Goal: Task Accomplishment & Management: Manage account settings

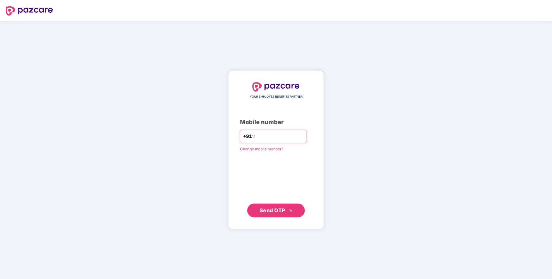
click at [287, 138] on input "number" at bounding box center [279, 136] width 47 height 9
type input "**********"
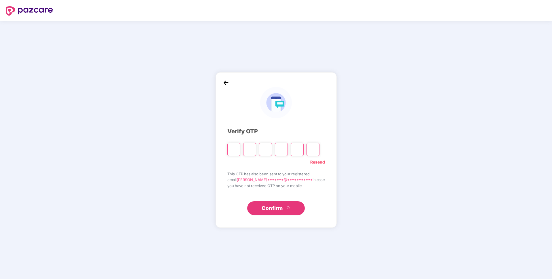
paste input "*"
type input "*"
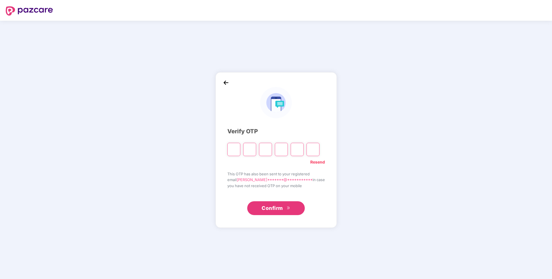
type input "*"
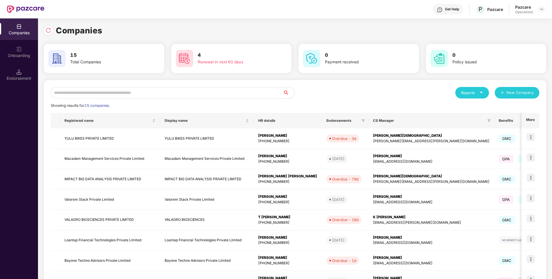
click at [126, 91] on input "text" at bounding box center [167, 93] width 232 height 12
paste input "**********"
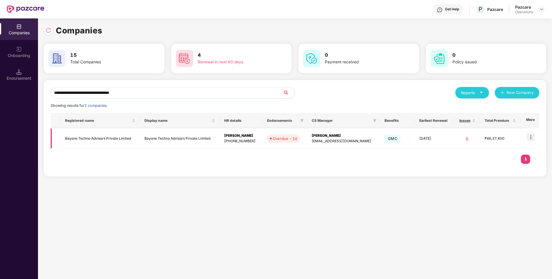
type input "**********"
click at [533, 137] on img at bounding box center [531, 137] width 8 height 8
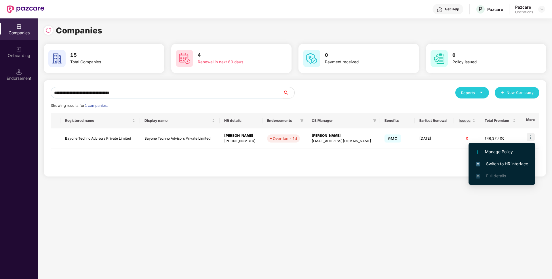
click at [484, 166] on span "Switch to HR interface" at bounding box center [502, 164] width 52 height 6
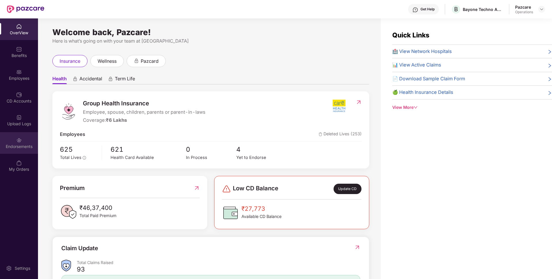
click at [18, 145] on div "Endorsements" at bounding box center [19, 147] width 38 height 6
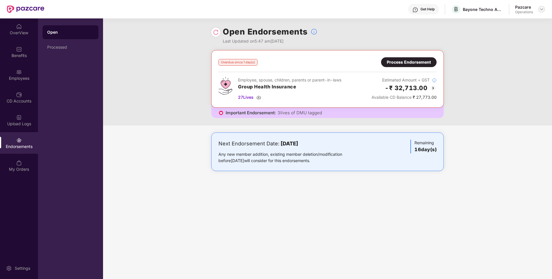
click at [542, 10] on img at bounding box center [541, 9] width 5 height 5
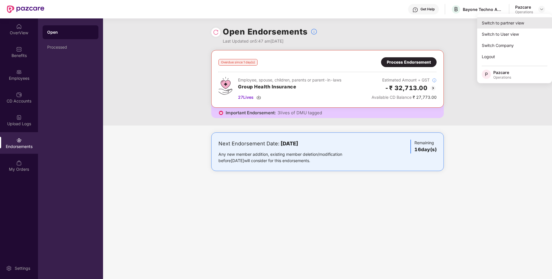
click at [520, 21] on div "Switch to partner view" at bounding box center [514, 22] width 75 height 11
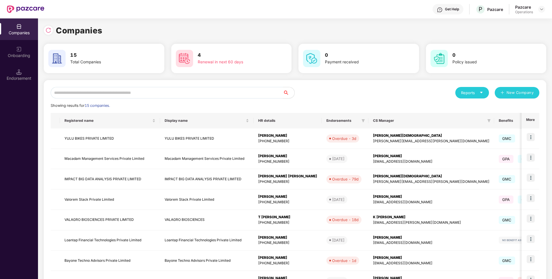
click at [205, 94] on input "text" at bounding box center [167, 93] width 232 height 12
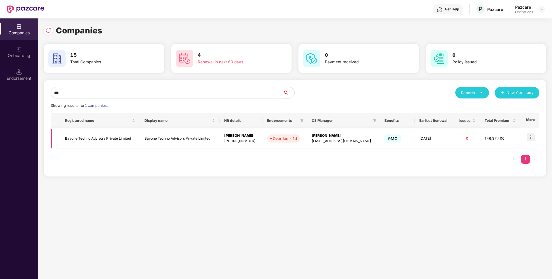
type input "***"
click at [117, 141] on td "Bayone Techno Advisors Private Limited" at bounding box center [100, 138] width 80 height 20
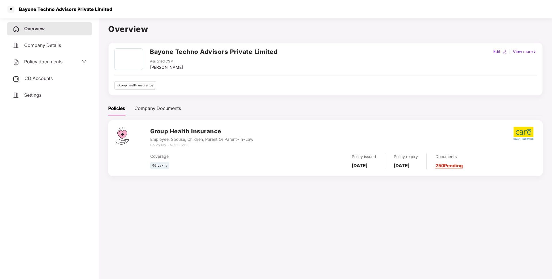
click at [46, 75] on span "CD Accounts" at bounding box center [38, 78] width 28 height 6
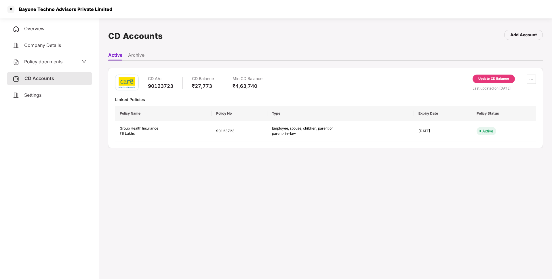
click at [487, 74] on div "CD A/c 90123723 CD Balance ₹27,773 Min CD Balance ₹4,63,740 Update CD Balance L…" at bounding box center [325, 108] width 435 height 81
click at [487, 81] on div "Update CD Balance" at bounding box center [493, 78] width 31 height 5
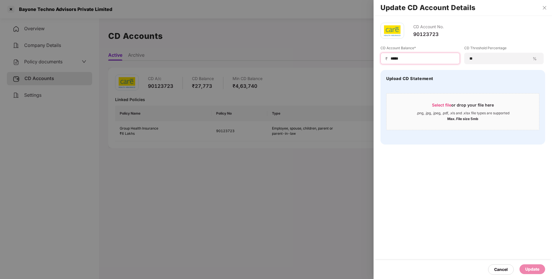
drag, startPoint x: 405, startPoint y: 61, endPoint x: 366, endPoint y: 61, distance: 38.6
click at [366, 61] on div "Update CD Account Details CD Account No. 90123723 CD Account Balance* ₹ ***** C…" at bounding box center [276, 139] width 552 height 279
type input "****"
click at [528, 270] on div "Update" at bounding box center [532, 269] width 14 height 6
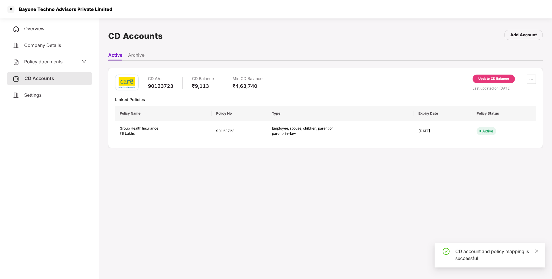
click at [56, 62] on span "Policy documents" at bounding box center [43, 62] width 38 height 6
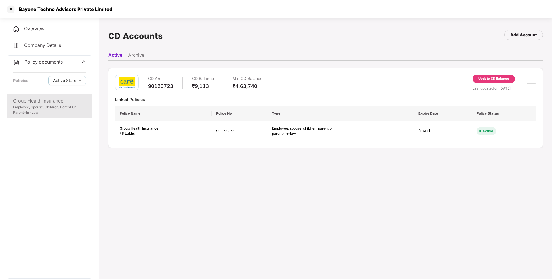
click at [47, 101] on div "Group Health Insurance" at bounding box center [49, 100] width 73 height 7
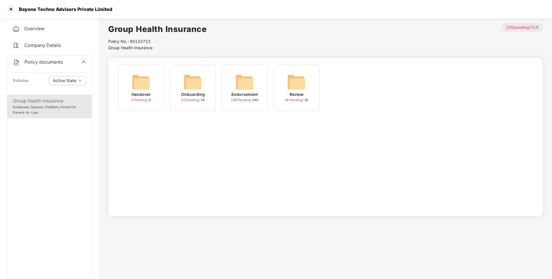
click at [231, 88] on div "Endorsement 189 Pending / 240" at bounding box center [245, 88] width 46 height 46
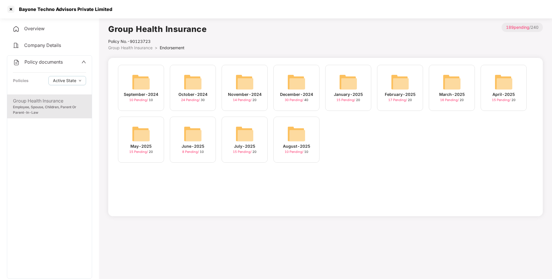
click at [245, 139] on img at bounding box center [244, 134] width 18 height 18
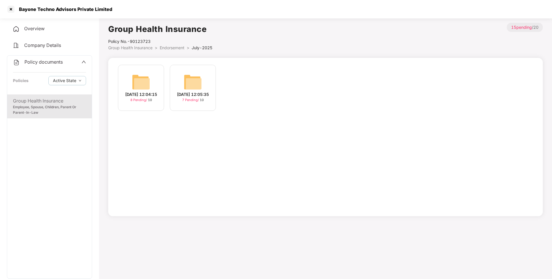
click at [178, 49] on span "Endorsement" at bounding box center [172, 47] width 25 height 5
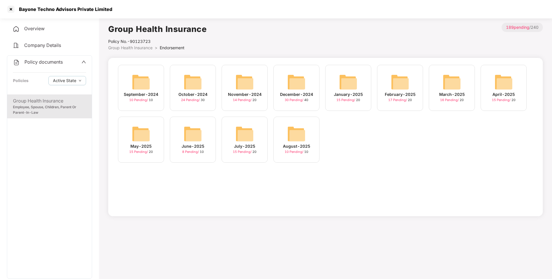
click at [294, 133] on img at bounding box center [296, 134] width 18 height 18
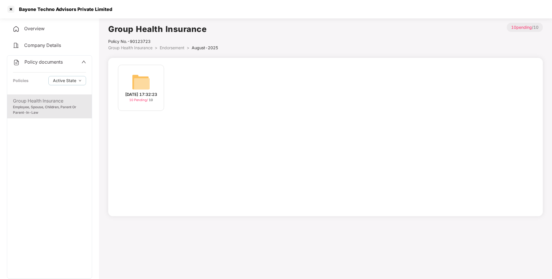
click at [143, 76] on img at bounding box center [141, 82] width 18 height 18
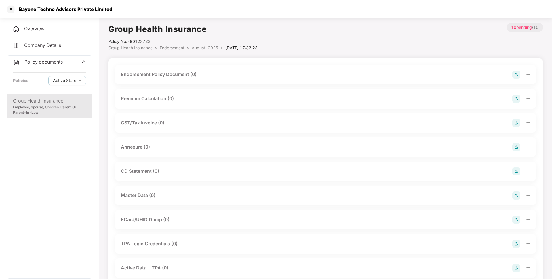
click at [515, 74] on img at bounding box center [516, 75] width 8 height 8
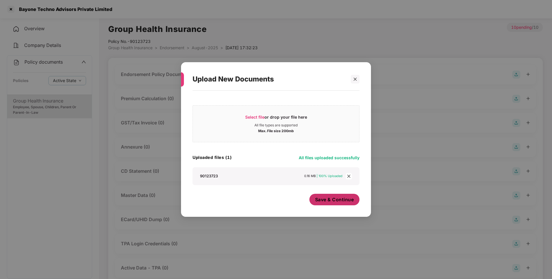
click at [334, 205] on button "Save & Continue" at bounding box center [334, 200] width 50 height 12
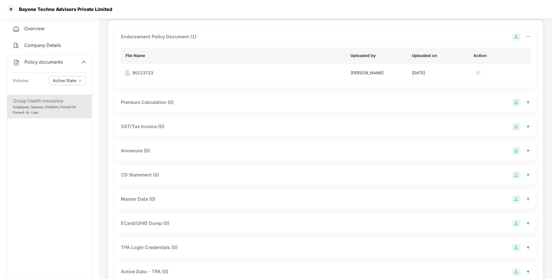
scroll to position [38, 0]
click at [516, 148] on img at bounding box center [516, 151] width 8 height 8
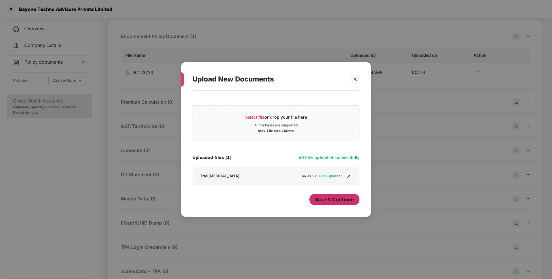
click at [337, 200] on span "Save & Continue" at bounding box center [334, 199] width 39 height 6
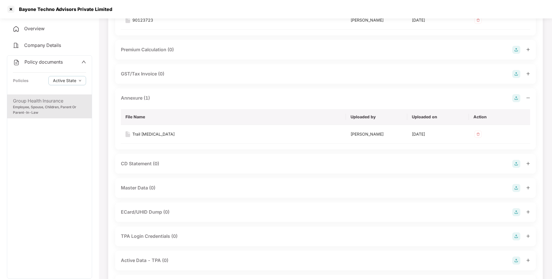
scroll to position [91, 0]
click at [517, 186] on img at bounding box center [516, 188] width 8 height 8
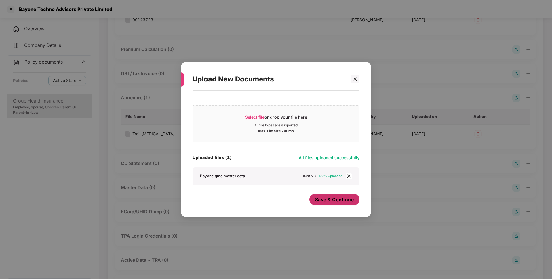
click at [322, 204] on button "Save & Continue" at bounding box center [334, 200] width 50 height 12
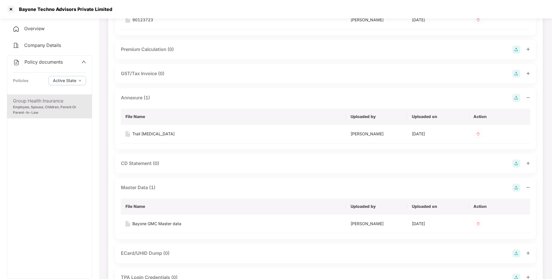
scroll to position [0, 0]
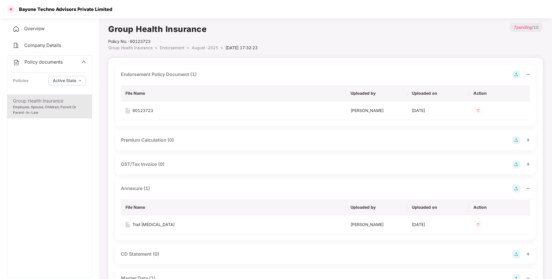
click at [9, 9] on div at bounding box center [10, 9] width 9 height 9
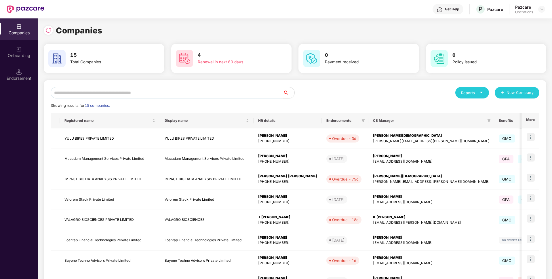
click at [73, 97] on input "text" at bounding box center [167, 93] width 232 height 12
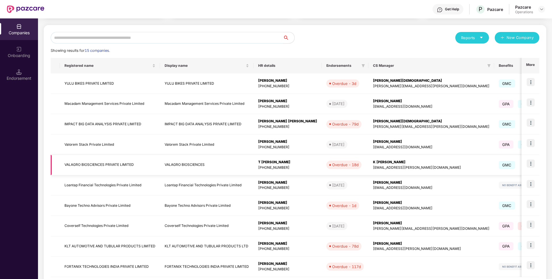
scroll to position [85, 0]
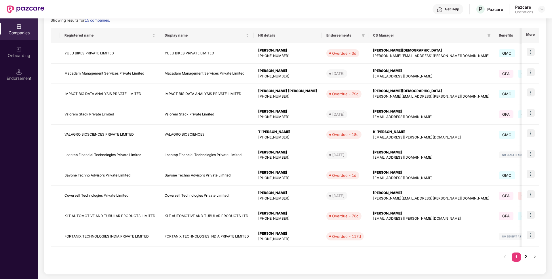
click at [524, 256] on link "2" at bounding box center [525, 256] width 9 height 9
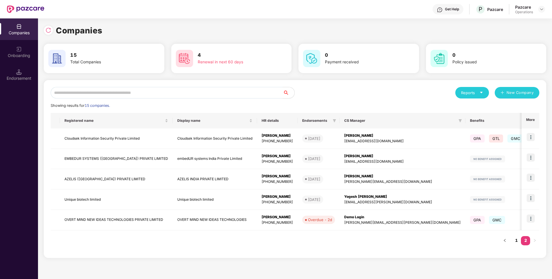
scroll to position [0, 0]
click at [516, 241] on link "1" at bounding box center [516, 240] width 9 height 9
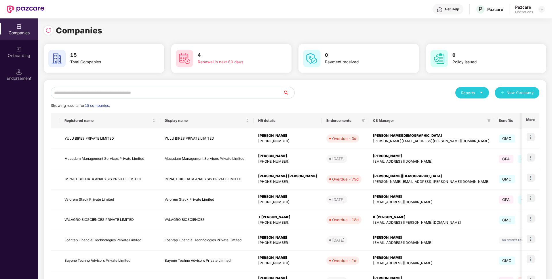
click at [174, 94] on input "text" at bounding box center [167, 93] width 232 height 12
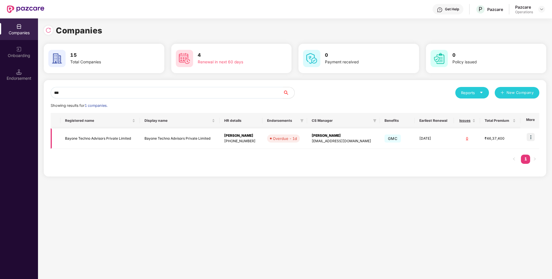
type input "***"
click at [530, 137] on img at bounding box center [531, 137] width 8 height 8
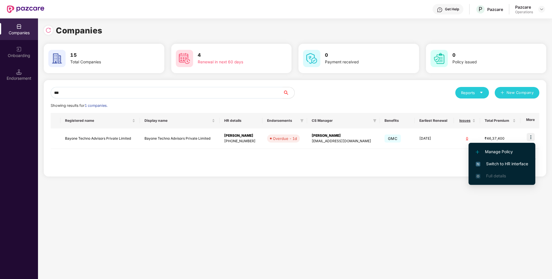
click at [508, 160] on li "Switch to HR interface" at bounding box center [502, 164] width 67 height 12
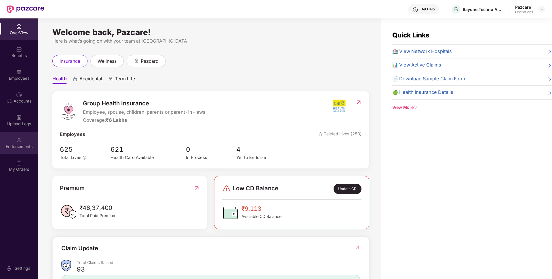
click at [26, 142] on div "Endorsements" at bounding box center [19, 143] width 38 height 22
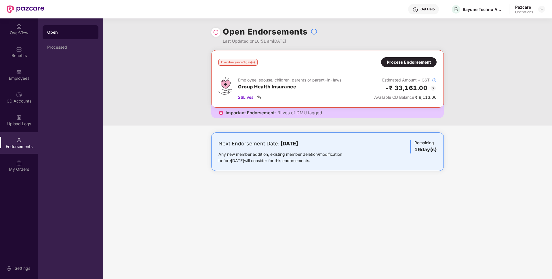
click at [246, 97] on span "26 Lives" at bounding box center [246, 97] width 16 height 6
click at [400, 61] on div "Process Endorsement" at bounding box center [409, 62] width 44 height 6
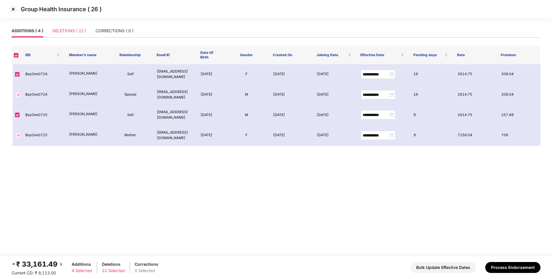
click at [69, 27] on div "DELETIONS ( 22 )" at bounding box center [69, 30] width 34 height 13
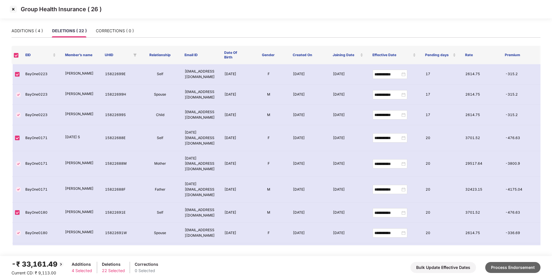
click at [502, 265] on button "Process Endorsement" at bounding box center [512, 267] width 55 height 11
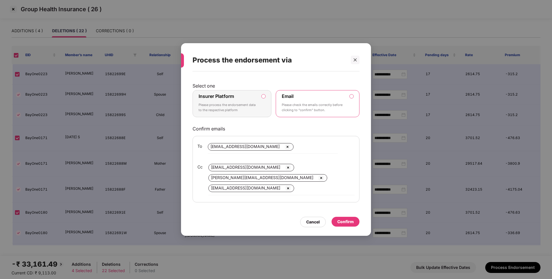
click at [252, 109] on p "Please process the endorsement data to the respective platform" at bounding box center [228, 107] width 59 height 10
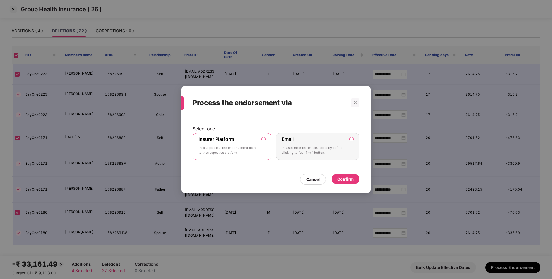
click at [339, 177] on div "Confirm" at bounding box center [345, 179] width 16 height 6
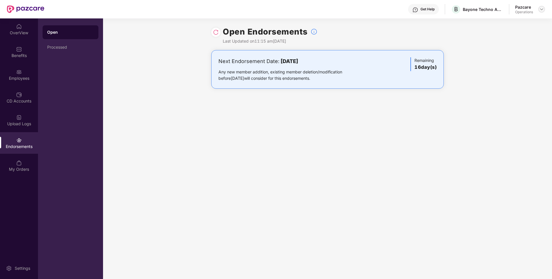
click at [542, 9] on img at bounding box center [541, 9] width 5 height 5
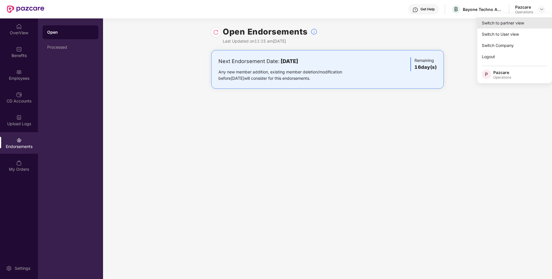
click at [505, 24] on div "Switch to partner view" at bounding box center [514, 22] width 75 height 11
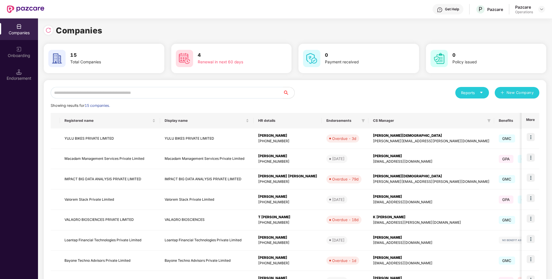
click at [213, 92] on input "text" at bounding box center [167, 93] width 232 height 12
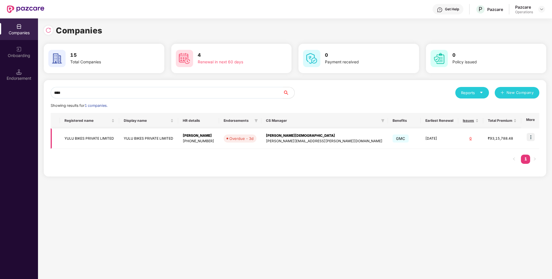
type input "****"
click at [533, 138] on img at bounding box center [531, 137] width 8 height 8
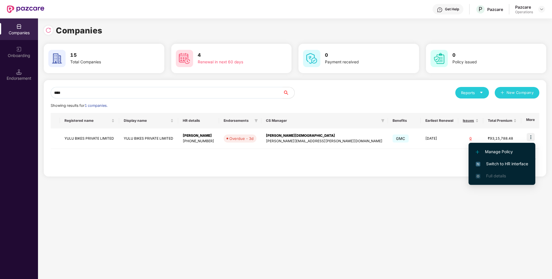
click at [488, 163] on span "Switch to HR interface" at bounding box center [502, 164] width 52 height 6
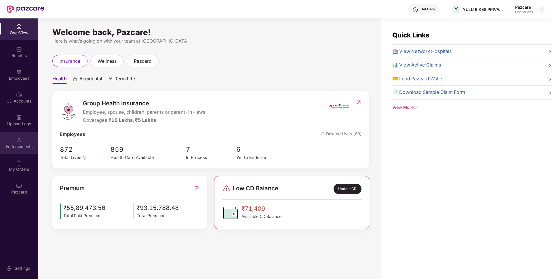
click at [23, 149] on div "Endorsements" at bounding box center [19, 147] width 38 height 6
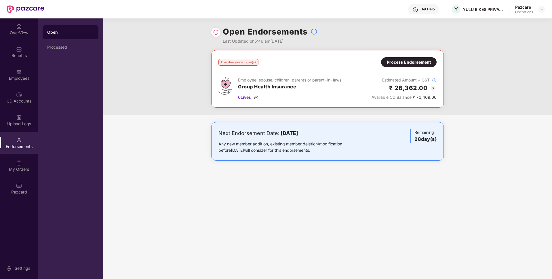
click at [247, 98] on span "6 Lives" at bounding box center [244, 97] width 13 height 6
click at [403, 64] on div "Process Endorsement" at bounding box center [409, 62] width 44 height 6
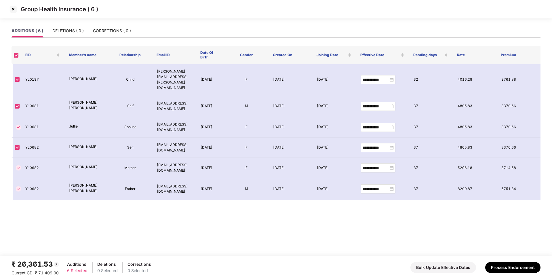
click at [12, 9] on img at bounding box center [13, 9] width 9 height 9
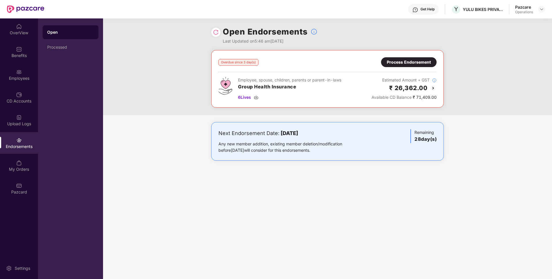
click at [423, 62] on div "Process Endorsement" at bounding box center [409, 62] width 44 height 6
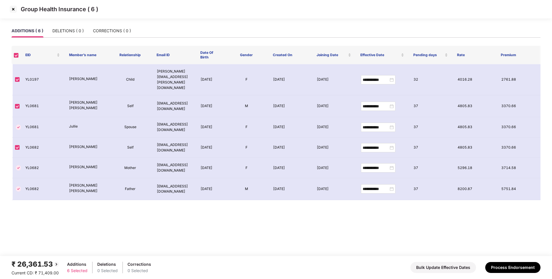
click at [498, 259] on div "₹ 26,361.53 Current CD: ₹ 71,409.00 Additions 6 Selected Deletions 0 Selected C…" at bounding box center [276, 267] width 529 height 17
click at [500, 267] on button "Process Endorsement" at bounding box center [512, 267] width 55 height 11
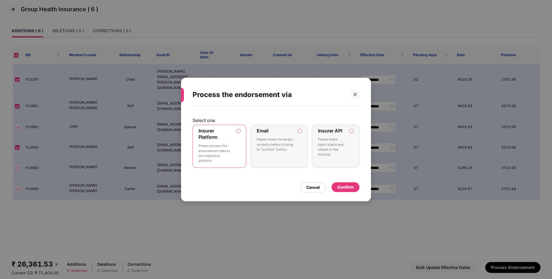
click at [347, 187] on div "Confirm" at bounding box center [345, 187] width 16 height 6
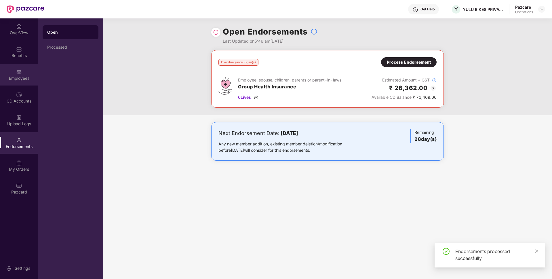
click at [16, 76] on div "Employees" at bounding box center [19, 78] width 38 height 6
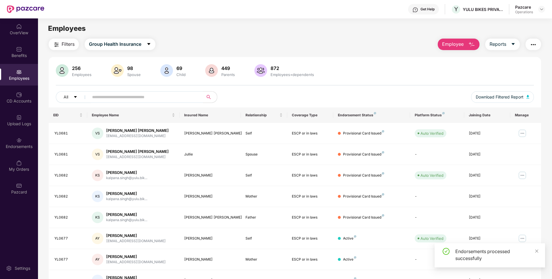
click at [536, 44] on img "button" at bounding box center [533, 44] width 7 height 7
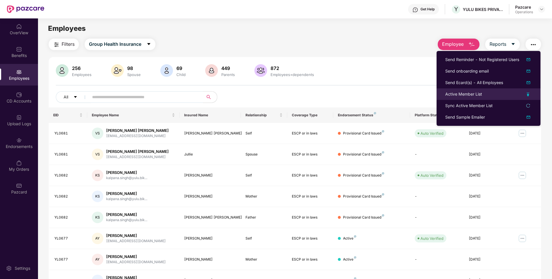
click at [456, 96] on div "Active Member List" at bounding box center [463, 94] width 37 height 6
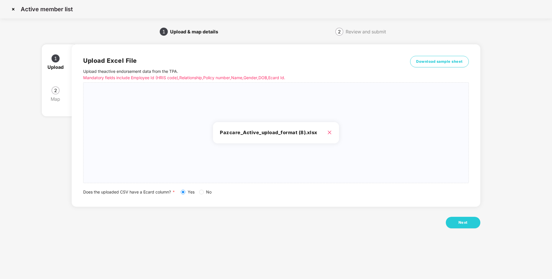
click at [454, 230] on div "Upload Excel File Upload the active endorsement data from the TPA . Mandatory f…" at bounding box center [276, 139] width 408 height 206
click at [454, 225] on button "Next" at bounding box center [463, 223] width 35 height 12
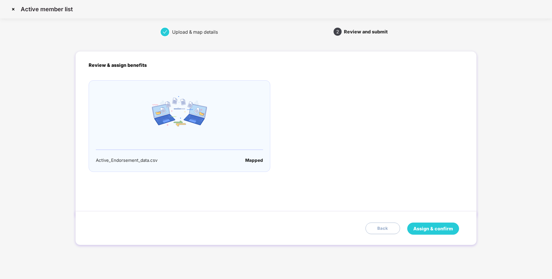
click at [419, 229] on span "Assign & confirm" at bounding box center [433, 228] width 40 height 7
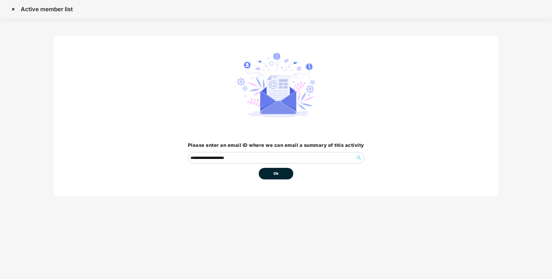
click at [277, 175] on span "Ok" at bounding box center [275, 174] width 5 height 6
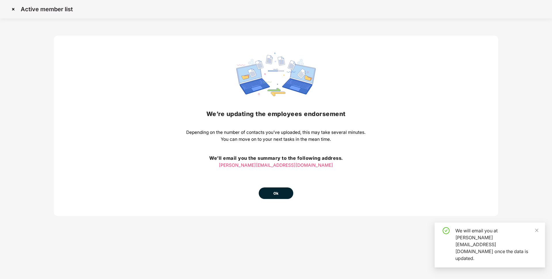
click at [279, 191] on span "Ok" at bounding box center [275, 194] width 5 height 6
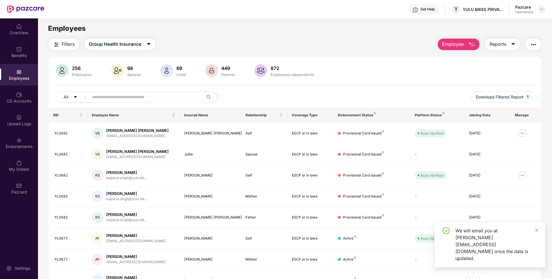
click at [540, 10] on img at bounding box center [541, 9] width 5 height 5
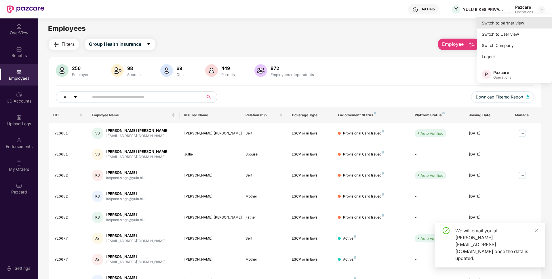
click at [496, 27] on div "Switch to partner view" at bounding box center [514, 22] width 75 height 11
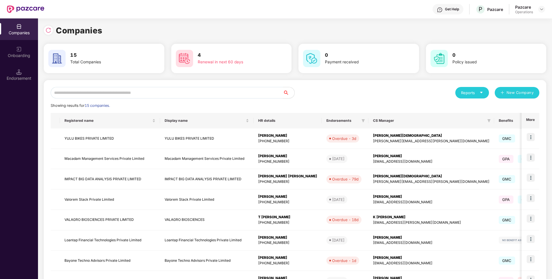
click at [208, 93] on input "text" at bounding box center [167, 93] width 232 height 12
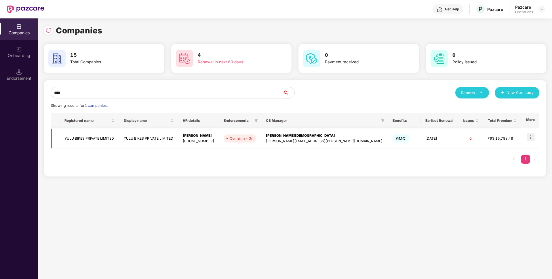
type input "****"
click at [119, 141] on td "YULU BIKES PRIVATE LIMITED" at bounding box center [89, 138] width 59 height 20
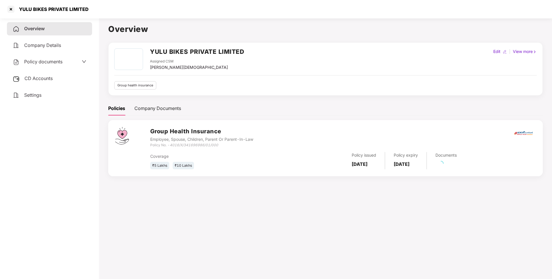
click at [65, 58] on div "Policy documents" at bounding box center [49, 61] width 85 height 13
click at [62, 62] on span "Policy documents" at bounding box center [43, 62] width 38 height 6
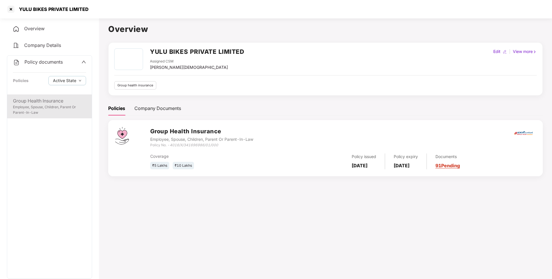
click at [55, 102] on div "Group Health Insurance" at bounding box center [49, 100] width 73 height 7
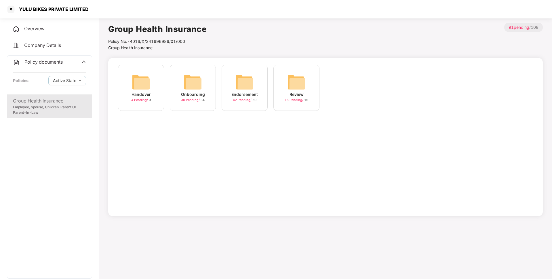
click at [251, 98] on span "42 Pending /" at bounding box center [243, 100] width 20 height 4
click at [351, 82] on img at bounding box center [348, 82] width 18 height 18
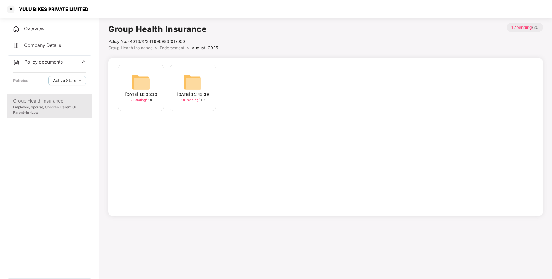
click at [185, 76] on img at bounding box center [193, 82] width 18 height 18
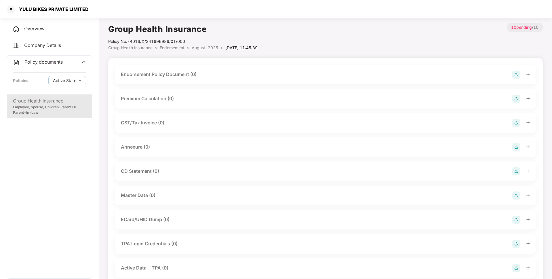
click at [516, 75] on img at bounding box center [516, 75] width 8 height 8
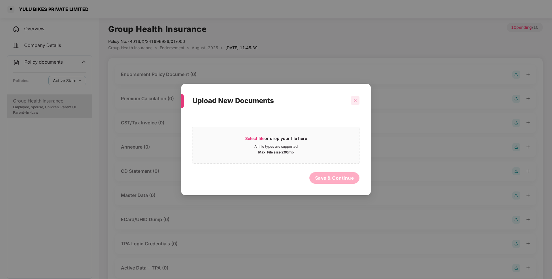
click at [354, 102] on icon "close" at bounding box center [355, 100] width 4 height 4
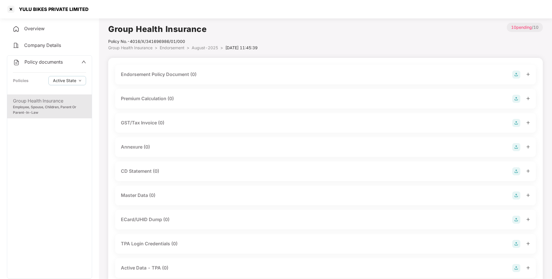
click at [196, 48] on span "August-2025" at bounding box center [205, 47] width 26 height 5
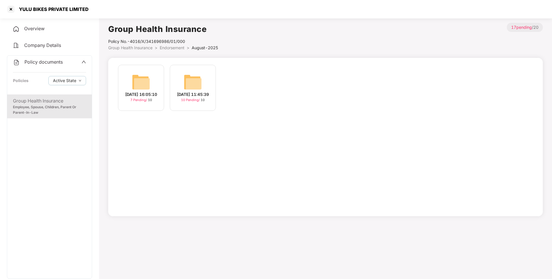
click at [167, 47] on span "Endorsement" at bounding box center [172, 47] width 25 height 5
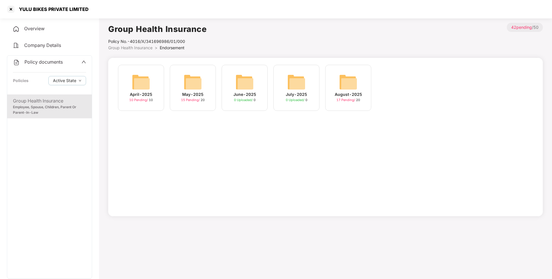
click at [205, 82] on div "May-2025 15 Pending / 20" at bounding box center [193, 88] width 46 height 46
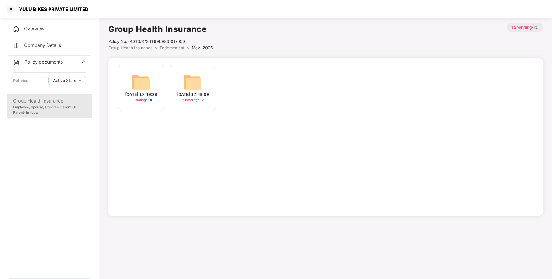
click at [175, 49] on span "Endorsement" at bounding box center [172, 47] width 25 height 5
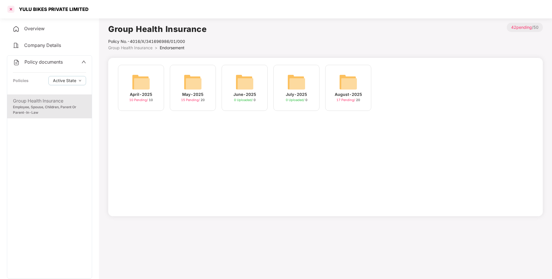
click at [10, 12] on div at bounding box center [10, 9] width 9 height 9
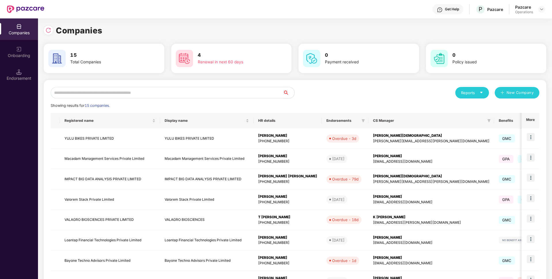
click at [128, 96] on input "text" at bounding box center [167, 93] width 232 height 12
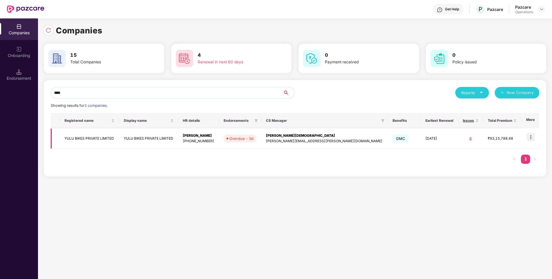
type input "****"
click at [530, 137] on img at bounding box center [531, 137] width 8 height 8
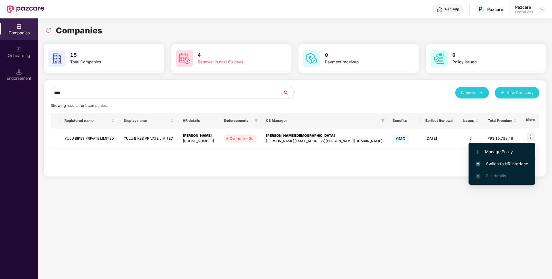
click at [489, 161] on span "Switch to HR interface" at bounding box center [502, 164] width 52 height 6
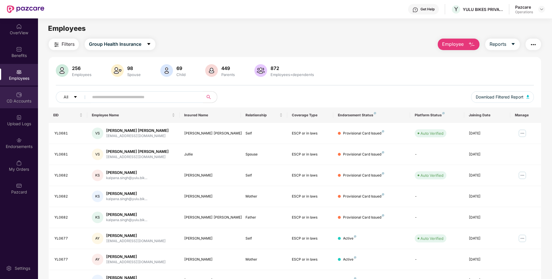
click at [17, 103] on div "CD Accounts" at bounding box center [19, 101] width 38 height 6
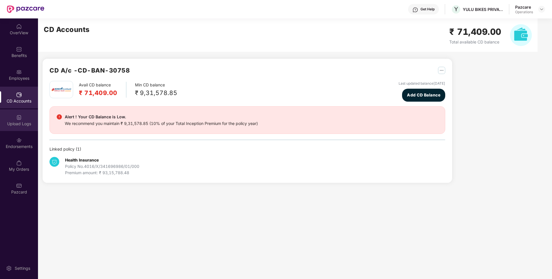
click at [21, 123] on div "Upload Logs" at bounding box center [19, 124] width 38 height 6
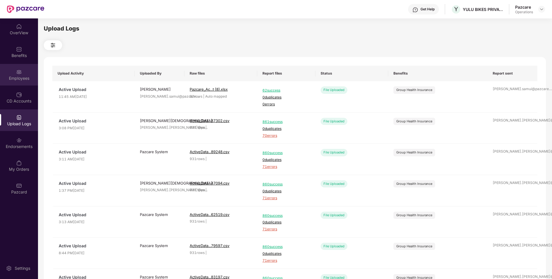
click at [21, 78] on div "Employees" at bounding box center [19, 78] width 38 height 6
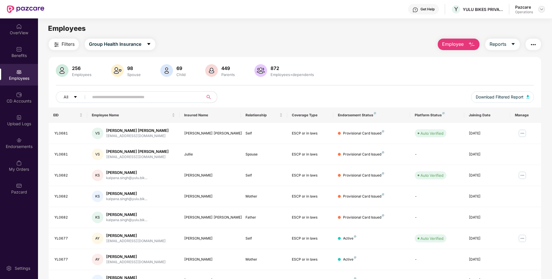
click at [543, 9] on img at bounding box center [541, 9] width 5 height 5
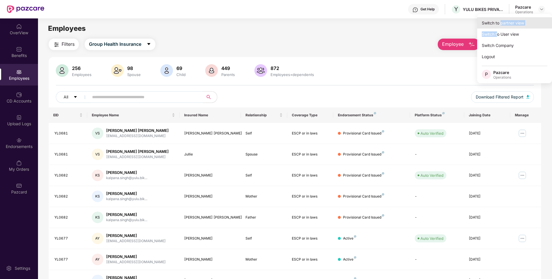
drag, startPoint x: 498, startPoint y: 30, endPoint x: 501, endPoint y: 22, distance: 8.3
click at [501, 22] on div "Switch to partner view Switch to User view Switch Company Logout P Pazcare Oper…" at bounding box center [514, 48] width 75 height 69
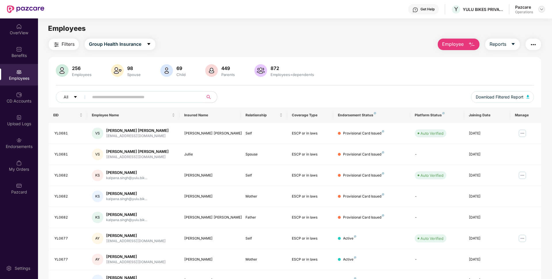
click at [541, 8] on img at bounding box center [541, 9] width 5 height 5
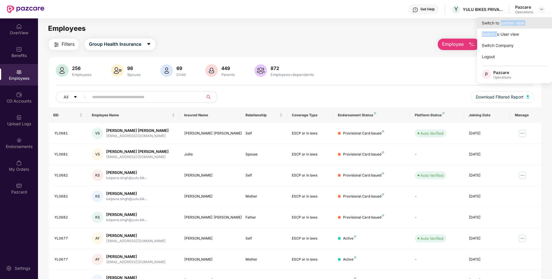
click at [509, 21] on div "Switch to partner view" at bounding box center [514, 22] width 75 height 11
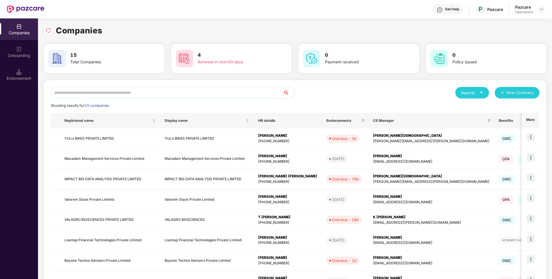
click at [158, 93] on input "text" at bounding box center [167, 93] width 232 height 12
paste input "**********"
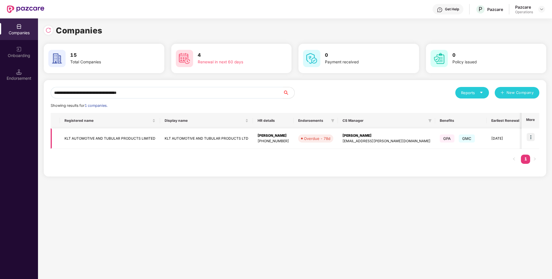
type input "**********"
click at [531, 134] on img at bounding box center [531, 137] width 8 height 8
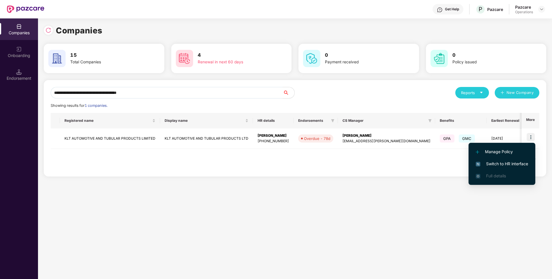
click at [501, 164] on span "Switch to HR interface" at bounding box center [502, 164] width 52 height 6
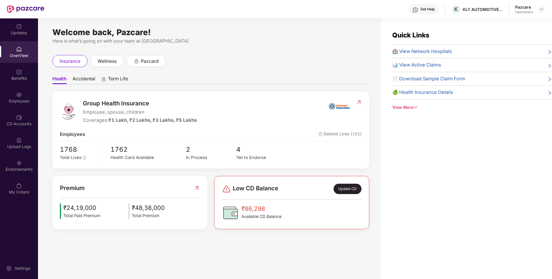
click at [10, 169] on div "Endorsements" at bounding box center [19, 169] width 38 height 6
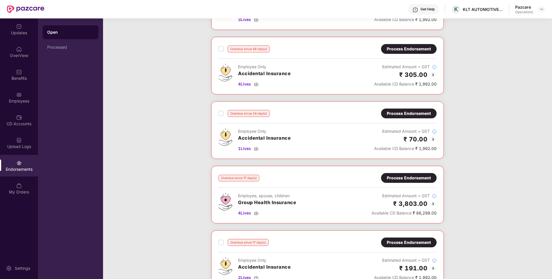
scroll to position [216, 0]
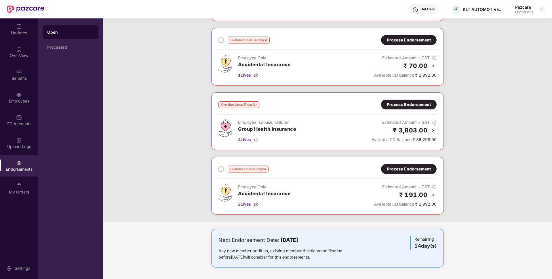
click at [416, 105] on div "Process Endorsement" at bounding box center [409, 104] width 44 height 6
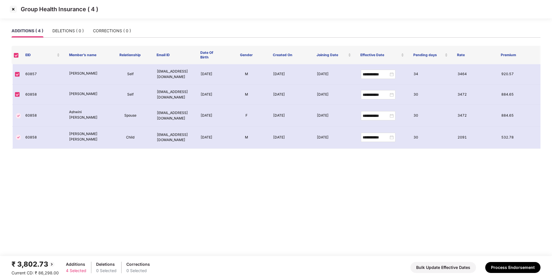
click at [10, 7] on img at bounding box center [13, 9] width 9 height 9
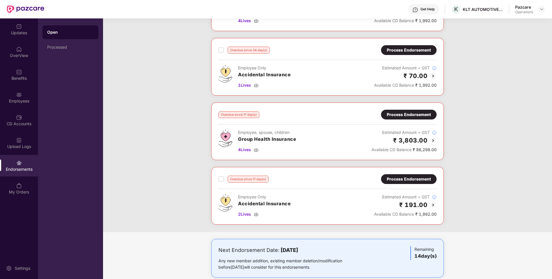
scroll to position [216, 0]
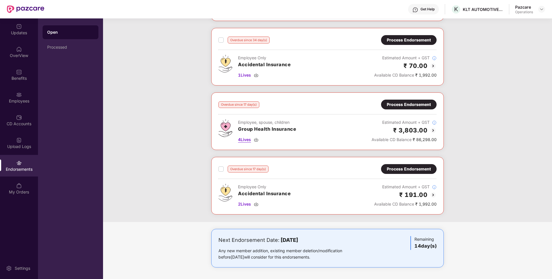
click at [246, 140] on span "4 Lives" at bounding box center [244, 139] width 13 height 6
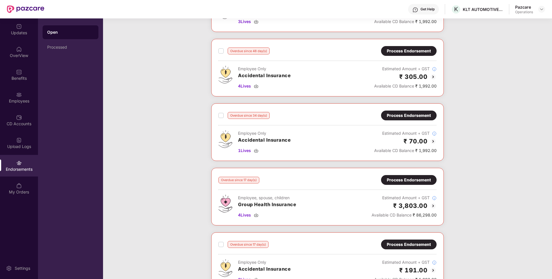
scroll to position [141, 0]
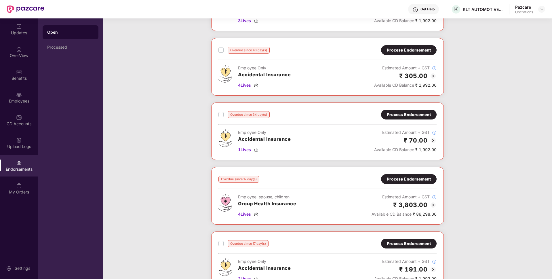
click at [401, 178] on div "Process Endorsement" at bounding box center [409, 179] width 44 height 6
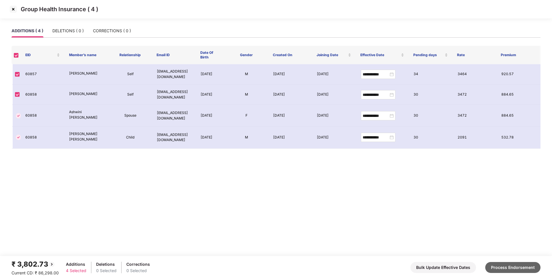
click at [503, 265] on button "Process Endorsement" at bounding box center [512, 267] width 55 height 11
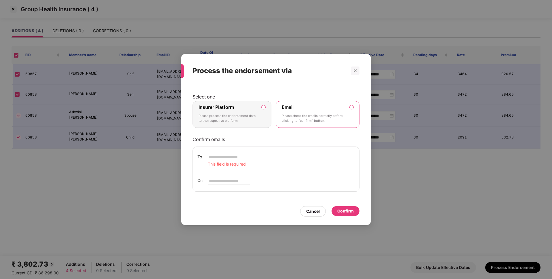
click at [245, 113] on div "Insurer Platform Please process the endorsement data to the respective platform" at bounding box center [228, 114] width 59 height 21
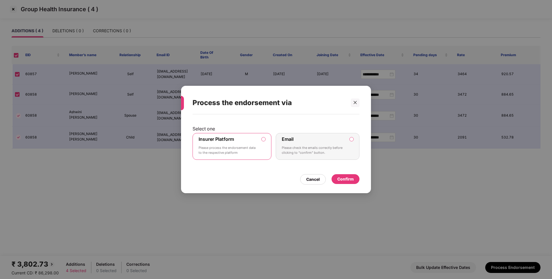
click at [349, 176] on div "Confirm" at bounding box center [345, 179] width 16 height 6
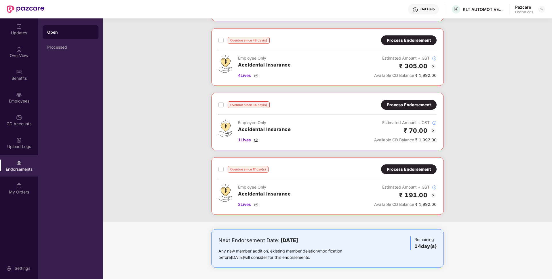
scroll to position [116, 0]
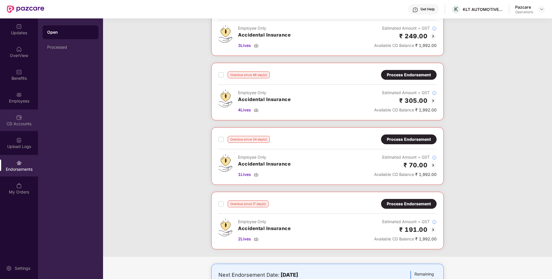
click at [15, 123] on div "CD Accounts" at bounding box center [19, 124] width 38 height 6
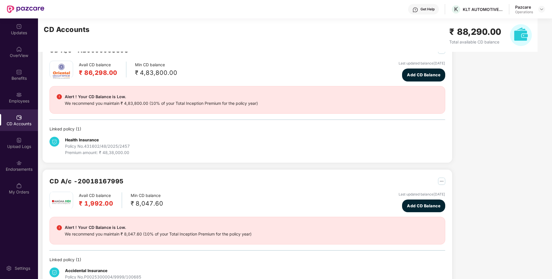
scroll to position [42, 0]
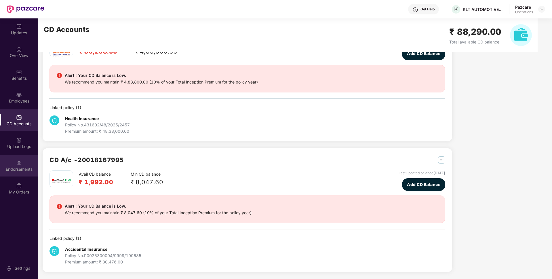
click at [8, 162] on div "Endorsements" at bounding box center [19, 166] width 38 height 22
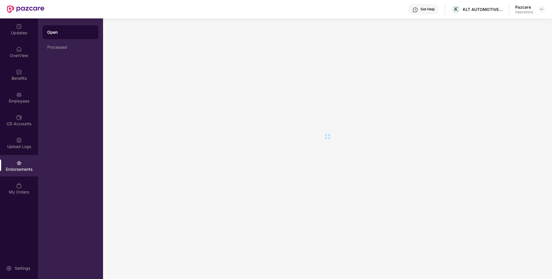
scroll to position [0, 0]
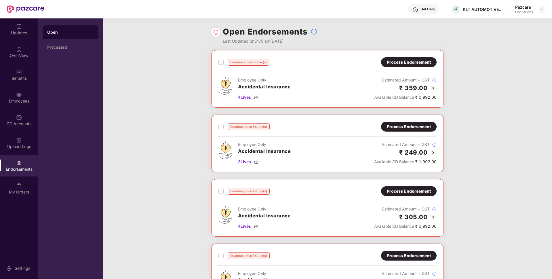
click at [221, 65] on label at bounding box center [220, 62] width 5 height 7
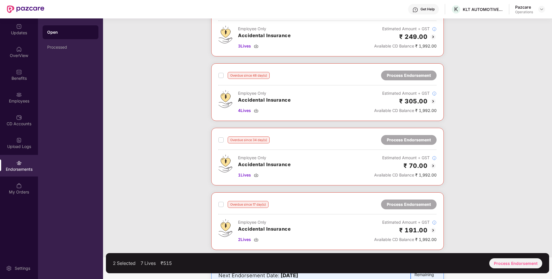
scroll to position [121, 0]
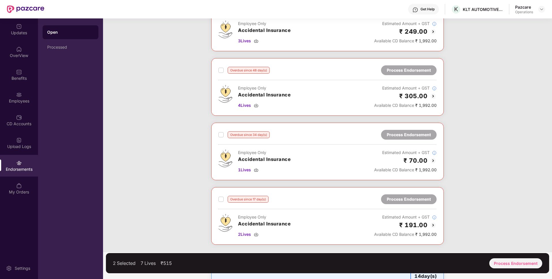
click at [219, 73] on label at bounding box center [220, 70] width 5 height 7
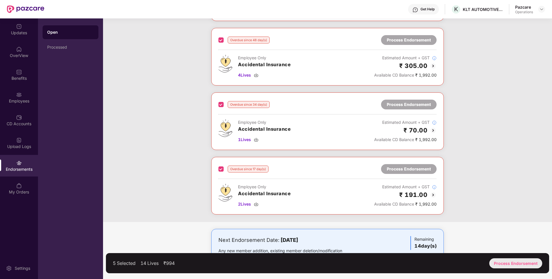
click at [531, 264] on div "Process Endorsement" at bounding box center [515, 263] width 53 height 10
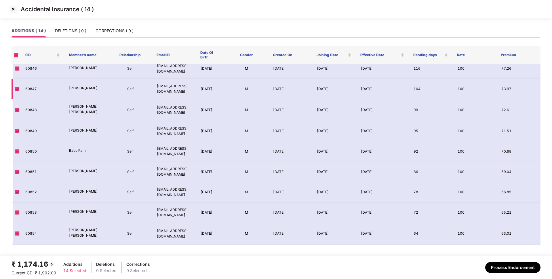
scroll to position [0, 0]
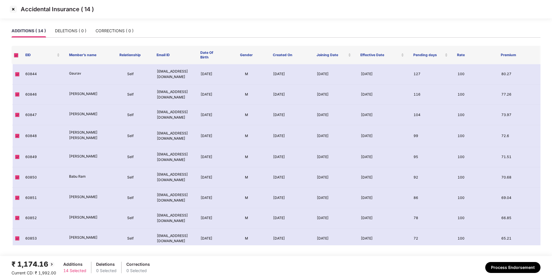
click at [13, 11] on img at bounding box center [13, 9] width 9 height 9
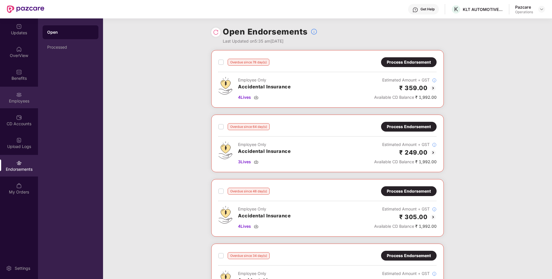
click at [12, 98] on div "Employees" at bounding box center [19, 101] width 38 height 6
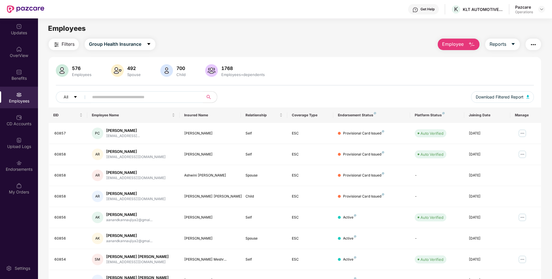
click at [526, 46] on button "button" at bounding box center [534, 45] width 16 height 12
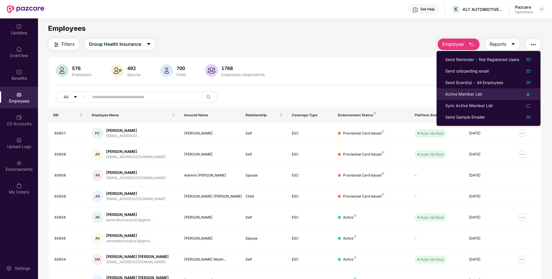
click at [454, 97] on div "Active Member List" at bounding box center [463, 94] width 37 height 6
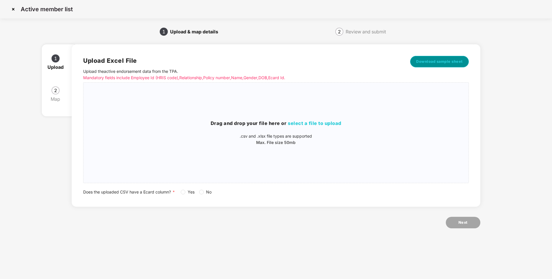
click at [437, 57] on button "Download sample sheet" at bounding box center [439, 62] width 59 height 12
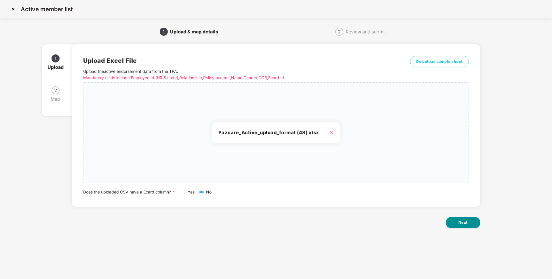
click at [471, 219] on button "Next" at bounding box center [463, 223] width 35 height 12
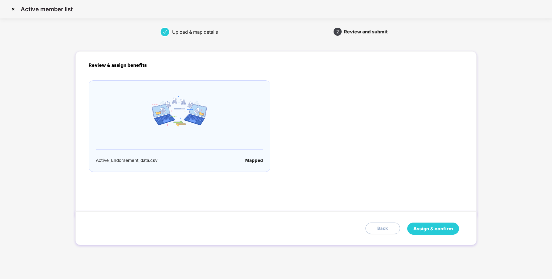
click at [413, 223] on button "Assign & confirm" at bounding box center [433, 229] width 52 height 12
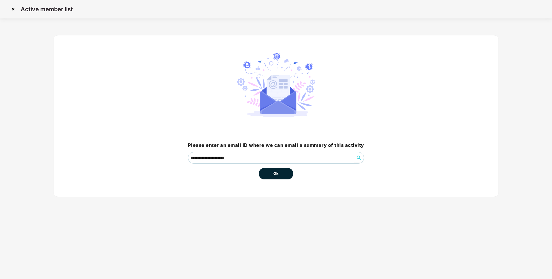
click at [278, 175] on span "Ok" at bounding box center [275, 174] width 5 height 6
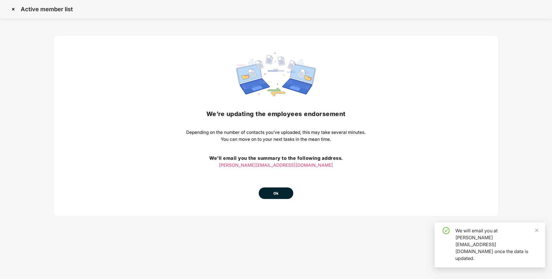
click at [274, 189] on button "Ok" at bounding box center [276, 193] width 35 height 12
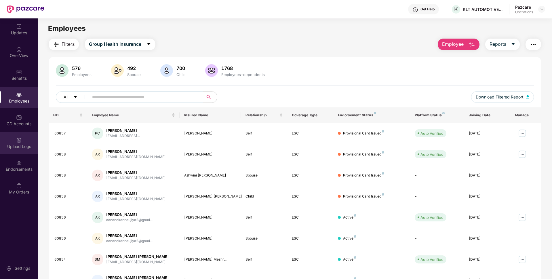
click at [15, 144] on div "Upload Logs" at bounding box center [19, 147] width 38 height 6
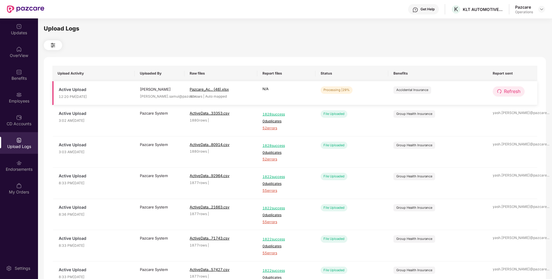
click at [500, 91] on icon "redo" at bounding box center [499, 91] width 5 height 5
click at [507, 92] on span "Refresh" at bounding box center [512, 91] width 16 height 7
click at [511, 91] on span "Refresh" at bounding box center [512, 91] width 16 height 7
click at [512, 92] on span "Refresh" at bounding box center [512, 91] width 16 height 7
click at [503, 94] on button "Refresh" at bounding box center [509, 91] width 32 height 10
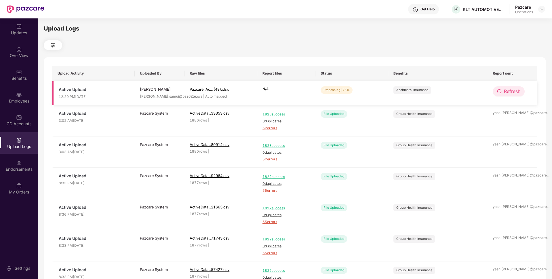
click at [516, 92] on span "Refresh" at bounding box center [512, 91] width 16 height 7
click at [514, 95] on span "Refresh" at bounding box center [512, 91] width 16 height 7
click at [512, 96] on button "Refresh" at bounding box center [509, 91] width 32 height 10
click at [511, 92] on span "Refresh" at bounding box center [512, 91] width 16 height 7
click at [504, 94] on span "Refresh" at bounding box center [512, 91] width 16 height 7
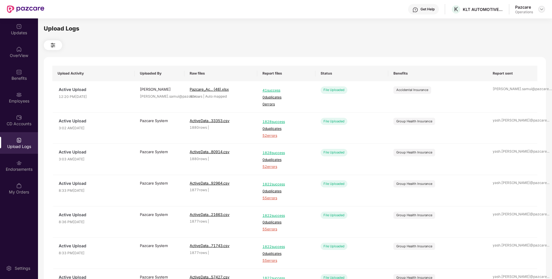
click at [541, 11] on img at bounding box center [541, 9] width 5 height 5
click at [515, 20] on div "Switch to partner view" at bounding box center [514, 22] width 75 height 11
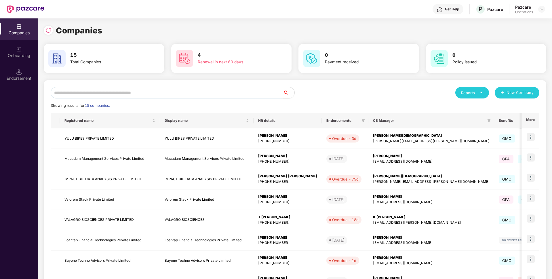
click at [178, 98] on input "text" at bounding box center [167, 93] width 232 height 12
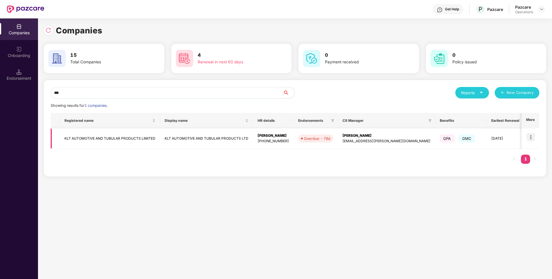
type input "***"
click at [137, 134] on td "KLT AUTOMOTIVE AND TUBULAR PRODUCTS LIMITED" at bounding box center [110, 138] width 100 height 20
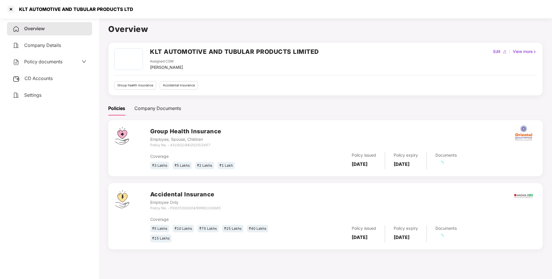
click at [69, 60] on div "Policy documents" at bounding box center [50, 61] width 74 height 7
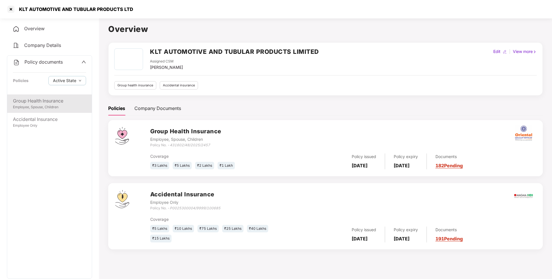
click at [48, 101] on div "Group Health Insurance" at bounding box center [49, 100] width 73 height 7
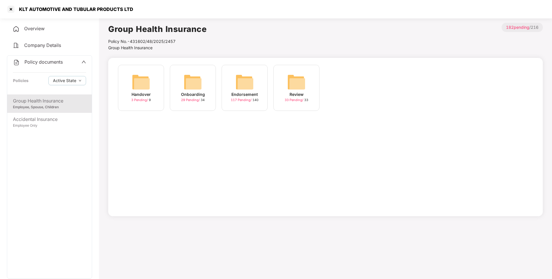
click at [248, 92] on div "Endorsement" at bounding box center [244, 94] width 26 height 6
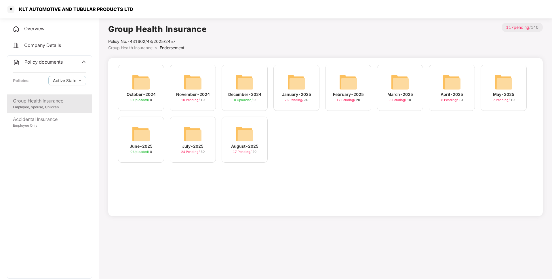
click at [236, 135] on img at bounding box center [244, 134] width 18 height 18
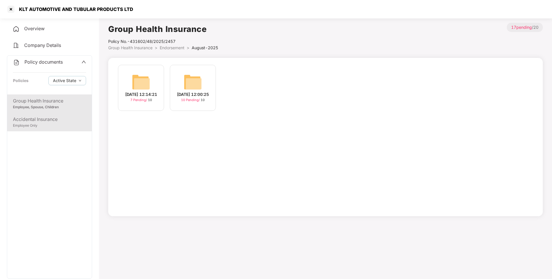
click at [49, 116] on div "Accidental Insurance" at bounding box center [49, 119] width 73 height 7
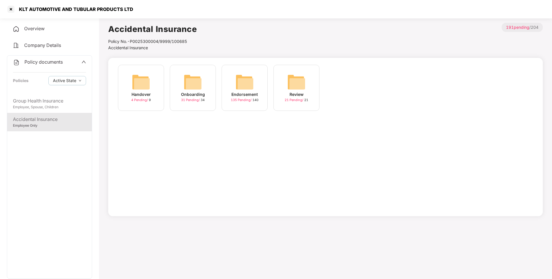
click at [235, 87] on div "Endorsement 135 Pending / 140" at bounding box center [245, 88] width 46 height 46
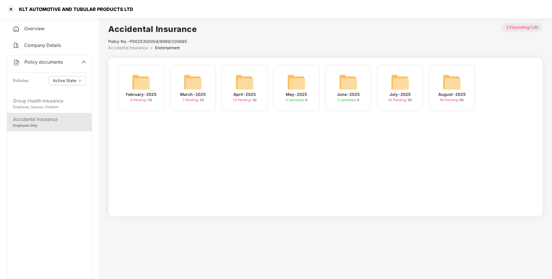
click at [245, 84] on img at bounding box center [244, 82] width 18 height 18
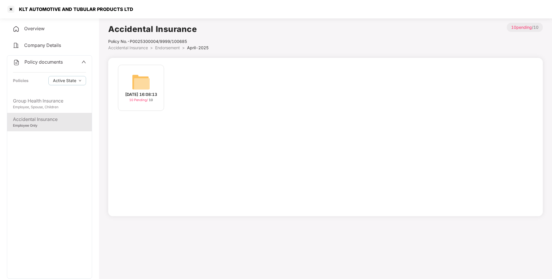
click at [147, 88] on img at bounding box center [141, 82] width 18 height 18
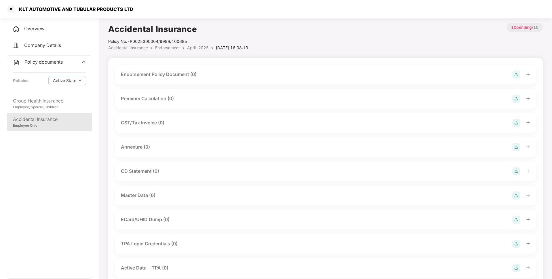
click at [518, 77] on img at bounding box center [516, 75] width 8 height 8
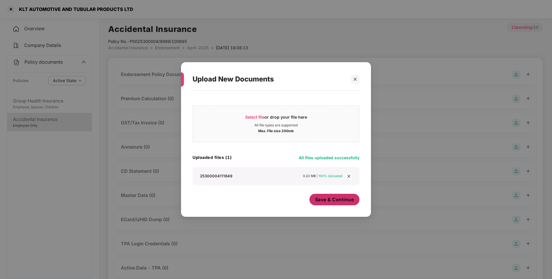
click at [340, 205] on button "Save & Continue" at bounding box center [334, 200] width 50 height 12
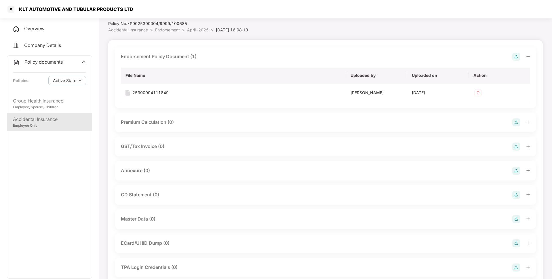
scroll to position [19, 0]
click at [516, 167] on img at bounding box center [516, 170] width 8 height 8
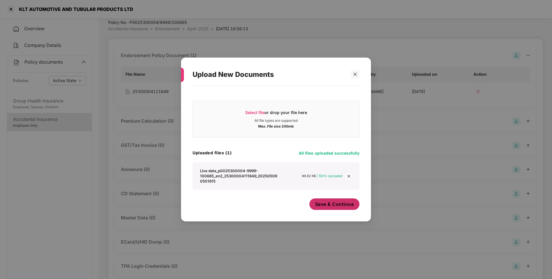
click at [340, 202] on span "Save & Continue" at bounding box center [334, 204] width 39 height 6
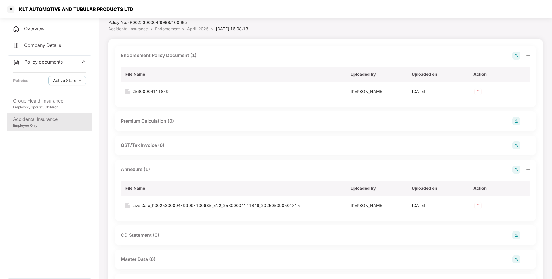
click at [200, 28] on span "April-2025" at bounding box center [198, 28] width 22 height 5
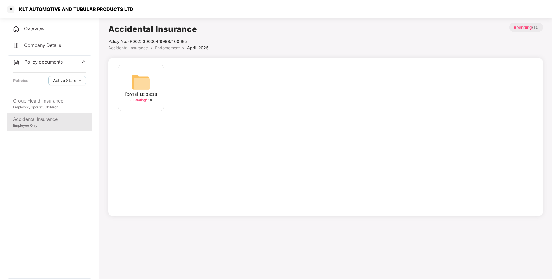
click at [172, 47] on span "Endorsement" at bounding box center [167, 47] width 25 height 5
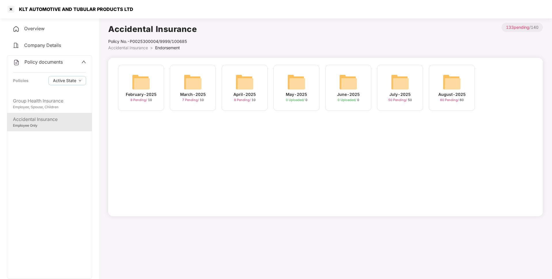
click at [394, 85] on img at bounding box center [400, 82] width 18 height 18
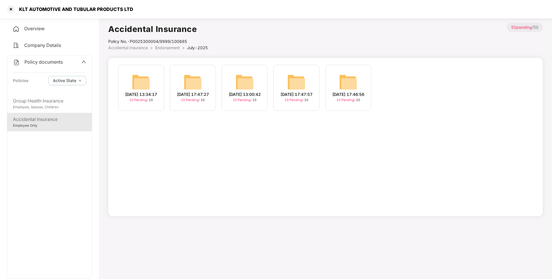
click at [144, 89] on img at bounding box center [141, 82] width 18 height 18
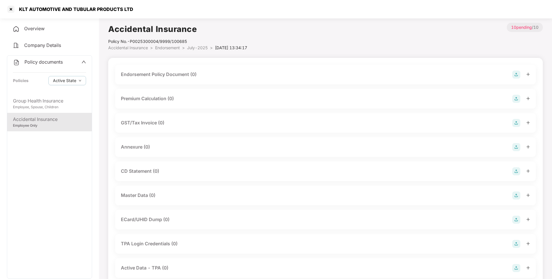
click at [515, 75] on img at bounding box center [516, 75] width 8 height 8
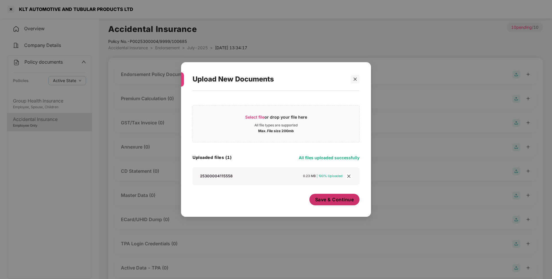
click at [334, 200] on span "Save & Continue" at bounding box center [334, 199] width 39 height 6
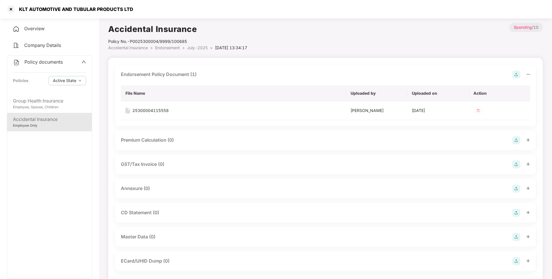
click at [520, 186] on img at bounding box center [516, 189] width 8 height 8
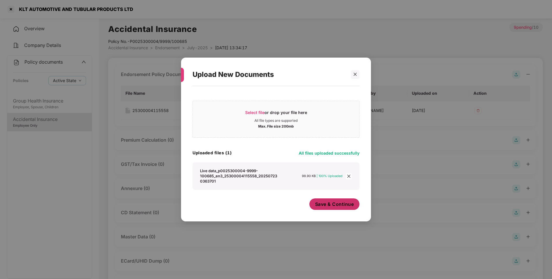
click at [336, 206] on span "Save & Continue" at bounding box center [334, 204] width 39 height 6
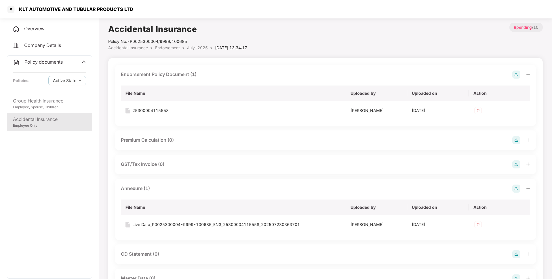
click at [191, 50] on span "July-2025" at bounding box center [197, 47] width 21 height 5
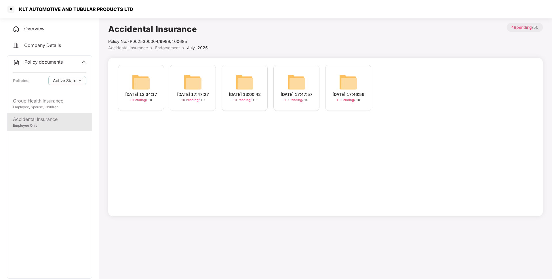
click at [193, 84] on img at bounding box center [193, 82] width 18 height 18
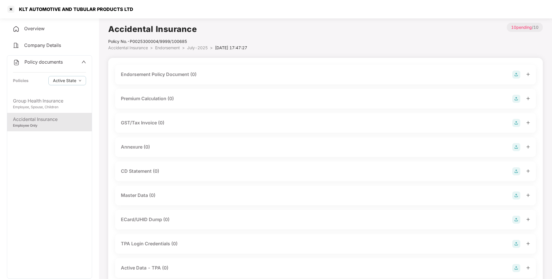
click at [517, 72] on img at bounding box center [516, 75] width 8 height 8
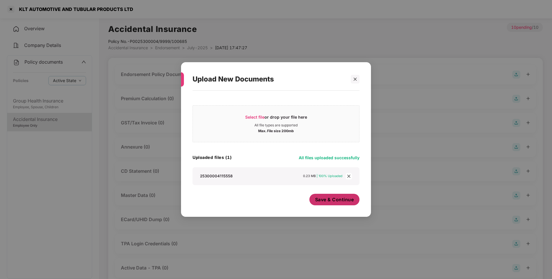
click at [334, 195] on button "Save & Continue" at bounding box center [334, 200] width 50 height 12
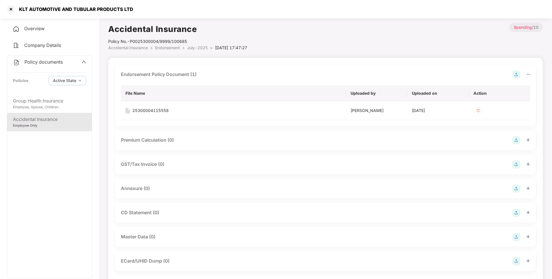
click at [514, 186] on img at bounding box center [516, 189] width 8 height 8
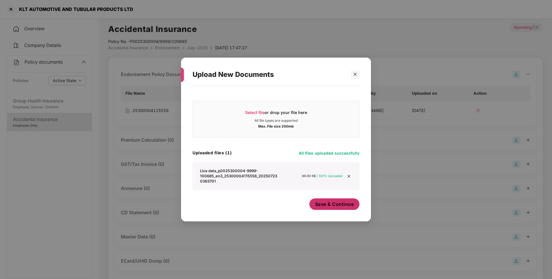
click at [339, 205] on span "Save & Continue" at bounding box center [334, 204] width 39 height 6
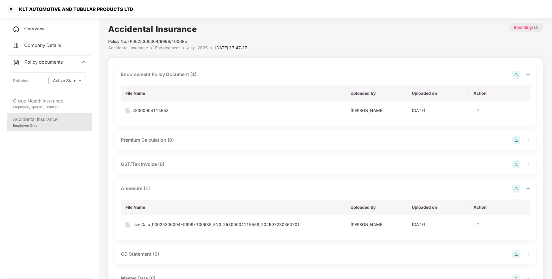
click at [197, 48] on span "July-2025" at bounding box center [197, 47] width 21 height 5
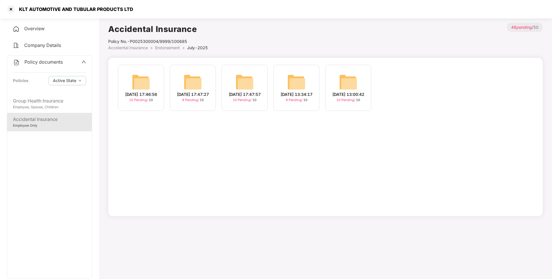
click at [156, 84] on div "17-Jul-2025 17:46:56 10 Pending / 10" at bounding box center [141, 88] width 46 height 46
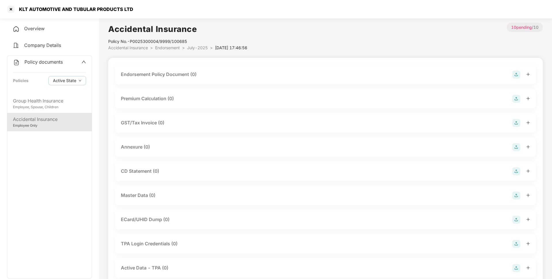
click at [514, 75] on img at bounding box center [516, 75] width 8 height 8
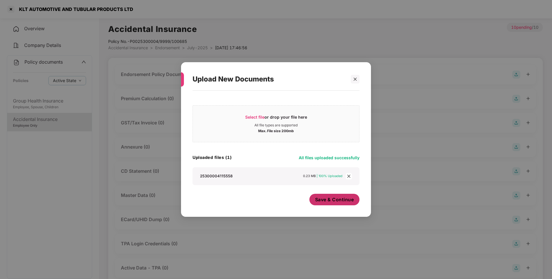
click at [322, 203] on span "Save & Continue" at bounding box center [334, 199] width 39 height 6
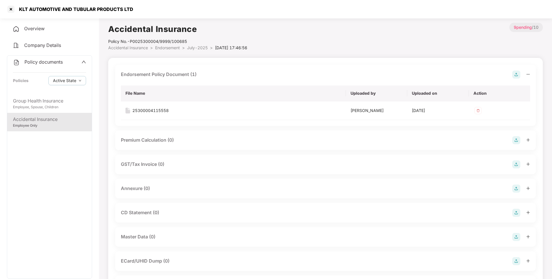
click at [513, 187] on img at bounding box center [516, 189] width 8 height 8
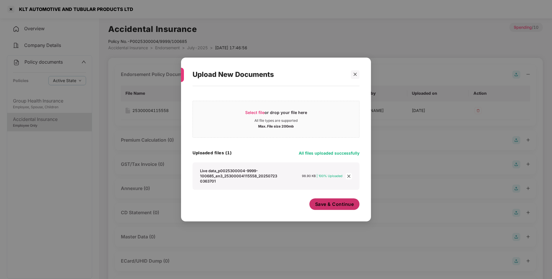
click at [333, 205] on span "Save & Continue" at bounding box center [334, 204] width 39 height 6
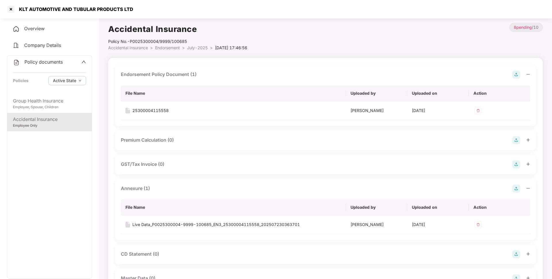
click at [201, 50] on span "July-2025" at bounding box center [197, 47] width 21 height 5
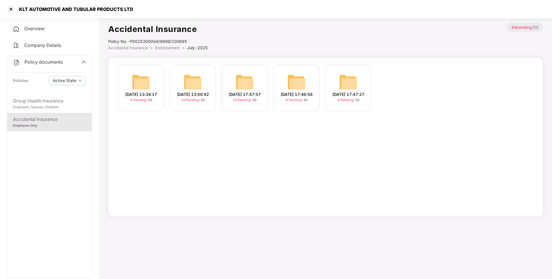
click at [193, 86] on img at bounding box center [193, 82] width 18 height 18
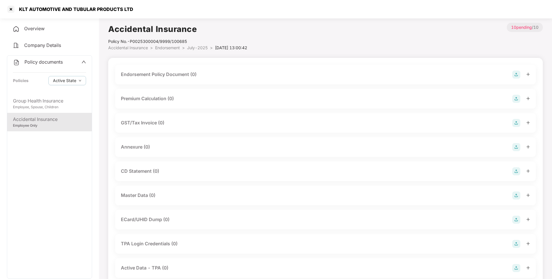
click at [514, 74] on img at bounding box center [516, 75] width 8 height 8
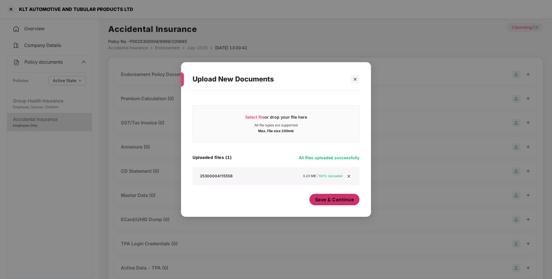
click at [324, 198] on span "Save & Continue" at bounding box center [334, 199] width 39 height 6
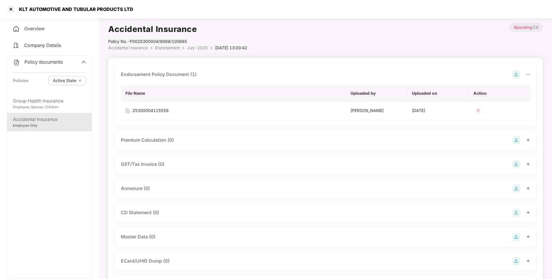
click at [514, 188] on img at bounding box center [516, 189] width 8 height 8
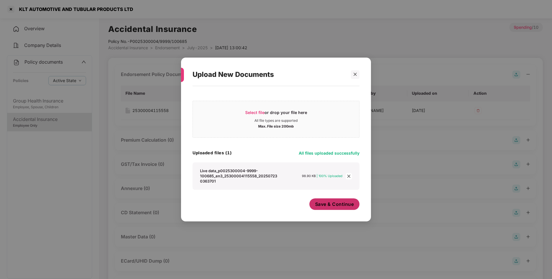
click at [323, 207] on span "Save & Continue" at bounding box center [334, 204] width 39 height 6
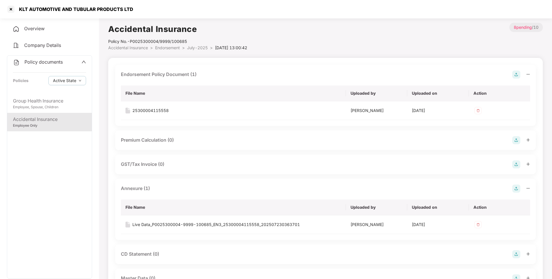
click at [197, 50] on span "July-2025" at bounding box center [197, 47] width 21 height 5
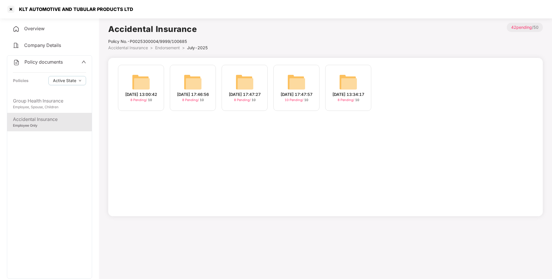
click at [303, 83] on img at bounding box center [296, 82] width 18 height 18
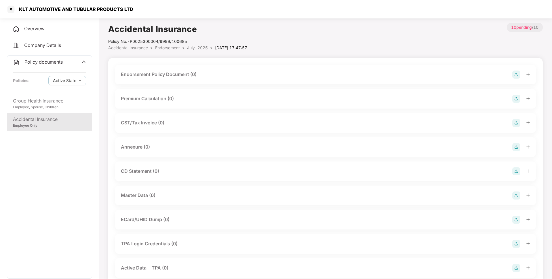
click at [518, 74] on img at bounding box center [516, 75] width 8 height 8
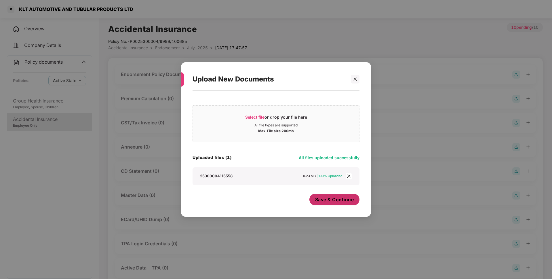
click at [328, 201] on span "Save & Continue" at bounding box center [334, 199] width 39 height 6
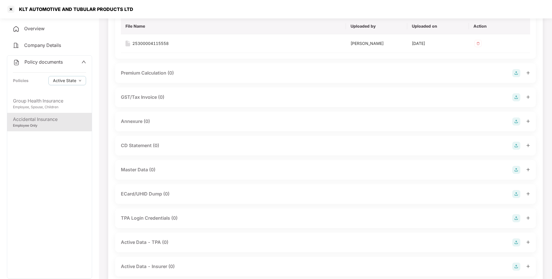
scroll to position [75, 0]
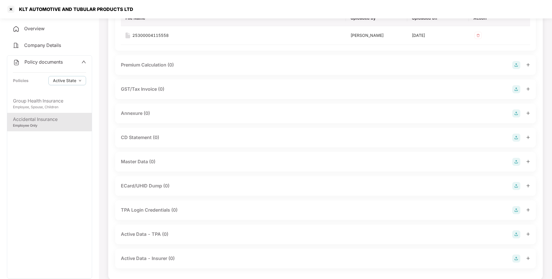
click at [517, 114] on img at bounding box center [516, 113] width 8 height 8
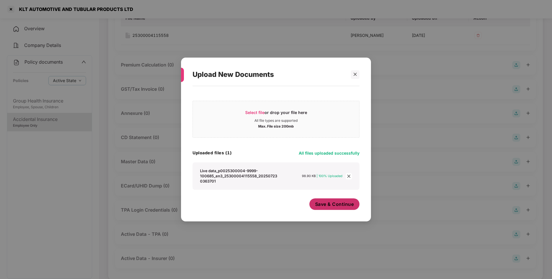
click at [329, 204] on span "Save & Continue" at bounding box center [334, 204] width 39 height 6
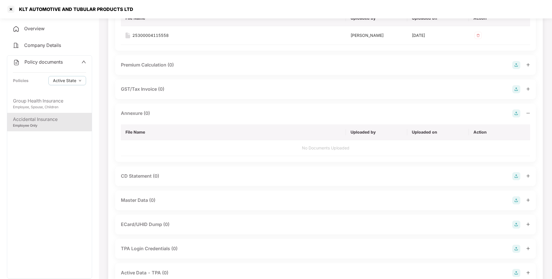
scroll to position [0, 0]
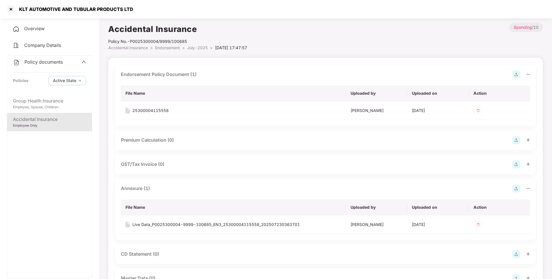
click at [197, 48] on span "July-2025" at bounding box center [197, 47] width 21 height 5
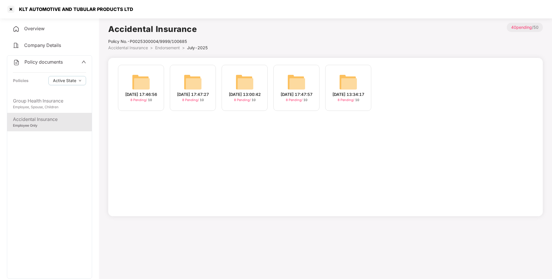
click at [166, 50] on span "Endorsement" at bounding box center [167, 47] width 25 height 5
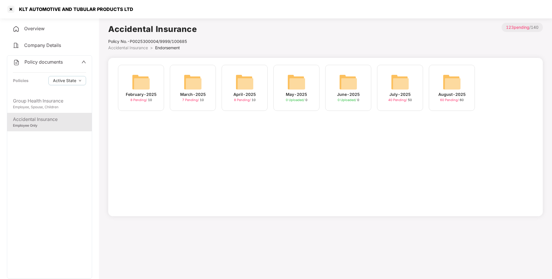
click at [447, 85] on img at bounding box center [452, 82] width 18 height 18
click at [134, 87] on img at bounding box center [141, 82] width 18 height 18
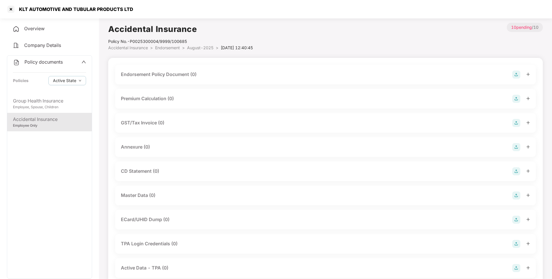
click at [515, 74] on img at bounding box center [516, 75] width 8 height 8
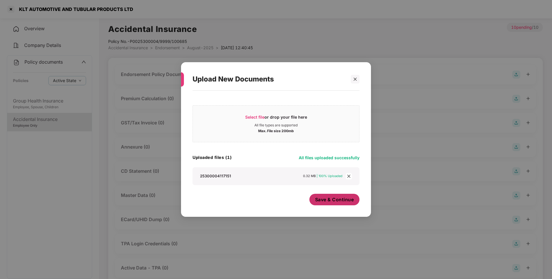
click at [326, 201] on span "Save & Continue" at bounding box center [334, 199] width 39 height 6
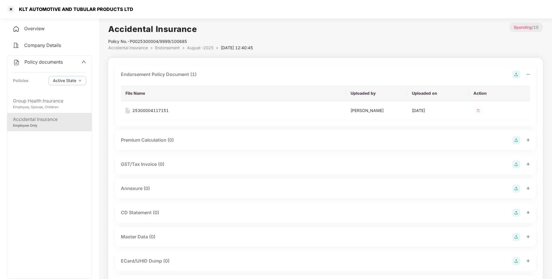
click at [514, 188] on img at bounding box center [516, 189] width 8 height 8
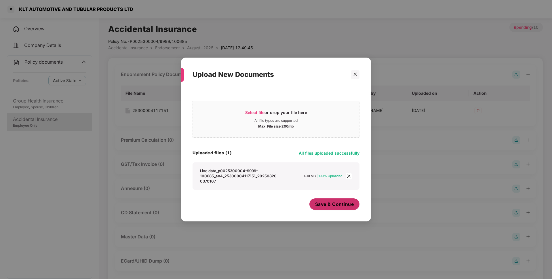
click at [333, 209] on button "Save & Continue" at bounding box center [334, 204] width 50 height 12
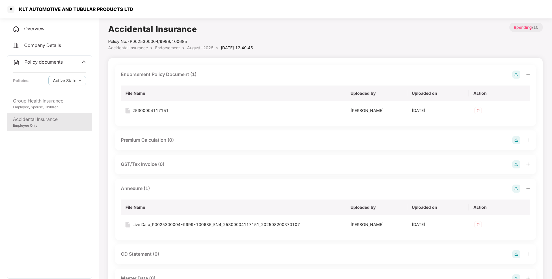
click at [205, 49] on span "August-2025" at bounding box center [200, 47] width 26 height 5
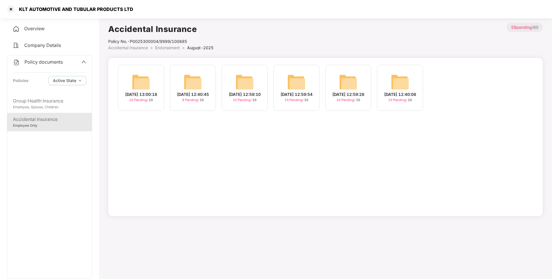
click at [148, 88] on img at bounding box center [141, 82] width 18 height 18
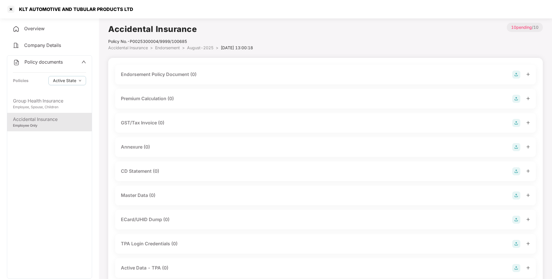
click at [516, 73] on img at bounding box center [516, 75] width 8 height 8
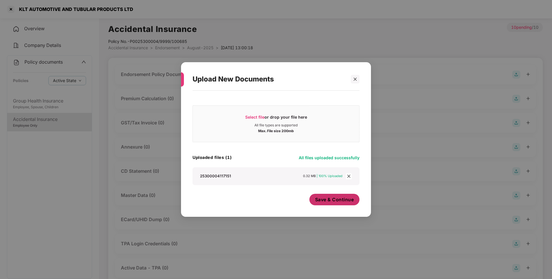
click at [328, 202] on span "Save & Continue" at bounding box center [334, 199] width 39 height 6
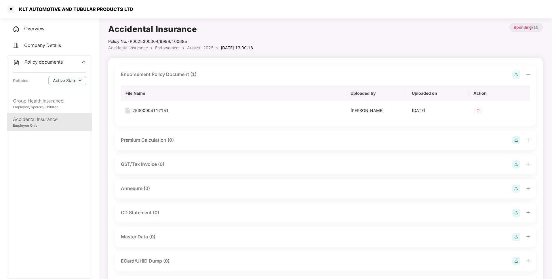
click at [519, 188] on img at bounding box center [516, 189] width 8 height 8
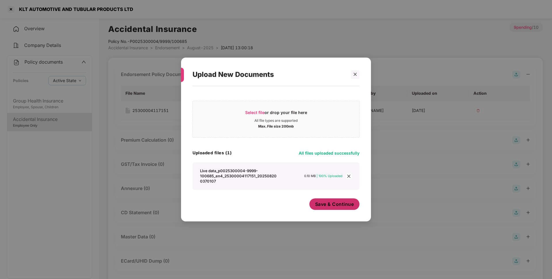
click at [332, 204] on span "Save & Continue" at bounding box center [334, 204] width 39 height 6
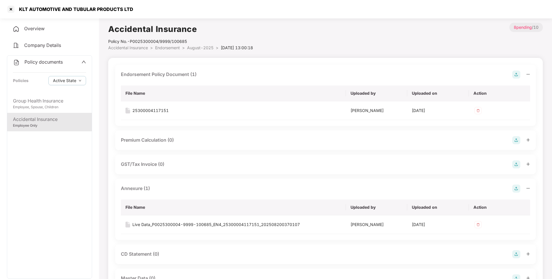
click at [199, 49] on span "August-2025" at bounding box center [200, 47] width 26 height 5
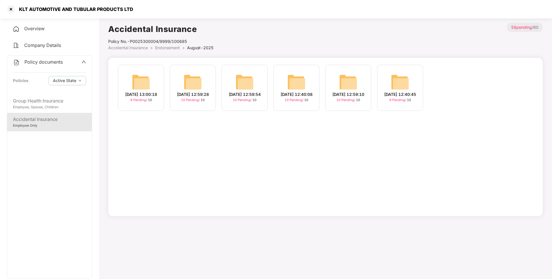
click at [193, 85] on img at bounding box center [193, 82] width 18 height 18
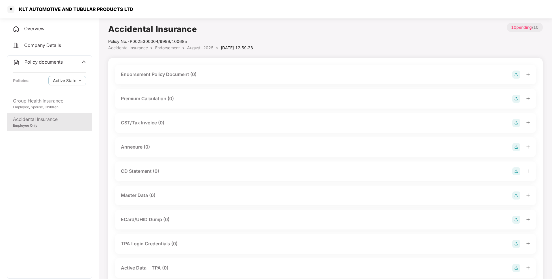
click at [518, 73] on img at bounding box center [516, 75] width 8 height 8
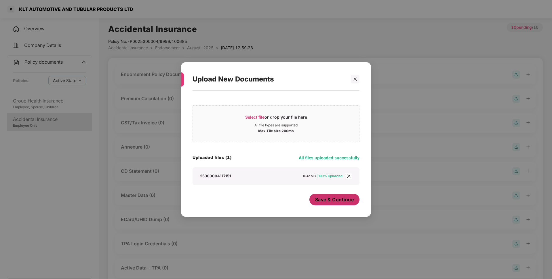
click at [339, 199] on span "Save & Continue" at bounding box center [334, 199] width 39 height 6
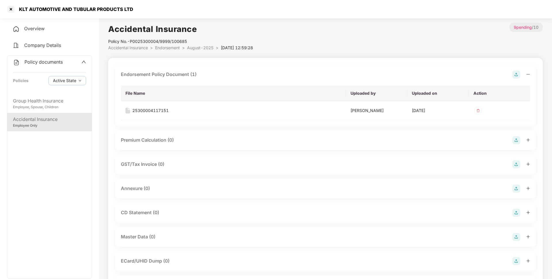
click at [512, 187] on div "Annexure (0)" at bounding box center [325, 189] width 409 height 8
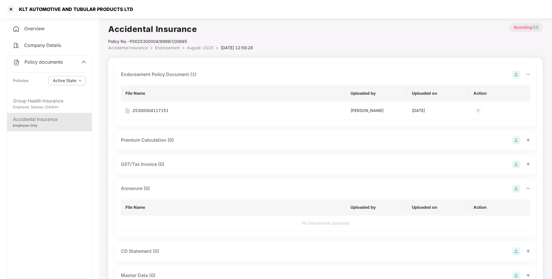
click at [517, 189] on img at bounding box center [516, 189] width 8 height 8
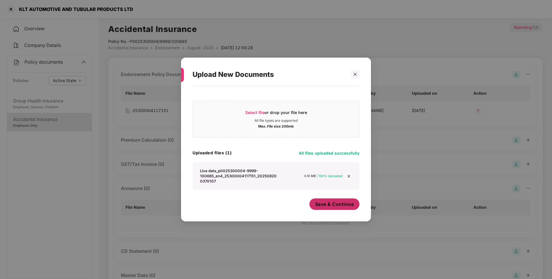
click at [326, 204] on span "Save & Continue" at bounding box center [334, 204] width 39 height 6
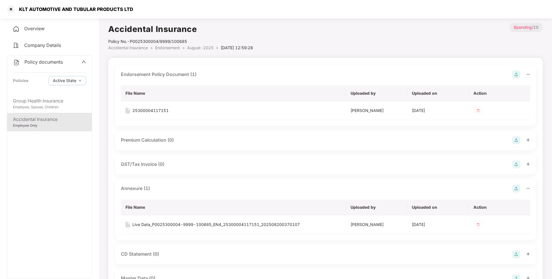
click at [206, 45] on span "August-2025" at bounding box center [200, 47] width 26 height 5
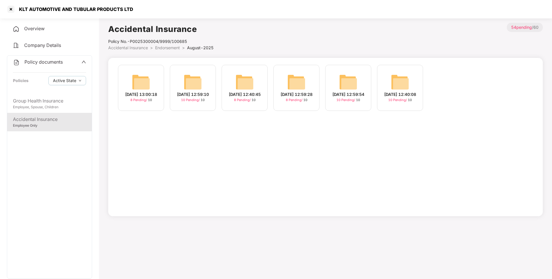
click at [196, 80] on img at bounding box center [193, 82] width 18 height 18
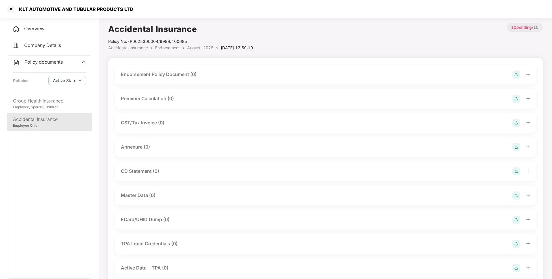
click at [516, 73] on img at bounding box center [516, 75] width 8 height 8
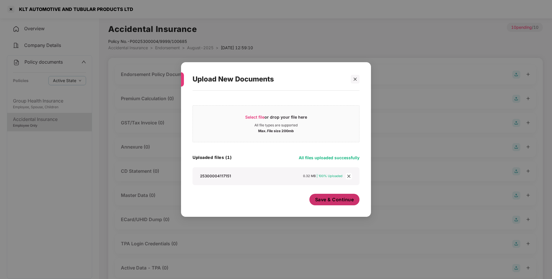
click at [333, 204] on button "Save & Continue" at bounding box center [334, 200] width 50 height 12
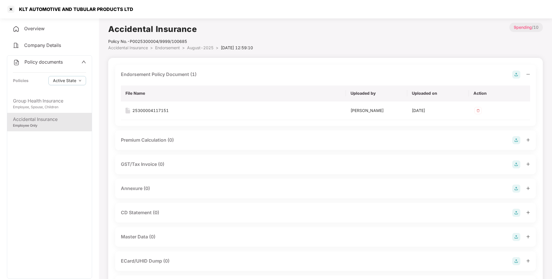
click at [516, 188] on img at bounding box center [516, 189] width 8 height 8
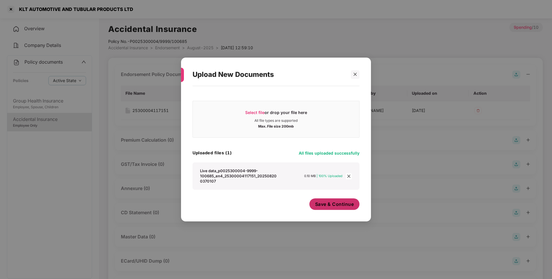
click at [332, 206] on span "Save & Continue" at bounding box center [334, 204] width 39 height 6
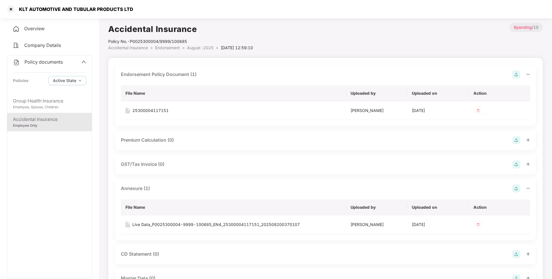
click at [196, 48] on span "August-2025" at bounding box center [200, 47] width 26 height 5
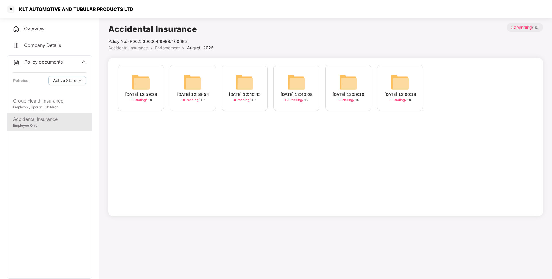
click at [187, 80] on img at bounding box center [193, 82] width 18 height 18
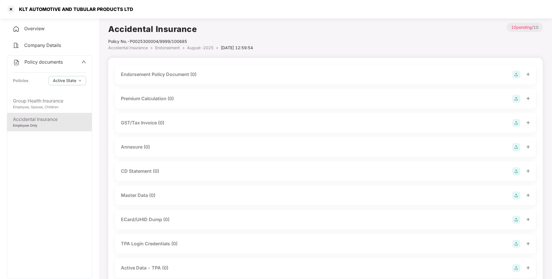
click at [517, 74] on img at bounding box center [516, 75] width 8 height 8
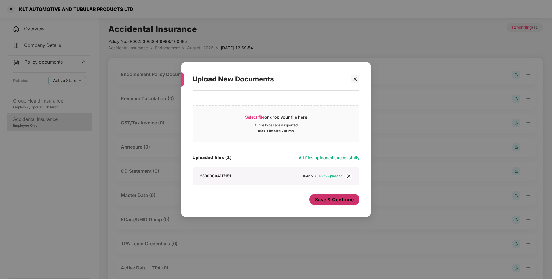
click at [329, 199] on span "Save & Continue" at bounding box center [334, 199] width 39 height 6
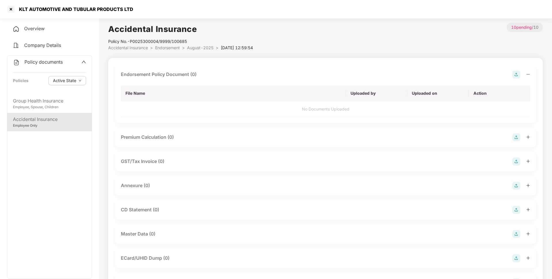
scroll to position [15, 0]
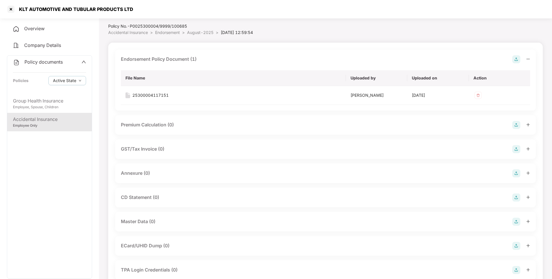
click at [514, 171] on img at bounding box center [516, 173] width 8 height 8
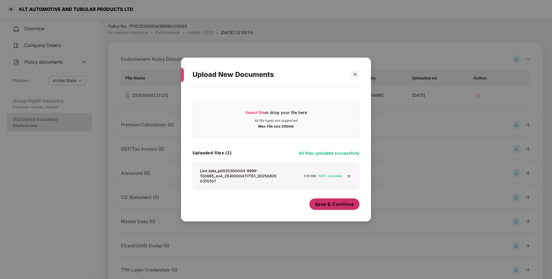
click at [332, 207] on span "Save & Continue" at bounding box center [334, 204] width 39 height 6
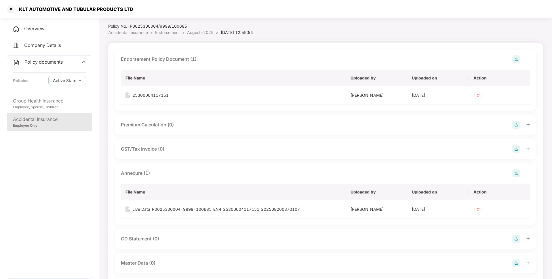
click at [200, 33] on span "August-2025" at bounding box center [200, 32] width 26 height 5
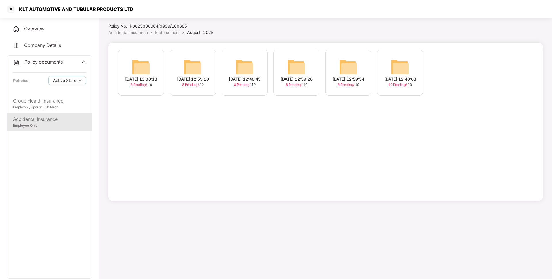
scroll to position [0, 0]
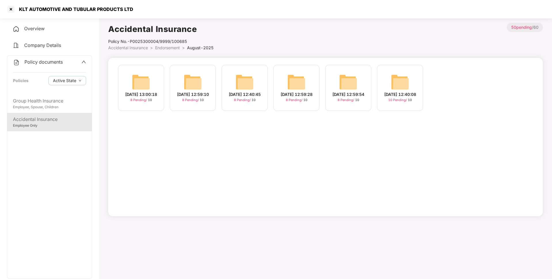
click at [391, 85] on img at bounding box center [400, 82] width 18 height 18
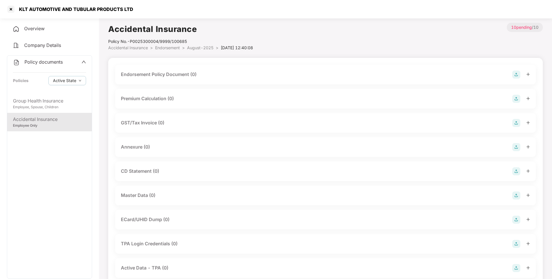
click at [516, 75] on img at bounding box center [516, 75] width 8 height 8
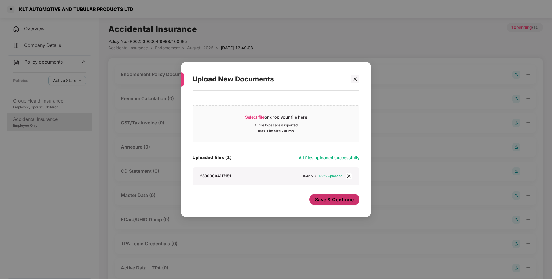
click at [327, 201] on span "Save & Continue" at bounding box center [334, 199] width 39 height 6
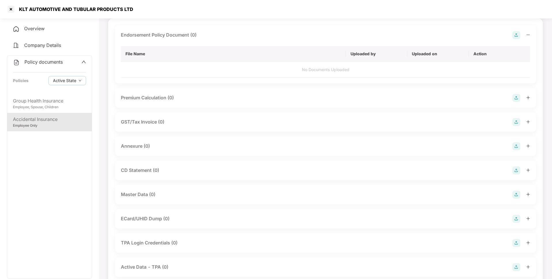
scroll to position [41, 0]
click at [517, 147] on img at bounding box center [516, 148] width 8 height 8
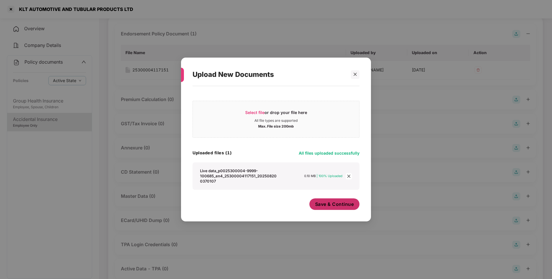
click at [332, 207] on span "Save & Continue" at bounding box center [334, 204] width 39 height 6
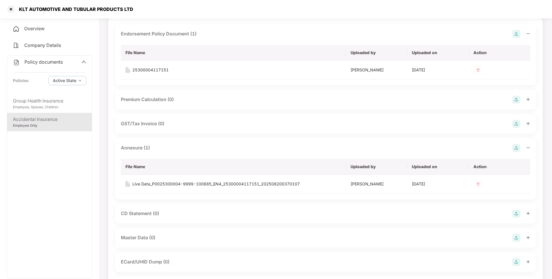
scroll to position [0, 0]
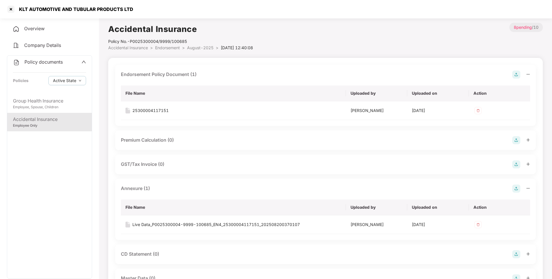
click at [197, 47] on span "August-2025" at bounding box center [200, 47] width 26 height 5
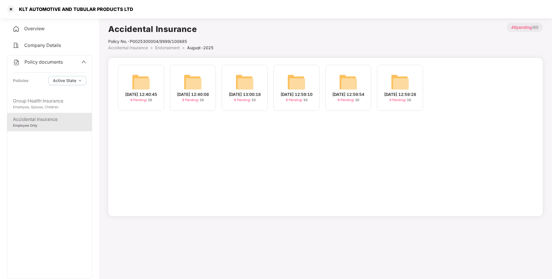
click at [353, 91] on div "13-Aug-2025 12:59:54" at bounding box center [348, 94] width 32 height 6
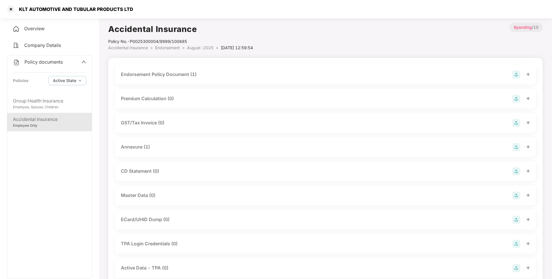
scroll to position [41, 0]
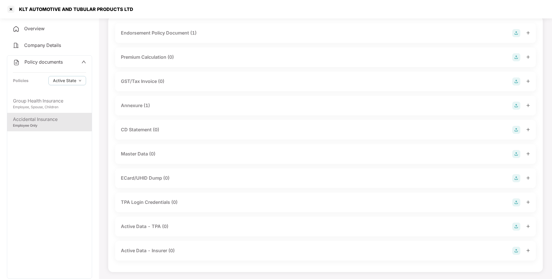
click at [518, 155] on img at bounding box center [516, 154] width 8 height 8
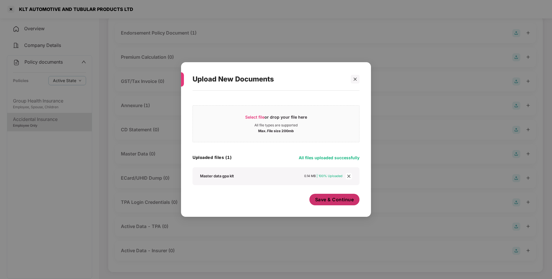
click at [337, 202] on span "Save & Continue" at bounding box center [334, 199] width 39 height 6
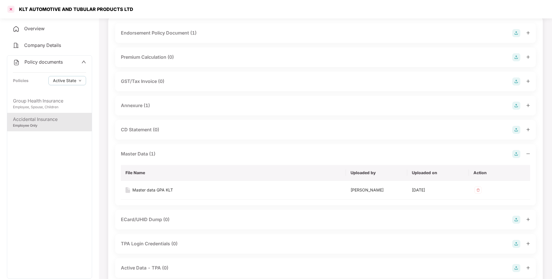
click at [12, 8] on div at bounding box center [10, 9] width 9 height 9
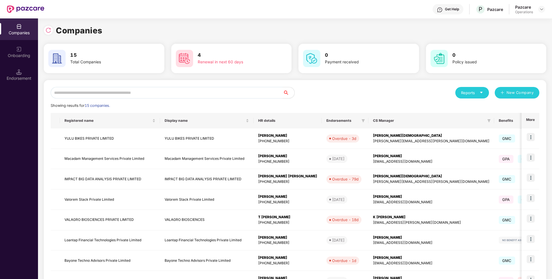
scroll to position [0, 0]
click at [100, 94] on input "text" at bounding box center [167, 93] width 232 height 12
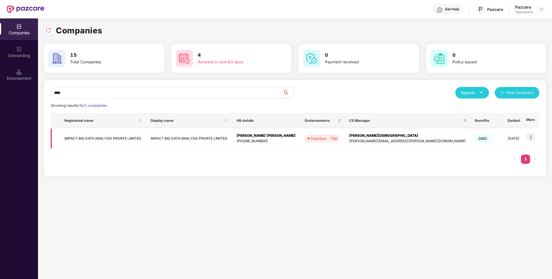
type input "****"
click at [195, 135] on td "IMPACT BIG DATA ANALYSIS PRIVATE LIMITED" at bounding box center [189, 138] width 86 height 20
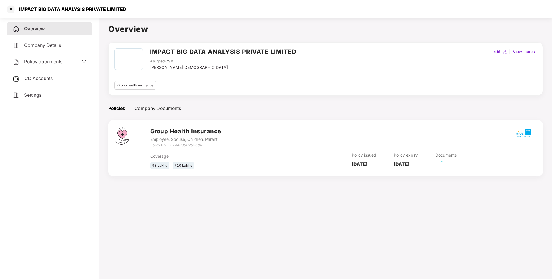
click at [48, 80] on span "CD Accounts" at bounding box center [38, 78] width 28 height 6
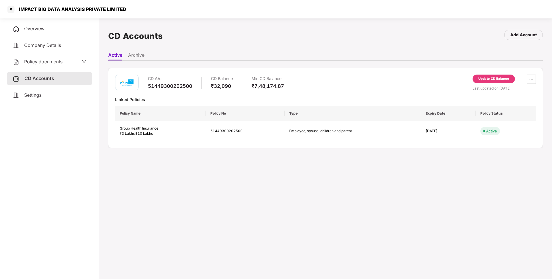
click at [486, 77] on div "Update CD Balance" at bounding box center [493, 78] width 31 height 5
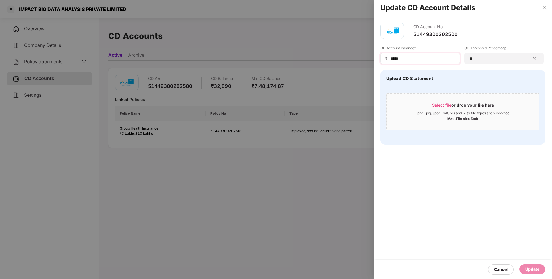
drag, startPoint x: 417, startPoint y: 55, endPoint x: 391, endPoint y: 57, distance: 26.0
click at [391, 57] on div "₹ *****" at bounding box center [420, 59] width 79 height 12
drag, startPoint x: 412, startPoint y: 57, endPoint x: 376, endPoint y: 60, distance: 35.8
click at [376, 60] on div "CD Account No. 51449300202500 CD Account Balance* ₹ ***** CD Threshold Percenta…" at bounding box center [463, 84] width 178 height 136
type input "******"
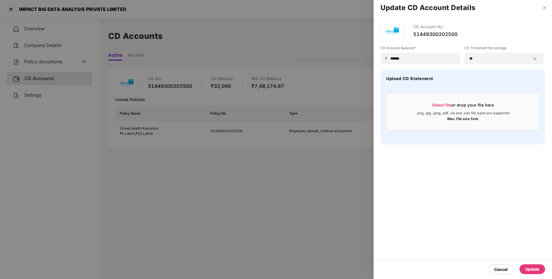
click at [533, 268] on div "Update" at bounding box center [532, 269] width 14 height 6
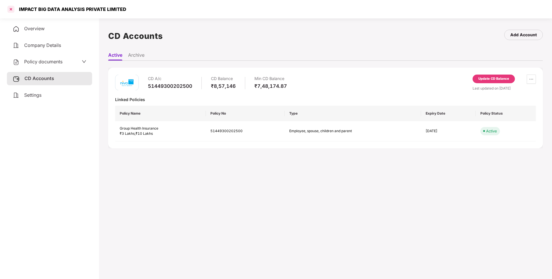
click at [11, 9] on div at bounding box center [10, 9] width 9 height 9
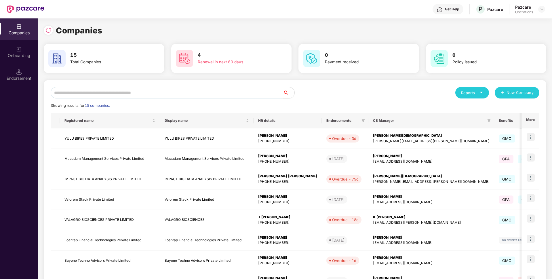
click at [84, 91] on input "text" at bounding box center [167, 93] width 232 height 12
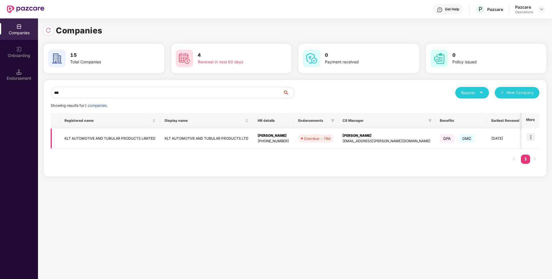
type input "***"
click at [78, 136] on td "KLT AUTOMOTIVE AND TUBULAR PRODUCTS LIMITED" at bounding box center [110, 138] width 100 height 20
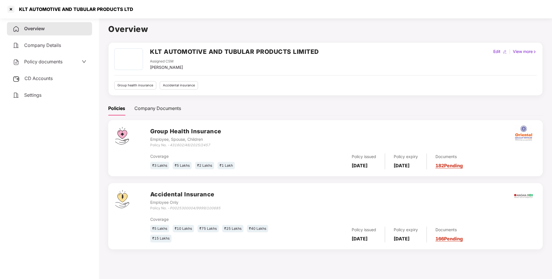
click at [56, 56] on div "Policy documents" at bounding box center [49, 61] width 85 height 13
click at [54, 66] on div "Policy documents" at bounding box center [49, 61] width 85 height 13
click at [56, 64] on span "Policy documents" at bounding box center [43, 62] width 38 height 6
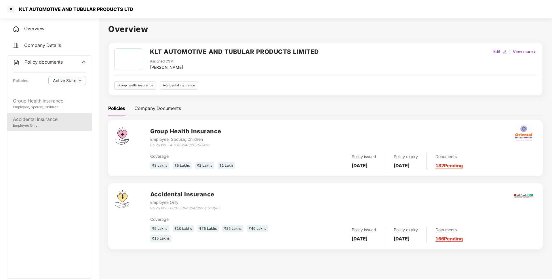
click at [35, 122] on div "Accidental Insurance" at bounding box center [49, 119] width 73 height 7
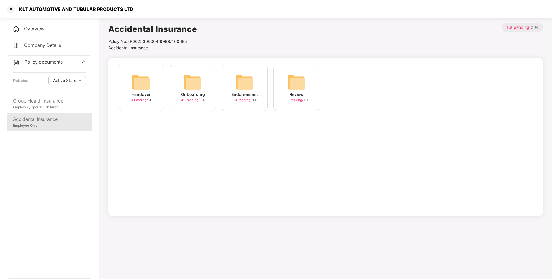
click at [241, 91] on img at bounding box center [244, 82] width 18 height 18
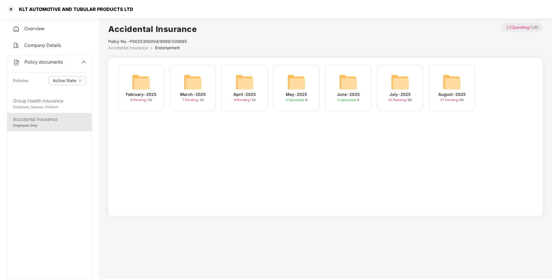
click at [394, 92] on div "July-2025" at bounding box center [399, 94] width 21 height 6
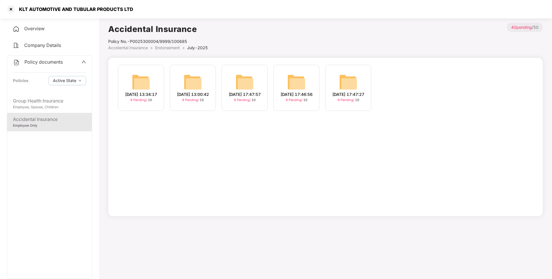
click at [172, 47] on span "Endorsement" at bounding box center [167, 47] width 25 height 5
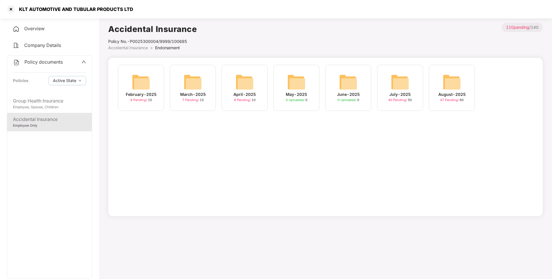
click at [449, 87] on img at bounding box center [452, 82] width 18 height 18
click at [49, 61] on span "Policy documents" at bounding box center [43, 62] width 38 height 6
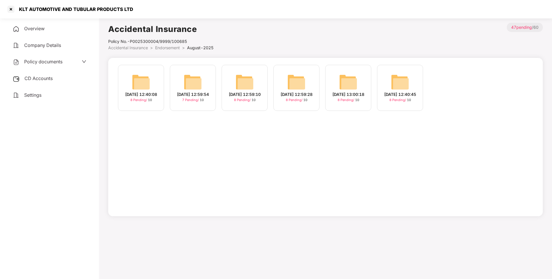
click at [54, 79] on div "CD Accounts" at bounding box center [49, 78] width 85 height 13
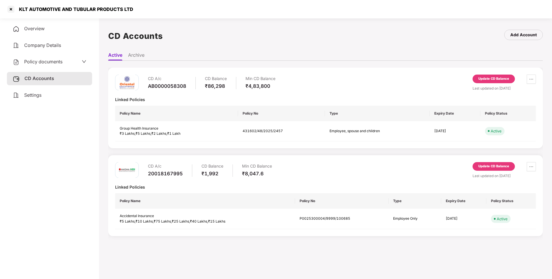
click at [494, 164] on div "Update CD Balance" at bounding box center [493, 166] width 31 height 5
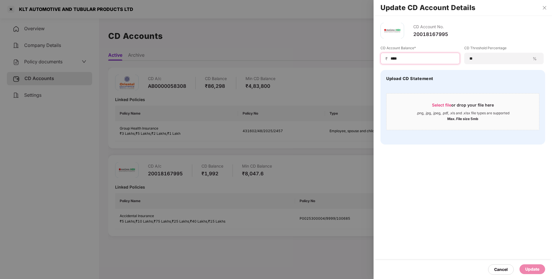
drag, startPoint x: 401, startPoint y: 61, endPoint x: 376, endPoint y: 61, distance: 25.0
click at [376, 61] on div "CD Account No. 20018167995 CD Account Balance* ₹ **** CD Threshold Percentage *…" at bounding box center [463, 84] width 178 height 136
type input "***"
click at [531, 269] on div "Update" at bounding box center [532, 269] width 14 height 6
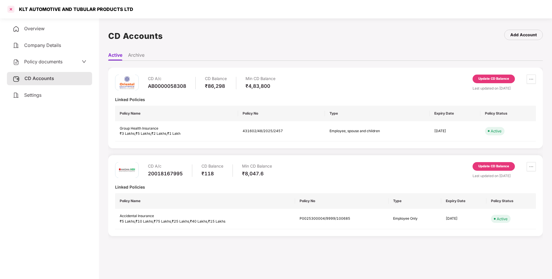
click at [12, 6] on div at bounding box center [10, 9] width 9 height 9
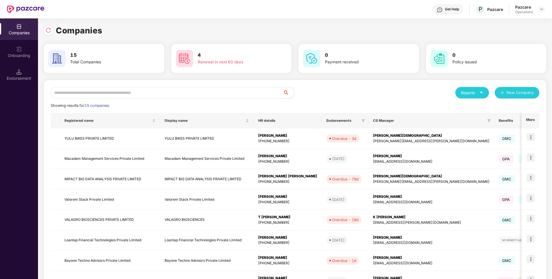
click at [70, 94] on input "text" at bounding box center [167, 93] width 232 height 12
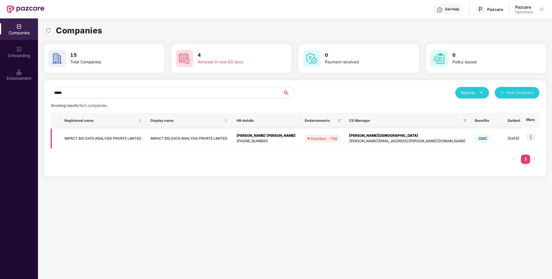
type input "*****"
click at [92, 146] on td "IMPACT BIG DATA ANALYSIS PRIVATE LIMITED" at bounding box center [103, 138] width 86 height 20
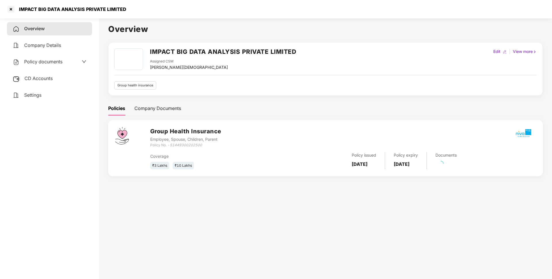
click at [46, 76] on span "CD Accounts" at bounding box center [38, 78] width 28 height 6
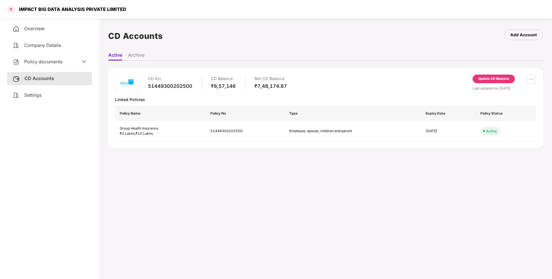
click at [12, 10] on div at bounding box center [10, 9] width 9 height 9
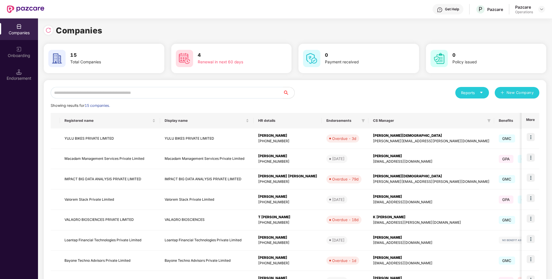
click at [121, 93] on input "text" at bounding box center [167, 93] width 232 height 12
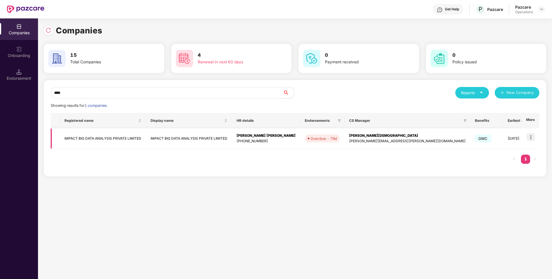
type input "****"
click at [531, 137] on img at bounding box center [531, 137] width 8 height 8
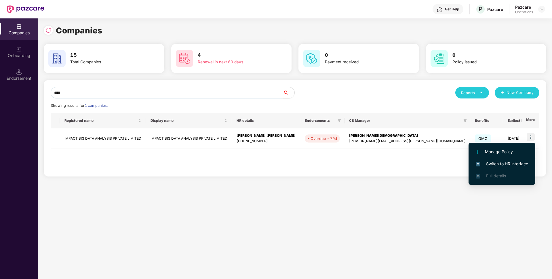
click at [496, 165] on span "Switch to HR interface" at bounding box center [502, 164] width 52 height 6
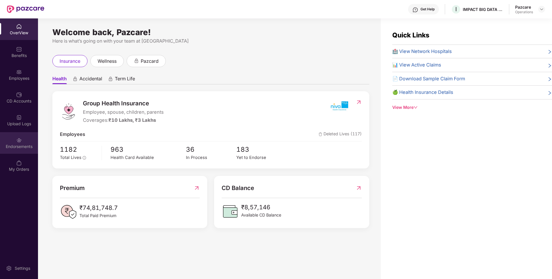
click at [10, 144] on div "Endorsements" at bounding box center [19, 147] width 38 height 6
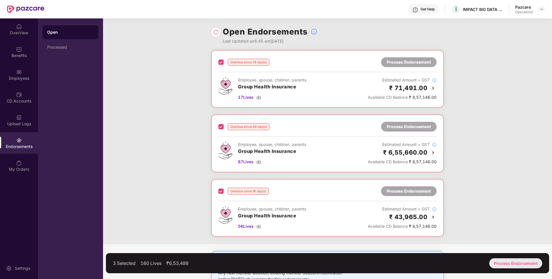
click at [511, 263] on div "Process Endorsement" at bounding box center [515, 263] width 53 height 10
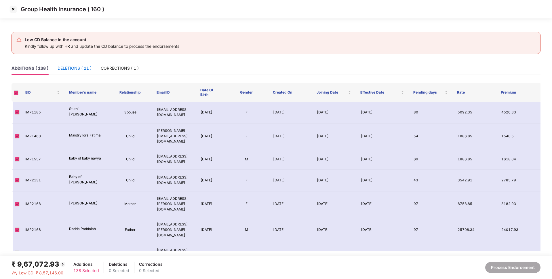
click at [83, 68] on div "DELETIONS ( 21 )" at bounding box center [75, 68] width 34 height 6
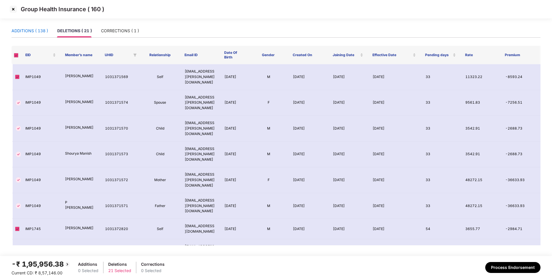
click at [38, 29] on div "ADDITIONS ( 138 )" at bounding box center [30, 31] width 37 height 6
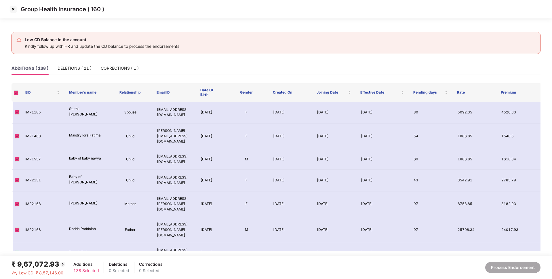
click at [14, 9] on img at bounding box center [13, 9] width 9 height 9
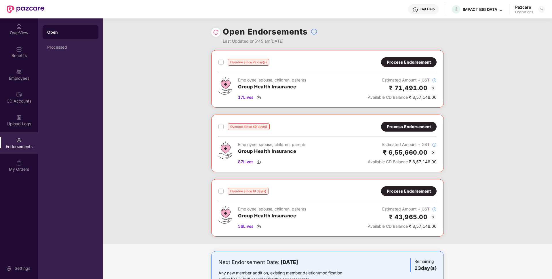
click at [408, 64] on div "Process Endorsement" at bounding box center [409, 62] width 44 height 6
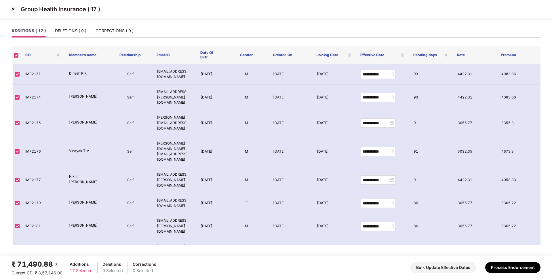
click at [14, 10] on img at bounding box center [13, 9] width 9 height 9
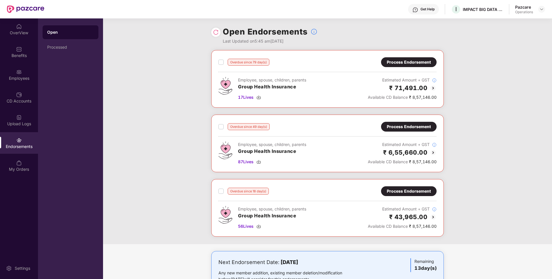
click at [402, 122] on div "Process Endorsement" at bounding box center [409, 127] width 56 height 10
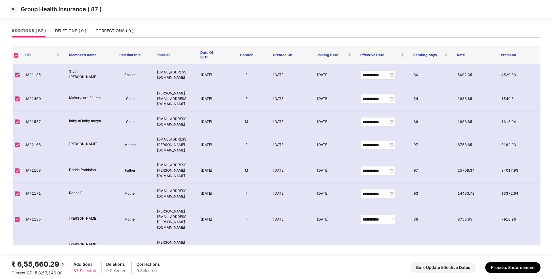
click at [11, 7] on img at bounding box center [13, 9] width 9 height 9
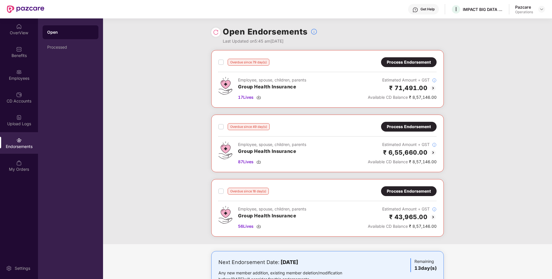
click at [401, 192] on div "Process Endorsement" at bounding box center [409, 191] width 44 height 6
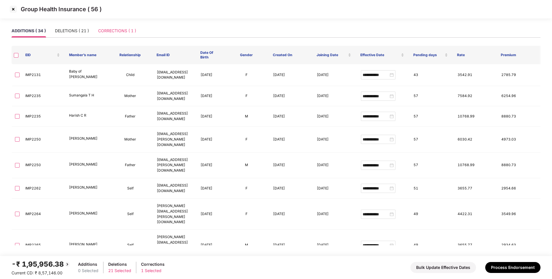
click at [109, 27] on div "CORRECTIONS ( 1 )" at bounding box center [117, 30] width 38 height 13
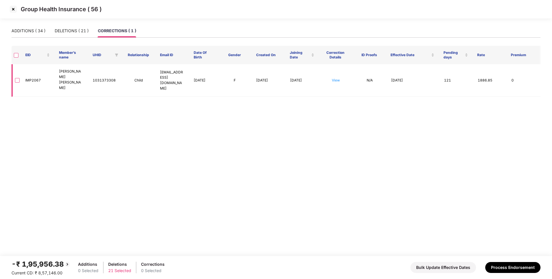
click at [32, 76] on td "IMP2067" at bounding box center [38, 80] width 34 height 33
copy td "IMP2067"
click at [336, 78] on link "View" at bounding box center [336, 80] width 8 height 4
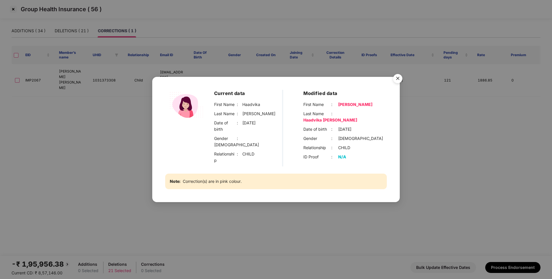
click at [401, 86] on img "Close" at bounding box center [398, 79] width 16 height 16
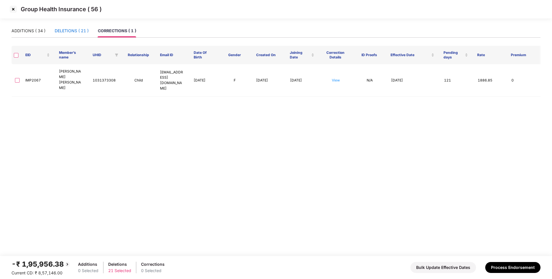
click at [81, 31] on div "DELETIONS ( 21 )" at bounding box center [72, 31] width 34 height 6
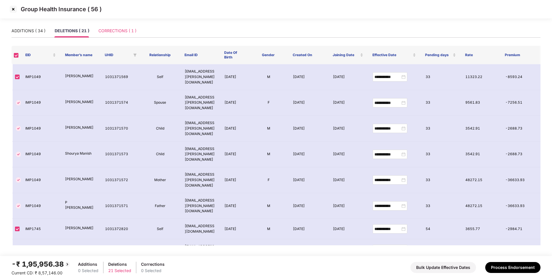
click at [113, 34] on div "CORRECTIONS ( 1 )" at bounding box center [117, 30] width 38 height 13
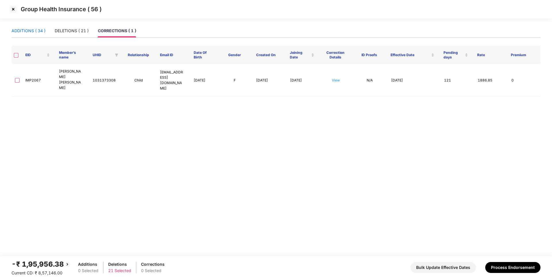
click at [28, 31] on div "ADDITIONS ( 34 )" at bounding box center [29, 31] width 34 height 6
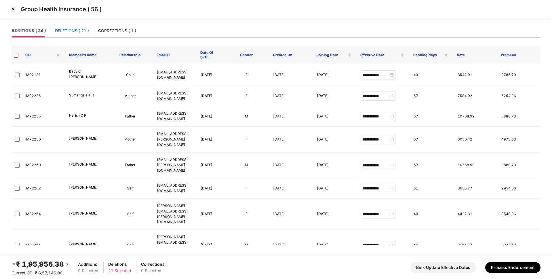
click at [66, 29] on div "DELETIONS ( 21 )" at bounding box center [72, 31] width 34 height 6
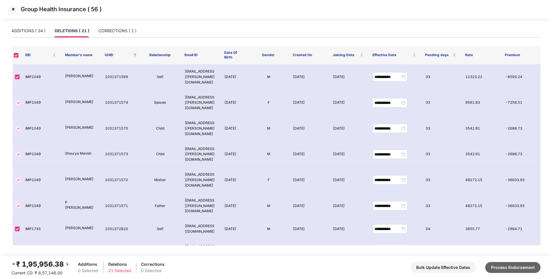
click at [511, 270] on button "Process Endorsement" at bounding box center [512, 267] width 55 height 11
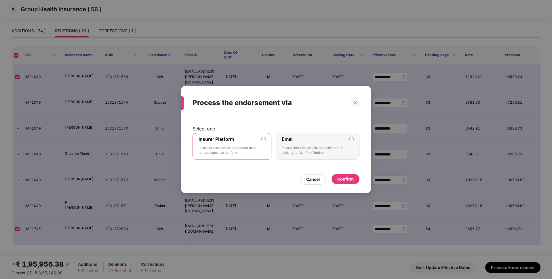
click at [343, 177] on div "Confirm" at bounding box center [345, 179] width 16 height 6
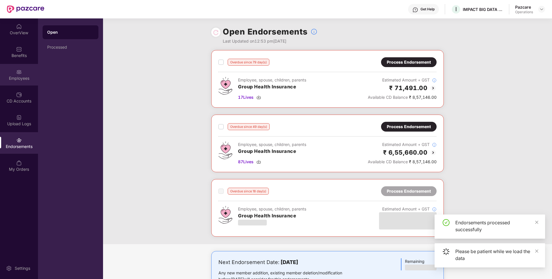
click at [28, 73] on div "Employees" at bounding box center [19, 75] width 38 height 22
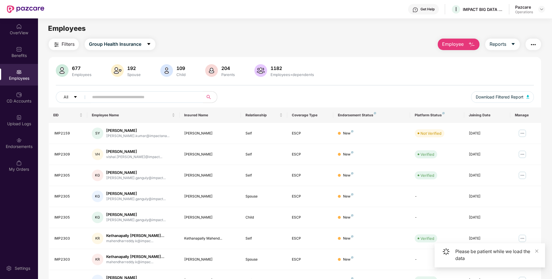
click at [540, 41] on button "button" at bounding box center [534, 45] width 16 height 12
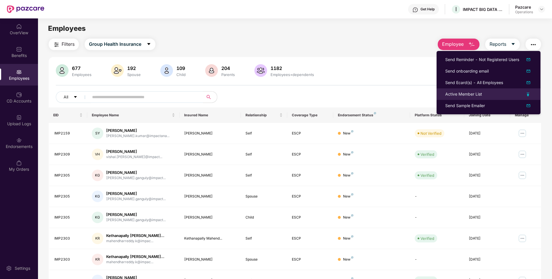
click at [460, 94] on div "Active Member List" at bounding box center [463, 94] width 37 height 6
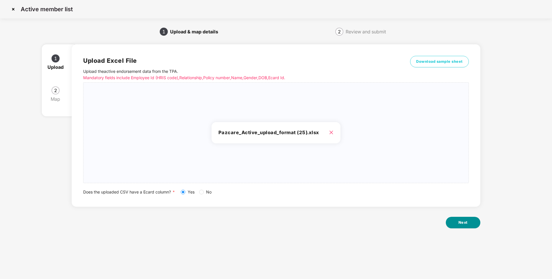
click at [459, 218] on button "Next" at bounding box center [463, 223] width 35 height 12
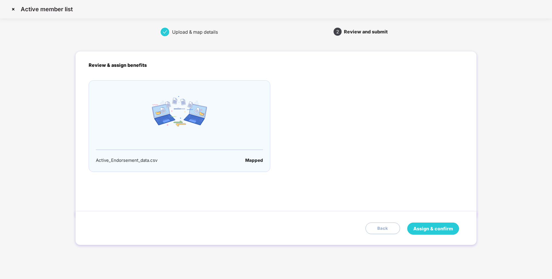
click at [435, 232] on span "Assign & confirm" at bounding box center [433, 228] width 40 height 7
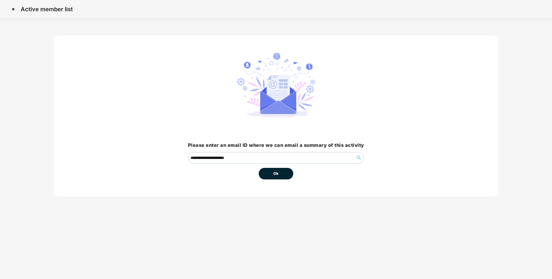
click at [277, 173] on span "Ok" at bounding box center [275, 174] width 5 height 6
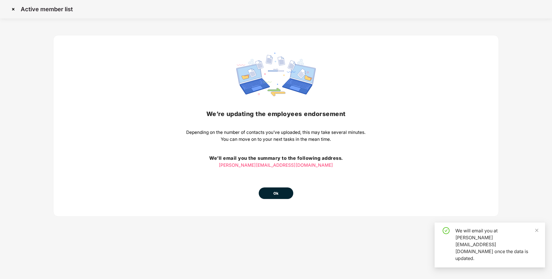
click at [274, 190] on button "Ok" at bounding box center [276, 193] width 35 height 12
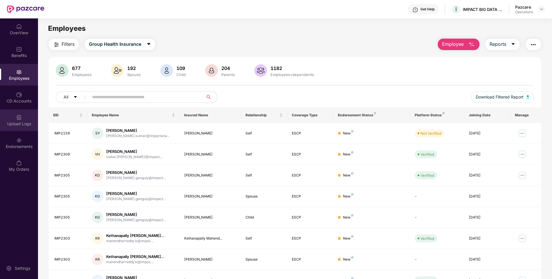
click at [18, 119] on img at bounding box center [19, 118] width 6 height 6
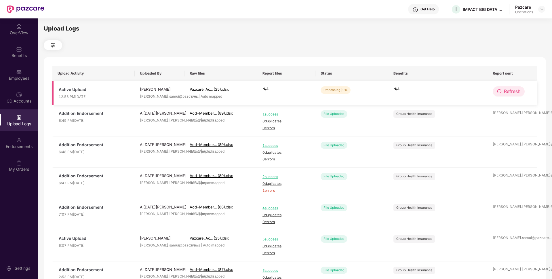
click at [509, 90] on span "Refresh" at bounding box center [512, 91] width 16 height 7
click at [499, 88] on button "Refresh" at bounding box center [509, 91] width 32 height 10
click at [502, 96] on button "Refresh" at bounding box center [509, 91] width 32 height 10
click at [514, 92] on span "Refresh" at bounding box center [512, 91] width 16 height 7
click at [502, 94] on button "Refresh" at bounding box center [509, 91] width 32 height 10
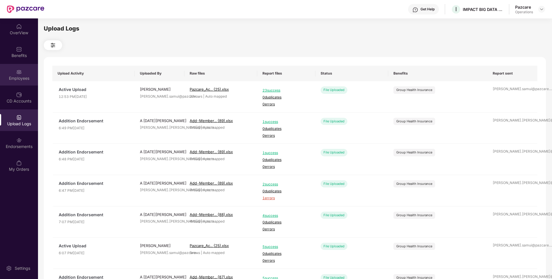
click at [23, 70] on div "Employees" at bounding box center [19, 75] width 38 height 22
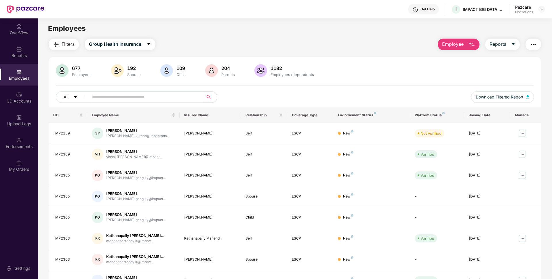
click at [66, 44] on span "Filters" at bounding box center [68, 44] width 13 height 7
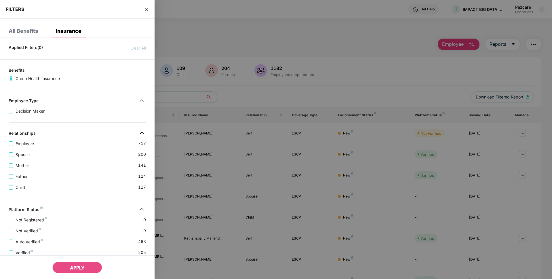
scroll to position [107, 0]
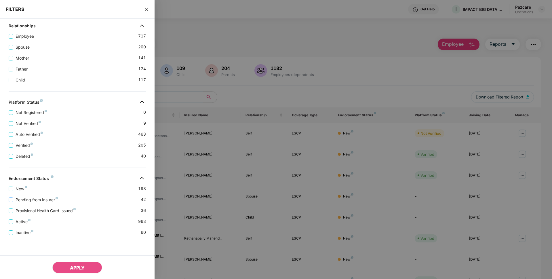
click at [22, 199] on span "Pending from Insurer" at bounding box center [36, 200] width 47 height 6
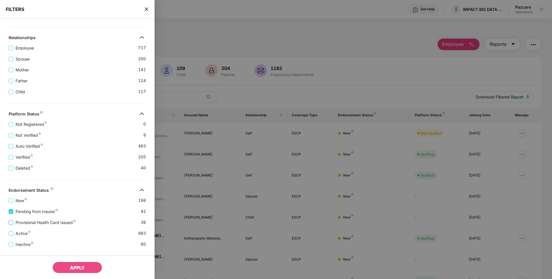
click at [22, 219] on span "Provisional Health Card Issued" at bounding box center [45, 222] width 65 height 6
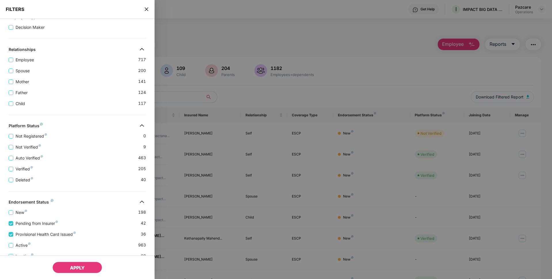
click at [73, 265] on span "APPLY" at bounding box center [77, 268] width 15 height 6
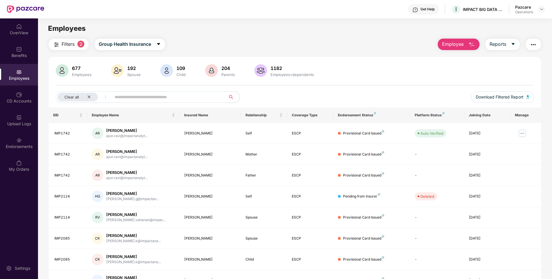
scroll to position [75, 0]
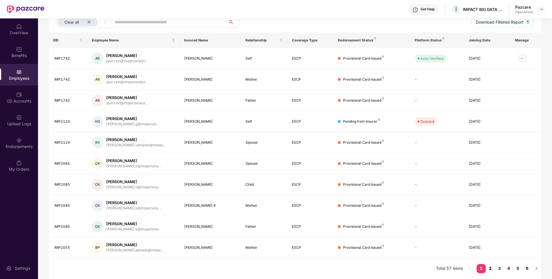
click at [490, 267] on link "2" at bounding box center [490, 268] width 9 height 9
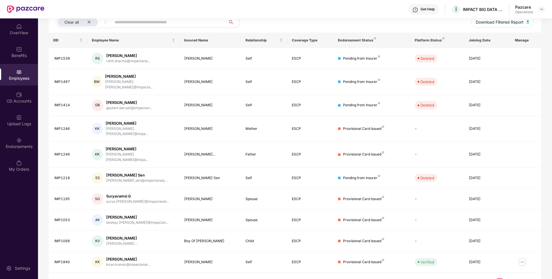
click at [509, 278] on link "4" at bounding box center [508, 282] width 9 height 9
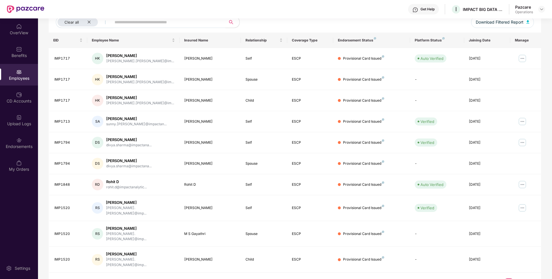
click at [517, 278] on link "5" at bounding box center [518, 282] width 9 height 9
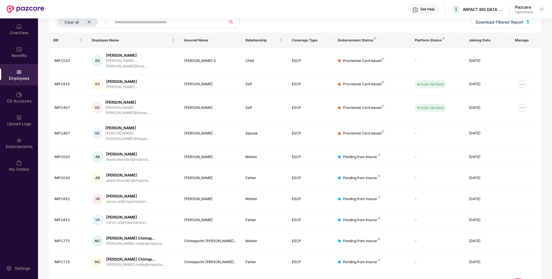
click at [532, 278] on button "button" at bounding box center [536, 282] width 9 height 9
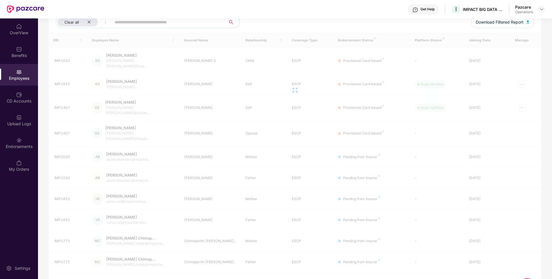
scroll to position [18, 0]
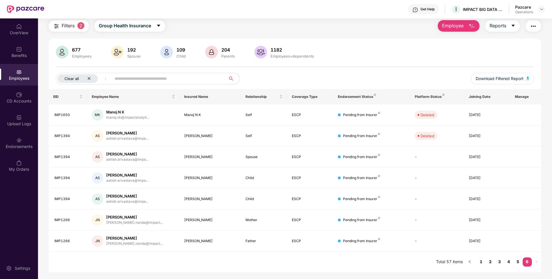
click at [88, 77] on icon "close" at bounding box center [89, 79] width 4 height 4
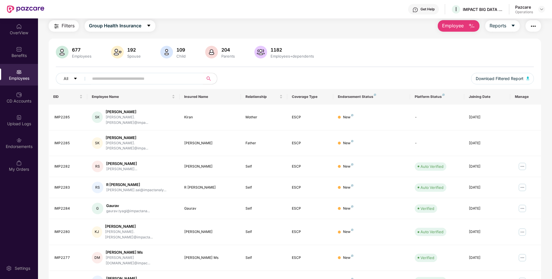
scroll to position [0, 0]
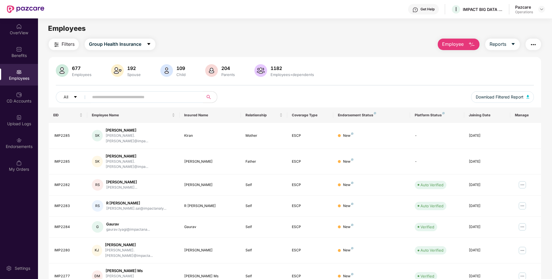
click at [537, 42] on button "button" at bounding box center [534, 45] width 16 height 12
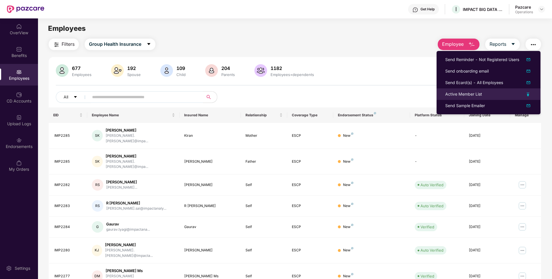
click at [457, 92] on div "Active Member List" at bounding box center [463, 94] width 37 height 6
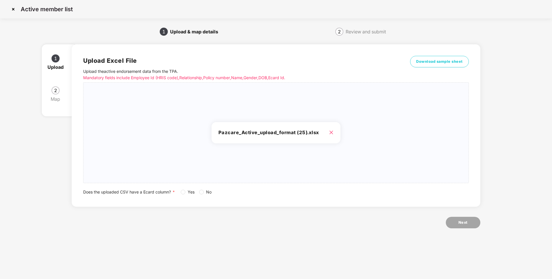
click at [186, 191] on span "Yes" at bounding box center [191, 192] width 12 height 6
click at [461, 220] on span "Next" at bounding box center [463, 223] width 9 height 6
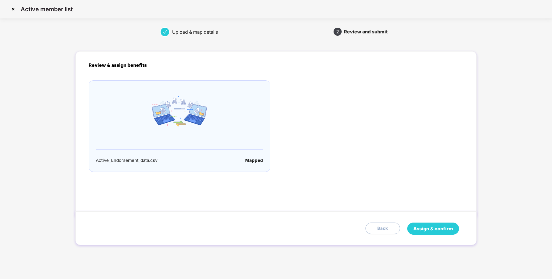
click at [430, 227] on span "Assign & confirm" at bounding box center [433, 228] width 40 height 7
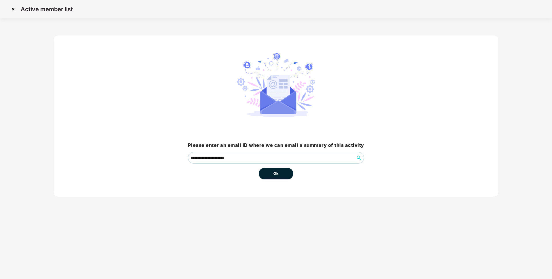
click at [275, 173] on span "Ok" at bounding box center [275, 174] width 5 height 6
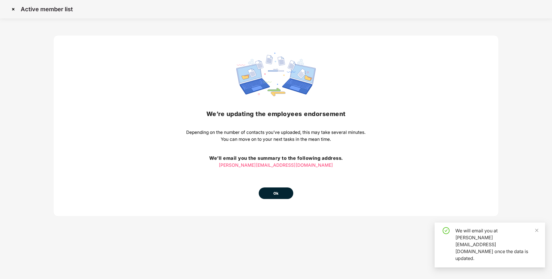
click at [275, 194] on span "Ok" at bounding box center [275, 194] width 5 height 6
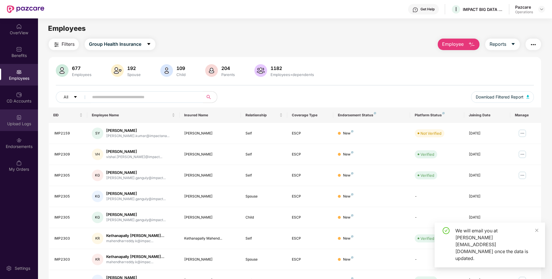
click at [13, 118] on div "Upload Logs" at bounding box center [19, 120] width 38 height 22
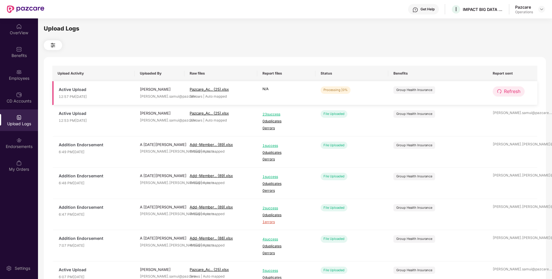
click at [500, 94] on span "redo" at bounding box center [499, 91] width 5 height 5
click at [518, 92] on span "Refresh" at bounding box center [512, 91] width 16 height 7
click at [498, 92] on icon "redo" at bounding box center [499, 91] width 5 height 5
click at [506, 92] on span "Refresh" at bounding box center [512, 91] width 16 height 7
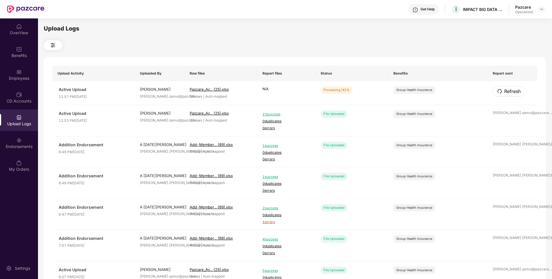
click at [506, 92] on span "Refresh" at bounding box center [512, 91] width 16 height 7
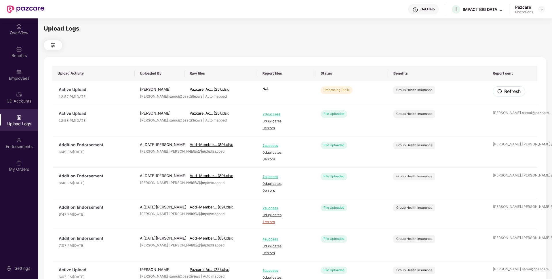
click at [506, 92] on span "Refresh" at bounding box center [512, 91] width 16 height 7
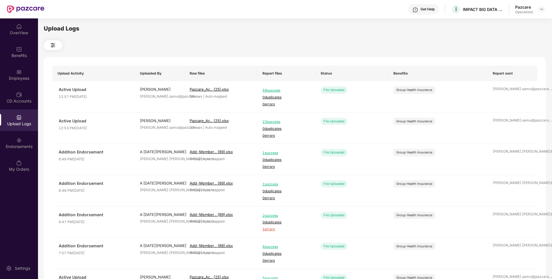
click at [506, 92] on td "[PERSON_NAME].samui@pazcare. ..." at bounding box center [513, 96] width 50 height 31
click at [17, 79] on div "Employees" at bounding box center [19, 78] width 38 height 6
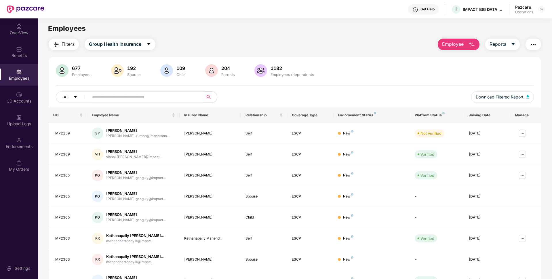
click at [71, 43] on span "Filters" at bounding box center [68, 44] width 13 height 7
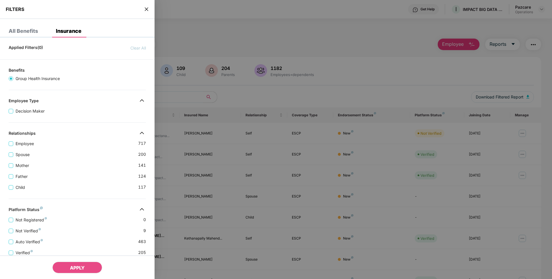
scroll to position [107, 0]
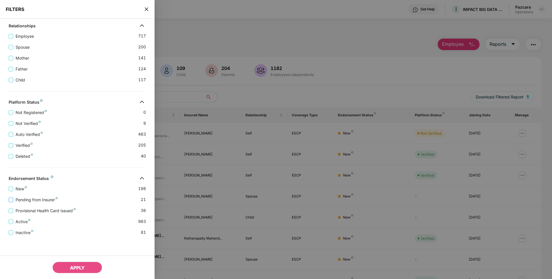
click at [19, 201] on span "Pending from Insurer" at bounding box center [36, 200] width 47 height 6
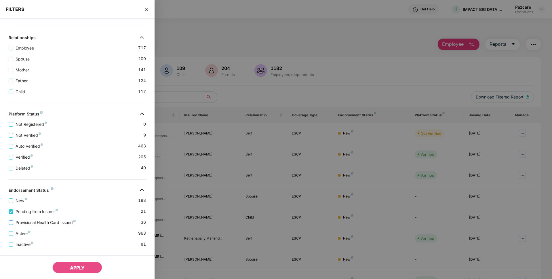
click at [26, 224] on span "Provisional Health Card Issued" at bounding box center [45, 222] width 65 height 6
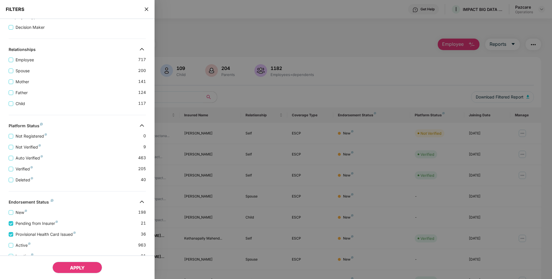
click at [80, 270] on span "APPLY" at bounding box center [77, 268] width 15 height 6
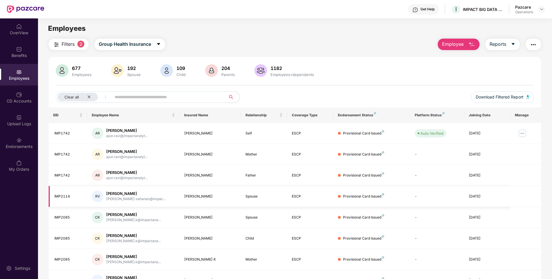
scroll to position [75, 0]
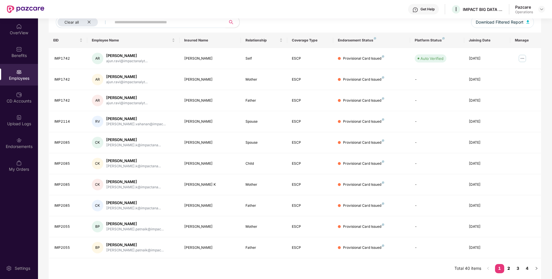
click at [507, 268] on link "2" at bounding box center [508, 268] width 9 height 9
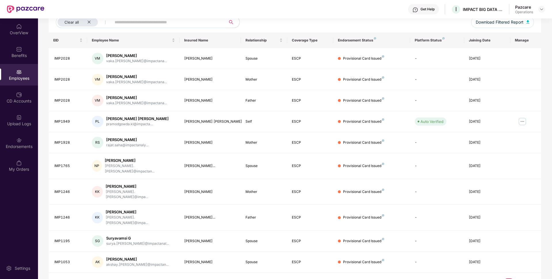
click at [520, 278] on link "3" at bounding box center [518, 282] width 9 height 9
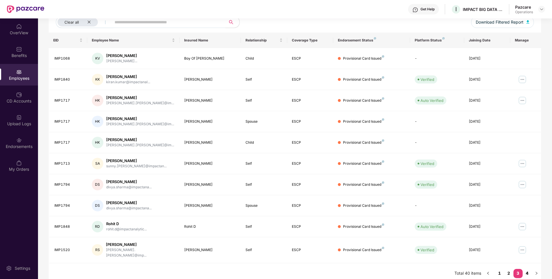
click at [530, 269] on link "4" at bounding box center [527, 273] width 9 height 9
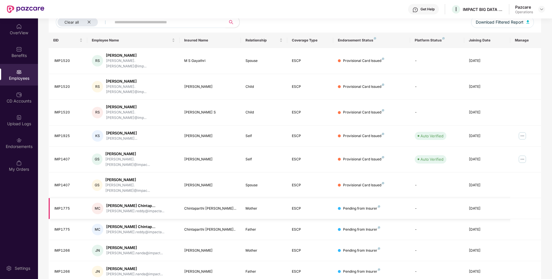
click at [62, 206] on div "IMP1775" at bounding box center [68, 208] width 28 height 5
copy div "IMP1775"
click at [63, 248] on div "IMP1266" at bounding box center [68, 250] width 28 height 5
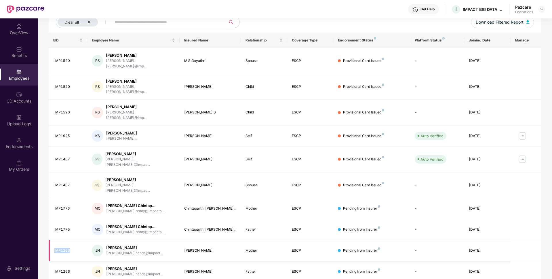
click at [63, 248] on div "IMP1266" at bounding box center [68, 250] width 28 height 5
copy div "IMP1266"
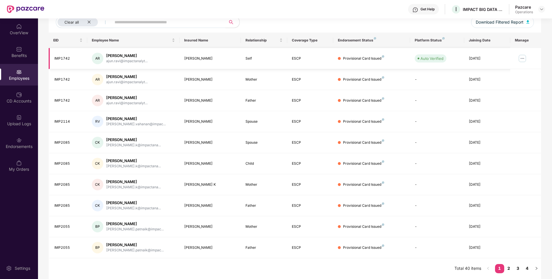
click at [62, 58] on div "IMP1742" at bounding box center [68, 58] width 28 height 5
copy div "IMP1742"
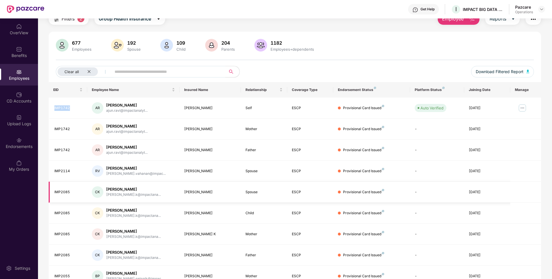
scroll to position [0, 0]
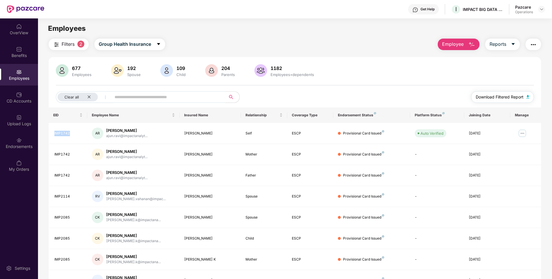
click at [490, 96] on span "Download Filtered Report" at bounding box center [500, 97] width 48 height 6
click at [536, 44] on img "button" at bounding box center [533, 44] width 7 height 7
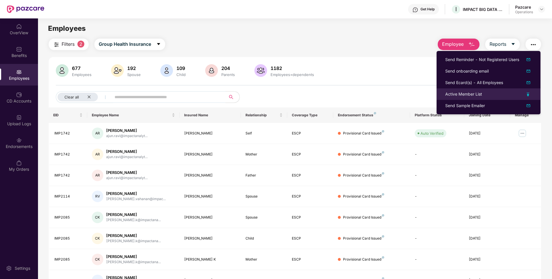
click at [456, 95] on div "Active Member List" at bounding box center [463, 94] width 37 height 6
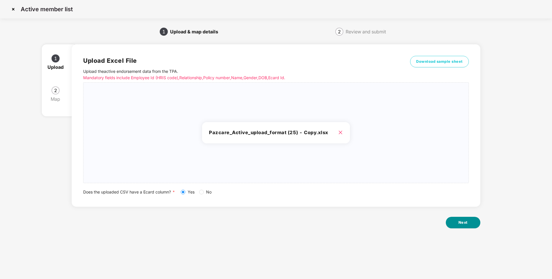
click at [452, 225] on button "Next" at bounding box center [463, 223] width 35 height 12
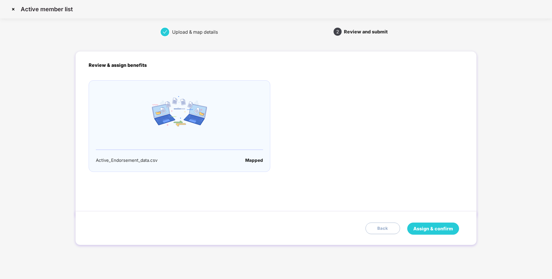
click at [417, 225] on span "Assign & confirm" at bounding box center [433, 228] width 40 height 7
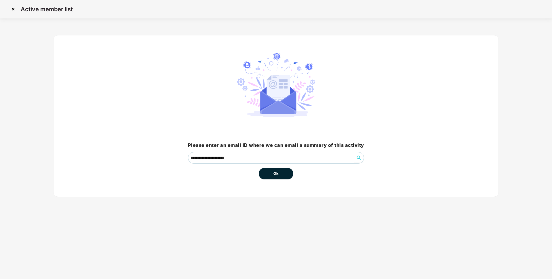
click at [284, 174] on button "Ok" at bounding box center [276, 174] width 35 height 12
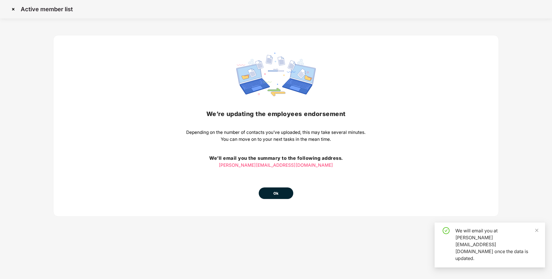
click at [282, 192] on button "Ok" at bounding box center [276, 193] width 35 height 12
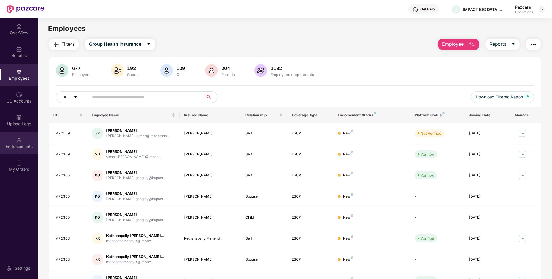
click at [26, 135] on div "Endorsements" at bounding box center [19, 143] width 38 height 22
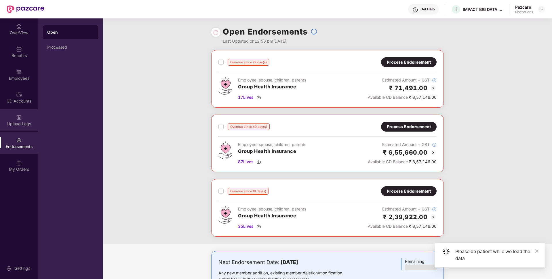
click at [18, 116] on img at bounding box center [19, 118] width 6 height 6
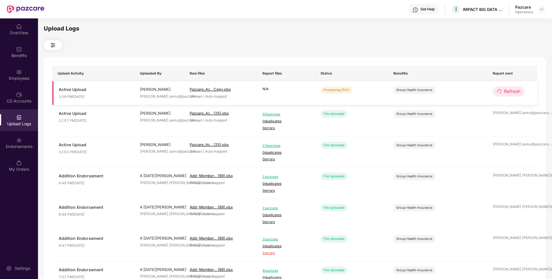
click at [507, 94] on span "Refresh" at bounding box center [512, 91] width 16 height 7
click at [526, 90] on td "Refresh" at bounding box center [513, 93] width 50 height 24
click at [512, 93] on span "Refresh" at bounding box center [512, 91] width 16 height 7
click at [517, 89] on span "Refresh" at bounding box center [512, 91] width 16 height 7
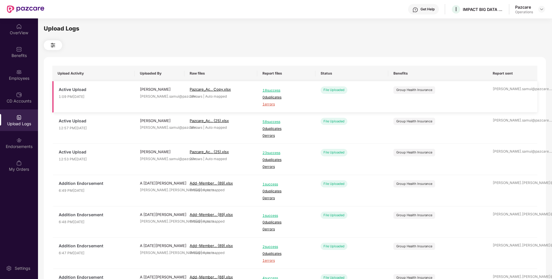
click at [270, 102] on span "1 errors" at bounding box center [287, 104] width 48 height 5
click at [20, 77] on div "Employees" at bounding box center [19, 78] width 38 height 6
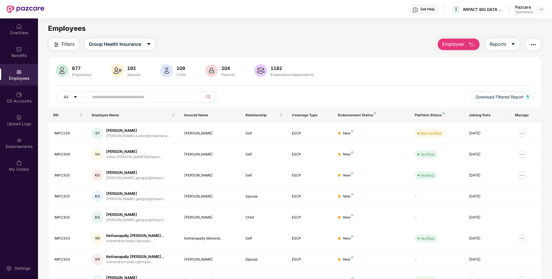
click at [27, 75] on div "Employees" at bounding box center [19, 75] width 38 height 22
click at [531, 44] on img "button" at bounding box center [533, 44] width 7 height 7
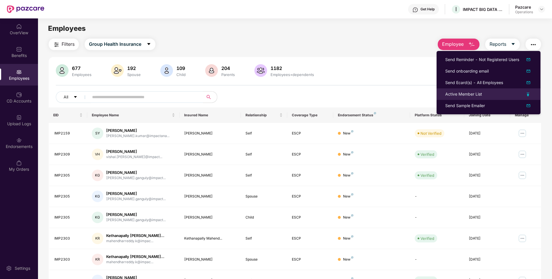
click at [461, 93] on div "Active Member List" at bounding box center [463, 94] width 37 height 6
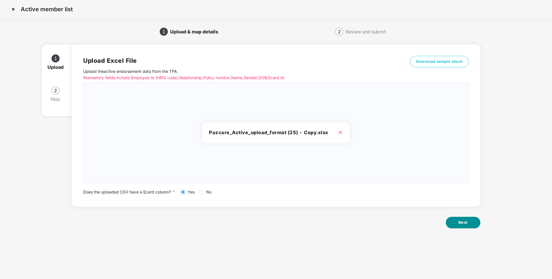
click at [459, 221] on span "Next" at bounding box center [463, 223] width 9 height 6
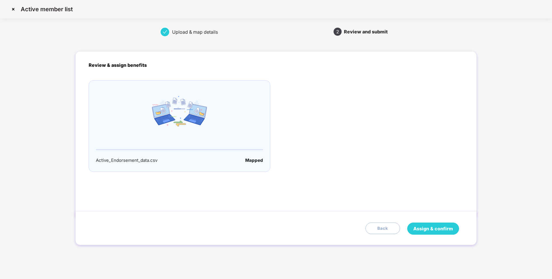
click at [426, 233] on button "Assign & confirm" at bounding box center [433, 229] width 52 height 12
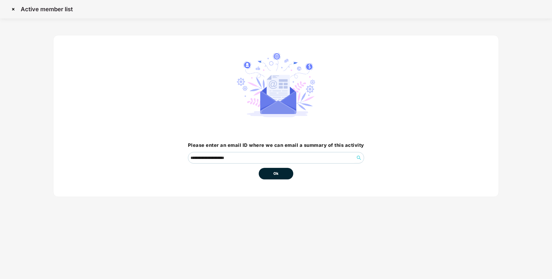
click at [277, 176] on button "Ok" at bounding box center [276, 174] width 35 height 12
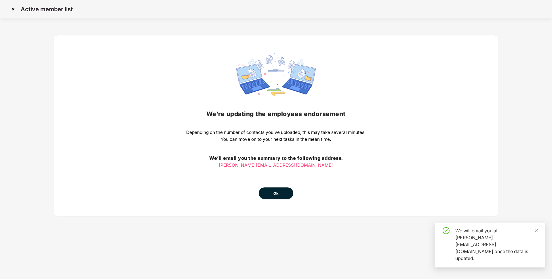
click at [271, 195] on button "Ok" at bounding box center [276, 193] width 35 height 12
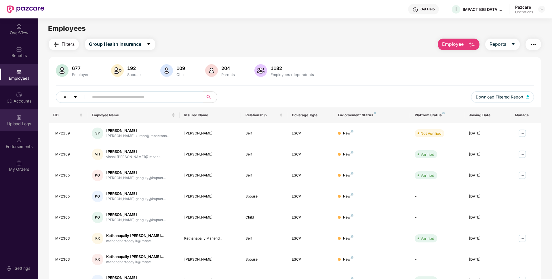
click at [16, 118] on img at bounding box center [19, 118] width 6 height 6
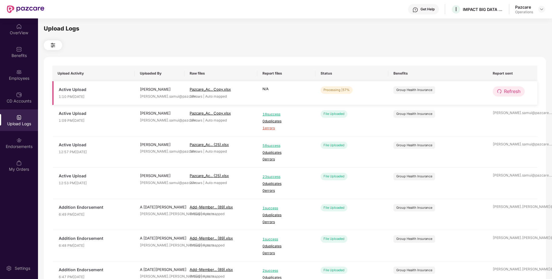
click at [504, 93] on span "Refresh" at bounding box center [512, 91] width 16 height 7
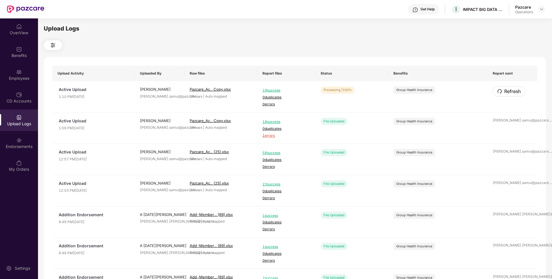
click at [504, 93] on span "Refresh" at bounding box center [512, 91] width 16 height 7
click at [10, 81] on div "Employees" at bounding box center [19, 78] width 38 height 6
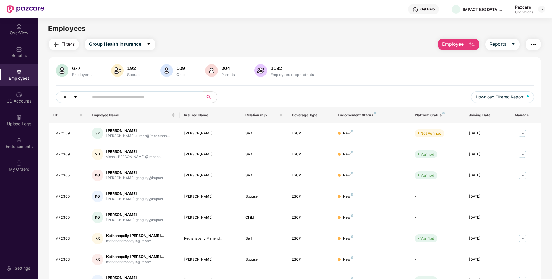
click at [64, 44] on span "Filters" at bounding box center [68, 44] width 13 height 7
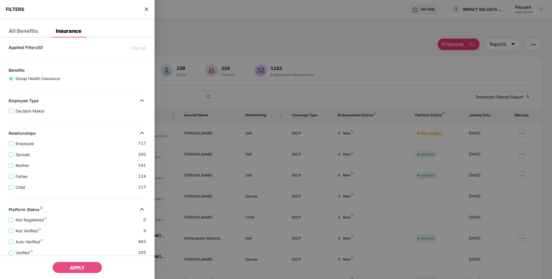
scroll to position [107, 0]
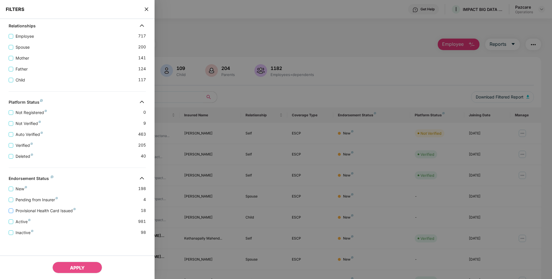
click at [36, 210] on span "Provisional Health Card Issued" at bounding box center [45, 211] width 65 height 6
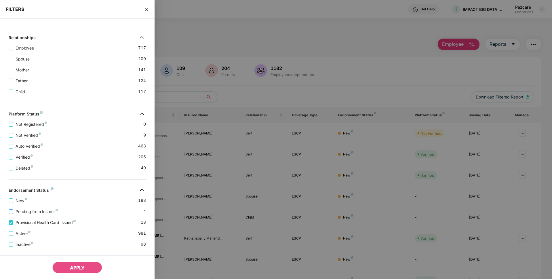
click at [35, 210] on span "Pending from Insurer" at bounding box center [36, 211] width 47 height 6
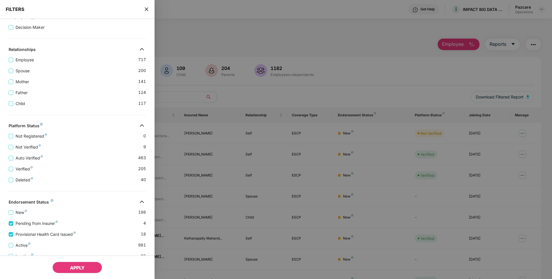
click at [64, 266] on button "APPLY" at bounding box center [77, 268] width 50 height 12
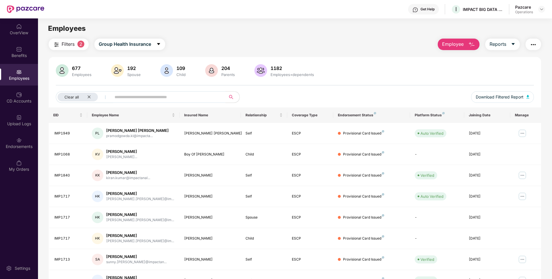
scroll to position [75, 0]
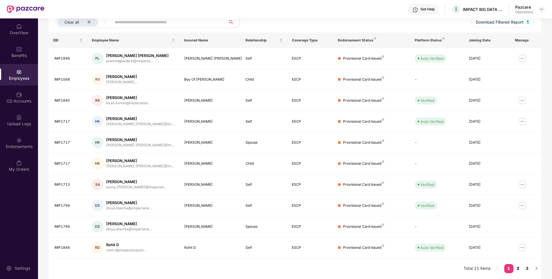
click at [516, 268] on link "2" at bounding box center [518, 268] width 9 height 9
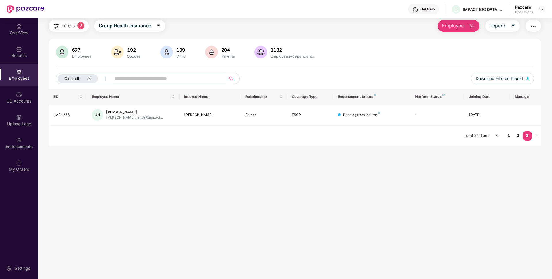
scroll to position [18, 0]
click at [509, 137] on link "1" at bounding box center [508, 135] width 9 height 9
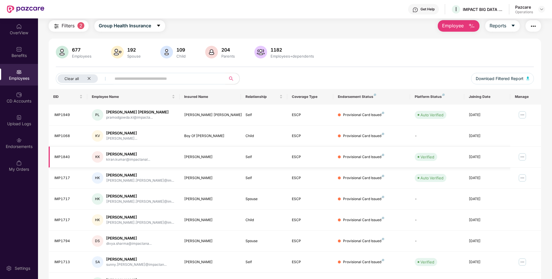
scroll to position [75, 0]
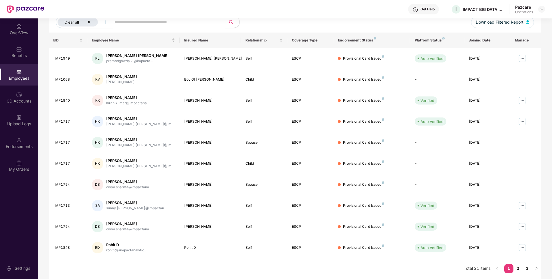
click at [88, 23] on icon "close" at bounding box center [89, 22] width 4 height 4
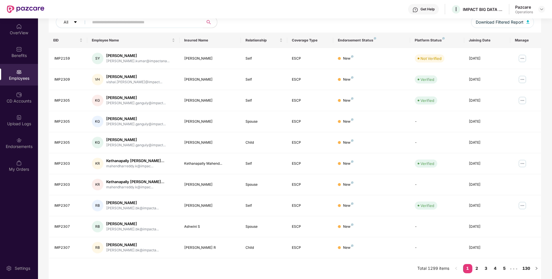
scroll to position [0, 0]
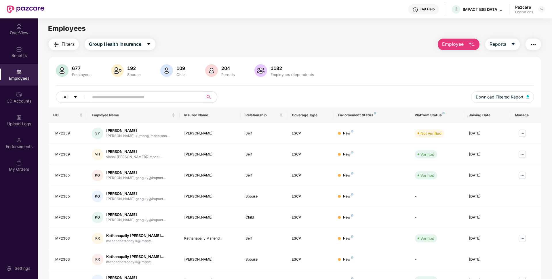
click at [67, 47] on span "Filters" at bounding box center [68, 44] width 13 height 7
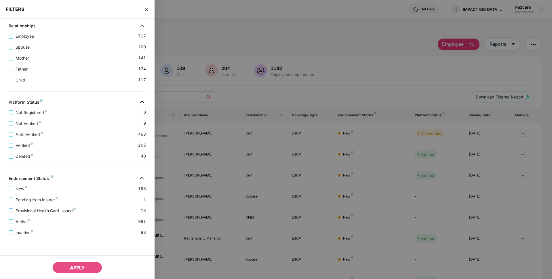
click at [30, 208] on span "Provisional Health Card Issued" at bounding box center [45, 211] width 65 height 6
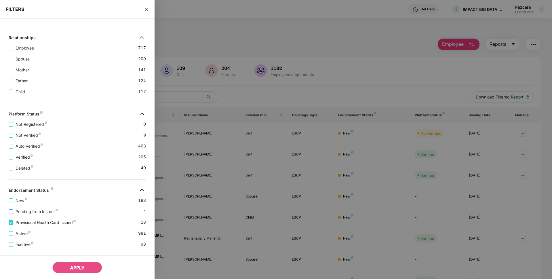
click at [32, 209] on span "Pending from Insurer" at bounding box center [36, 211] width 47 height 6
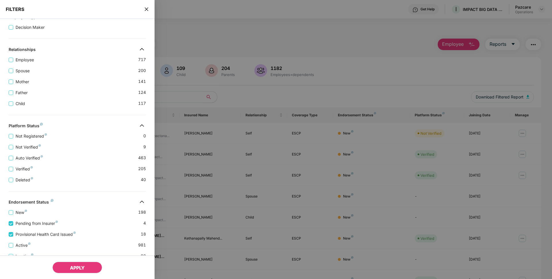
click at [77, 272] on button "APPLY" at bounding box center [77, 268] width 50 height 12
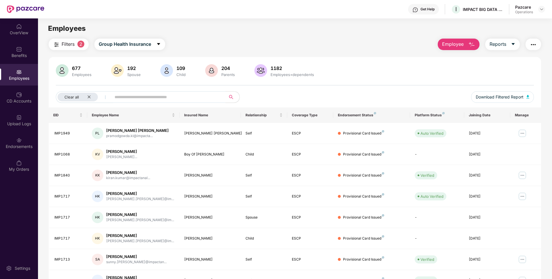
scroll to position [75, 0]
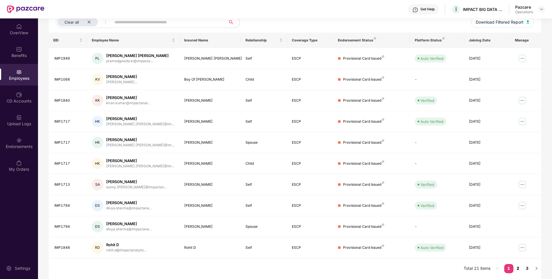
click at [518, 267] on link "2" at bounding box center [518, 268] width 9 height 9
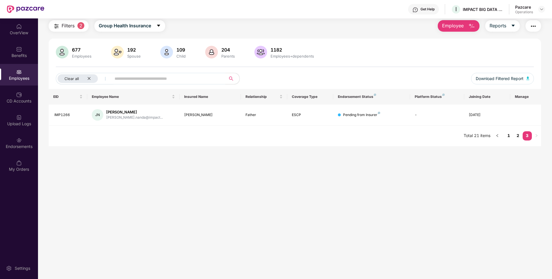
scroll to position [18, 0]
click at [509, 136] on link "1" at bounding box center [508, 135] width 9 height 9
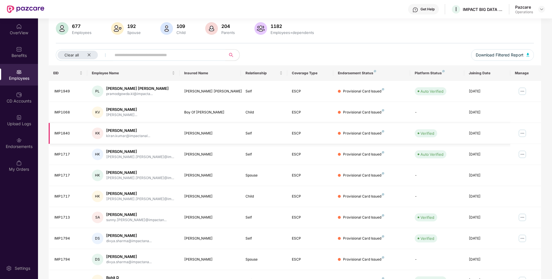
scroll to position [0, 0]
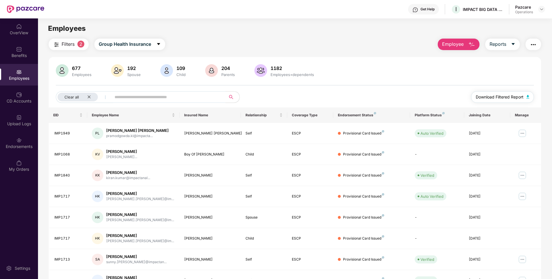
click at [506, 98] on span "Download Filtered Report" at bounding box center [500, 97] width 48 height 6
click at [88, 94] on div "Clear all" at bounding box center [78, 97] width 40 height 9
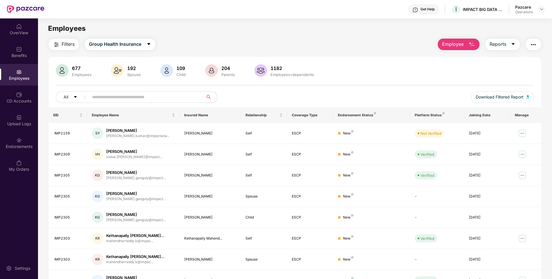
click at [528, 44] on button "button" at bounding box center [534, 45] width 16 height 12
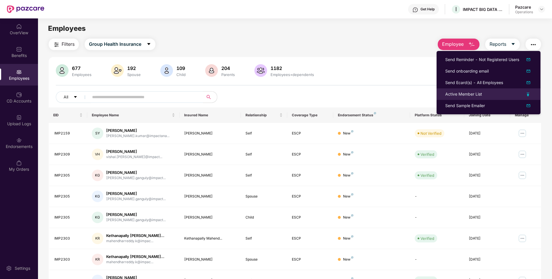
click at [451, 93] on div "Active Member List" at bounding box center [463, 94] width 37 height 6
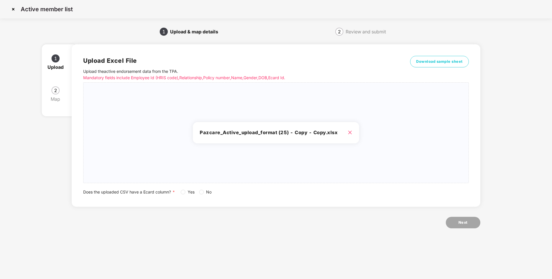
click at [186, 193] on span "Yes" at bounding box center [191, 192] width 12 height 6
click at [461, 222] on span "Next" at bounding box center [463, 223] width 9 height 6
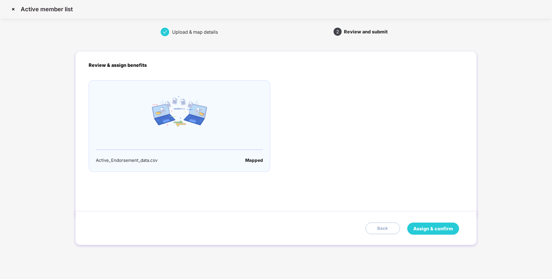
click at [424, 231] on span "Assign & confirm" at bounding box center [433, 228] width 40 height 7
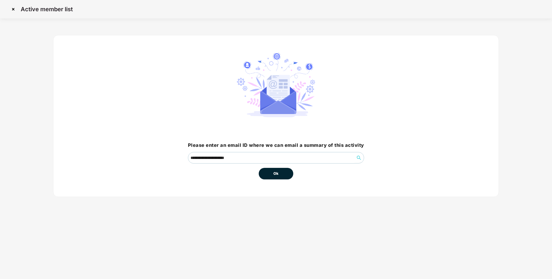
click at [283, 174] on button "Ok" at bounding box center [276, 174] width 35 height 12
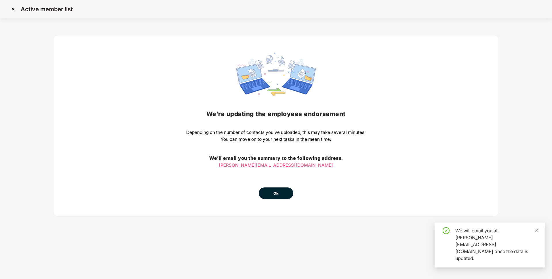
click at [273, 192] on span "Ok" at bounding box center [275, 194] width 5 height 6
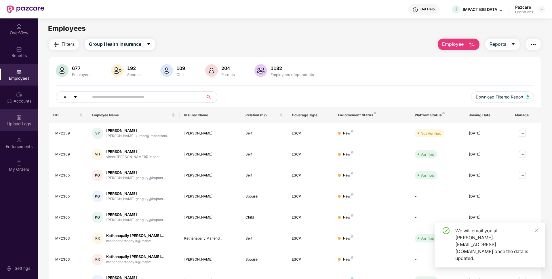
click at [19, 127] on div "Upload Logs" at bounding box center [19, 120] width 38 height 22
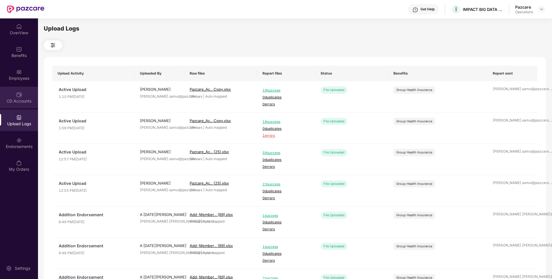
click at [22, 93] on div "CD Accounts" at bounding box center [19, 98] width 38 height 22
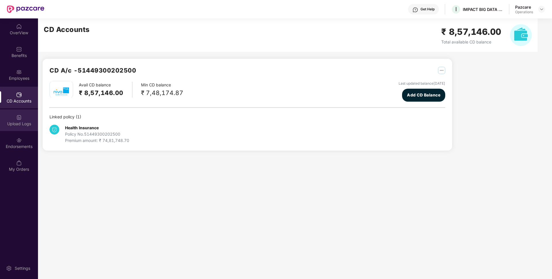
click at [28, 123] on div "Upload Logs" at bounding box center [19, 124] width 38 height 6
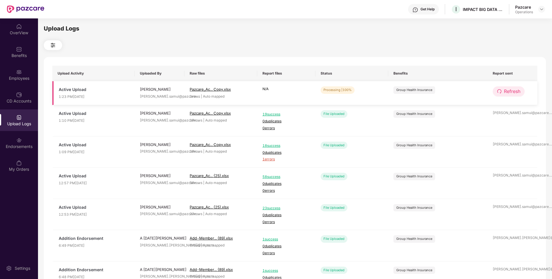
click at [513, 92] on span "Refresh" at bounding box center [512, 91] width 16 height 7
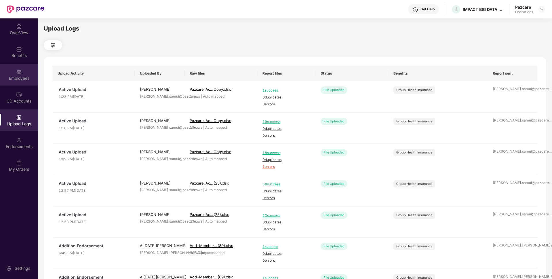
click at [16, 82] on div "Employees" at bounding box center [19, 75] width 38 height 22
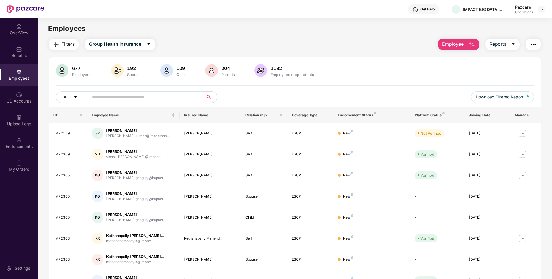
click at [536, 44] on img "button" at bounding box center [533, 44] width 7 height 7
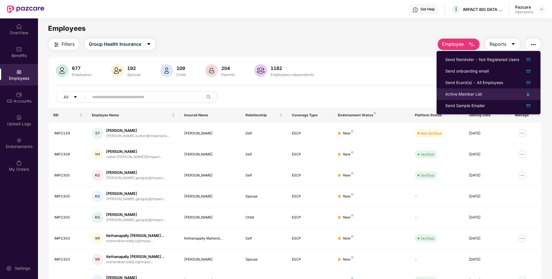
click at [461, 94] on div "Active Member List" at bounding box center [463, 94] width 37 height 6
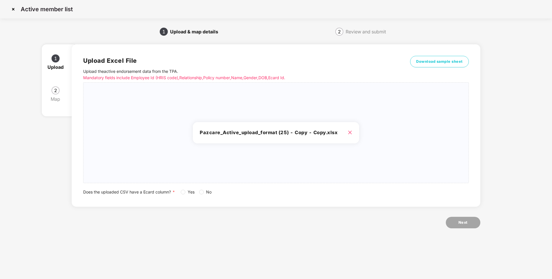
click at [182, 195] on label "Yes" at bounding box center [189, 192] width 16 height 6
click at [467, 225] on button "Next" at bounding box center [463, 223] width 35 height 12
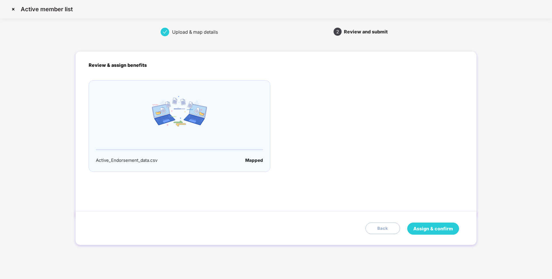
click at [426, 228] on span "Assign & confirm" at bounding box center [433, 228] width 40 height 7
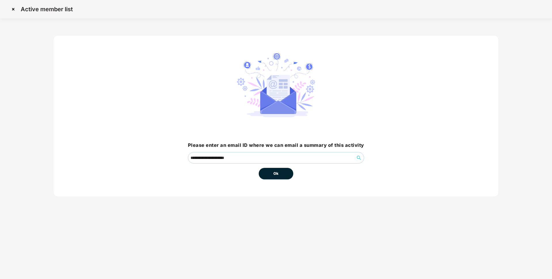
click at [287, 176] on button "Ok" at bounding box center [276, 174] width 35 height 12
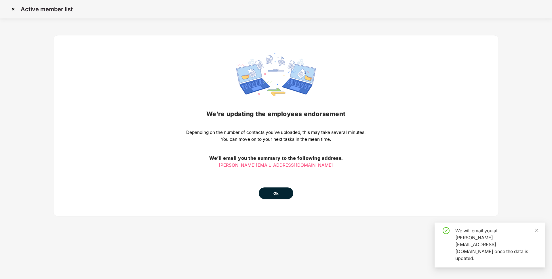
click at [271, 192] on button "Ok" at bounding box center [276, 193] width 35 height 12
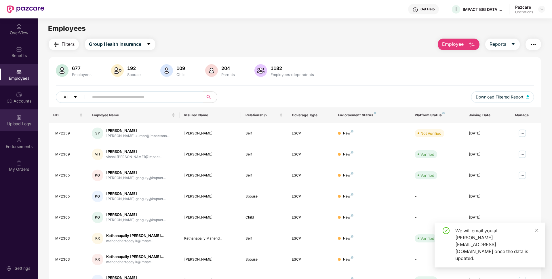
click at [26, 126] on div "Upload Logs" at bounding box center [19, 124] width 38 height 6
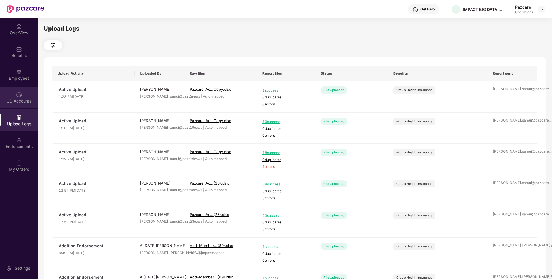
click at [28, 100] on div "CD Accounts" at bounding box center [19, 101] width 38 height 6
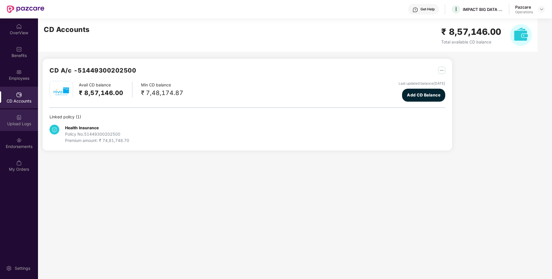
click at [26, 114] on div "Upload Logs" at bounding box center [19, 120] width 38 height 22
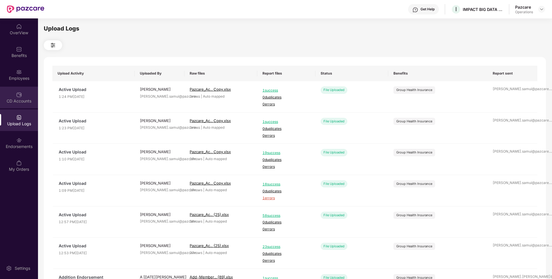
click at [22, 98] on div "CD Accounts" at bounding box center [19, 98] width 38 height 22
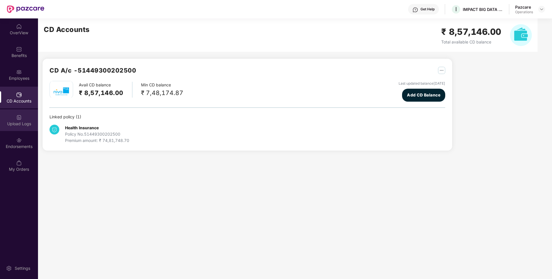
click at [24, 116] on div "Upload Logs" at bounding box center [19, 120] width 38 height 22
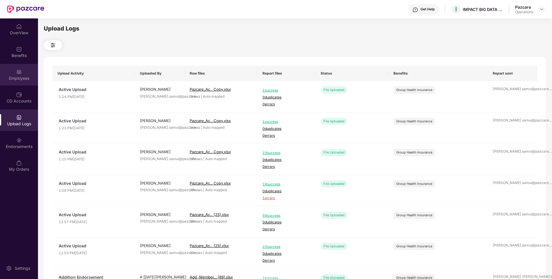
click at [15, 77] on div "Employees" at bounding box center [19, 78] width 38 height 6
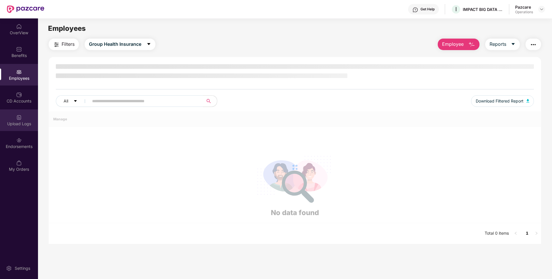
click at [26, 122] on div "Upload Logs" at bounding box center [19, 124] width 38 height 6
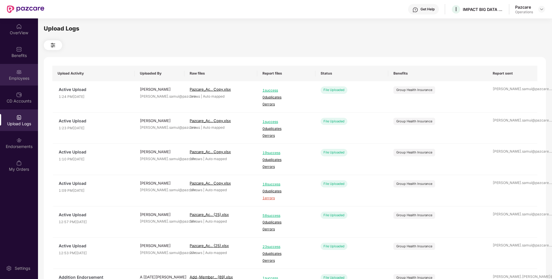
click at [20, 76] on div "Employees" at bounding box center [19, 78] width 38 height 6
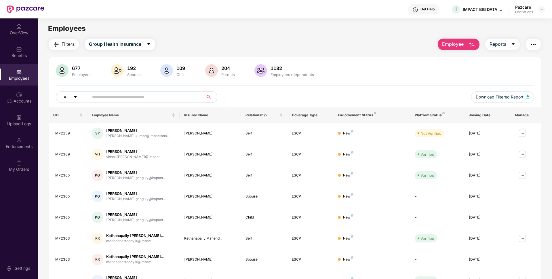
click at [533, 45] on img "button" at bounding box center [533, 44] width 7 height 7
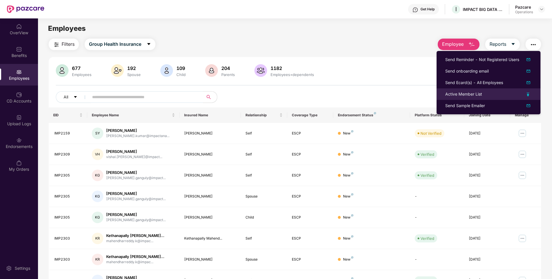
click at [455, 89] on li "Active Member List" at bounding box center [489, 94] width 104 height 12
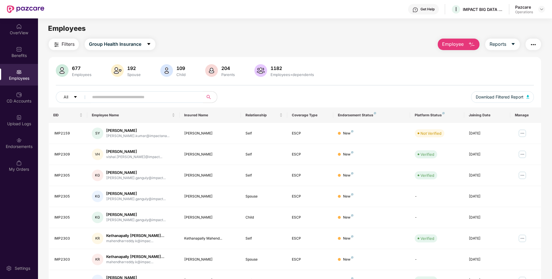
click at [530, 47] on img "button" at bounding box center [533, 44] width 7 height 7
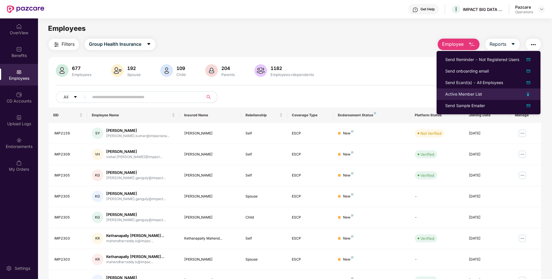
click at [471, 91] on div "Active Member List" at bounding box center [463, 94] width 37 height 6
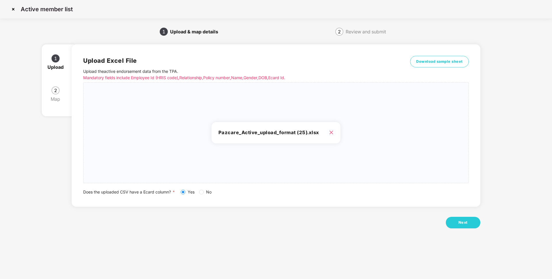
click at [466, 216] on div "Upload Excel File Upload the active endorsement data from the TPA . Mandatory f…" at bounding box center [276, 139] width 408 height 206
click at [465, 222] on span "Next" at bounding box center [463, 223] width 9 height 6
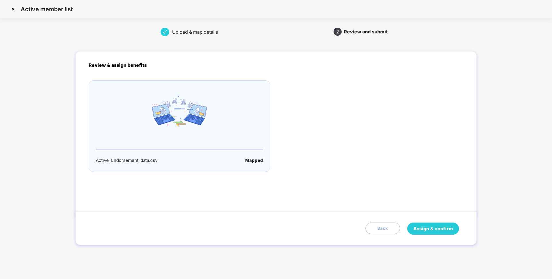
click at [426, 231] on span "Assign & confirm" at bounding box center [433, 228] width 40 height 7
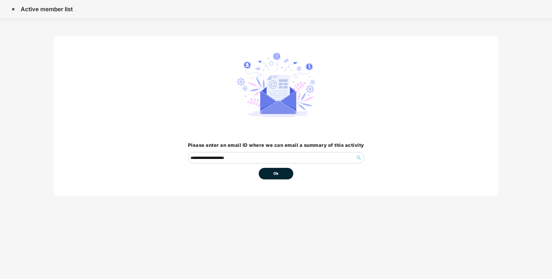
click at [276, 177] on button "Ok" at bounding box center [276, 174] width 35 height 12
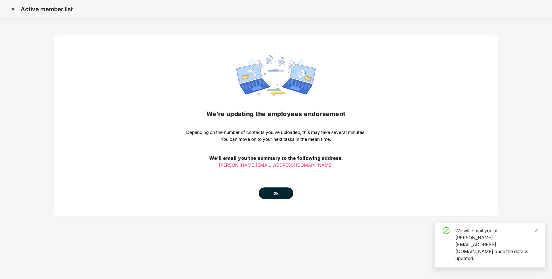
click at [281, 194] on button "Ok" at bounding box center [276, 193] width 35 height 12
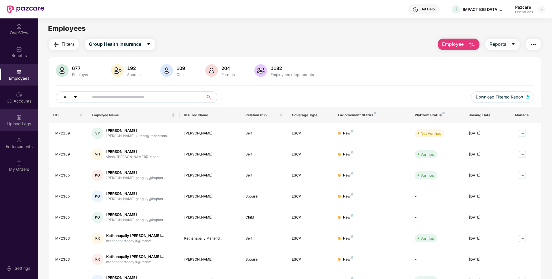
click at [17, 123] on div "Upload Logs" at bounding box center [19, 124] width 38 height 6
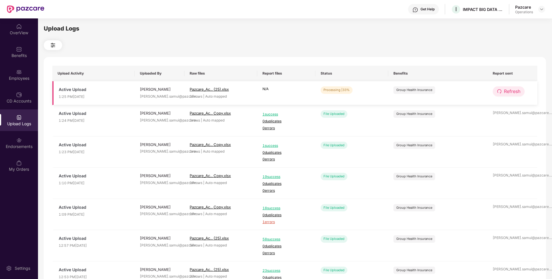
click at [511, 93] on span "Refresh" at bounding box center [512, 91] width 16 height 7
click at [502, 92] on button "Refresh" at bounding box center [509, 91] width 32 height 10
click at [501, 92] on icon "redo" at bounding box center [499, 91] width 4 height 4
click at [520, 93] on span "Refresh" at bounding box center [512, 91] width 16 height 7
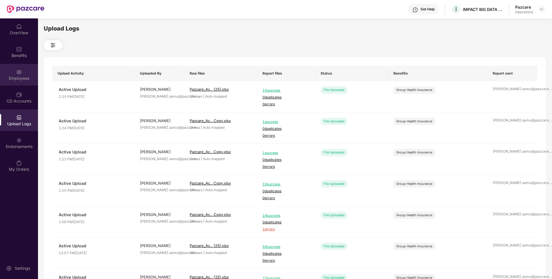
click at [6, 76] on div "Employees" at bounding box center [19, 78] width 38 height 6
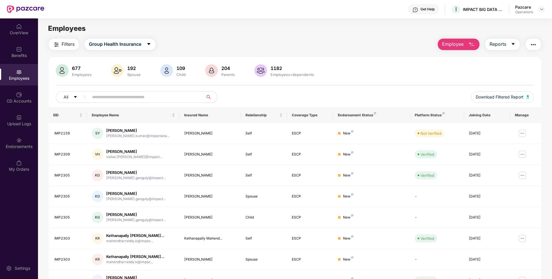
click at [60, 48] on button "Filters" at bounding box center [64, 45] width 30 height 12
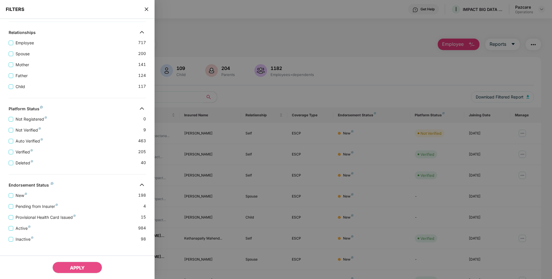
scroll to position [107, 0]
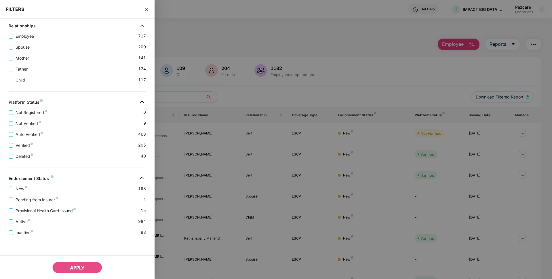
click at [41, 209] on span "Provisional Health Card Issued" at bounding box center [45, 211] width 65 height 6
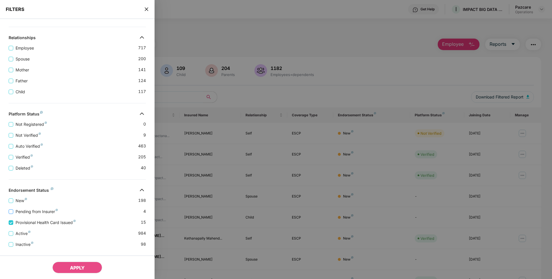
click at [25, 210] on span "Pending from Insurer" at bounding box center [36, 211] width 47 height 6
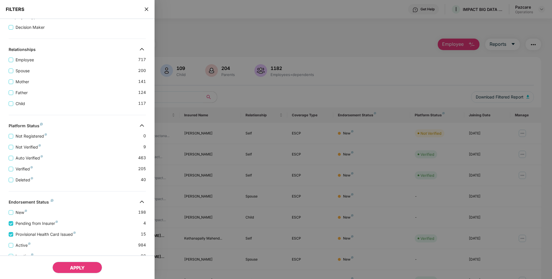
click at [65, 267] on button "APPLY" at bounding box center [77, 268] width 50 height 12
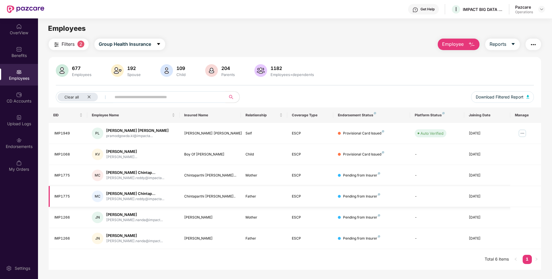
scroll to position [18, 0]
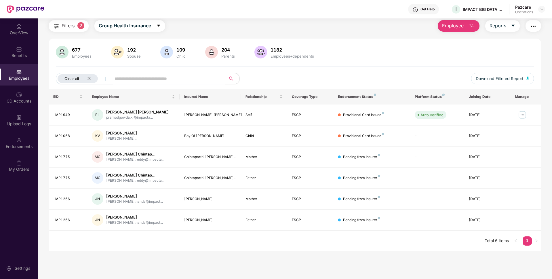
click at [90, 81] on div "Clear all" at bounding box center [78, 78] width 40 height 9
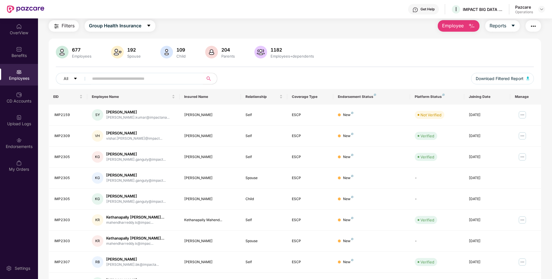
scroll to position [0, 0]
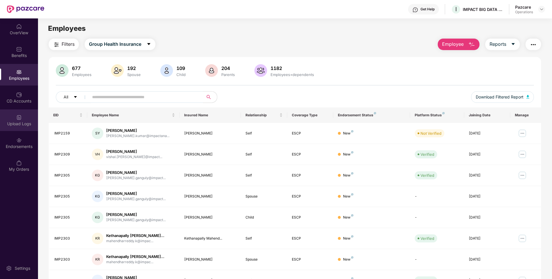
click at [14, 114] on div "Upload Logs" at bounding box center [19, 120] width 38 height 22
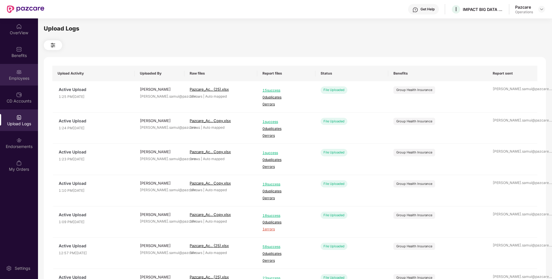
click at [7, 76] on div "Employees" at bounding box center [19, 78] width 38 height 6
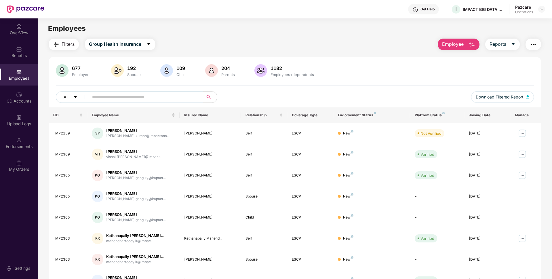
click at [170, 96] on input "text" at bounding box center [143, 97] width 103 height 9
paste input "********"
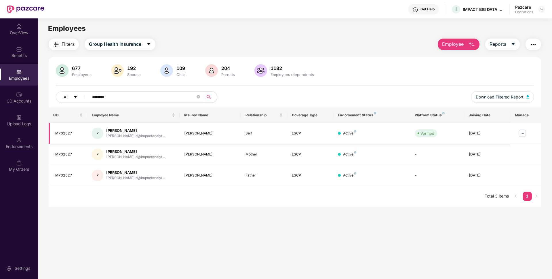
type input "********"
click at [520, 133] on img at bounding box center [522, 133] width 9 height 9
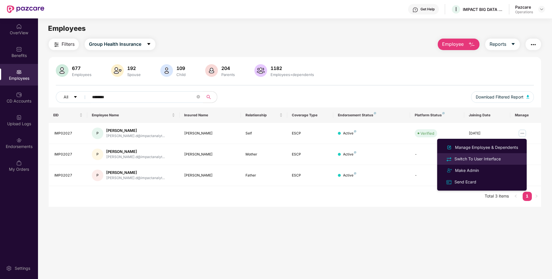
click at [470, 159] on div "Switch To User Interface" at bounding box center [477, 159] width 49 height 6
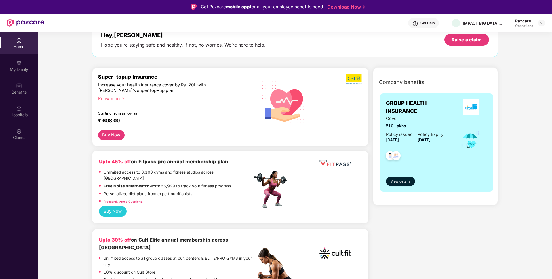
scroll to position [37, 0]
click at [395, 179] on span "View details" at bounding box center [401, 180] width 20 height 5
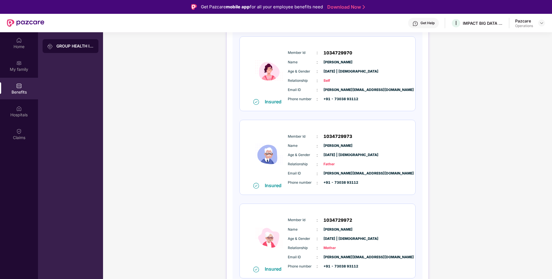
scroll to position [0, 0]
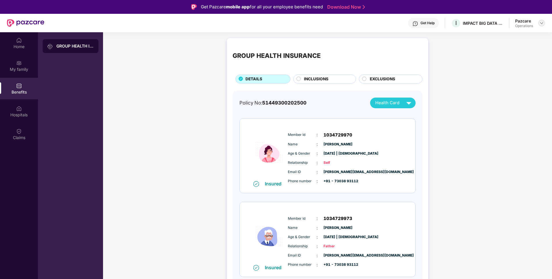
click at [543, 23] on img at bounding box center [541, 23] width 5 height 5
click at [503, 36] on div "Switch to partner view" at bounding box center [514, 36] width 75 height 11
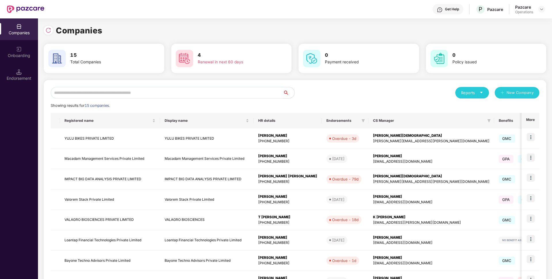
click at [224, 94] on input "text" at bounding box center [167, 93] width 232 height 12
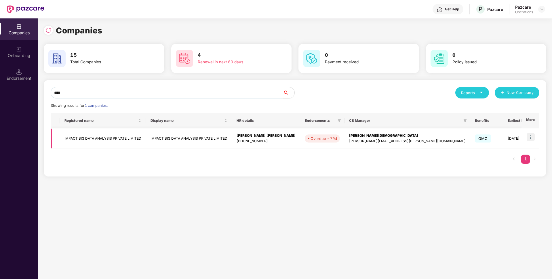
type input "****"
click at [531, 138] on img at bounding box center [531, 137] width 8 height 8
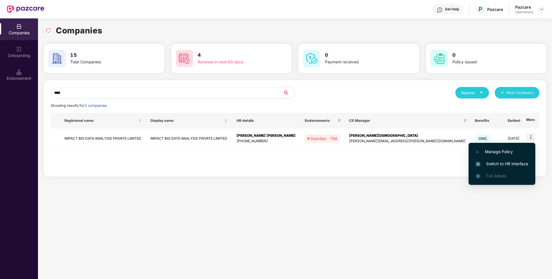
click at [492, 164] on span "Switch to HR interface" at bounding box center [502, 164] width 52 height 6
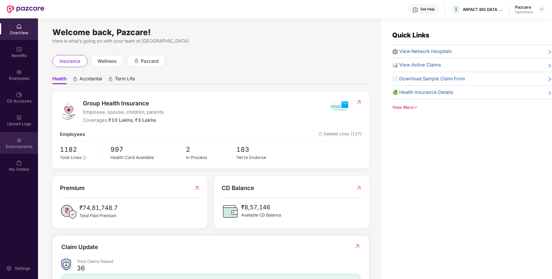
click at [28, 142] on div "Endorsements" at bounding box center [19, 143] width 38 height 22
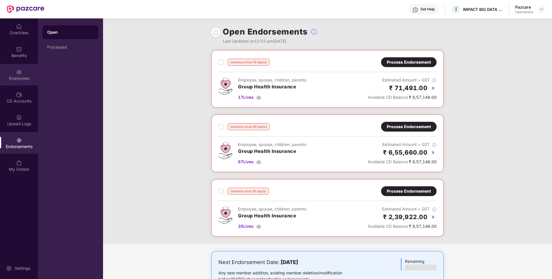
click at [23, 81] on div "Employees" at bounding box center [19, 75] width 38 height 22
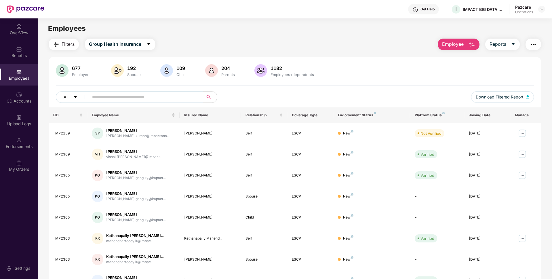
click at [68, 43] on span "Filters" at bounding box center [68, 44] width 13 height 7
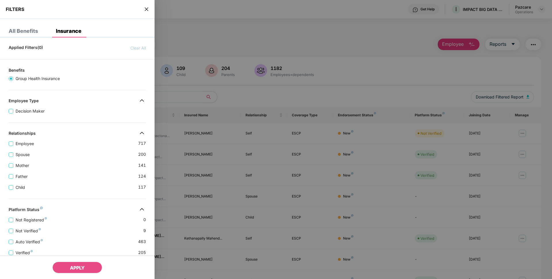
scroll to position [107, 0]
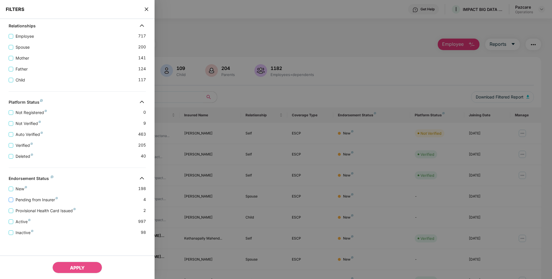
click at [40, 199] on span "Pending from Insurer" at bounding box center [36, 200] width 47 height 6
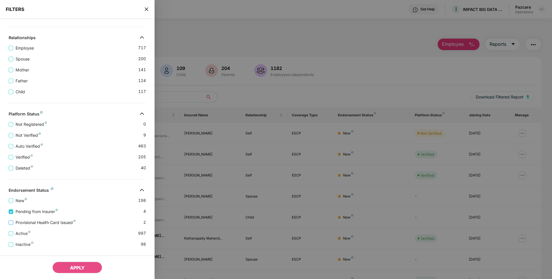
click at [26, 220] on span "Provisional Health Card Issued" at bounding box center [45, 222] width 65 height 6
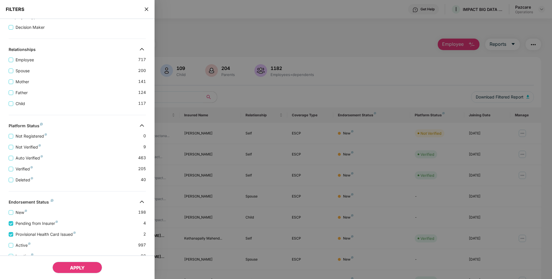
click at [81, 267] on span "APPLY" at bounding box center [77, 268] width 15 height 6
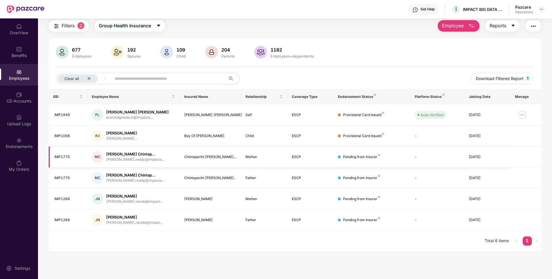
scroll to position [0, 0]
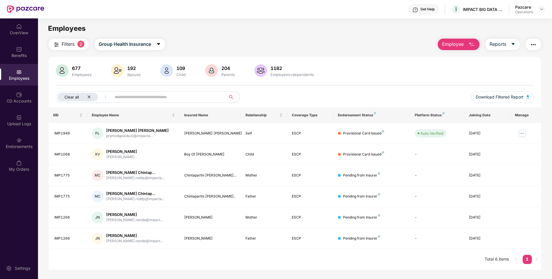
click at [90, 96] on icon "close" at bounding box center [89, 97] width 4 height 4
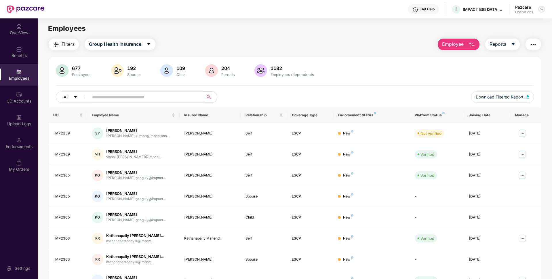
click at [539, 10] on div at bounding box center [541, 9] width 7 height 7
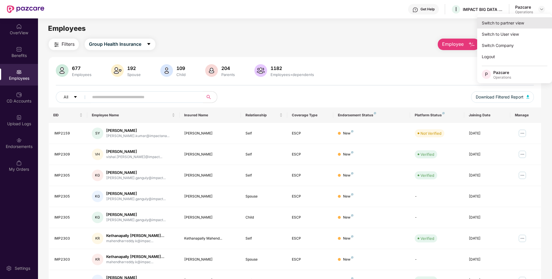
click at [513, 20] on div "Switch to partner view" at bounding box center [514, 22] width 75 height 11
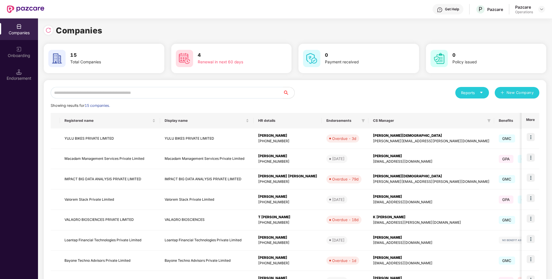
click at [153, 95] on input "text" at bounding box center [167, 93] width 232 height 12
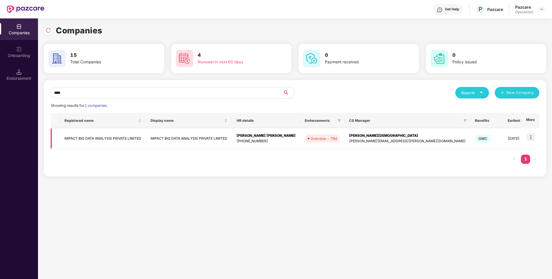
type input "****"
click at [93, 139] on td "IMPACT BIG DATA ANALYSIS PRIVATE LIMITED" at bounding box center [103, 138] width 86 height 20
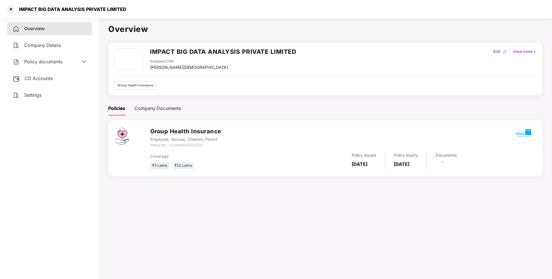
click at [58, 63] on span "Policy documents" at bounding box center [43, 62] width 38 height 6
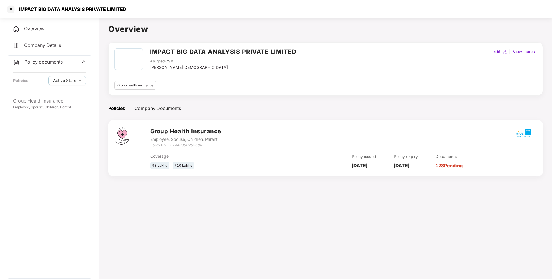
click at [47, 65] on div "Policy documents" at bounding box center [38, 61] width 50 height 7
click at [8, 11] on div at bounding box center [10, 9] width 9 height 9
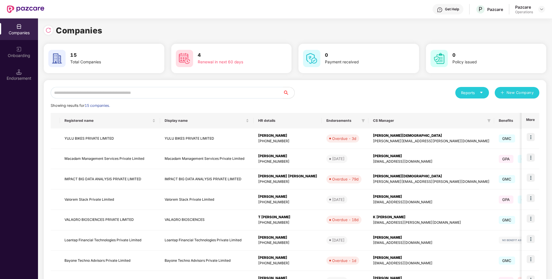
click at [117, 91] on input "text" at bounding box center [167, 93] width 232 height 12
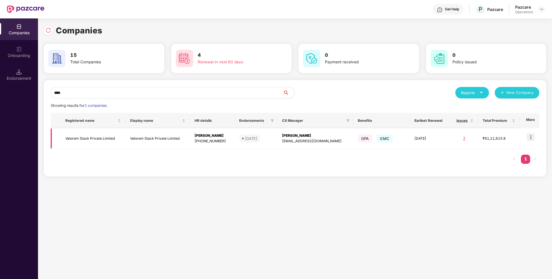
type input "****"
click at [533, 135] on img at bounding box center [531, 137] width 8 height 8
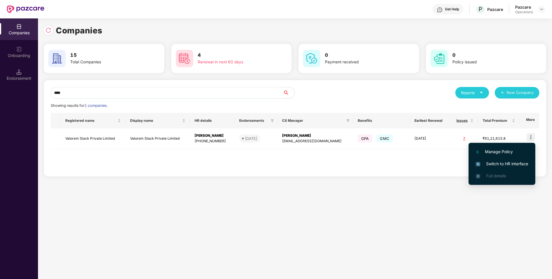
click at [498, 165] on span "Switch to HR interface" at bounding box center [502, 164] width 52 height 6
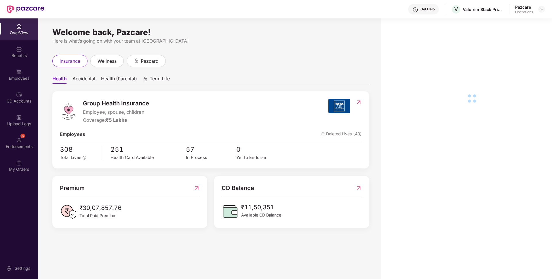
click at [20, 77] on div "Employees" at bounding box center [19, 78] width 38 height 6
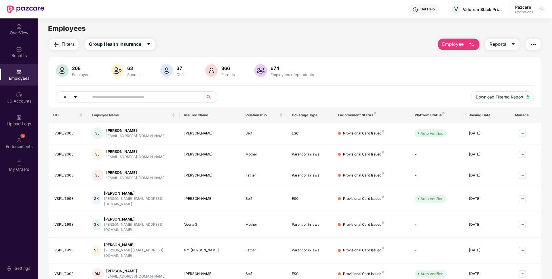
click at [530, 43] on img "button" at bounding box center [533, 44] width 7 height 7
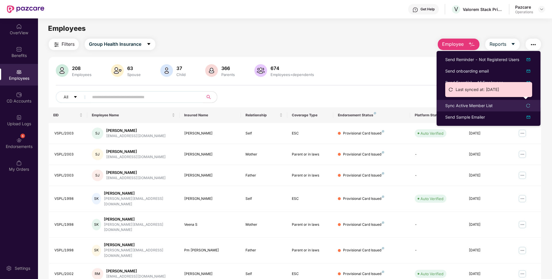
click at [481, 104] on div "Sync Active Member List" at bounding box center [468, 105] width 47 height 6
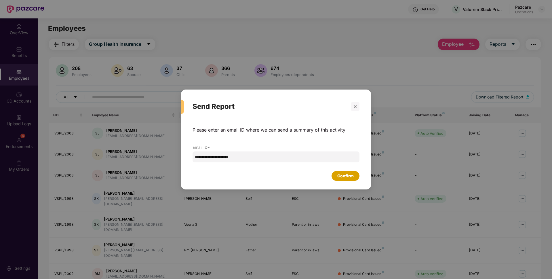
click at [350, 177] on div "Confirm" at bounding box center [345, 176] width 16 height 6
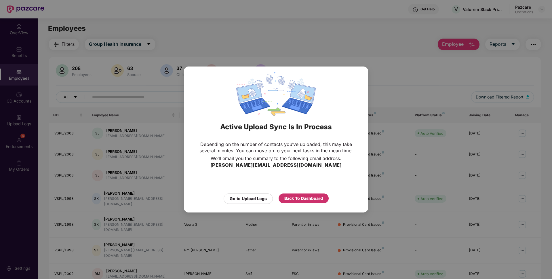
click at [305, 197] on div "Back To Dashboard" at bounding box center [303, 198] width 39 height 6
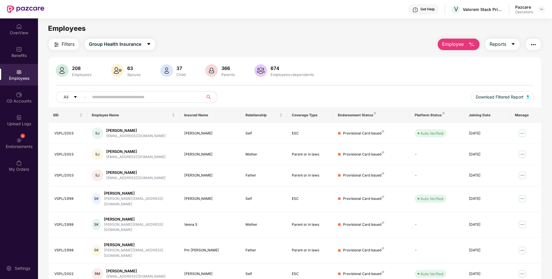
click at [69, 41] on span "Filters" at bounding box center [68, 44] width 13 height 7
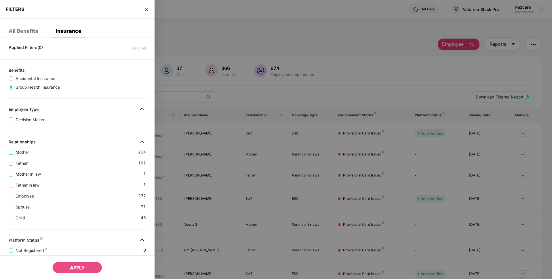
scroll to position [138, 0]
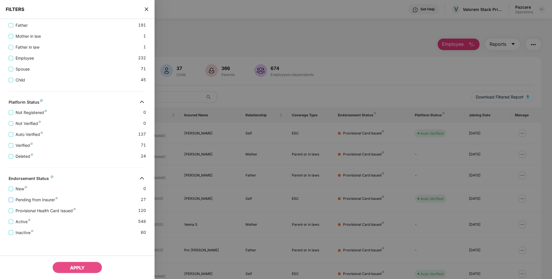
click at [39, 199] on span "Pending from Insurer" at bounding box center [36, 200] width 47 height 6
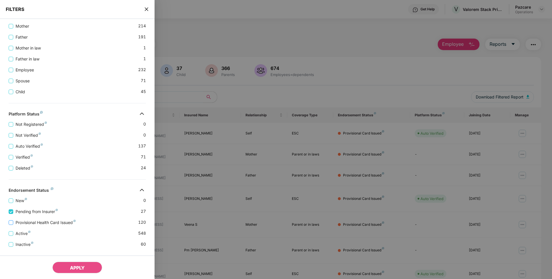
click at [35, 220] on span "Provisional Health Card Issued" at bounding box center [45, 222] width 65 height 6
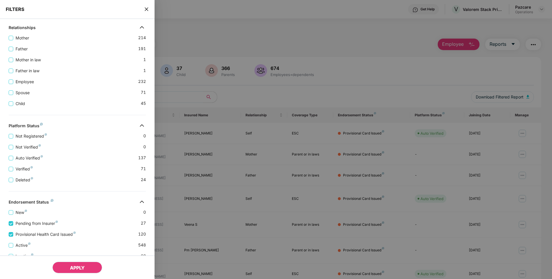
click at [80, 269] on span "APPLY" at bounding box center [77, 268] width 15 height 6
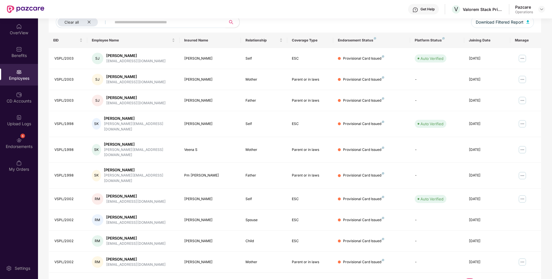
scroll to position [0, 0]
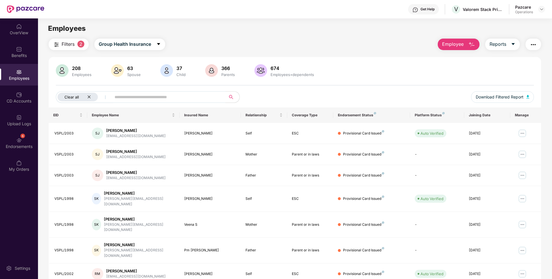
click at [87, 93] on div "Clear all" at bounding box center [78, 97] width 40 height 9
click at [63, 43] on span "Filters" at bounding box center [68, 44] width 13 height 7
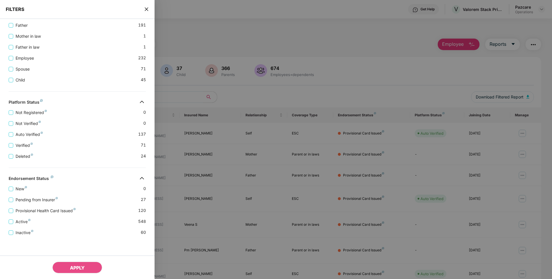
click at [149, 5] on div "FILTERS" at bounding box center [77, 9] width 155 height 19
click at [147, 7] on icon "close" at bounding box center [146, 9] width 5 height 5
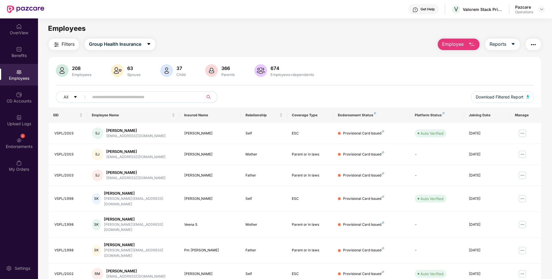
click at [123, 95] on input "text" at bounding box center [143, 97] width 103 height 9
paste input "*********"
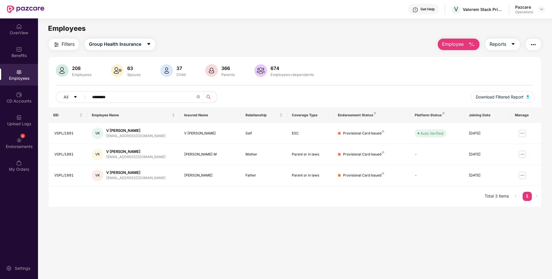
type input "*********"
click at [199, 95] on icon "close-circle" at bounding box center [198, 96] width 3 height 3
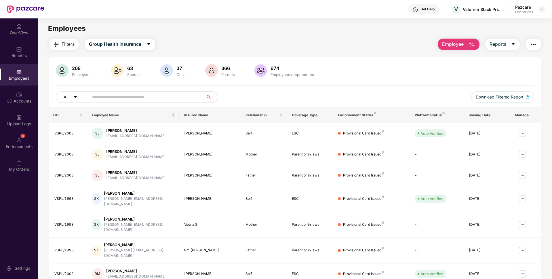
click at [532, 47] on img "button" at bounding box center [533, 44] width 7 height 7
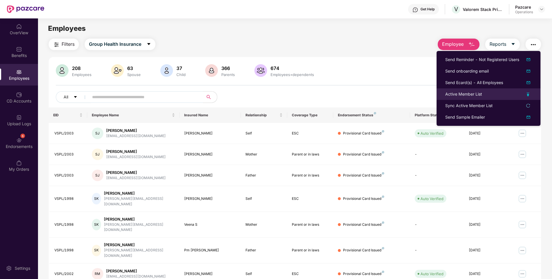
click at [454, 96] on div "Active Member List" at bounding box center [463, 94] width 37 height 6
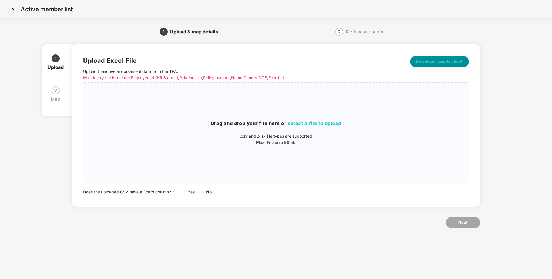
click at [422, 58] on button "Download sample sheet" at bounding box center [439, 62] width 59 height 12
click at [12, 12] on img at bounding box center [13, 9] width 9 height 9
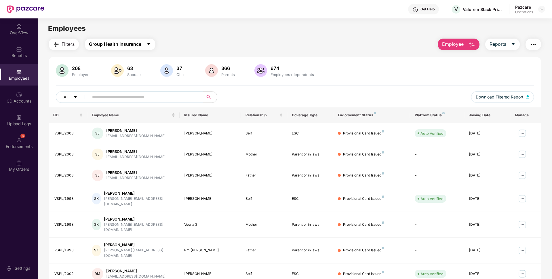
click at [131, 41] on span "Group Health Insurance" at bounding box center [115, 44] width 52 height 7
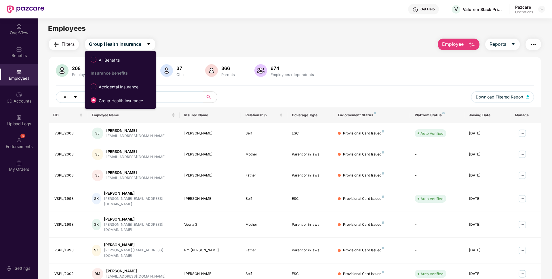
click at [305, 54] on div "Filters Group Health Insurance Employee Reports 208 Employees 63 Spouse 37 Chil…" at bounding box center [295, 204] width 493 height 330
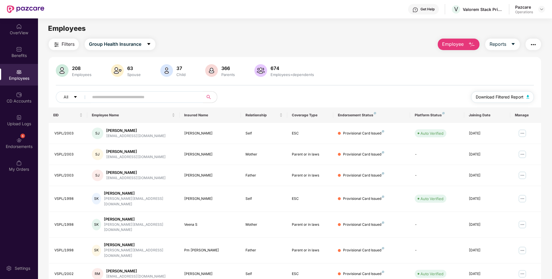
click at [487, 97] on span "Download Filtered Report" at bounding box center [500, 97] width 48 height 6
click at [530, 46] on img "button" at bounding box center [533, 44] width 7 height 7
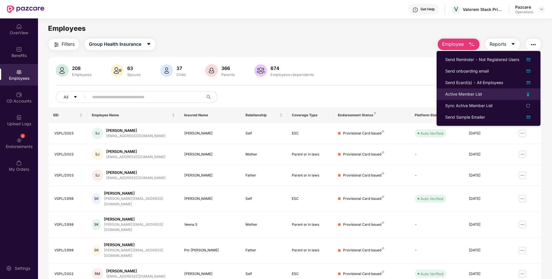
click at [452, 96] on div "Active Member List" at bounding box center [463, 94] width 37 height 6
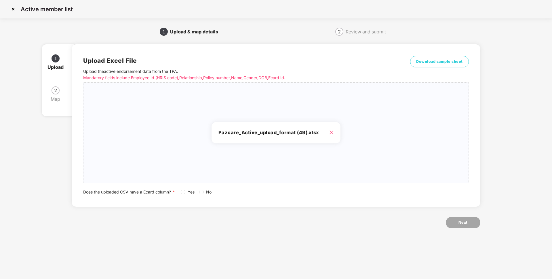
click at [183, 195] on label "Yes" at bounding box center [189, 192] width 16 height 6
click at [469, 225] on button "Next" at bounding box center [463, 223] width 35 height 12
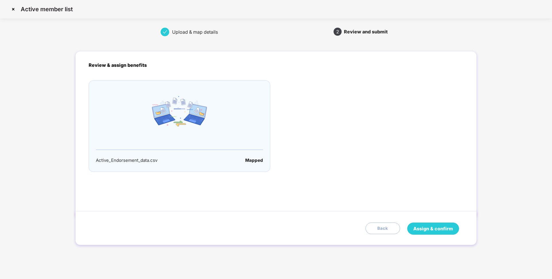
click at [425, 230] on span "Assign & confirm" at bounding box center [433, 228] width 40 height 7
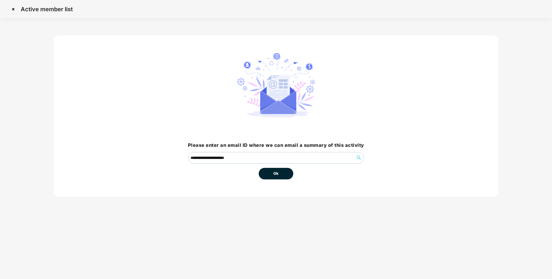
click at [279, 175] on button "Ok" at bounding box center [276, 174] width 35 height 12
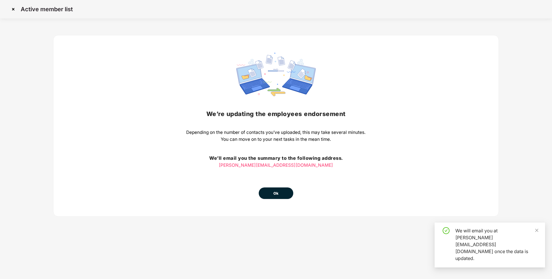
click at [275, 195] on span "Ok" at bounding box center [275, 194] width 5 height 6
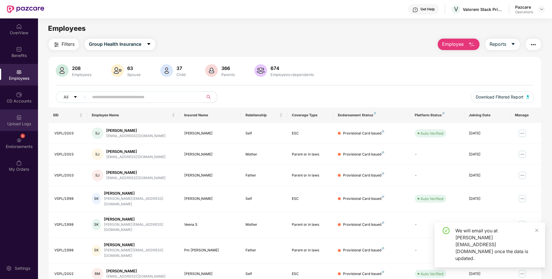
click at [14, 118] on div "Upload Logs" at bounding box center [19, 120] width 38 height 22
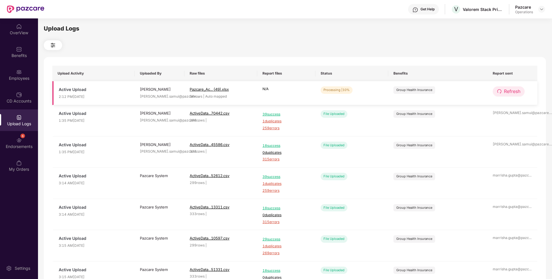
click at [500, 89] on icon "redo" at bounding box center [499, 91] width 5 height 5
click at [508, 93] on span "Refresh" at bounding box center [512, 91] width 16 height 7
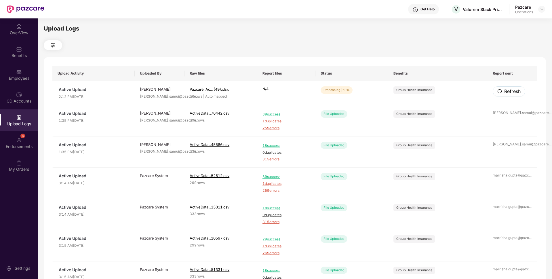
click at [508, 93] on span "Refresh" at bounding box center [512, 91] width 16 height 7
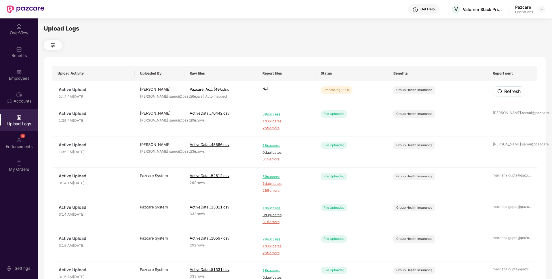
click at [508, 93] on span "Refresh" at bounding box center [512, 91] width 16 height 7
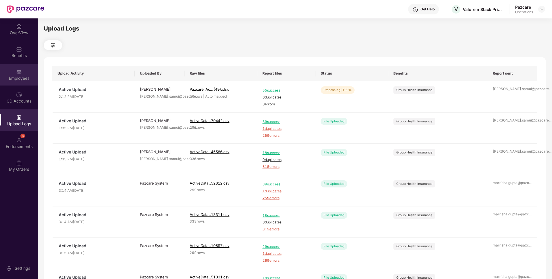
click at [21, 76] on div "Employees" at bounding box center [19, 78] width 38 height 6
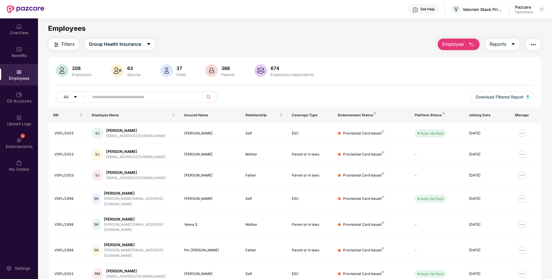
click at [112, 98] on input "text" at bounding box center [143, 97] width 103 height 9
paste input "********"
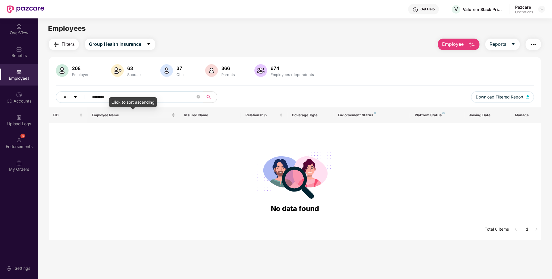
paste input "*"
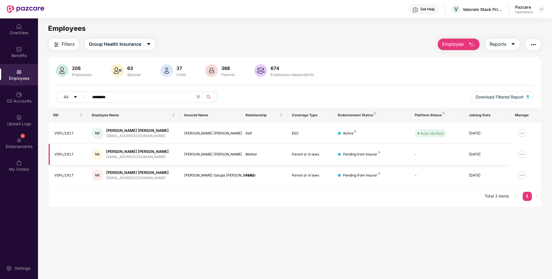
type input "*********"
click at [198, 96] on icon "close-circle" at bounding box center [198, 96] width 3 height 3
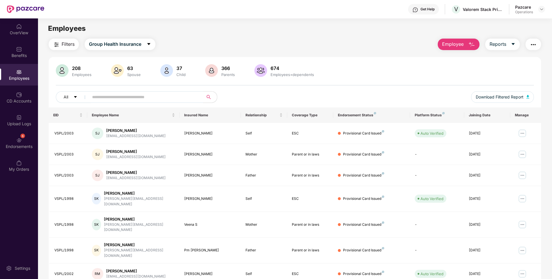
click at [534, 43] on img "button" at bounding box center [533, 44] width 7 height 7
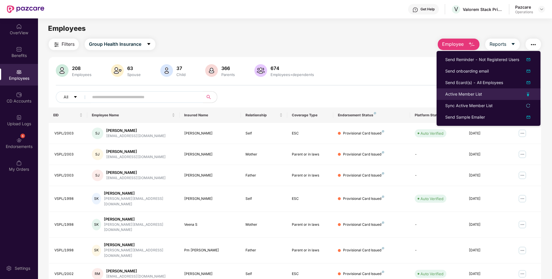
click at [466, 95] on div "Active Member List" at bounding box center [463, 94] width 37 height 6
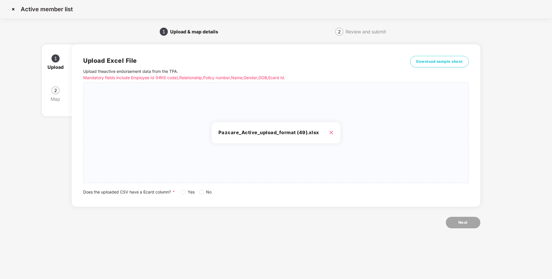
click at [187, 194] on span "Yes" at bounding box center [191, 192] width 12 height 6
click at [467, 225] on span "Next" at bounding box center [463, 223] width 9 height 6
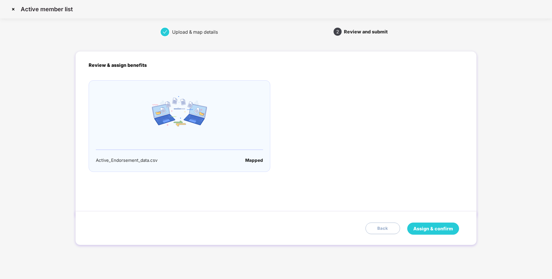
click at [427, 231] on span "Assign & confirm" at bounding box center [433, 228] width 40 height 7
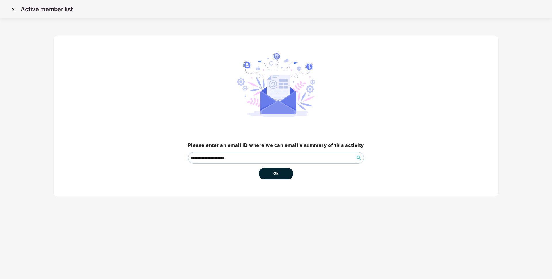
click at [282, 178] on button "Ok" at bounding box center [276, 174] width 35 height 12
click at [274, 176] on span "Ok" at bounding box center [275, 174] width 5 height 6
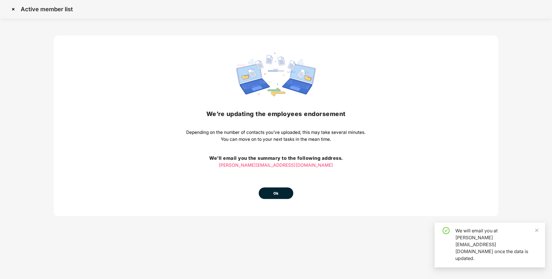
click at [282, 192] on button "Ok" at bounding box center [276, 193] width 35 height 12
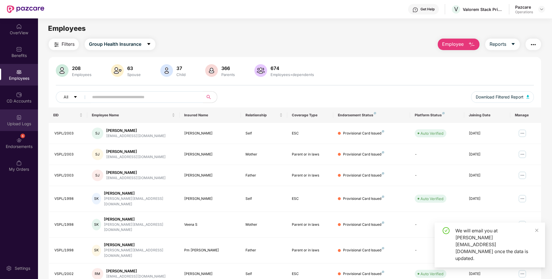
click at [16, 121] on div "Upload Logs" at bounding box center [19, 124] width 38 height 6
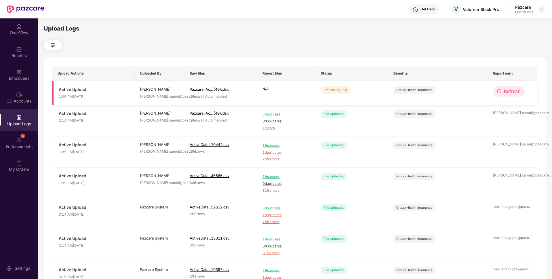
click at [505, 94] on span "Refresh" at bounding box center [512, 91] width 16 height 7
click at [511, 92] on span "Refresh" at bounding box center [512, 91] width 16 height 7
click at [514, 90] on span "Refresh" at bounding box center [512, 91] width 16 height 7
click at [504, 90] on span "Refresh" at bounding box center [512, 91] width 16 height 7
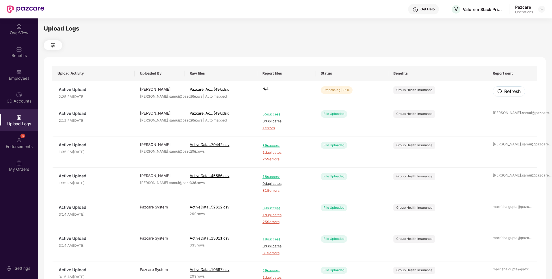
click at [504, 90] on span "Refresh" at bounding box center [512, 91] width 16 height 7
click at [272, 128] on span "1 errors" at bounding box center [287, 128] width 48 height 5
click at [508, 94] on span "Refresh" at bounding box center [512, 91] width 16 height 7
click at [508, 91] on span "Refresh" at bounding box center [512, 91] width 16 height 7
click at [503, 91] on button "Refresh" at bounding box center [509, 91] width 32 height 10
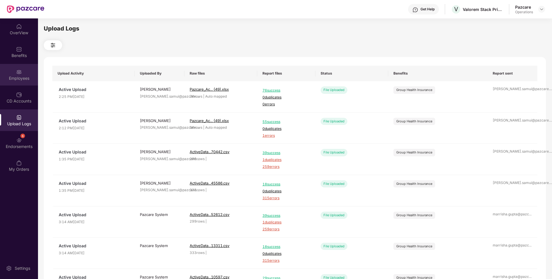
click at [21, 82] on div "Employees" at bounding box center [19, 75] width 38 height 22
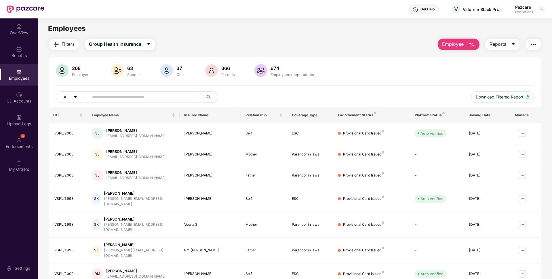
click at [58, 45] on img "button" at bounding box center [56, 44] width 7 height 7
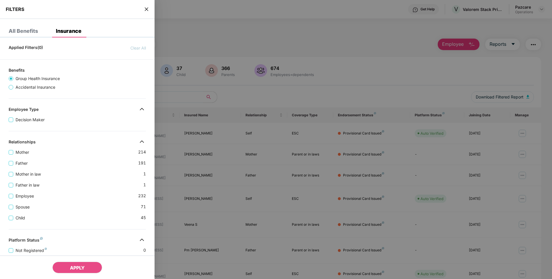
scroll to position [138, 0]
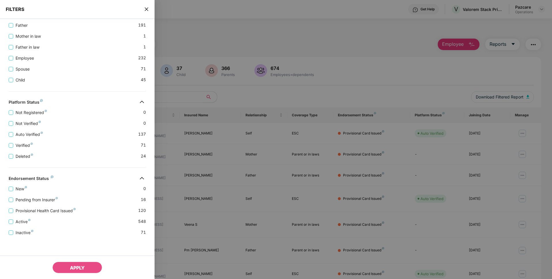
click at [29, 203] on div "Provisional Health Card Issued 120" at bounding box center [77, 208] width 137 height 11
click at [29, 200] on span "Pending from Insurer" at bounding box center [36, 200] width 47 height 6
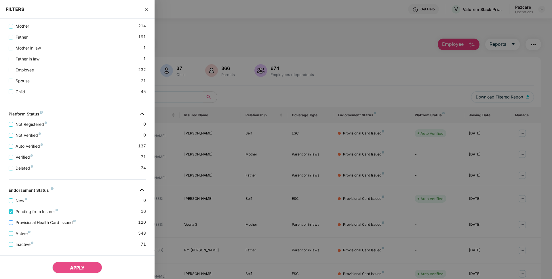
click at [18, 221] on span "Provisional Health Card Issued" at bounding box center [45, 222] width 65 height 6
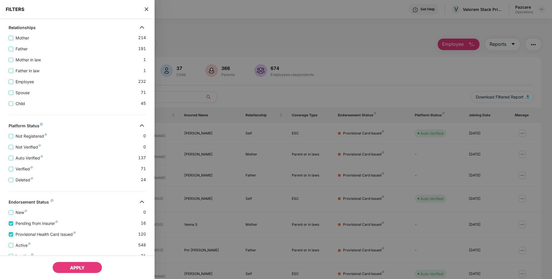
click at [73, 266] on span "APPLY" at bounding box center [77, 268] width 15 height 6
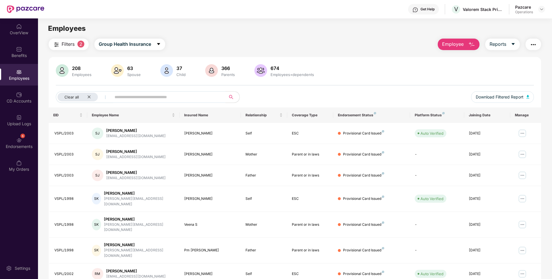
scroll to position [75, 0]
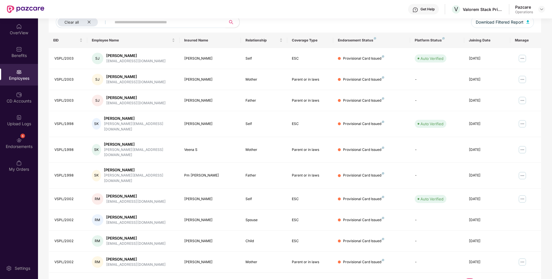
click at [481, 278] on link "2" at bounding box center [478, 282] width 9 height 9
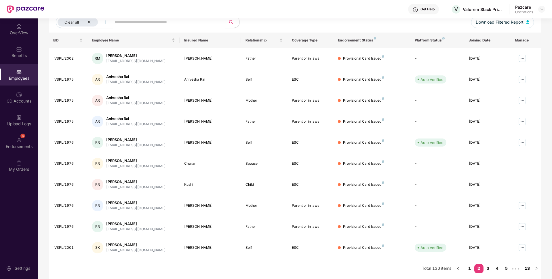
click at [526, 269] on link "13" at bounding box center [527, 268] width 9 height 9
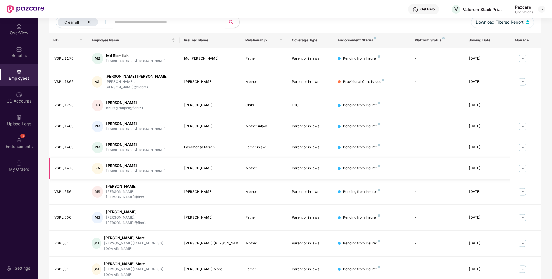
scroll to position [0, 0]
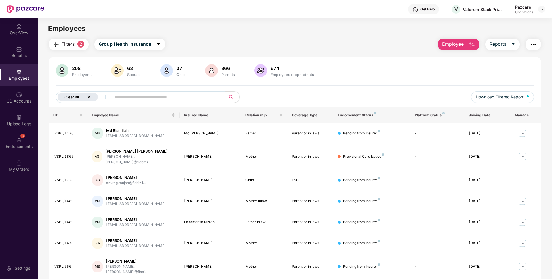
click at [90, 95] on div "Clear all" at bounding box center [78, 97] width 40 height 9
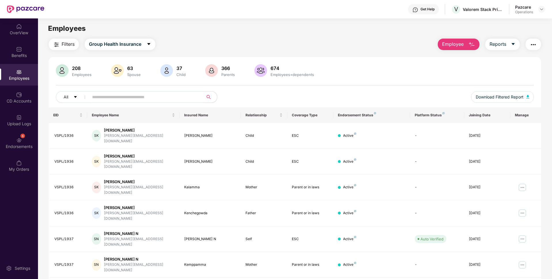
click at [537, 44] on button "button" at bounding box center [534, 45] width 16 height 12
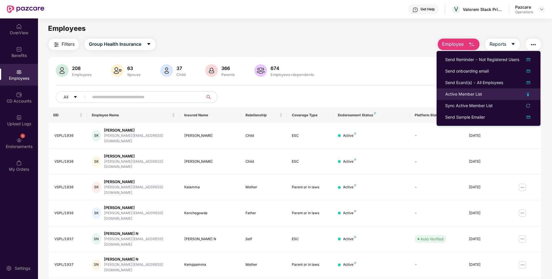
click at [454, 93] on div "Active Member List" at bounding box center [463, 94] width 37 height 6
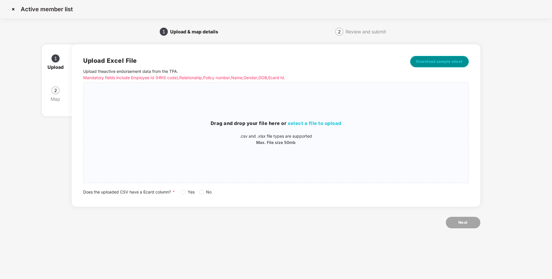
click at [447, 63] on span "Download sample sheet" at bounding box center [439, 62] width 47 height 6
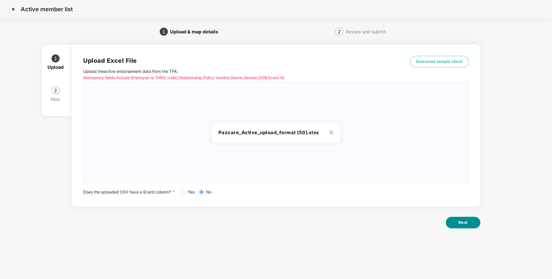
click at [470, 224] on button "Next" at bounding box center [463, 223] width 35 height 12
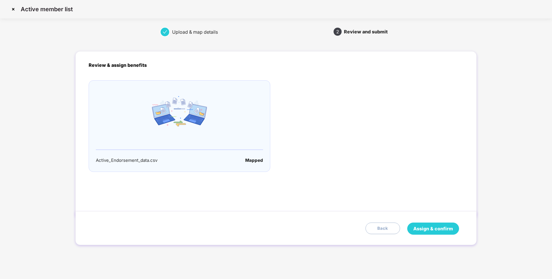
click at [424, 228] on span "Assign & confirm" at bounding box center [433, 228] width 40 height 7
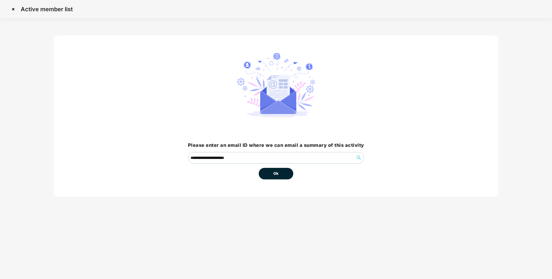
click at [276, 173] on span "Ok" at bounding box center [275, 174] width 5 height 6
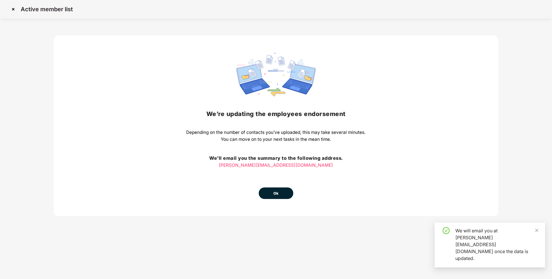
click at [283, 191] on button "Ok" at bounding box center [276, 193] width 35 height 12
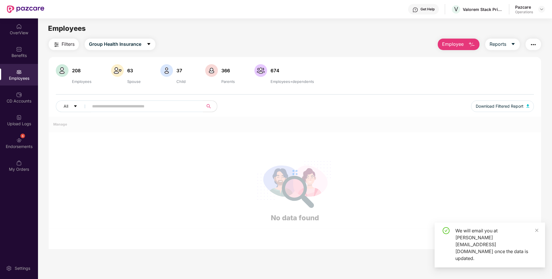
drag, startPoint x: 283, startPoint y: 191, endPoint x: 220, endPoint y: 155, distance: 72.2
click at [220, 155] on div at bounding box center [295, 173] width 493 height 112
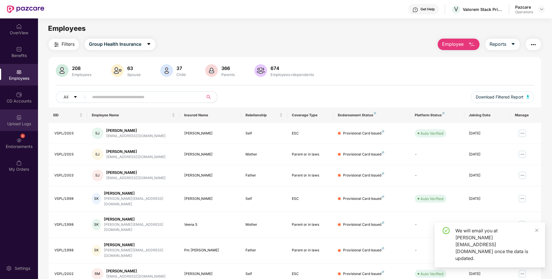
click at [28, 124] on div "Upload Logs" at bounding box center [19, 124] width 38 height 6
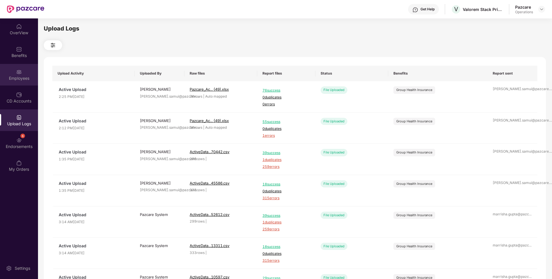
click at [18, 73] on img at bounding box center [19, 72] width 6 height 6
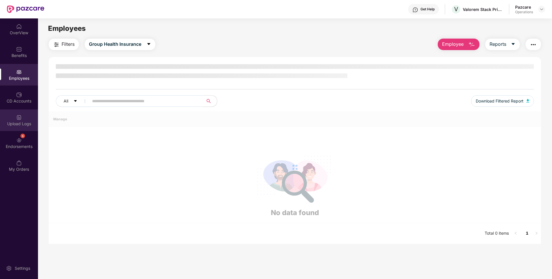
click at [27, 125] on div "Upload Logs" at bounding box center [19, 124] width 38 height 6
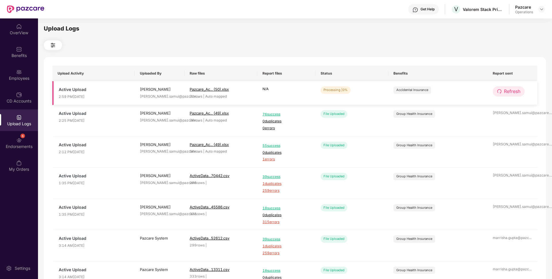
click at [499, 88] on button "Refresh" at bounding box center [509, 91] width 32 height 10
click at [511, 90] on span "Refresh" at bounding box center [512, 91] width 16 height 7
click at [512, 88] on button "Refresh" at bounding box center [509, 91] width 32 height 10
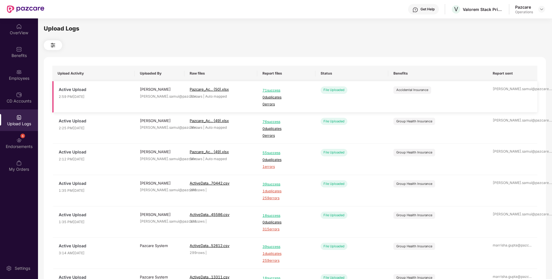
click at [509, 90] on div "[PERSON_NAME].samui@pazcare. ..." at bounding box center [512, 88] width 39 height 5
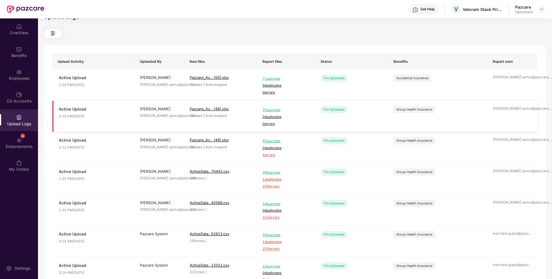
scroll to position [12, 0]
click at [25, 79] on div "Employees" at bounding box center [19, 78] width 38 height 6
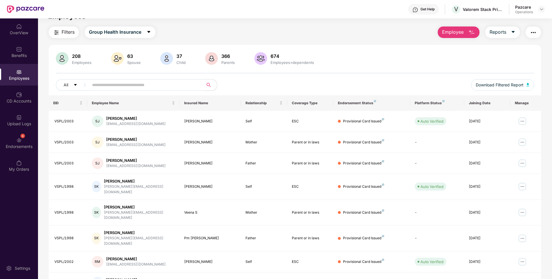
click at [64, 34] on span "Filters" at bounding box center [68, 31] width 13 height 7
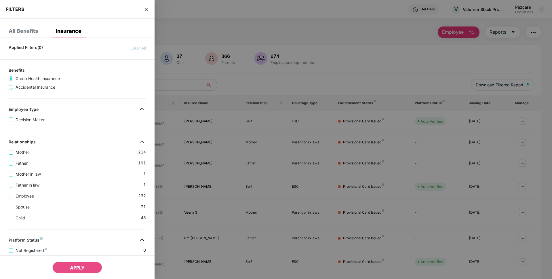
click at [36, 86] on span "Accidental Insurance" at bounding box center [35, 87] width 44 height 6
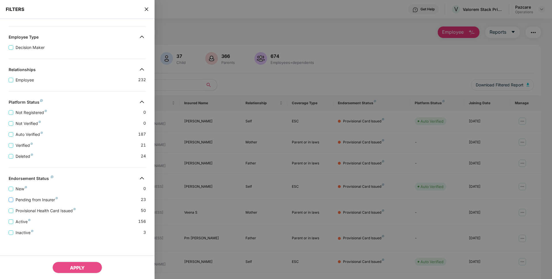
click at [24, 201] on span "Pending from Insurer" at bounding box center [36, 200] width 47 height 6
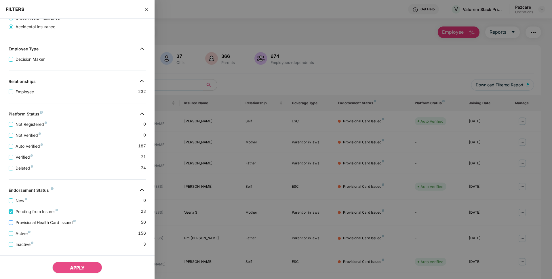
click at [24, 220] on span "Provisional Health Card Issued" at bounding box center [45, 222] width 65 height 6
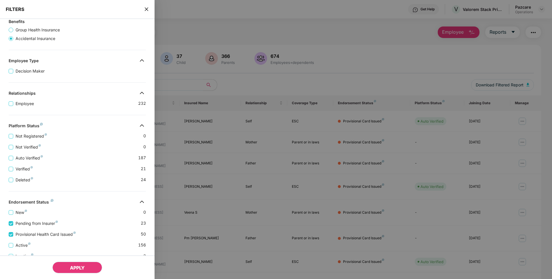
click at [69, 271] on button "APPLY" at bounding box center [77, 268] width 50 height 12
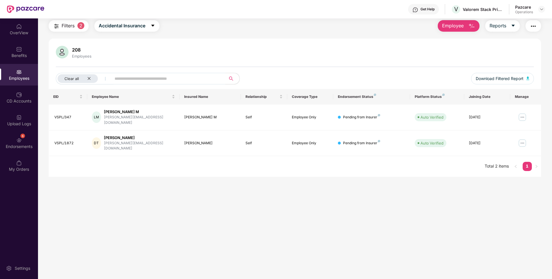
scroll to position [0, 0]
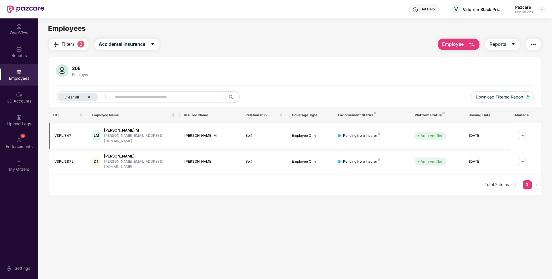
click at [65, 133] on div "VSPL/347" at bounding box center [68, 135] width 28 height 5
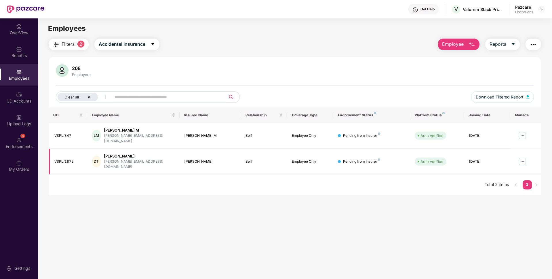
click at [66, 159] on div "VSPL/1872" at bounding box center [68, 161] width 28 height 5
copy div "VSPL/1872"
click at [92, 97] on div "Clear all" at bounding box center [78, 97] width 40 height 9
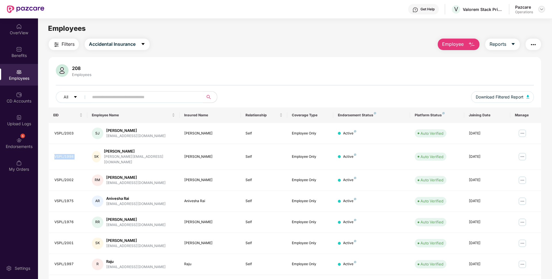
click at [543, 8] on img at bounding box center [541, 9] width 5 height 5
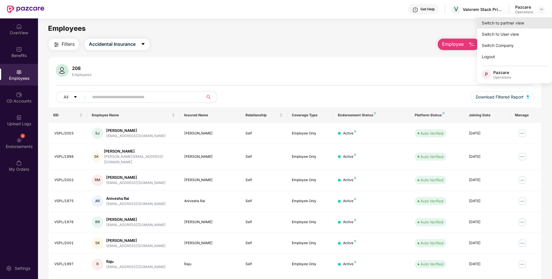
click at [512, 21] on div "Switch to partner view" at bounding box center [514, 22] width 75 height 11
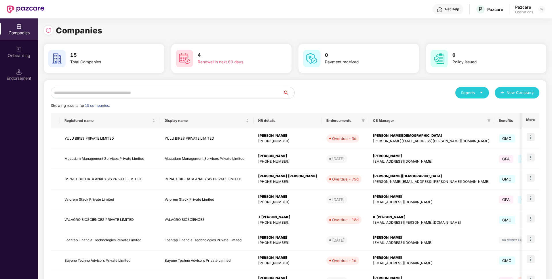
click at [223, 90] on input "text" at bounding box center [167, 93] width 232 height 12
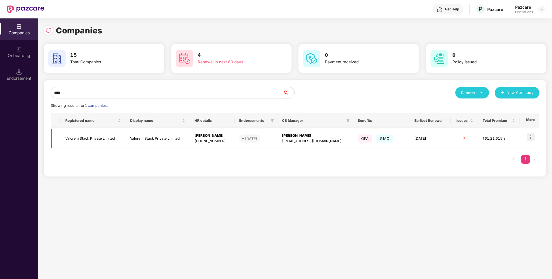
type input "****"
click at [134, 137] on td "Valorem Stack Private Limited" at bounding box center [158, 138] width 64 height 20
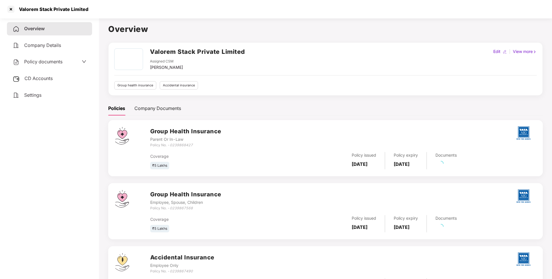
click at [56, 62] on span "Policy documents" at bounding box center [43, 62] width 38 height 6
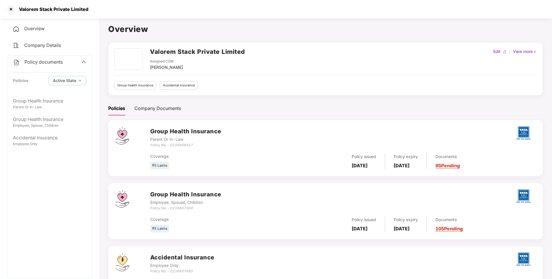
click at [53, 60] on span "Policy documents" at bounding box center [43, 62] width 38 height 6
click at [51, 85] on div "Overview Company Details Policy documents CD Accounts Settings" at bounding box center [49, 61] width 85 height 79
click at [51, 79] on span "CD Accounts" at bounding box center [38, 78] width 28 height 6
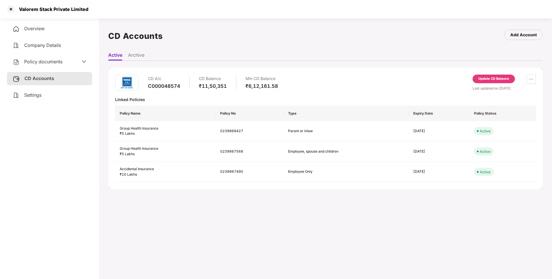
click at [502, 77] on div "Update CD Balance" at bounding box center [493, 78] width 31 height 5
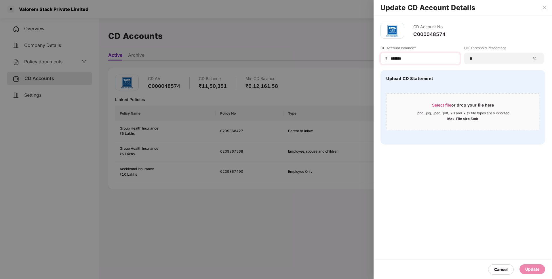
drag, startPoint x: 414, startPoint y: 55, endPoint x: 392, endPoint y: 57, distance: 22.3
click at [392, 57] on div "₹ *******" at bounding box center [420, 59] width 79 height 12
drag, startPoint x: 412, startPoint y: 57, endPoint x: 369, endPoint y: 57, distance: 43.2
click at [369, 57] on div "Update CD Account Details CD Account No. C000048574 CD Account Balance* ₹ *****…" at bounding box center [276, 139] width 552 height 279
type input "******"
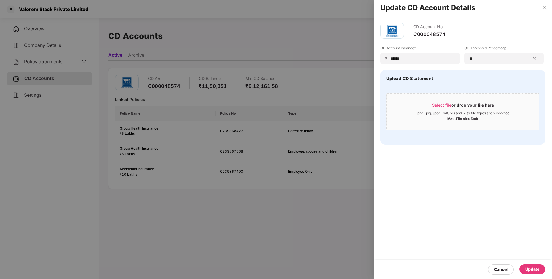
click at [529, 271] on div "Update" at bounding box center [532, 269] width 14 height 6
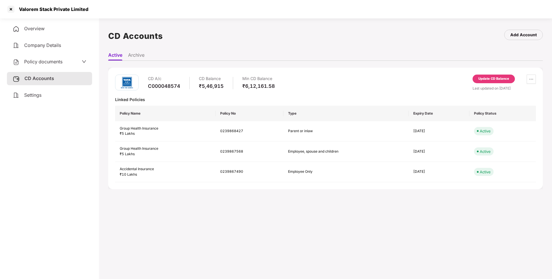
click at [38, 62] on span "Policy documents" at bounding box center [43, 62] width 38 height 6
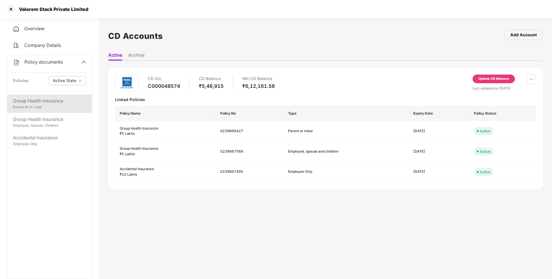
click at [49, 101] on div "Group Health Insurance" at bounding box center [49, 100] width 73 height 7
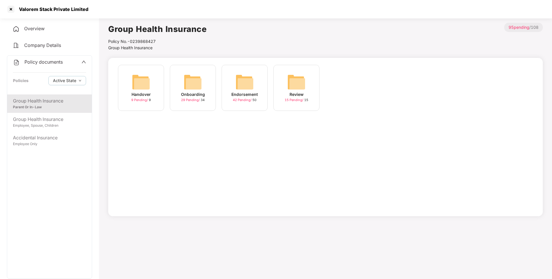
click at [242, 82] on img at bounding box center [244, 82] width 18 height 18
click at [206, 84] on div "May-2025 16 Pending / 20" at bounding box center [193, 88] width 46 height 46
click at [180, 48] on span "Endorsement" at bounding box center [172, 47] width 25 height 5
click at [340, 90] on img at bounding box center [348, 82] width 18 height 18
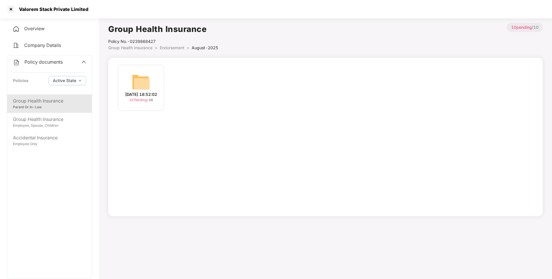
click at [150, 80] on img at bounding box center [141, 82] width 18 height 18
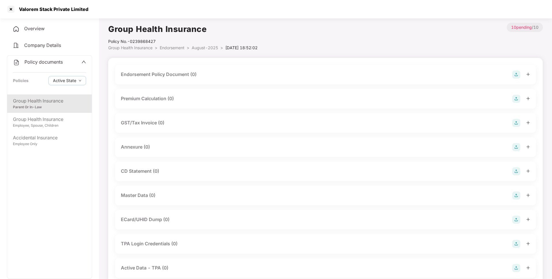
click at [516, 76] on img at bounding box center [516, 75] width 8 height 8
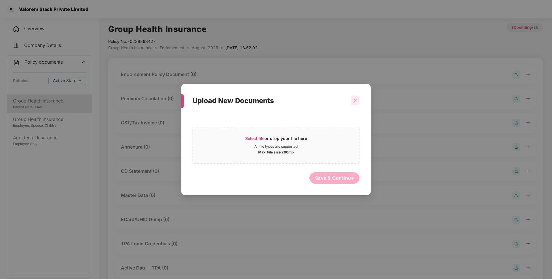
click at [357, 103] on div at bounding box center [355, 100] width 9 height 9
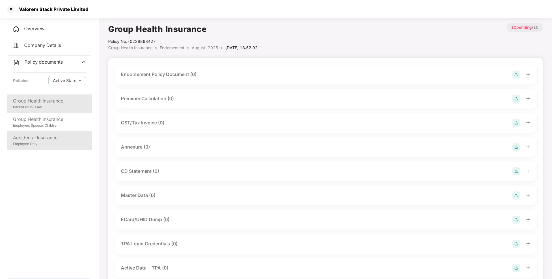
click at [69, 142] on div "Employee Only" at bounding box center [49, 143] width 73 height 5
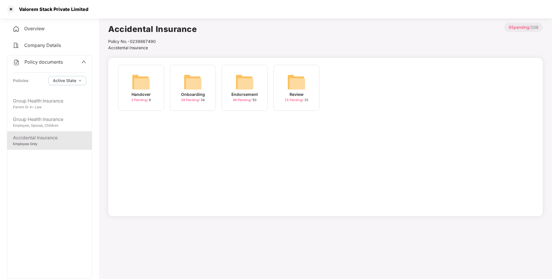
click at [236, 89] on img at bounding box center [244, 82] width 18 height 18
click at [297, 82] on img at bounding box center [296, 82] width 18 height 18
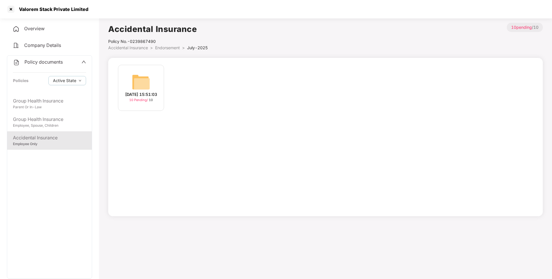
click at [173, 48] on span "Endorsement" at bounding box center [167, 47] width 25 height 5
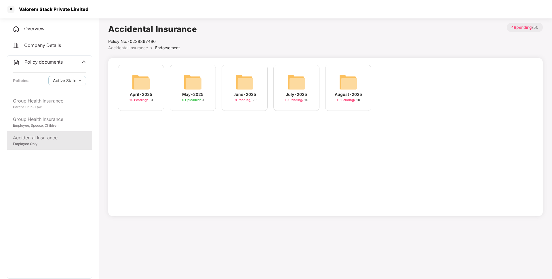
click at [344, 91] on img at bounding box center [348, 82] width 18 height 18
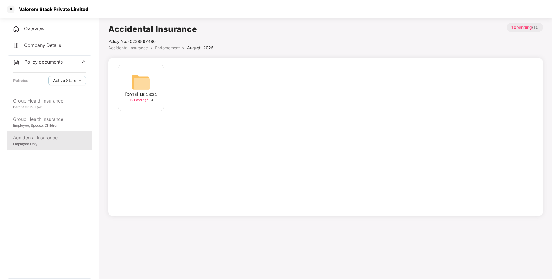
click at [161, 81] on div "[DATE] 19:18:31 10 Pending / 10" at bounding box center [141, 88] width 46 height 46
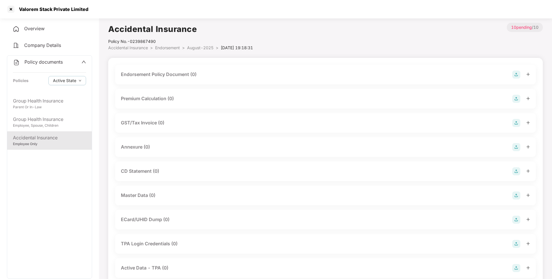
click at [518, 75] on img at bounding box center [516, 75] width 8 height 8
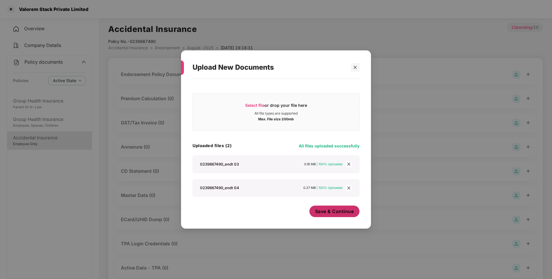
click at [336, 214] on span "Save & Continue" at bounding box center [334, 211] width 39 height 6
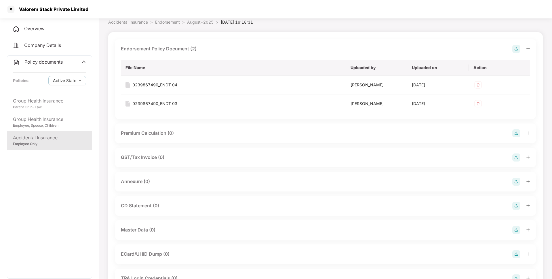
scroll to position [35, 0]
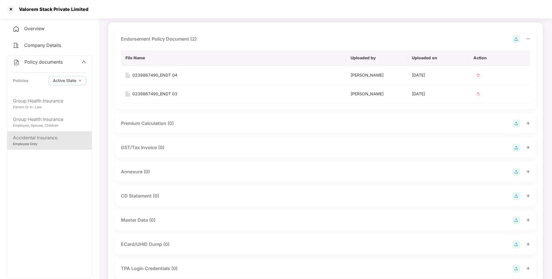
click at [520, 169] on img at bounding box center [516, 172] width 8 height 8
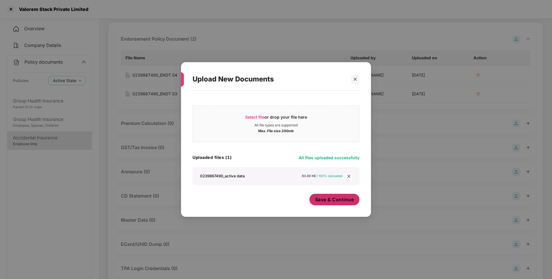
click at [326, 201] on span "Save & Continue" at bounding box center [334, 199] width 39 height 6
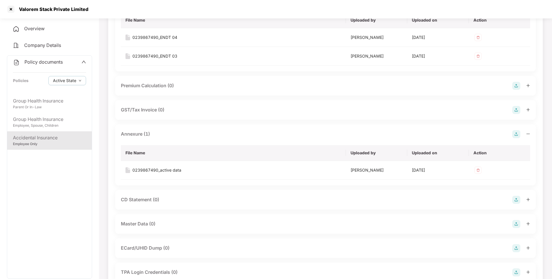
scroll to position [73, 0]
click at [517, 224] on img at bounding box center [516, 224] width 8 height 8
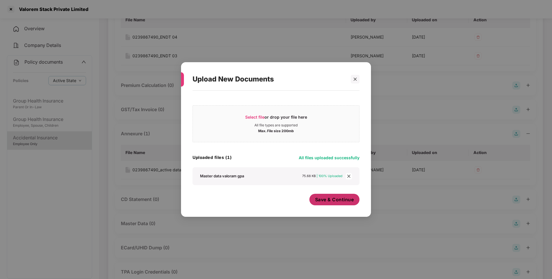
click at [323, 198] on span "Save & Continue" at bounding box center [334, 199] width 39 height 6
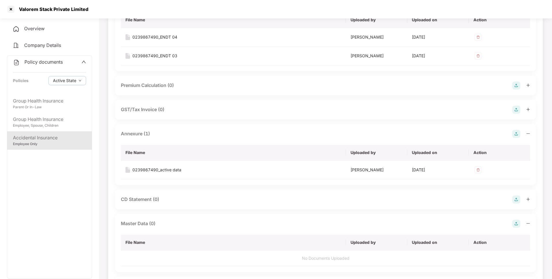
scroll to position [0, 0]
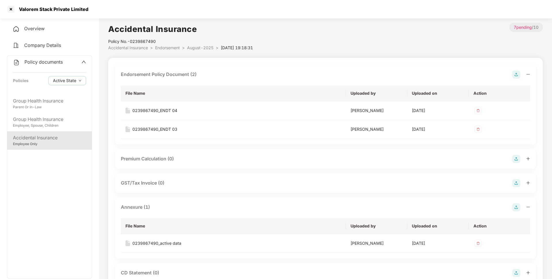
click at [177, 47] on span "Endorsement" at bounding box center [167, 47] width 25 height 5
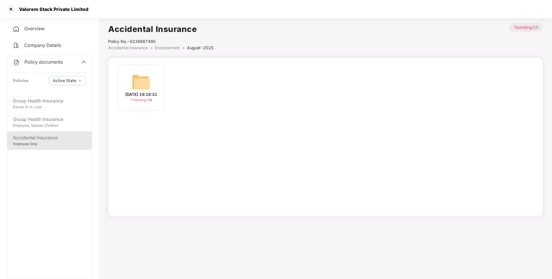
click at [170, 48] on span "Endorsement" at bounding box center [167, 47] width 25 height 5
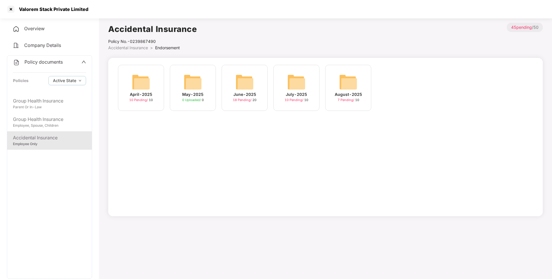
click at [289, 92] on div "July-2025" at bounding box center [296, 94] width 21 height 6
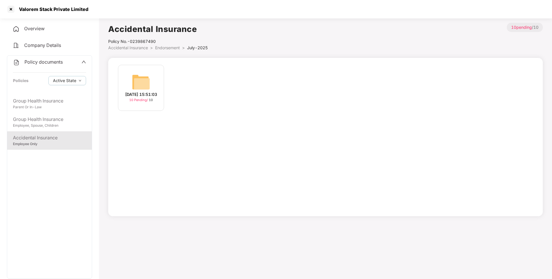
click at [140, 80] on img at bounding box center [141, 82] width 18 height 18
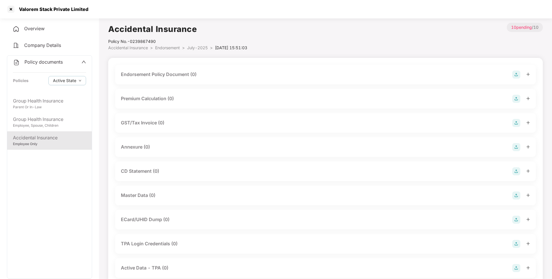
click at [515, 75] on img at bounding box center [516, 75] width 8 height 8
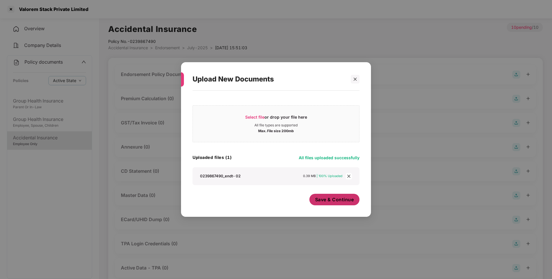
click at [341, 202] on span "Save & Continue" at bounding box center [334, 199] width 39 height 6
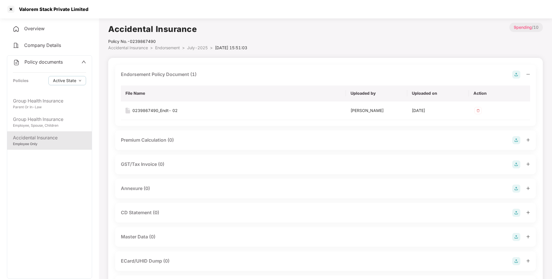
click at [514, 192] on img at bounding box center [516, 189] width 8 height 8
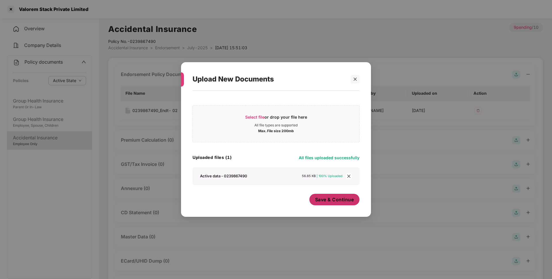
click at [336, 201] on span "Save & Continue" at bounding box center [334, 199] width 39 height 6
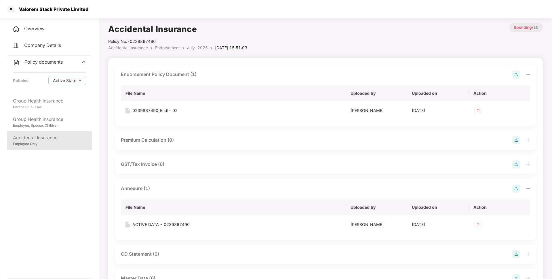
click at [176, 47] on span "Endorsement" at bounding box center [167, 47] width 25 height 5
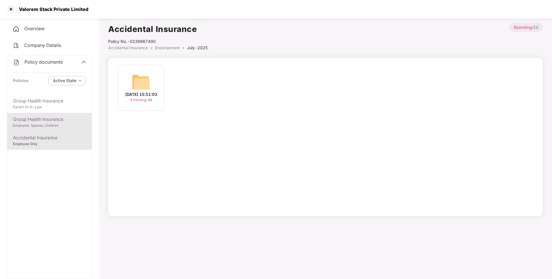
click at [39, 121] on div "Group Health Insurance" at bounding box center [49, 119] width 73 height 7
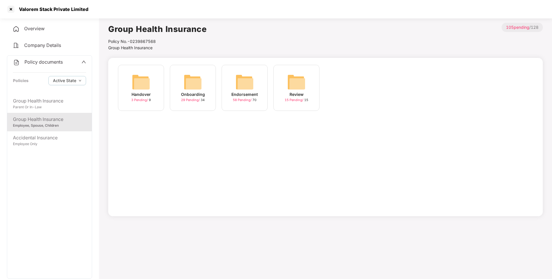
click at [242, 90] on img at bounding box center [244, 82] width 18 height 18
click at [344, 89] on img at bounding box center [348, 82] width 18 height 18
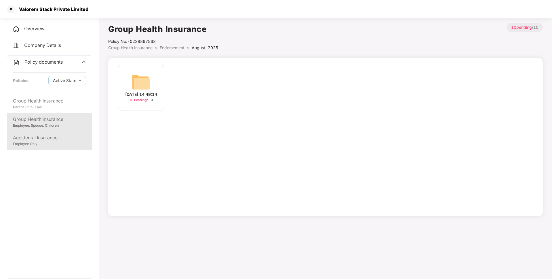
click at [28, 137] on div "Accidental Insurance" at bounding box center [49, 137] width 73 height 7
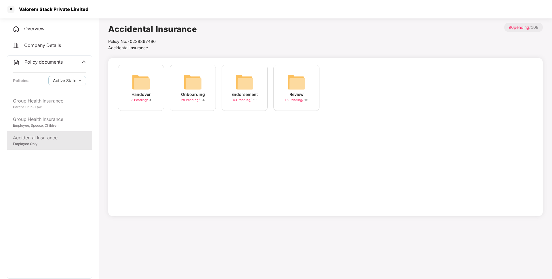
click at [230, 83] on div "Endorsement 43 Pending / 50" at bounding box center [245, 88] width 46 height 46
click at [134, 83] on img at bounding box center [141, 82] width 18 height 18
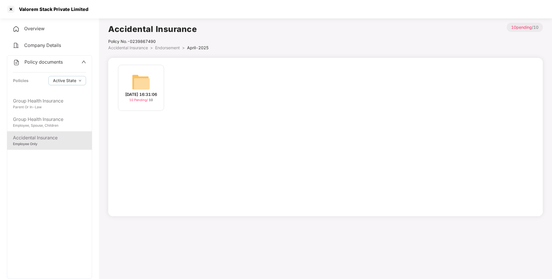
click at [147, 91] on div "[DATE] 16:31:06" at bounding box center [141, 94] width 32 height 6
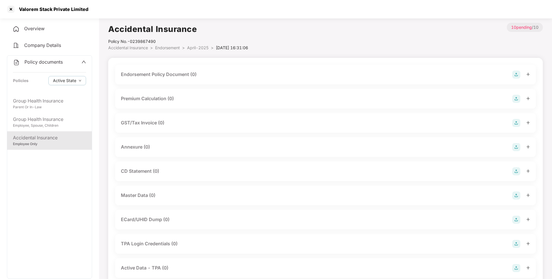
click at [518, 72] on img at bounding box center [516, 75] width 8 height 8
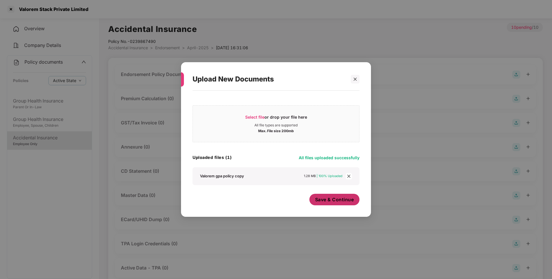
click at [328, 202] on span "Save & Continue" at bounding box center [334, 199] width 39 height 6
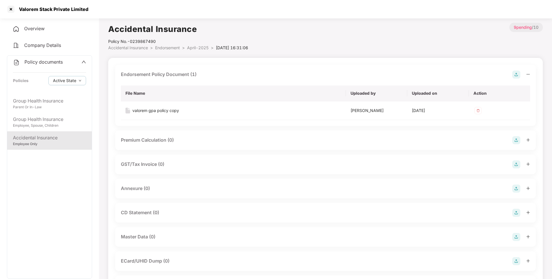
click at [359, 161] on div "GST/Tax Invoice (0)" at bounding box center [325, 164] width 409 height 8
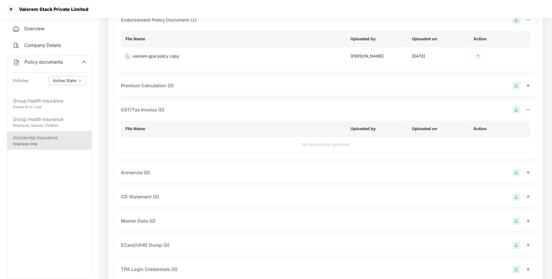
scroll to position [56, 0]
click at [515, 168] on img at bounding box center [516, 171] width 8 height 8
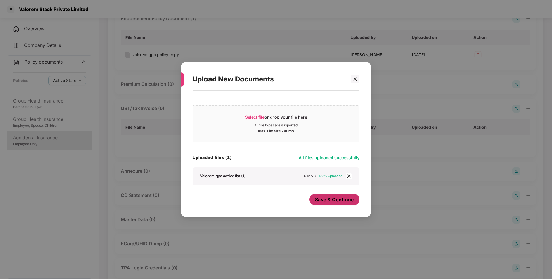
click at [334, 204] on button "Save & Continue" at bounding box center [334, 200] width 50 height 12
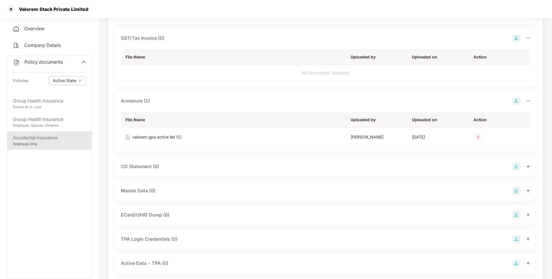
scroll to position [0, 0]
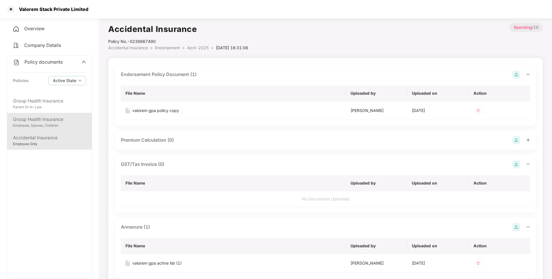
click at [55, 117] on div "Group Health Insurance" at bounding box center [49, 119] width 73 height 7
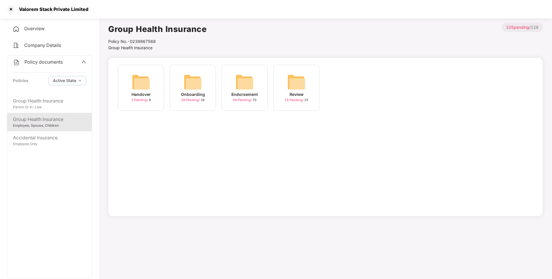
click at [250, 84] on img at bounding box center [244, 82] width 18 height 18
click at [348, 91] on img at bounding box center [348, 82] width 18 height 18
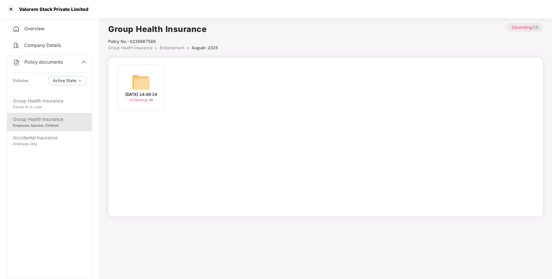
click at [142, 81] on img at bounding box center [141, 82] width 18 height 18
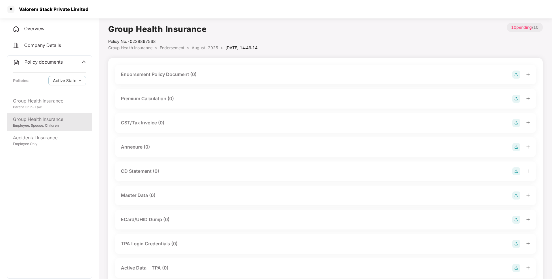
click at [518, 75] on img at bounding box center [516, 75] width 8 height 8
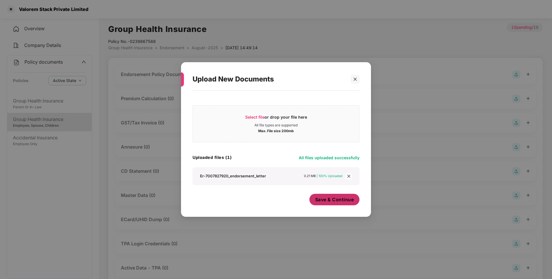
click at [345, 205] on button "Save & Continue" at bounding box center [334, 200] width 50 height 12
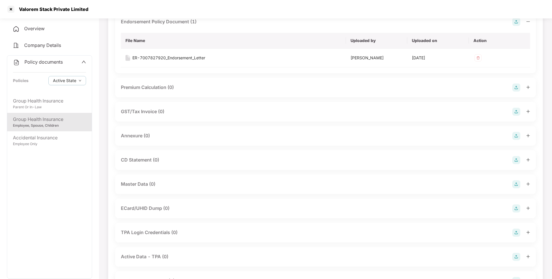
scroll to position [54, 0]
click at [517, 136] on img at bounding box center [516, 134] width 8 height 8
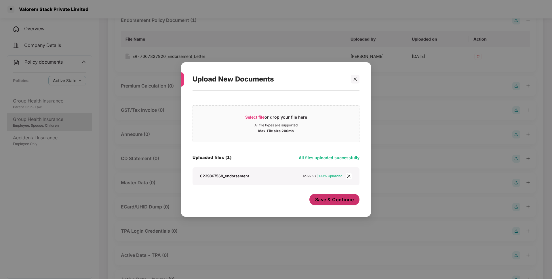
click at [324, 195] on button "Save & Continue" at bounding box center [334, 200] width 50 height 12
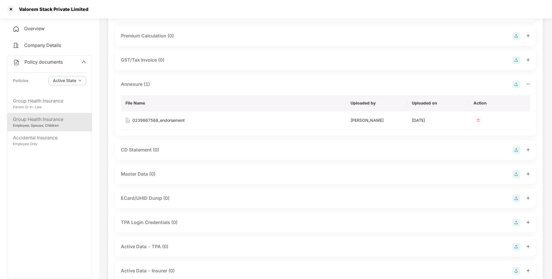
scroll to position [104, 0]
click at [516, 173] on img at bounding box center [516, 174] width 8 height 8
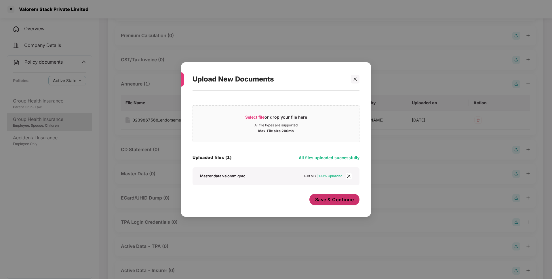
click at [346, 205] on button "Save & Continue" at bounding box center [334, 200] width 50 height 12
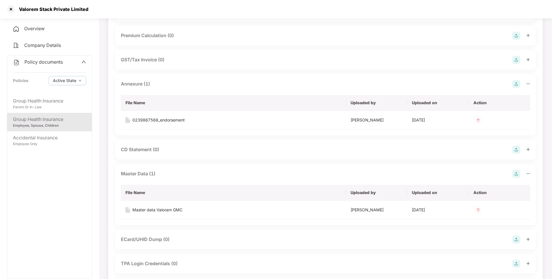
scroll to position [0, 0]
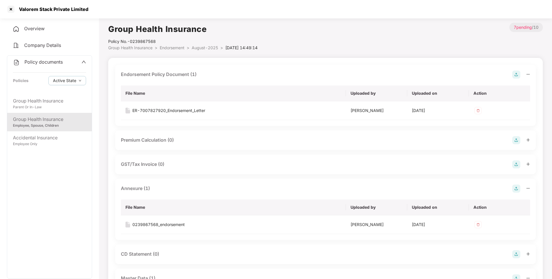
click at [202, 47] on span "August-2025" at bounding box center [205, 47] width 26 height 5
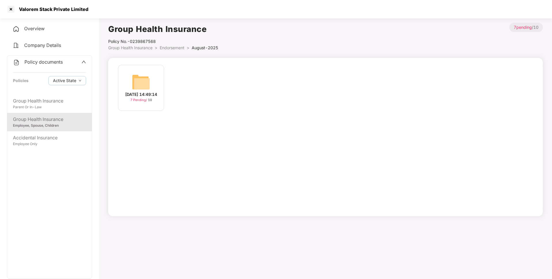
click at [164, 48] on span "Endorsement" at bounding box center [172, 47] width 25 height 5
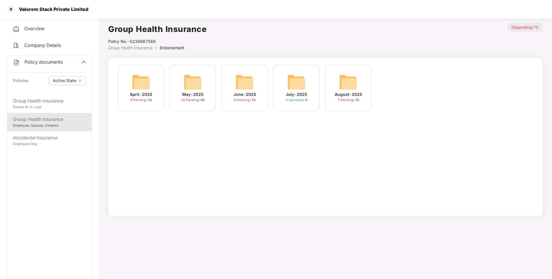
click at [185, 84] on img at bounding box center [193, 82] width 18 height 18
click at [127, 50] on span "Group Health Insurance" at bounding box center [130, 47] width 44 height 5
click at [55, 101] on div "Group Health Insurance" at bounding box center [49, 100] width 73 height 7
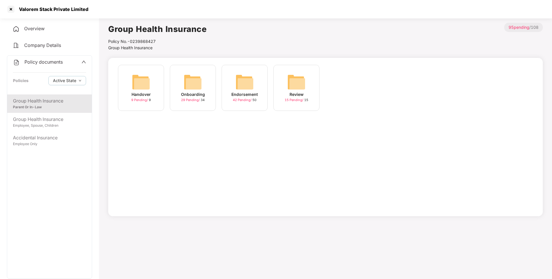
click at [266, 93] on div "Endorsement 42 Pending / 50" at bounding box center [245, 88] width 46 height 46
click at [343, 90] on img at bounding box center [348, 82] width 18 height 18
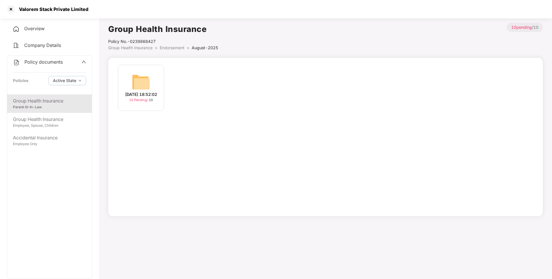
click at [138, 84] on img at bounding box center [141, 82] width 18 height 18
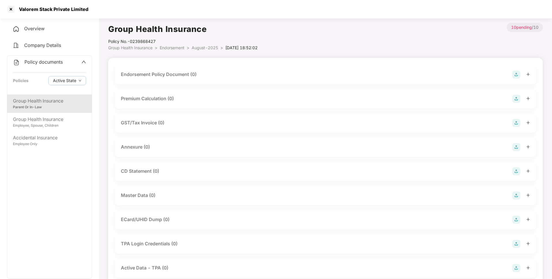
click at [515, 75] on img at bounding box center [516, 75] width 8 height 8
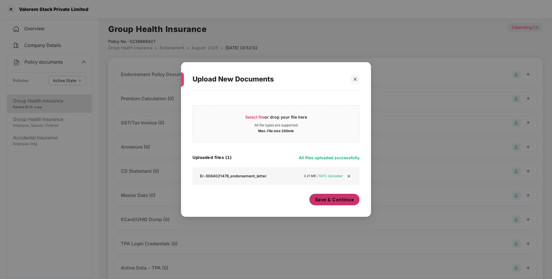
click at [334, 201] on span "Save & Continue" at bounding box center [334, 199] width 39 height 6
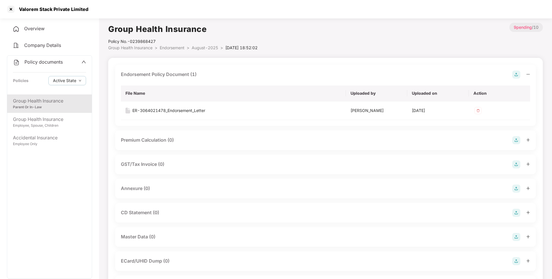
click at [516, 190] on img at bounding box center [516, 189] width 8 height 8
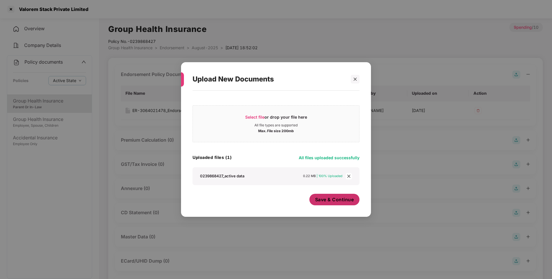
click at [338, 204] on button "Save & Continue" at bounding box center [334, 200] width 50 height 12
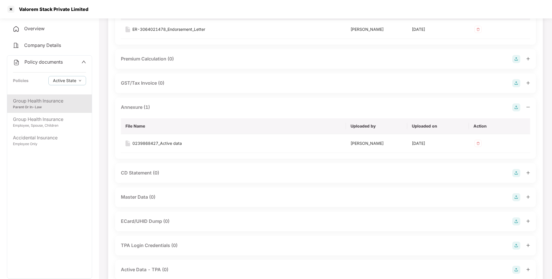
scroll to position [82, 0]
click at [520, 195] on img at bounding box center [516, 197] width 8 height 8
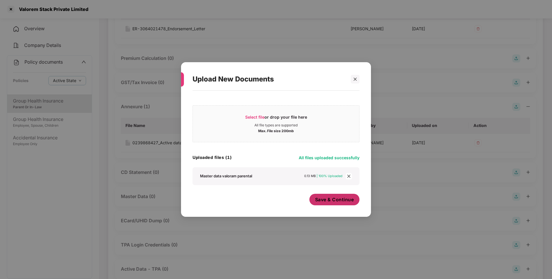
click at [337, 202] on span "Save & Continue" at bounding box center [334, 199] width 39 height 6
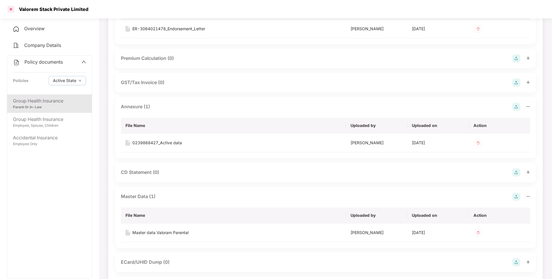
click at [9, 9] on div at bounding box center [10, 9] width 9 height 9
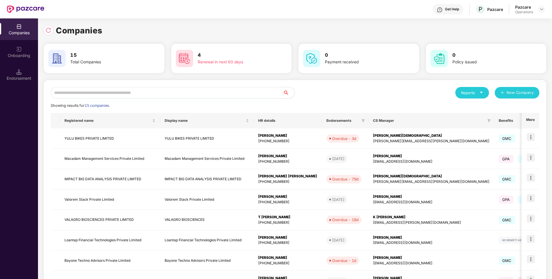
scroll to position [0, 0]
click at [132, 92] on input "text" at bounding box center [167, 93] width 232 height 12
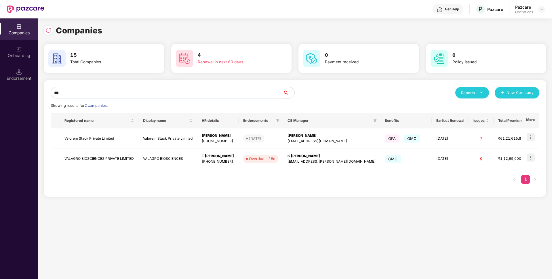
click at [336, 206] on div "Companies 15 Total Companies 4 Renewal in next 60 days 0 Payment received 0 Pol…" at bounding box center [295, 148] width 514 height 261
click at [192, 93] on input "***" at bounding box center [167, 93] width 232 height 12
paste input "**********"
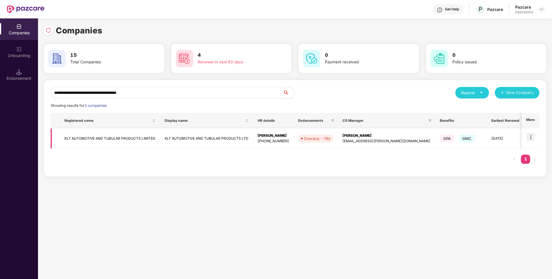
type input "**********"
click at [530, 139] on img at bounding box center [531, 137] width 8 height 8
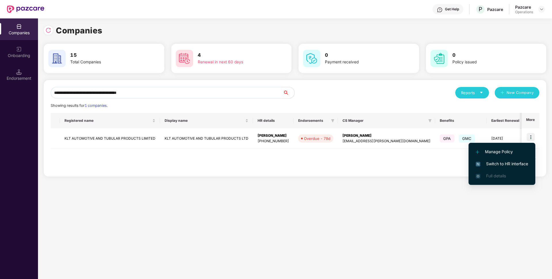
click at [491, 161] on span "Switch to HR interface" at bounding box center [502, 164] width 52 height 6
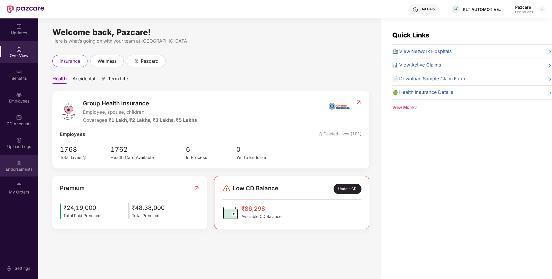
click at [20, 169] on div "Endorsements" at bounding box center [19, 169] width 38 height 6
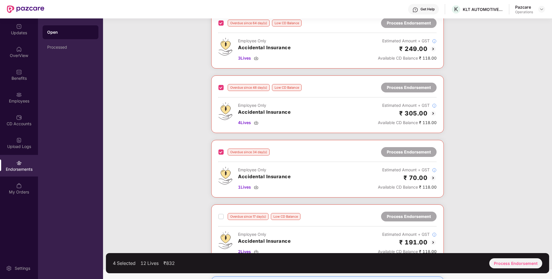
scroll to position [151, 0]
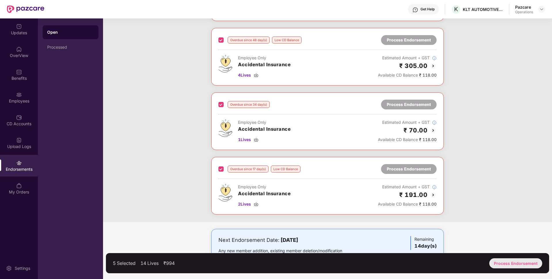
click at [515, 263] on div "Process Endorsement" at bounding box center [515, 263] width 53 height 10
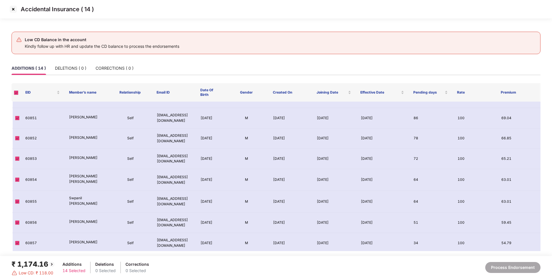
scroll to position [140, 0]
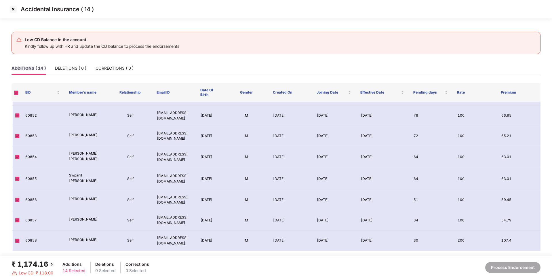
click at [14, 9] on img at bounding box center [13, 9] width 9 height 9
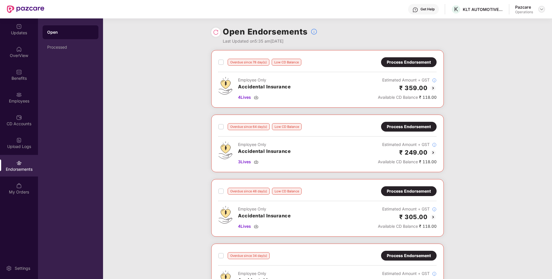
click at [542, 10] on img at bounding box center [541, 9] width 5 height 5
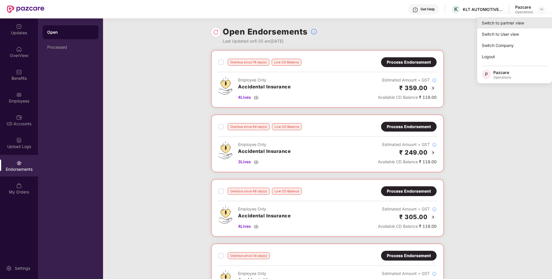
click at [512, 22] on div "Switch to partner view" at bounding box center [514, 22] width 75 height 11
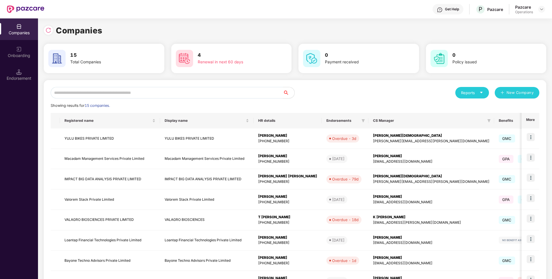
click at [81, 91] on input "text" at bounding box center [167, 93] width 232 height 12
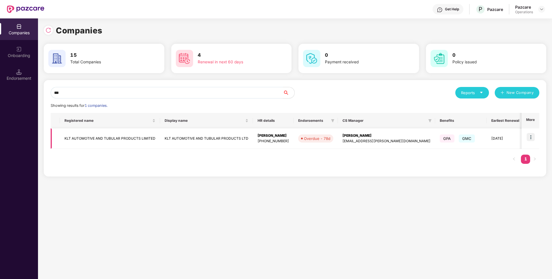
type input "***"
click at [96, 133] on td "KLT AUTOMOTIVE AND TUBULAR PRODUCTS LIMITED" at bounding box center [110, 138] width 100 height 20
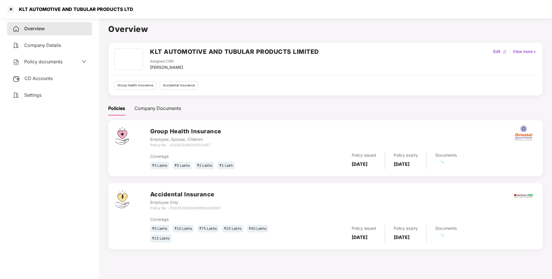
click at [48, 75] on div "CD Accounts" at bounding box center [49, 78] width 85 height 13
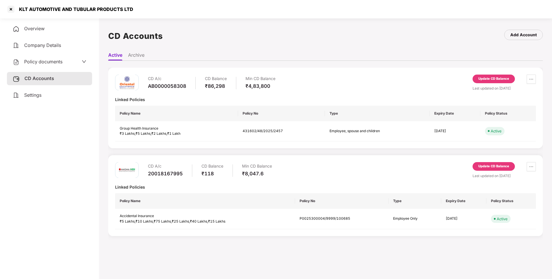
click at [489, 165] on div "Update CD Balance" at bounding box center [493, 166] width 31 height 5
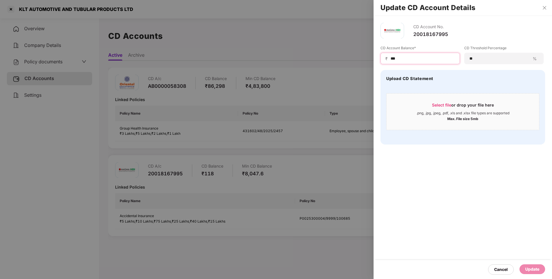
drag, startPoint x: 400, startPoint y: 59, endPoint x: 385, endPoint y: 59, distance: 14.7
click at [385, 59] on div "₹ ***" at bounding box center [420, 59] width 79 height 12
type input "****"
click at [536, 269] on div "Update" at bounding box center [532, 269] width 14 height 6
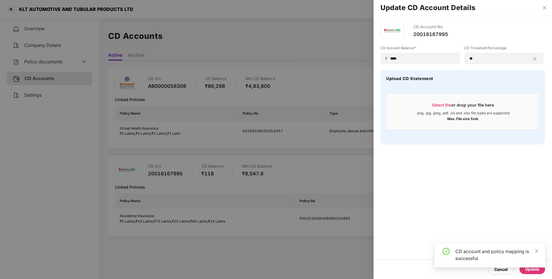
click at [12, 6] on div at bounding box center [276, 139] width 552 height 279
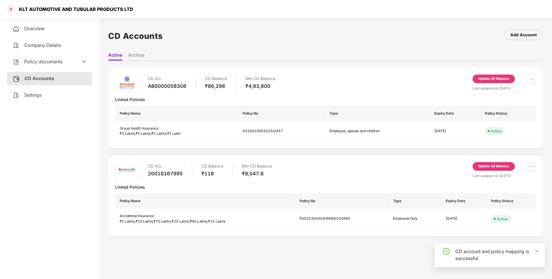
click at [12, 9] on div at bounding box center [10, 9] width 9 height 9
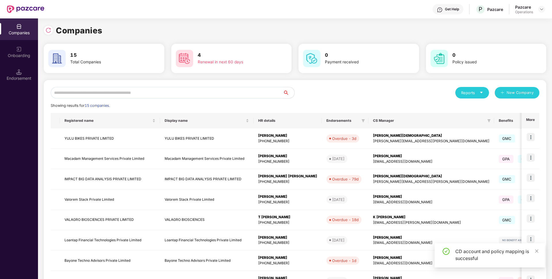
click at [105, 96] on input "text" at bounding box center [167, 93] width 232 height 12
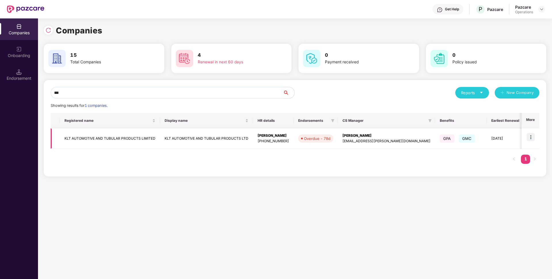
type input "***"
click at [531, 138] on img at bounding box center [531, 137] width 8 height 8
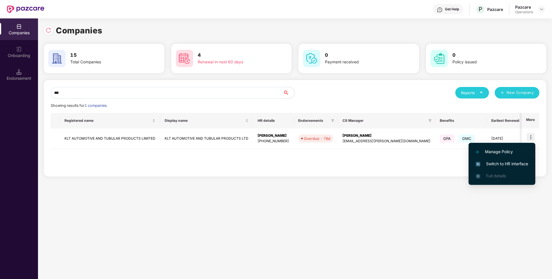
click at [501, 165] on span "Switch to HR interface" at bounding box center [502, 164] width 52 height 6
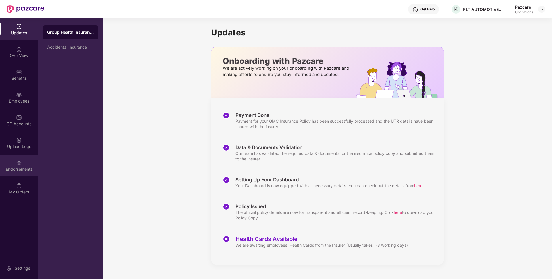
click at [31, 164] on div "Endorsements" at bounding box center [19, 166] width 38 height 22
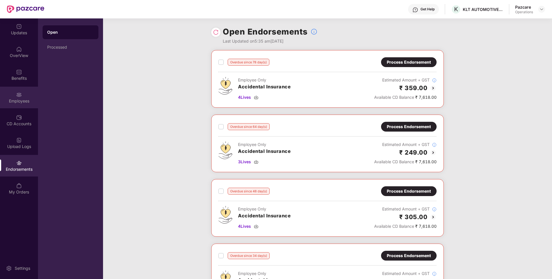
click at [30, 101] on div "Employees" at bounding box center [19, 101] width 38 height 6
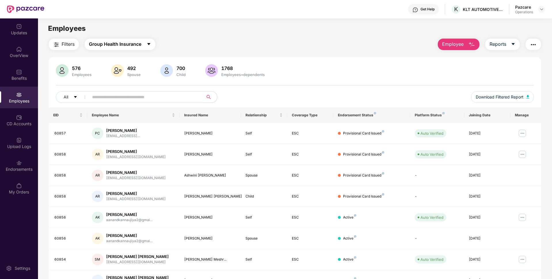
click at [120, 47] on span "Group Health Insurance" at bounding box center [115, 44] width 52 height 7
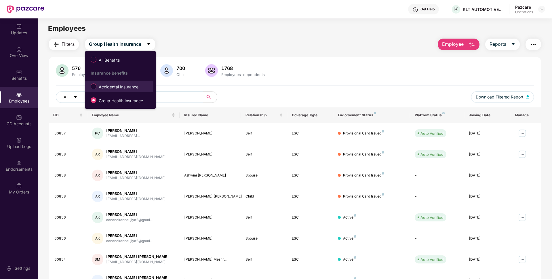
click at [104, 87] on span "Accidental Insurance" at bounding box center [118, 87] width 44 height 6
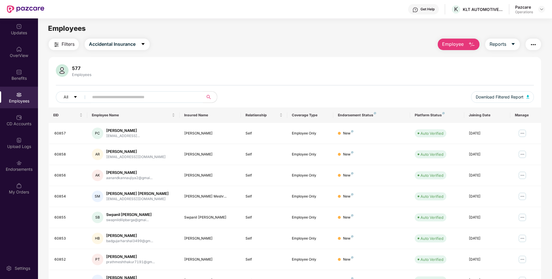
click at [67, 45] on span "Filters" at bounding box center [68, 44] width 13 height 7
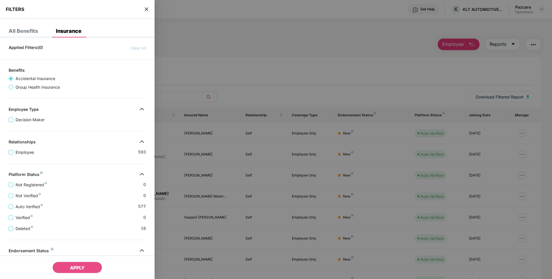
scroll to position [72, 0]
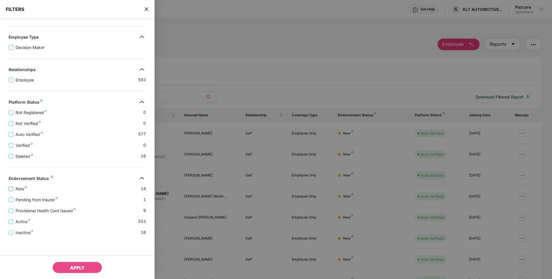
click at [20, 189] on span "New" at bounding box center [21, 189] width 16 height 6
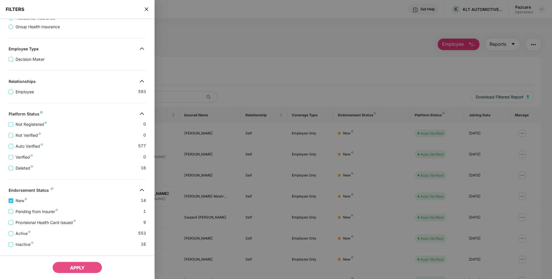
click at [21, 202] on span "New" at bounding box center [21, 200] width 16 height 6
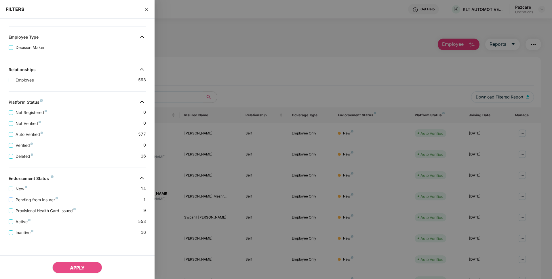
click at [27, 201] on span "Pending from Insurer" at bounding box center [36, 200] width 47 height 6
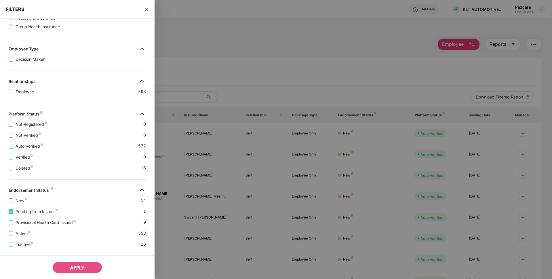
click at [29, 218] on div "Provisional Health Card Issued 9" at bounding box center [77, 220] width 137 height 11
click at [33, 223] on span "Provisional Health Card Issued" at bounding box center [45, 222] width 65 height 6
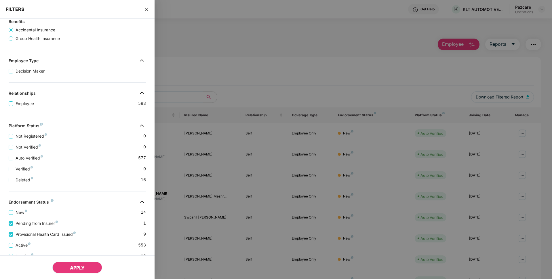
click at [89, 267] on button "APPLY" at bounding box center [77, 268] width 50 height 12
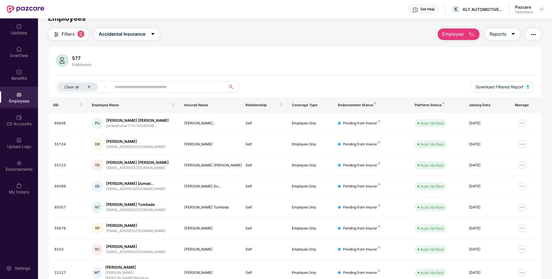
scroll to position [0, 0]
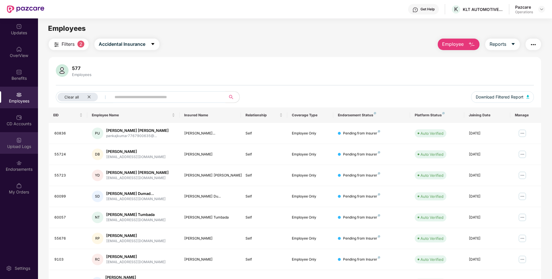
click at [17, 143] on img at bounding box center [19, 140] width 6 height 6
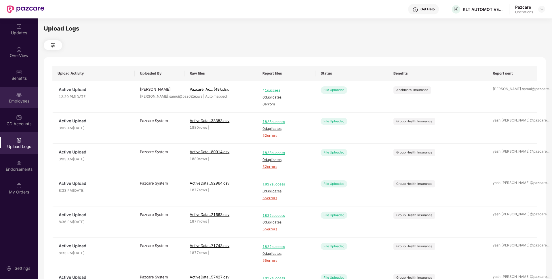
click at [23, 102] on div "Employees" at bounding box center [19, 101] width 38 height 6
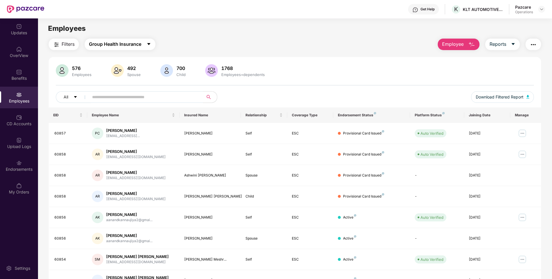
click at [128, 43] on span "Group Health Insurance" at bounding box center [115, 44] width 52 height 7
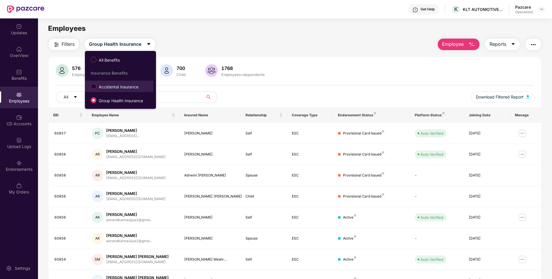
click at [116, 88] on span "Accidental Insurance" at bounding box center [118, 87] width 44 height 6
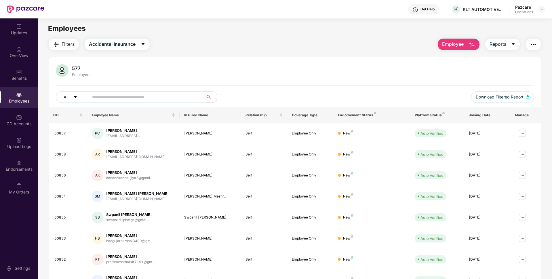
click at [65, 45] on span "Filters" at bounding box center [68, 44] width 13 height 7
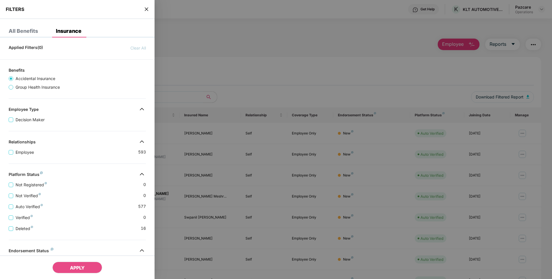
scroll to position [72, 0]
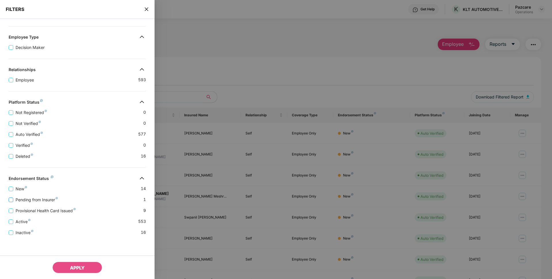
click at [22, 200] on span "Pending from Insurer" at bounding box center [36, 200] width 47 height 6
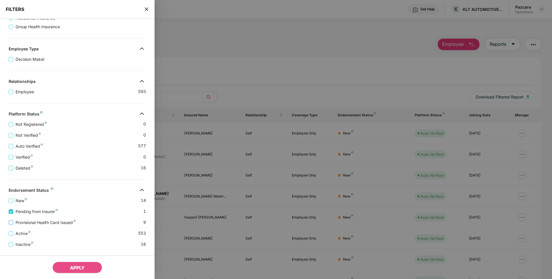
click at [29, 223] on span "Provisional Health Card Issued" at bounding box center [45, 222] width 65 height 6
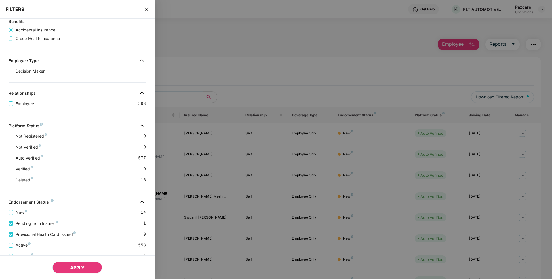
click at [89, 266] on button "APPLY" at bounding box center [77, 268] width 50 height 12
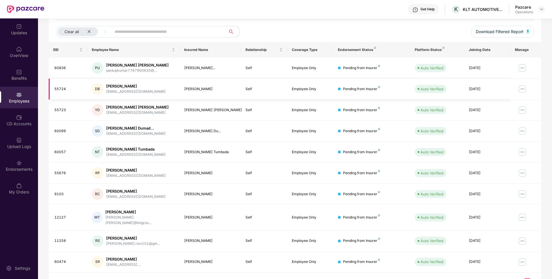
scroll to position [75, 0]
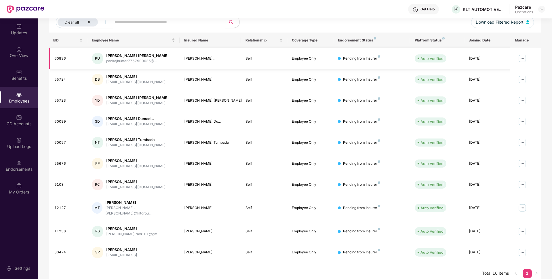
click at [59, 58] on div "60836" at bounding box center [68, 58] width 28 height 5
copy div "60836"
click at [60, 80] on div "55724" at bounding box center [68, 79] width 28 height 5
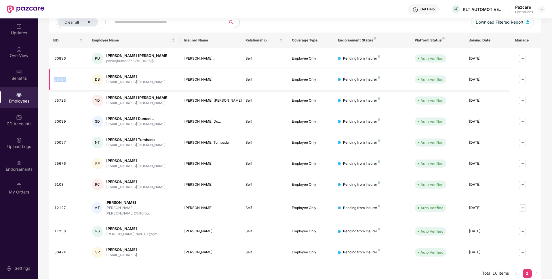
copy div "55724"
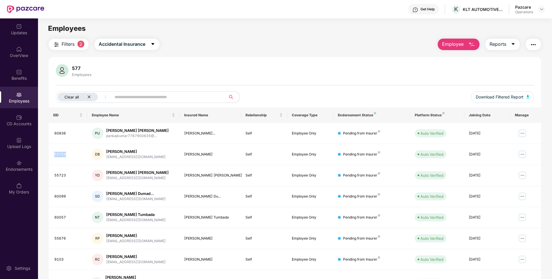
click at [87, 99] on div "Clear all" at bounding box center [78, 97] width 40 height 9
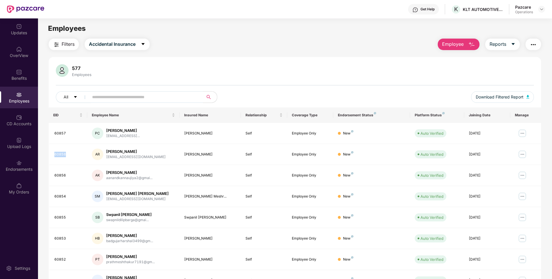
click at [65, 45] on span "Filters" at bounding box center [68, 44] width 13 height 7
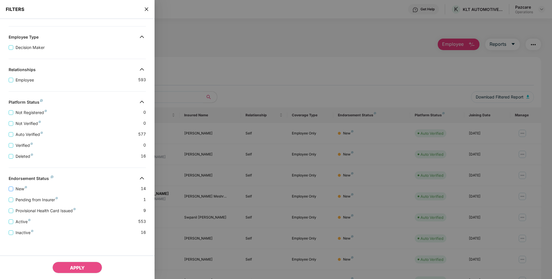
click at [16, 188] on span "New" at bounding box center [21, 189] width 16 height 6
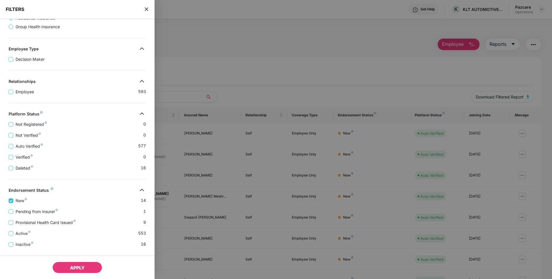
click at [81, 268] on span "APPLY" at bounding box center [77, 268] width 15 height 6
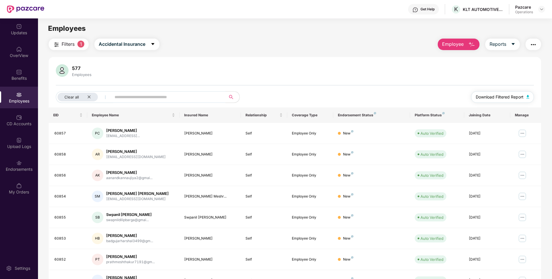
click at [509, 97] on span "Download Filtered Report" at bounding box center [500, 97] width 48 height 6
click at [14, 160] on div "Endorsements" at bounding box center [19, 166] width 38 height 22
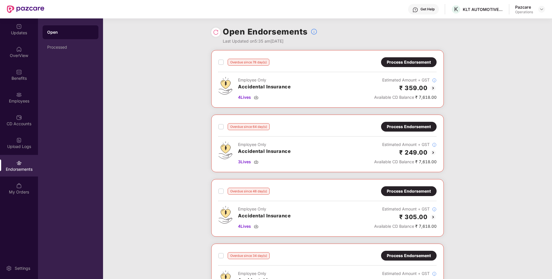
click at [226, 61] on div "Overdue since 78 day(s)" at bounding box center [243, 62] width 51 height 7
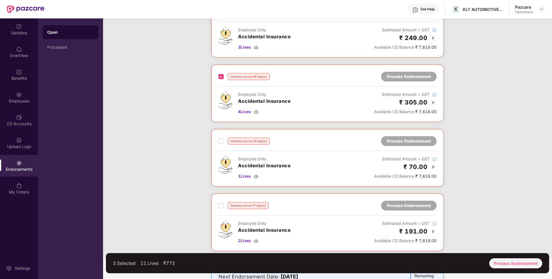
scroll to position [116, 0]
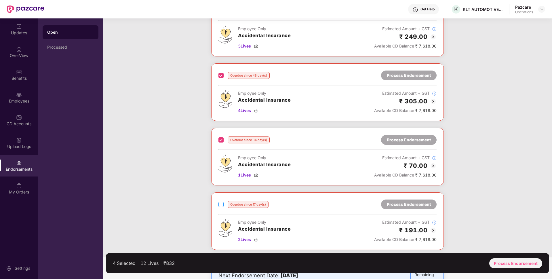
click at [213, 210] on div "Overdue since 17 day(s) Process Endorsement Employee Only Accidental Insurance …" at bounding box center [327, 221] width 233 height 58
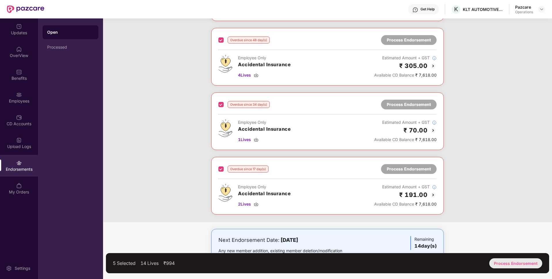
click at [524, 264] on div "Process Endorsement" at bounding box center [515, 263] width 53 height 10
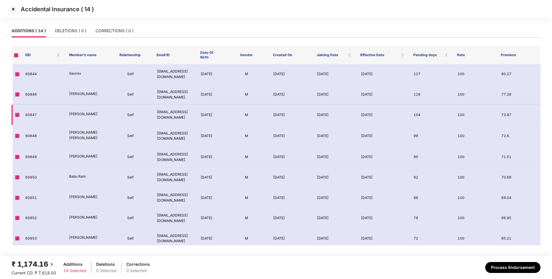
scroll to position [107, 0]
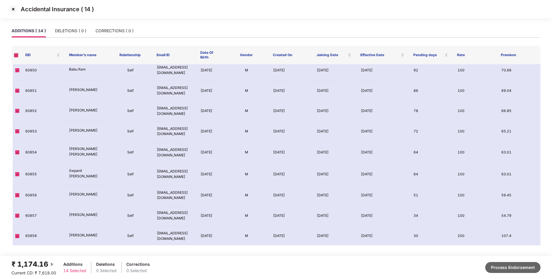
click at [503, 264] on button "Process Endorsement" at bounding box center [512, 267] width 55 height 11
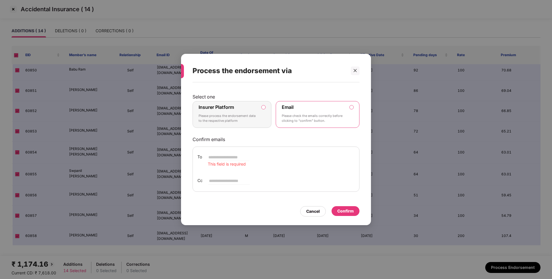
click at [260, 117] on label "Insurer Platform Please process the endorsement data to the respective platform" at bounding box center [232, 114] width 79 height 27
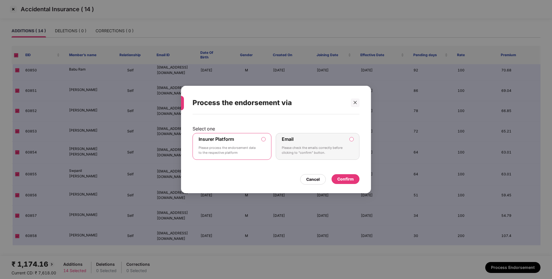
click at [350, 178] on div "Confirm" at bounding box center [345, 179] width 16 height 6
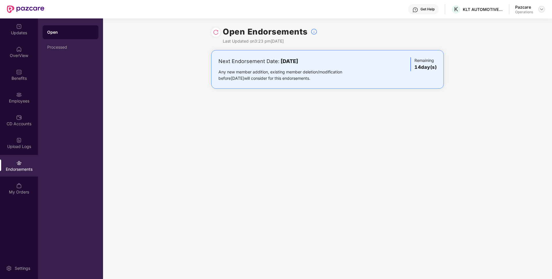
click at [539, 11] on div at bounding box center [541, 9] width 7 height 7
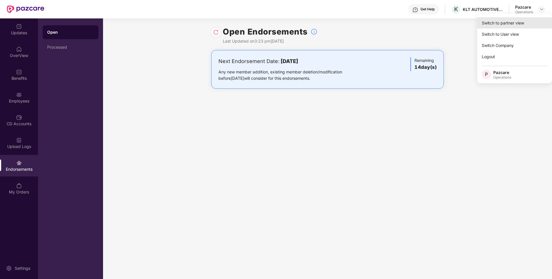
click at [507, 18] on div "Switch to partner view" at bounding box center [514, 22] width 75 height 11
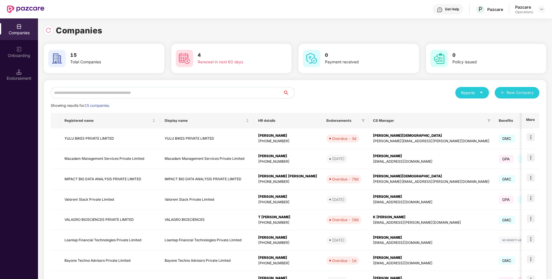
click at [191, 94] on input "text" at bounding box center [167, 93] width 232 height 12
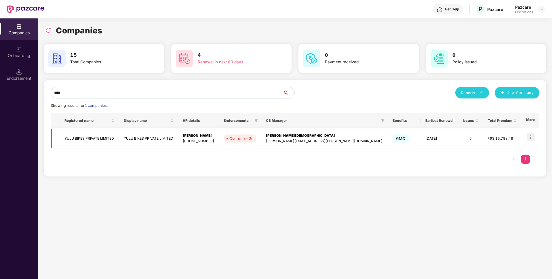
type input "****"
click at [103, 138] on td "YULU BIKES PRIVATE LIMITED" at bounding box center [89, 138] width 59 height 20
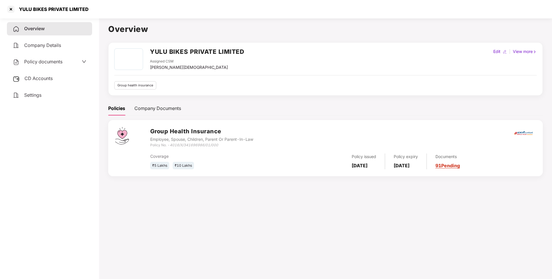
click at [50, 79] on span "CD Accounts" at bounding box center [38, 78] width 28 height 6
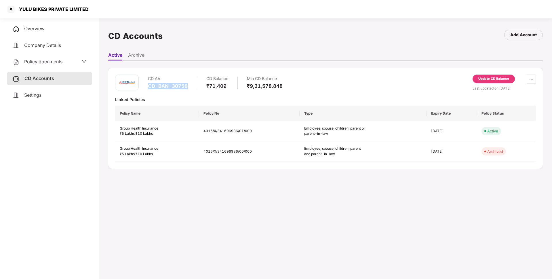
drag, startPoint x: 188, startPoint y: 86, endPoint x: 149, endPoint y: 88, distance: 39.5
click at [149, 88] on div "CD A/c CD-BAN-30758 CD Balance ₹71,409 Min CD Balance ₹9,31,578.848" at bounding box center [215, 83] width 135 height 16
copy div "CD-BAN-30758"
click at [12, 11] on div at bounding box center [10, 9] width 9 height 9
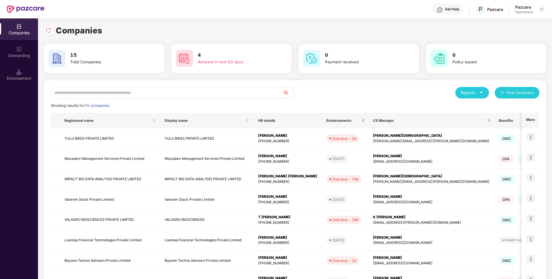
click at [70, 92] on input "text" at bounding box center [167, 93] width 232 height 12
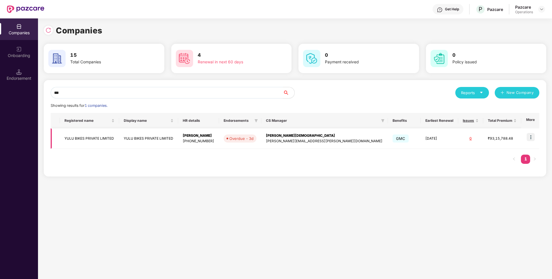
type input "***"
click at [87, 131] on td "YULU BIKES PRIVATE LIMITED" at bounding box center [89, 138] width 59 height 20
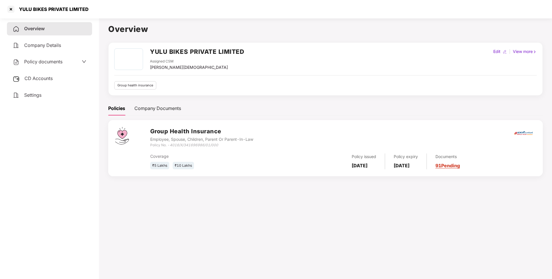
click at [47, 60] on span "Policy documents" at bounding box center [43, 62] width 38 height 6
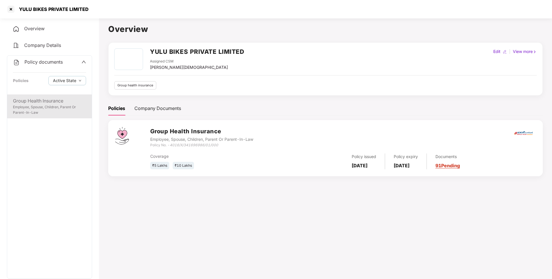
click at [50, 113] on div "Employee, Spouse, Children, Parent Or Parent-In-Law" at bounding box center [49, 109] width 73 height 11
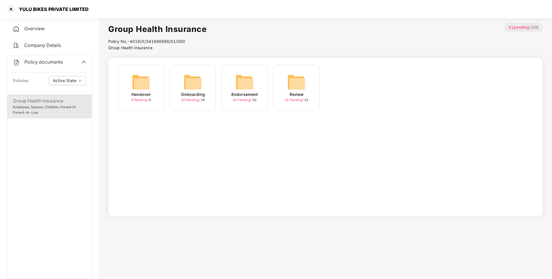
click at [253, 96] on div "Endorsement" at bounding box center [244, 94] width 26 height 6
click at [350, 98] on span "17 Pending /" at bounding box center [346, 100] width 20 height 4
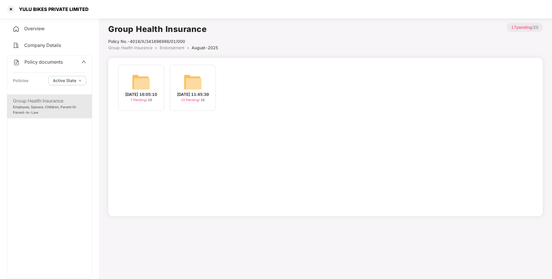
click at [182, 98] on div "[DATE] 11:45:39" at bounding box center [193, 94] width 32 height 6
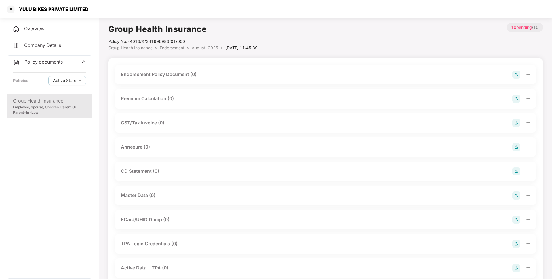
click at [516, 72] on img at bounding box center [516, 75] width 8 height 8
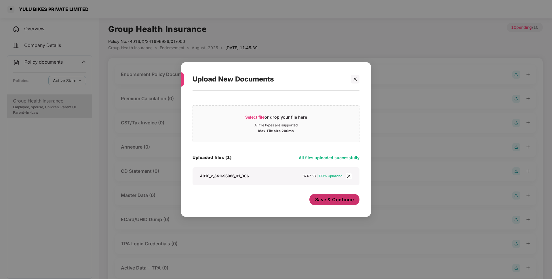
click at [347, 204] on button "Save & Continue" at bounding box center [334, 200] width 50 height 12
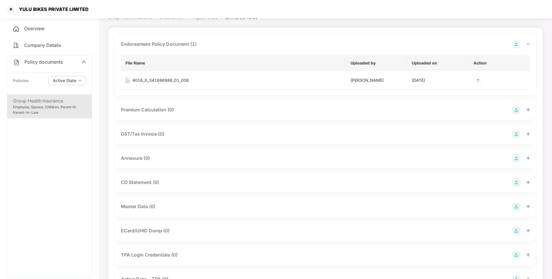
scroll to position [31, 0]
click at [518, 157] on img at bounding box center [516, 157] width 8 height 8
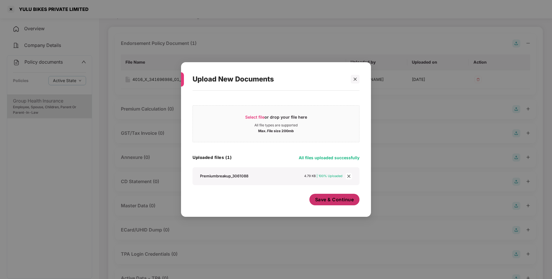
click at [334, 202] on span "Save & Continue" at bounding box center [334, 199] width 39 height 6
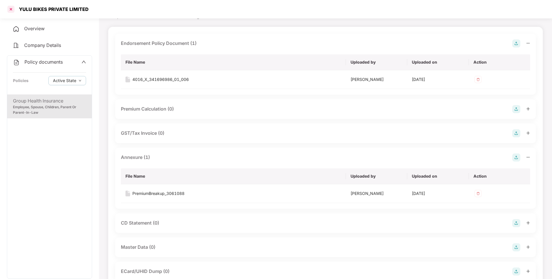
click at [10, 8] on div at bounding box center [10, 9] width 9 height 9
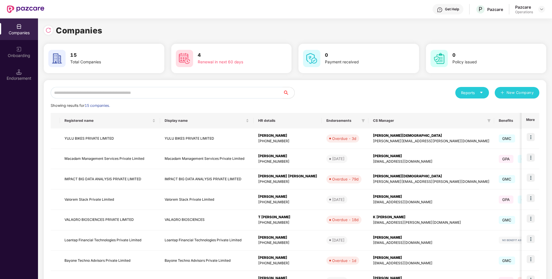
scroll to position [0, 0]
click at [97, 94] on input "text" at bounding box center [167, 93] width 232 height 12
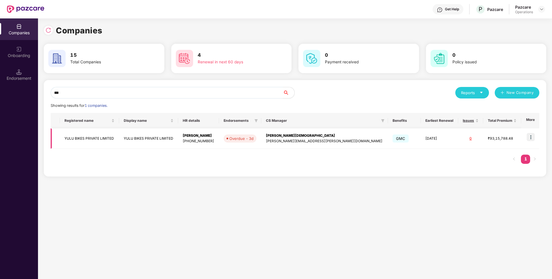
type input "***"
click at [532, 140] on img at bounding box center [531, 137] width 8 height 8
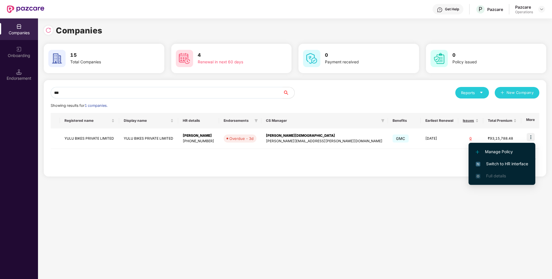
click at [493, 162] on span "Switch to HR interface" at bounding box center [502, 164] width 52 height 6
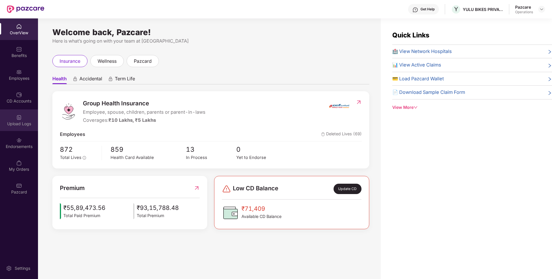
click at [17, 126] on div "Upload Logs" at bounding box center [19, 124] width 38 height 6
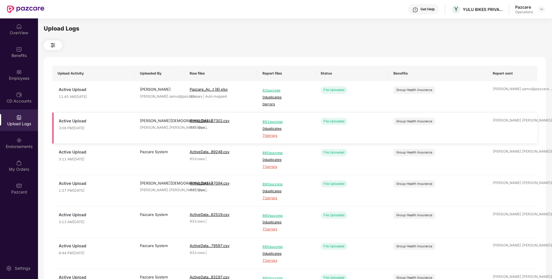
scroll to position [11, 0]
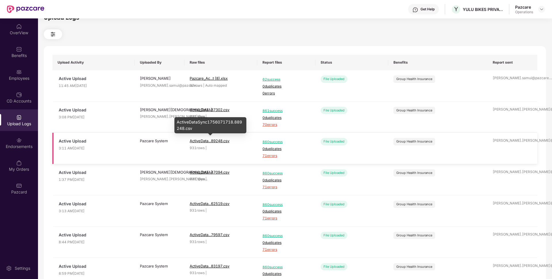
click at [219, 141] on span "ActiveData...89248.csv" at bounding box center [210, 140] width 40 height 5
click at [541, 10] on img at bounding box center [541, 9] width 5 height 5
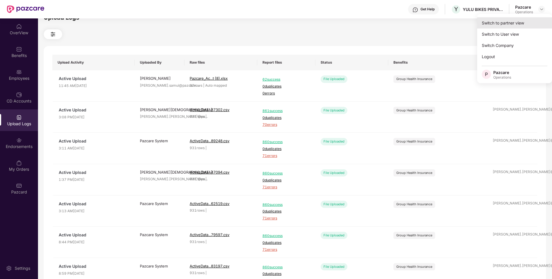
click at [514, 24] on div "Switch to partner view" at bounding box center [514, 22] width 75 height 11
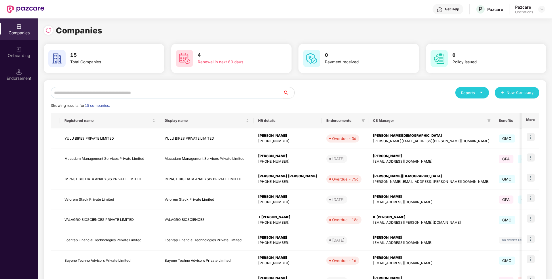
click at [176, 94] on input "text" at bounding box center [167, 93] width 232 height 12
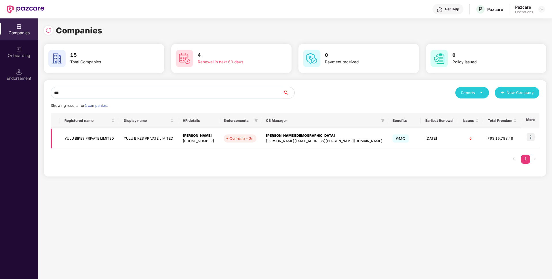
type input "***"
click at [80, 140] on td "YULU BIKES PRIVATE LIMITED" at bounding box center [89, 138] width 59 height 20
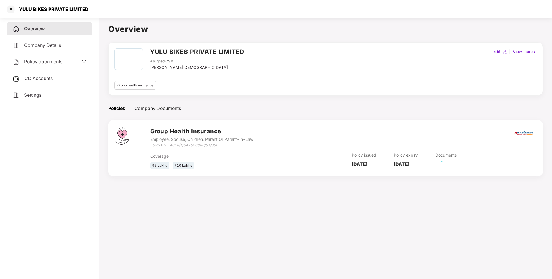
click at [47, 64] on span "Policy documents" at bounding box center [43, 62] width 38 height 6
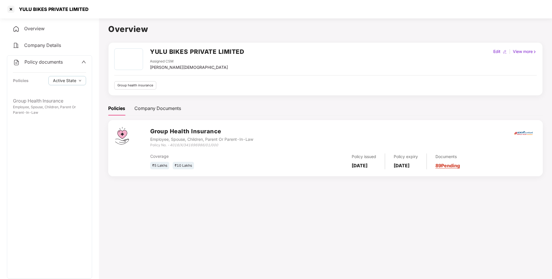
click at [55, 130] on div "Group Health Insurance Employee, Spouse, Children, Parent Or Parent-In-Law" at bounding box center [49, 186] width 85 height 184
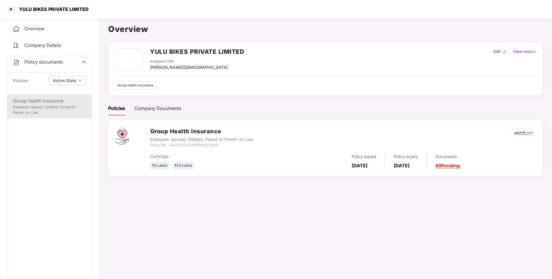
click at [58, 107] on div "Employee, Spouse, Children, Parent Or Parent-In-Law" at bounding box center [49, 109] width 73 height 11
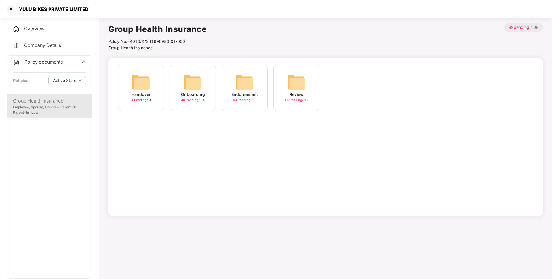
click at [244, 95] on div "Endorsement" at bounding box center [244, 94] width 26 height 6
click at [345, 93] on div "August-2025" at bounding box center [348, 94] width 27 height 6
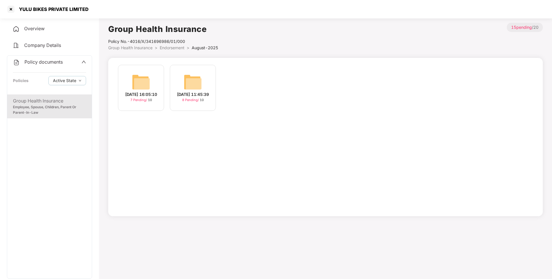
click at [196, 92] on div "[DATE] 11:45:39" at bounding box center [193, 94] width 32 height 6
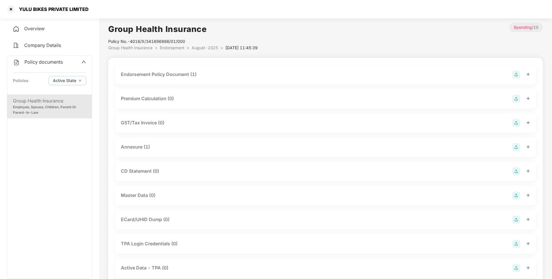
click at [206, 190] on div "Master Data (0)" at bounding box center [325, 196] width 421 height 20
click at [209, 195] on div "Master Data (0)" at bounding box center [325, 195] width 409 height 8
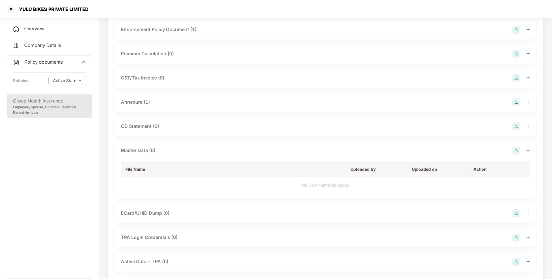
scroll to position [46, 0]
click at [517, 150] on img at bounding box center [516, 150] width 8 height 8
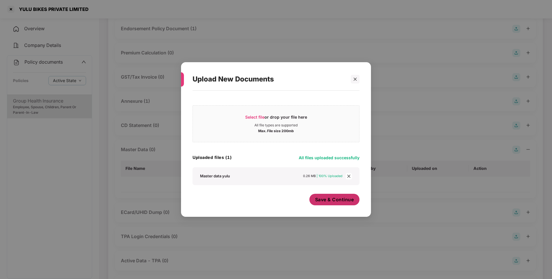
click at [331, 202] on span "Save & Continue" at bounding box center [334, 199] width 39 height 6
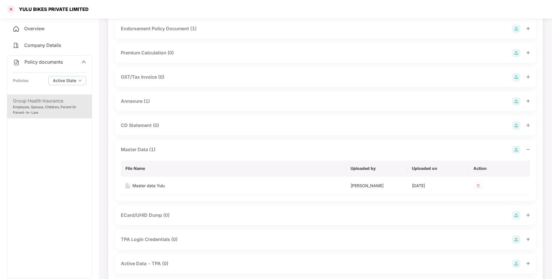
click at [13, 9] on div at bounding box center [10, 9] width 9 height 9
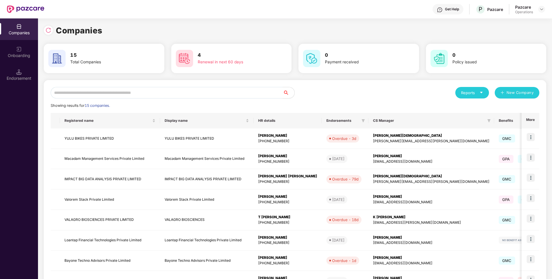
scroll to position [0, 0]
click at [49, 31] on img at bounding box center [48, 30] width 6 height 6
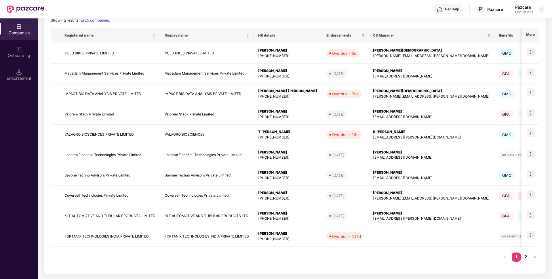
click at [525, 254] on link "2" at bounding box center [525, 256] width 9 height 9
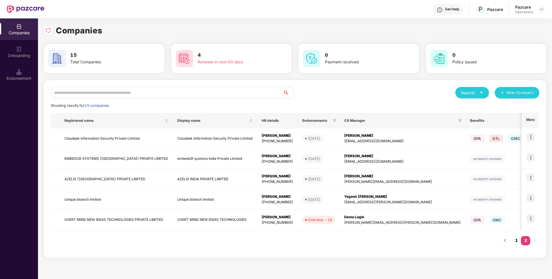
click at [516, 241] on link "1" at bounding box center [516, 240] width 9 height 9
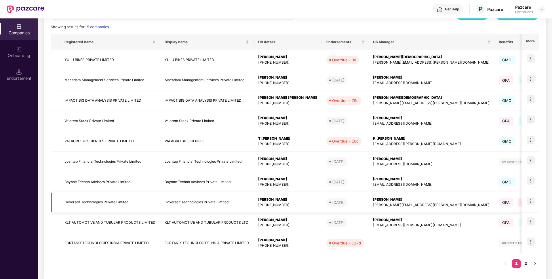
scroll to position [85, 0]
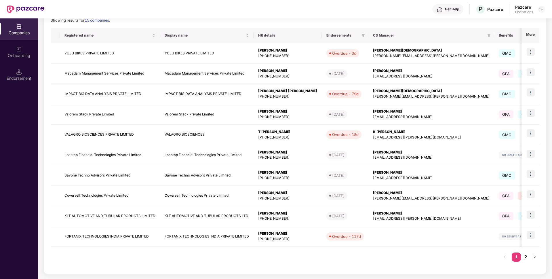
click at [528, 255] on link "2" at bounding box center [525, 256] width 9 height 9
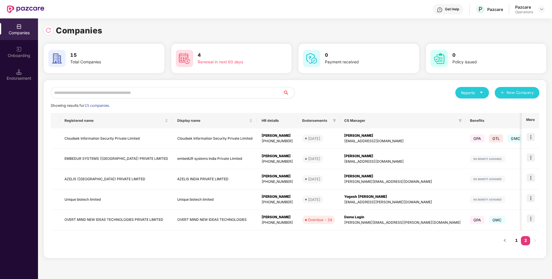
scroll to position [0, 0]
click at [48, 29] on img at bounding box center [48, 30] width 6 height 6
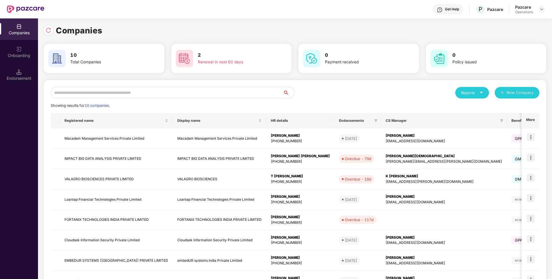
click at [163, 89] on input "text" at bounding box center [167, 93] width 232 height 12
paste input "**********"
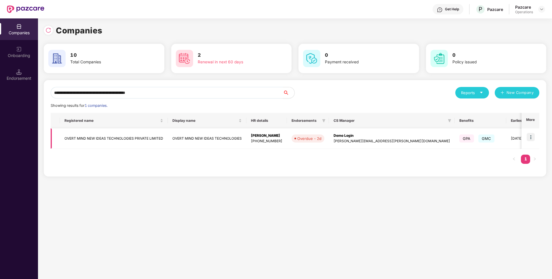
type input "**********"
click at [532, 138] on img at bounding box center [531, 137] width 8 height 8
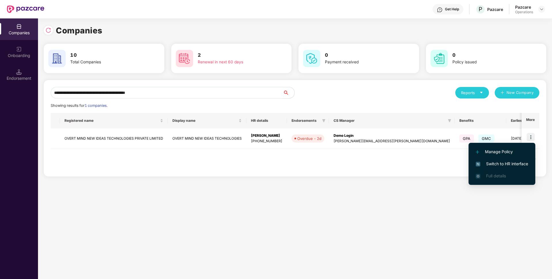
click at [473, 166] on li "Switch to HR interface" at bounding box center [502, 164] width 67 height 12
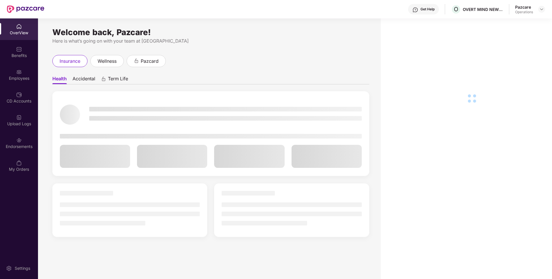
click at [0, 147] on div "Endorsements" at bounding box center [19, 147] width 38 height 6
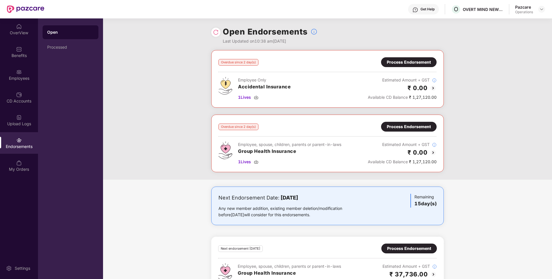
click at [412, 62] on div "Process Endorsement" at bounding box center [409, 62] width 44 height 6
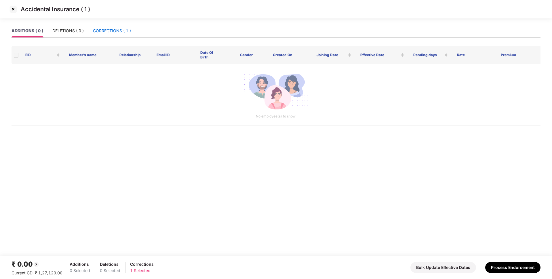
click at [126, 32] on div "CORRECTIONS ( 1 )" at bounding box center [112, 31] width 38 height 6
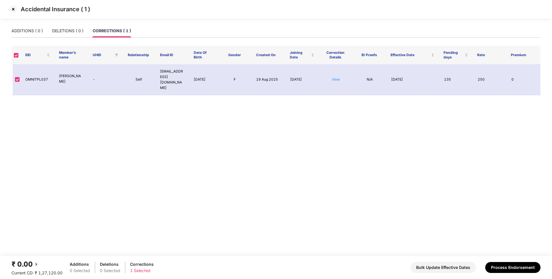
click at [13, 10] on img at bounding box center [13, 9] width 9 height 9
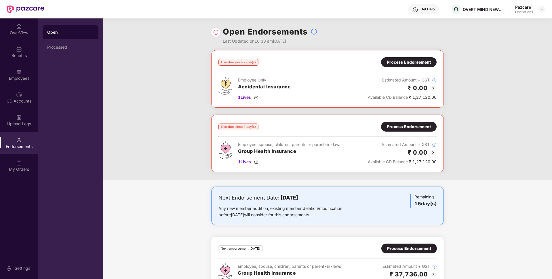
click at [398, 128] on div "Process Endorsement" at bounding box center [409, 126] width 44 height 6
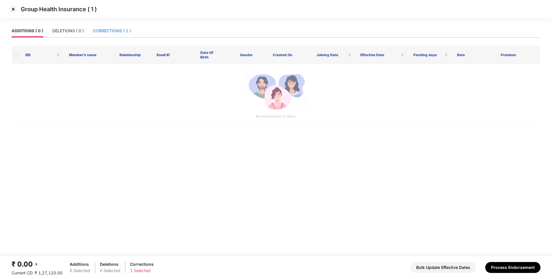
click at [118, 33] on div "CORRECTIONS ( 1 )" at bounding box center [112, 31] width 38 height 6
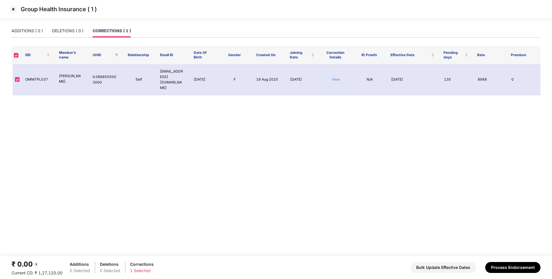
click at [16, 12] on img at bounding box center [13, 9] width 9 height 9
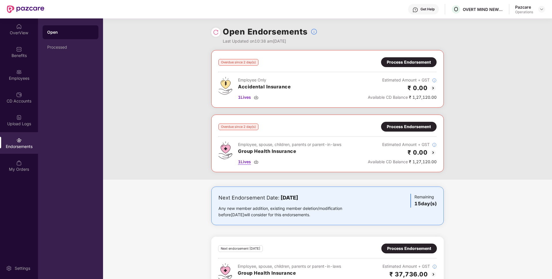
click at [245, 163] on span "1 Lives" at bounding box center [244, 162] width 13 height 6
click at [23, 73] on div "Employees" at bounding box center [19, 75] width 38 height 22
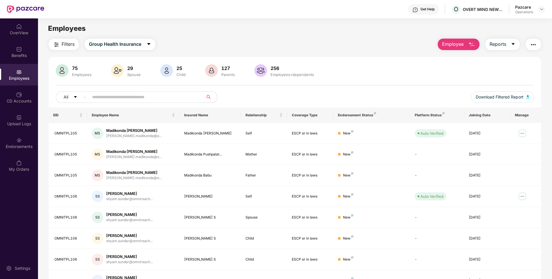
click at [72, 41] on span "Filters" at bounding box center [68, 44] width 13 height 7
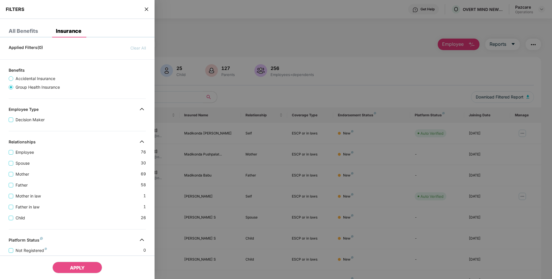
scroll to position [138, 0]
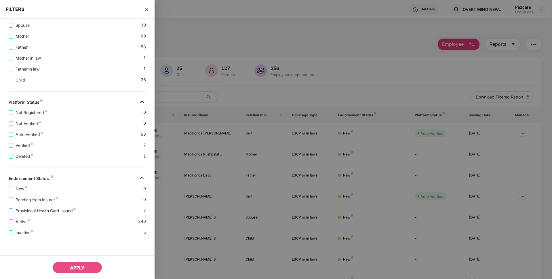
click at [35, 209] on span "Provisional Health Card Issued" at bounding box center [45, 211] width 65 height 6
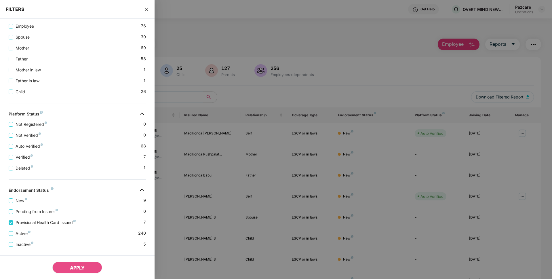
click at [145, 10] on icon "close" at bounding box center [146, 8] width 3 height 3
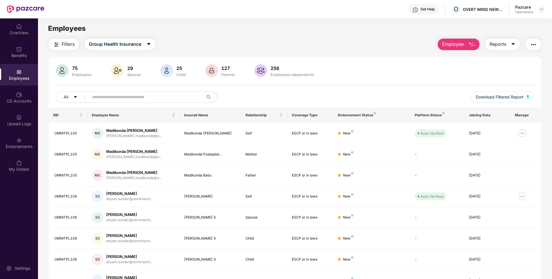
click at [68, 46] on span "Filters" at bounding box center [68, 44] width 13 height 7
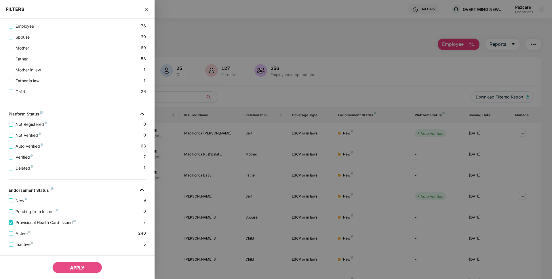
scroll to position [150, 0]
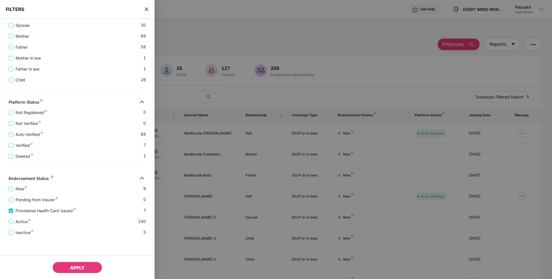
click at [75, 265] on span "APPLY" at bounding box center [77, 268] width 15 height 6
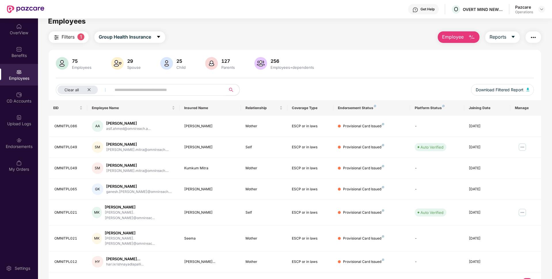
scroll to position [18, 0]
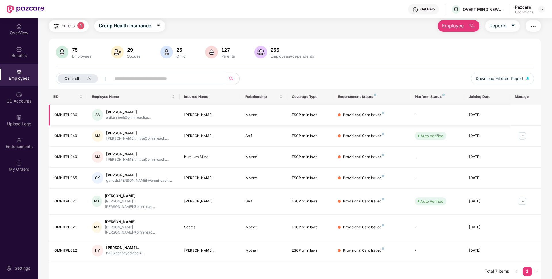
click at [66, 117] on div "OMNITPL086" at bounding box center [68, 114] width 28 height 5
copy div "OMNITPL086"
click at [61, 134] on div "OMNITPL049" at bounding box center [68, 135] width 28 height 5
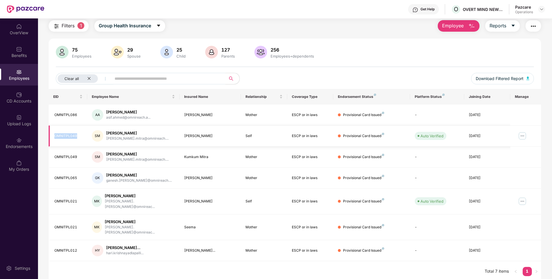
copy div "OMNITPL049"
click at [66, 157] on div "OMNITPL049" at bounding box center [68, 156] width 28 height 5
click at [69, 178] on div "OMNITPL065" at bounding box center [68, 177] width 28 height 5
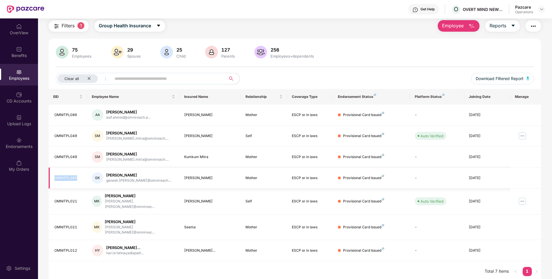
copy div "OMNITPL065"
click at [68, 201] on div "OMNITPL021" at bounding box center [68, 201] width 28 height 5
copy div "OMNITPL021"
click at [67, 248] on div "OMNITPL012" at bounding box center [68, 250] width 28 height 5
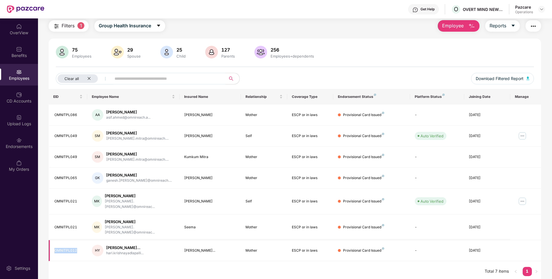
click at [67, 248] on div "OMNITPL012" at bounding box center [68, 250] width 28 height 5
copy div "OMNITPL012"
click at [65, 111] on td "OMNITPL086" at bounding box center [68, 114] width 39 height 21
copy div "OMNITPL086"
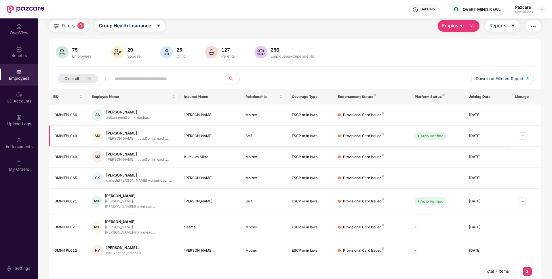
click at [65, 137] on div "OMNITPL049" at bounding box center [68, 135] width 28 height 5
click at [90, 79] on icon "close" at bounding box center [89, 78] width 3 height 3
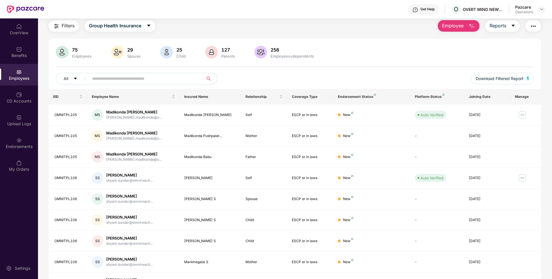
click at [107, 77] on input "text" at bounding box center [143, 78] width 103 height 9
paste input "**********"
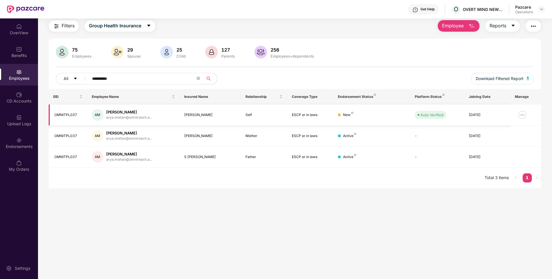
type input "**********"
click at [522, 114] on img at bounding box center [522, 114] width 9 height 9
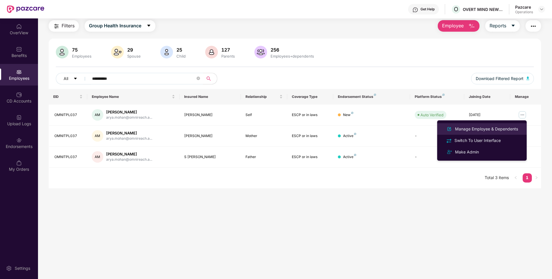
click at [483, 129] on div "Manage Employee & Dependents" at bounding box center [486, 129] width 65 height 6
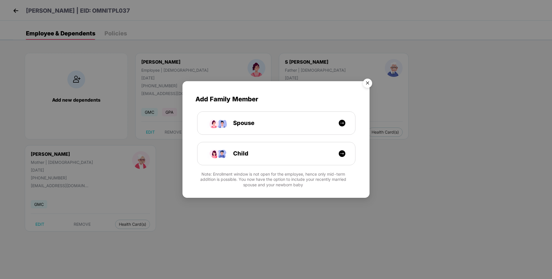
click at [368, 81] on img "Close" at bounding box center [368, 84] width 16 height 16
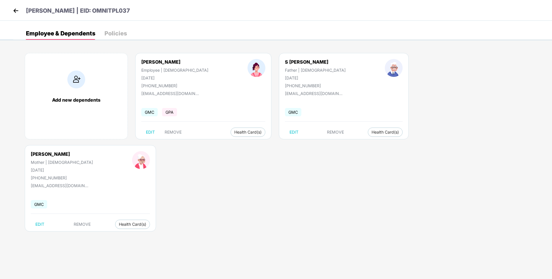
click at [17, 8] on img at bounding box center [16, 10] width 9 height 9
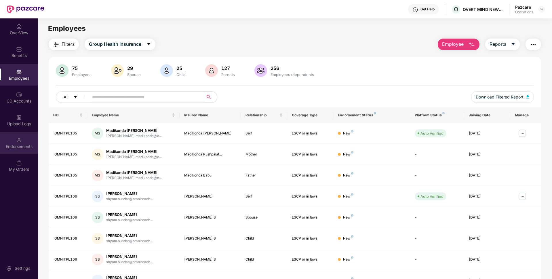
click at [13, 147] on div "Endorsements" at bounding box center [19, 147] width 38 height 6
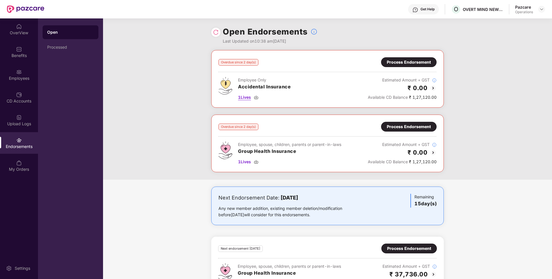
click at [246, 97] on span "1 Lives" at bounding box center [244, 97] width 13 height 6
click at [35, 97] on div "CD Accounts" at bounding box center [19, 98] width 38 height 22
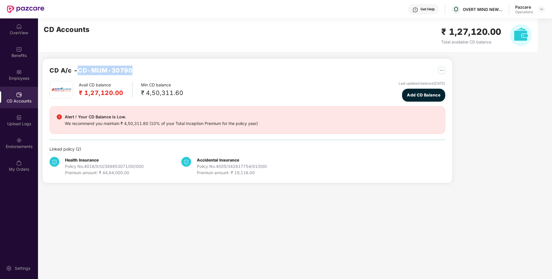
drag, startPoint x: 131, startPoint y: 68, endPoint x: 80, endPoint y: 71, distance: 51.0
click at [80, 71] on h2 "CD A/c - CD-MUM-30790" at bounding box center [91, 70] width 83 height 9
click at [18, 69] on div at bounding box center [19, 72] width 6 height 6
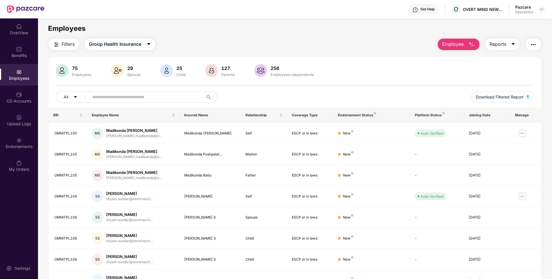
click at [66, 44] on span "Filters" at bounding box center [68, 44] width 13 height 7
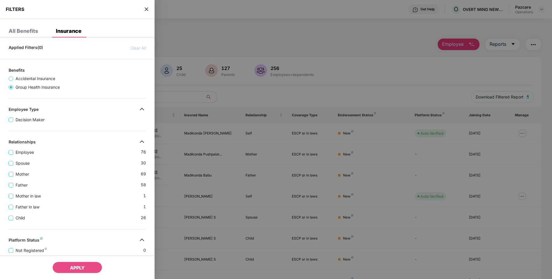
click at [30, 81] on span "Accidental Insurance" at bounding box center [35, 78] width 44 height 6
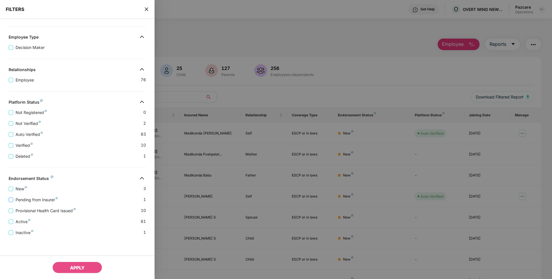
click at [33, 199] on span "Pending from Insurer" at bounding box center [36, 200] width 47 height 6
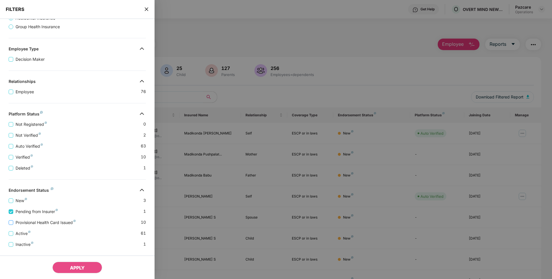
click at [23, 220] on span "Provisional Health Card Issued" at bounding box center [45, 222] width 65 height 6
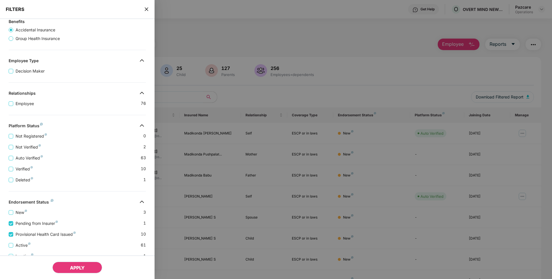
click at [69, 268] on button "APPLY" at bounding box center [77, 268] width 50 height 12
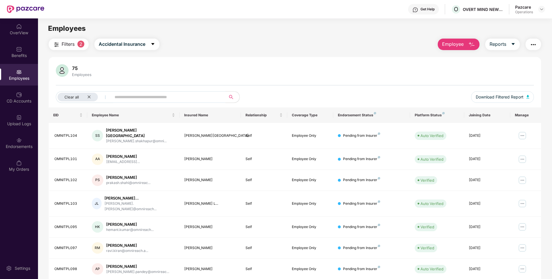
scroll to position [75, 0]
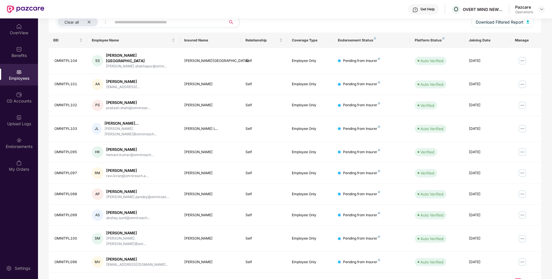
click at [527, 278] on link "2" at bounding box center [527, 282] width 9 height 9
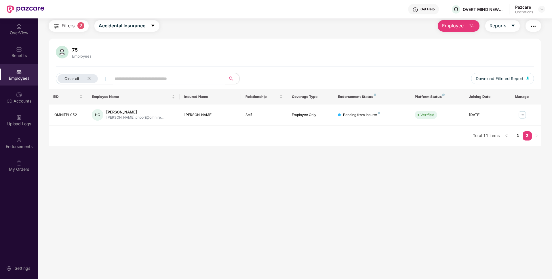
scroll to position [18, 0]
click at [90, 80] on icon "close" at bounding box center [89, 79] width 4 height 4
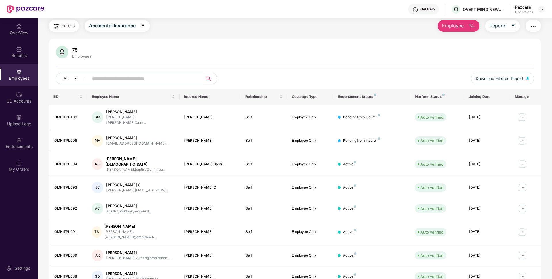
click at [533, 25] on img "button" at bounding box center [533, 26] width 7 height 7
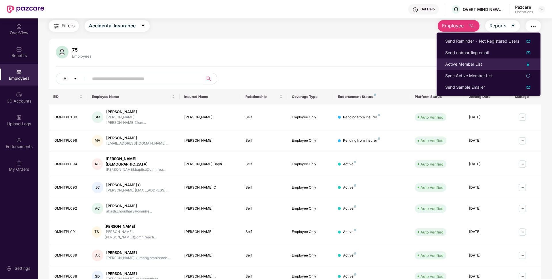
click at [459, 64] on div "Active Member List" at bounding box center [463, 64] width 37 height 6
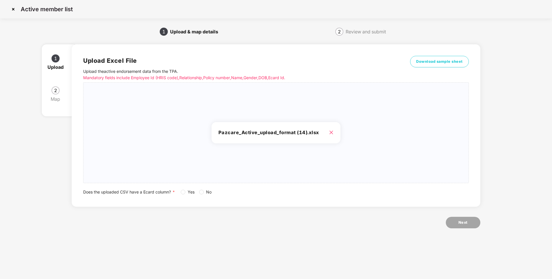
click at [201, 195] on div "Upload Excel File Upload the active endorsement data from the TPA . Mandatory f…" at bounding box center [276, 125] width 408 height 162
click at [201, 195] on label "No" at bounding box center [206, 192] width 15 height 6
click at [460, 219] on button "Next" at bounding box center [463, 223] width 35 height 12
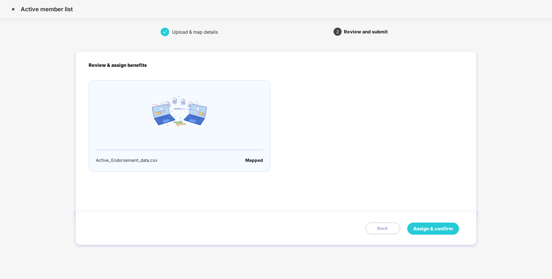
click at [432, 231] on span "Assign & confirm" at bounding box center [433, 228] width 40 height 7
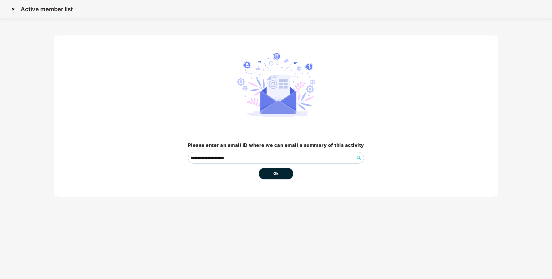
click at [286, 174] on button "Ok" at bounding box center [276, 174] width 35 height 12
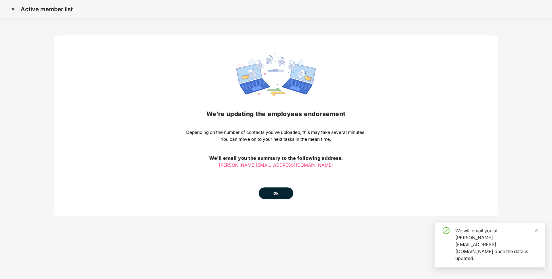
click at [269, 193] on button "Ok" at bounding box center [276, 193] width 35 height 12
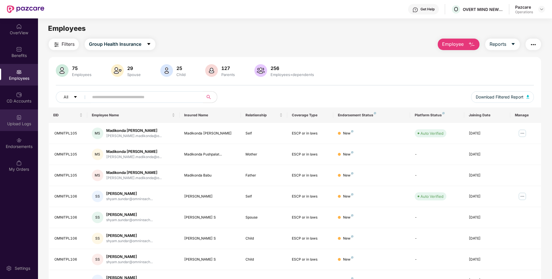
click at [8, 122] on div "Upload Logs" at bounding box center [19, 124] width 38 height 6
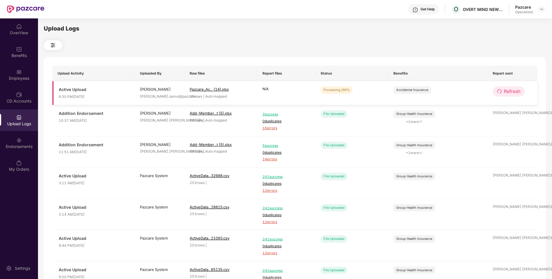
click at [513, 92] on span "Refresh" at bounding box center [512, 91] width 16 height 7
click at [509, 90] on span "Refresh" at bounding box center [512, 91] width 16 height 7
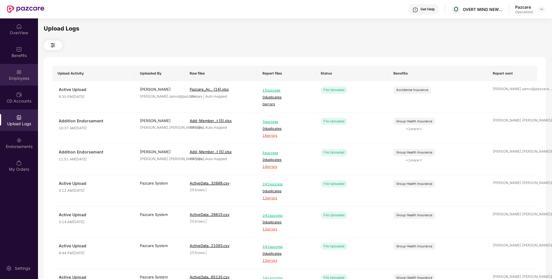
click at [0, 83] on div "Employees" at bounding box center [19, 75] width 38 height 22
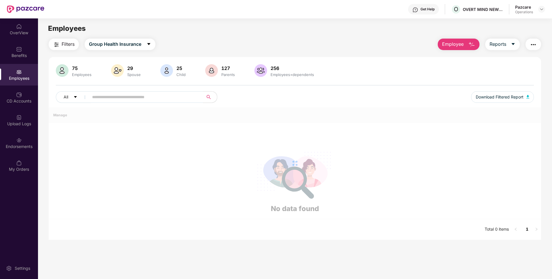
click at [72, 45] on span "Filters" at bounding box center [68, 44] width 13 height 7
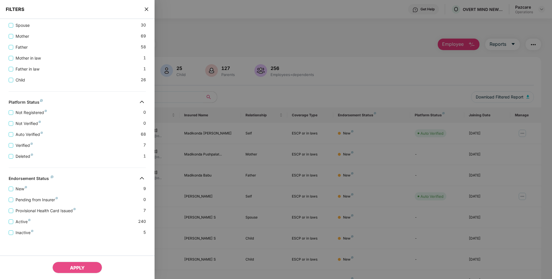
scroll to position [0, 0]
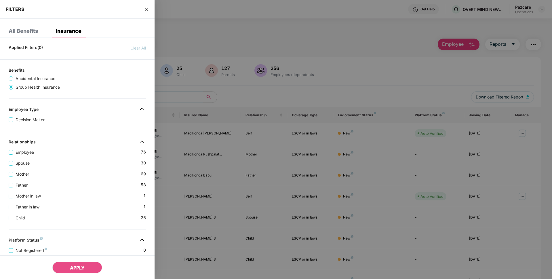
click at [16, 79] on span "Accidental Insurance" at bounding box center [35, 78] width 44 height 6
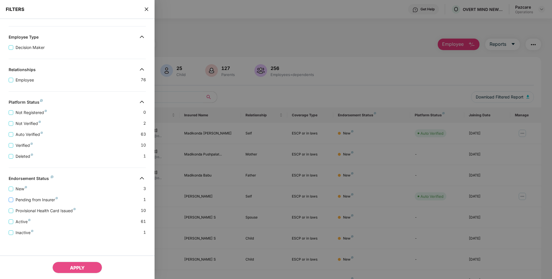
click at [29, 198] on span "Pending from Insurer" at bounding box center [36, 200] width 47 height 6
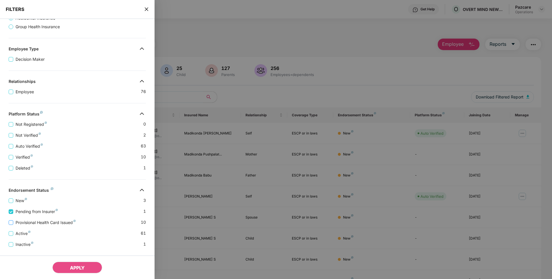
click at [23, 220] on span "Provisional Health Card Issued" at bounding box center [45, 222] width 65 height 6
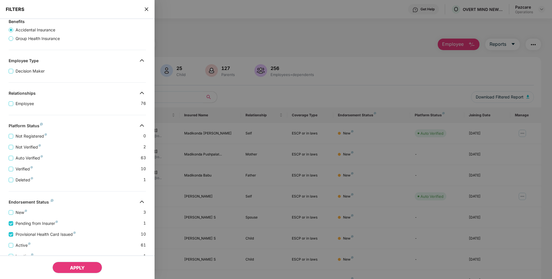
click at [78, 264] on button "APPLY" at bounding box center [77, 268] width 50 height 12
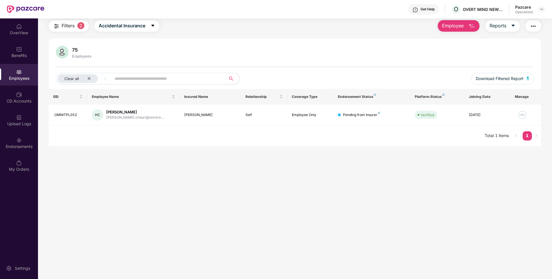
scroll to position [0, 0]
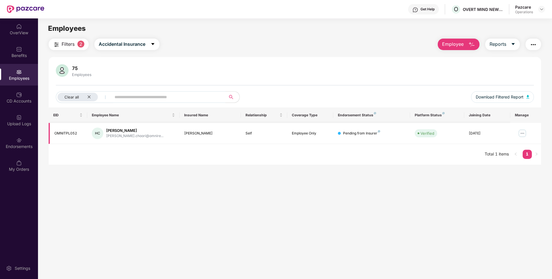
click at [68, 135] on div "OMNITPL052" at bounding box center [68, 133] width 28 height 5
click at [522, 133] on img at bounding box center [522, 133] width 9 height 9
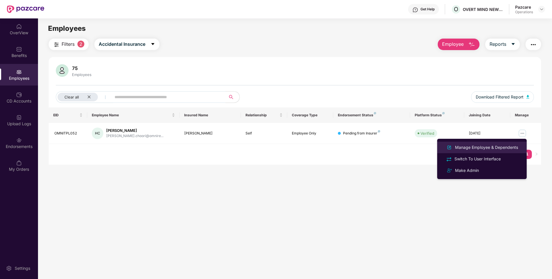
click at [491, 145] on div "Manage Employee & Dependents" at bounding box center [486, 147] width 65 height 6
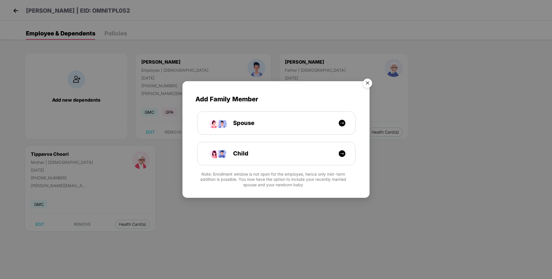
click at [371, 76] on img "Close" at bounding box center [368, 84] width 16 height 16
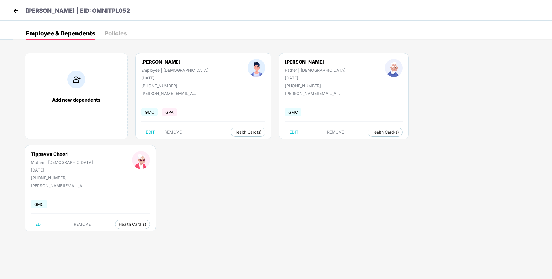
click at [19, 9] on img at bounding box center [16, 10] width 9 height 9
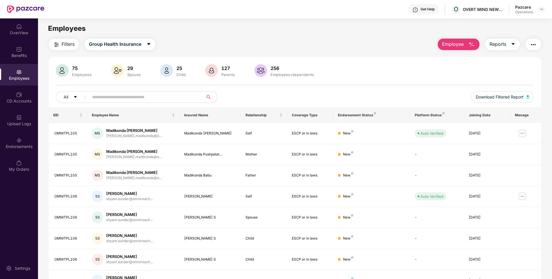
click at [533, 45] on img "button" at bounding box center [533, 44] width 7 height 7
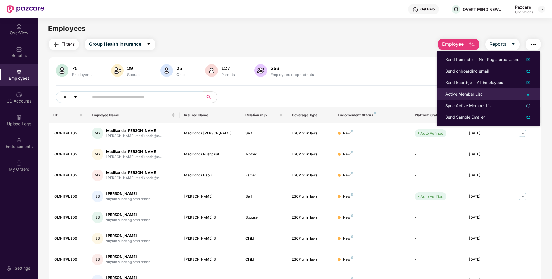
click at [459, 94] on div "Active Member List" at bounding box center [463, 94] width 37 height 6
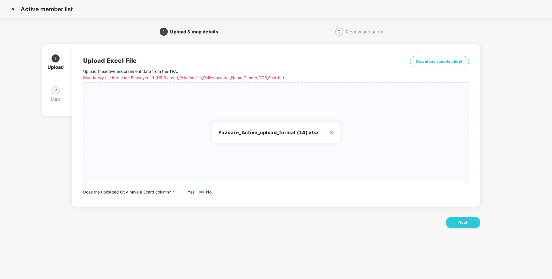
click at [480, 218] on div "Next" at bounding box center [276, 223] width 408 height 12
click at [460, 224] on span "Next" at bounding box center [463, 223] width 9 height 6
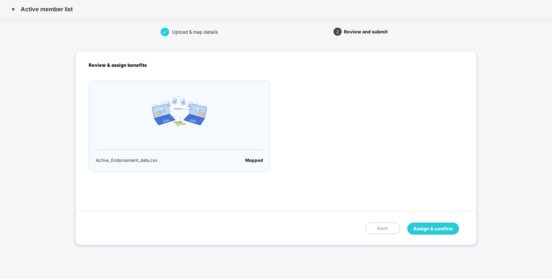
click at [433, 227] on span "Assign & confirm" at bounding box center [433, 228] width 40 height 7
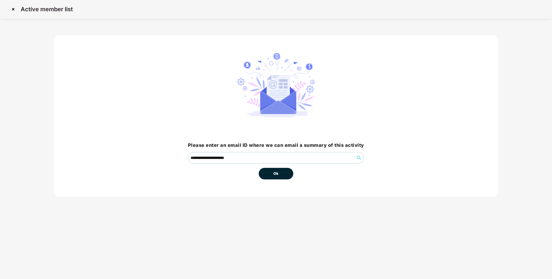
click at [281, 174] on button "Ok" at bounding box center [276, 174] width 35 height 12
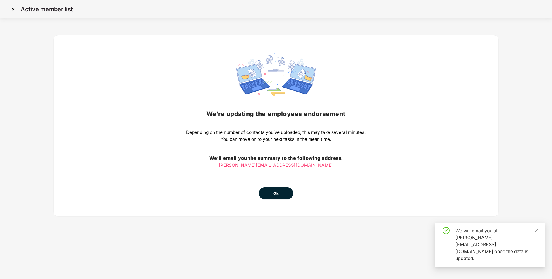
click at [274, 195] on span "Ok" at bounding box center [275, 194] width 5 height 6
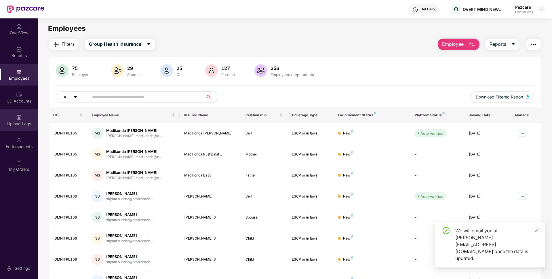
click at [22, 130] on div "Upload Logs" at bounding box center [19, 120] width 38 height 22
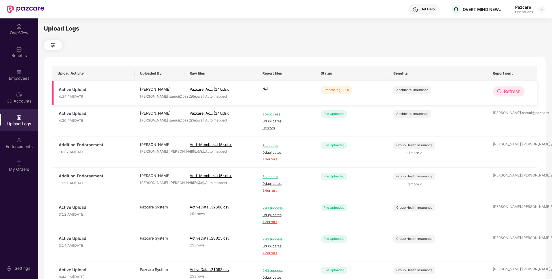
click at [504, 90] on span "Refresh" at bounding box center [512, 91] width 16 height 7
click at [505, 91] on span "Refresh" at bounding box center [512, 91] width 16 height 7
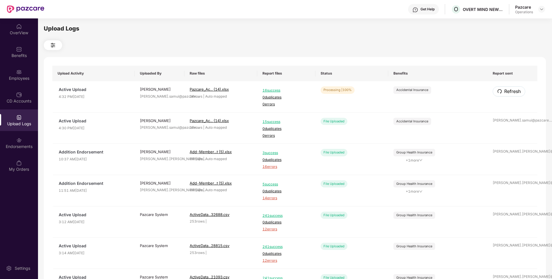
click at [505, 91] on span "Refresh" at bounding box center [512, 91] width 16 height 7
click at [7, 70] on div "Employees" at bounding box center [19, 75] width 38 height 22
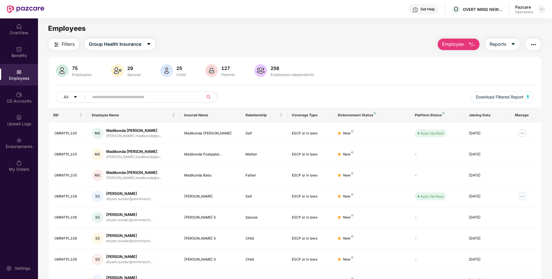
click at [541, 9] on img at bounding box center [541, 9] width 5 height 5
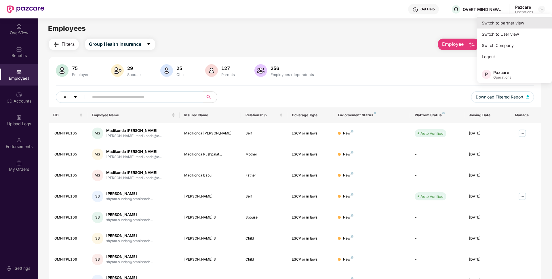
click at [511, 22] on div "Switch to partner view" at bounding box center [514, 22] width 75 height 11
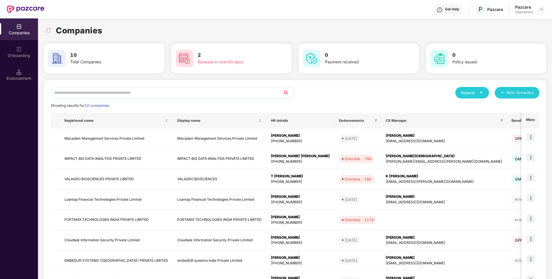
click at [166, 94] on input "text" at bounding box center [167, 93] width 232 height 12
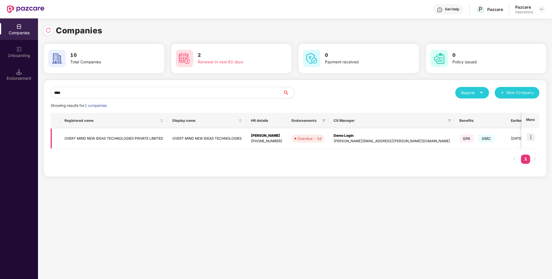
type input "****"
click at [530, 137] on img at bounding box center [531, 137] width 8 height 8
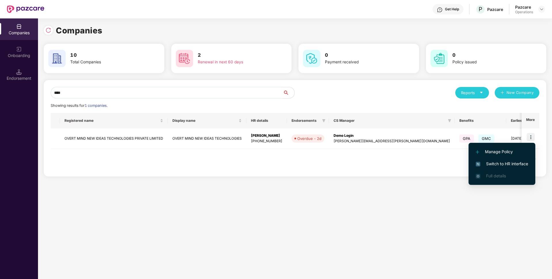
click at [490, 163] on span "Switch to HR interface" at bounding box center [502, 164] width 52 height 6
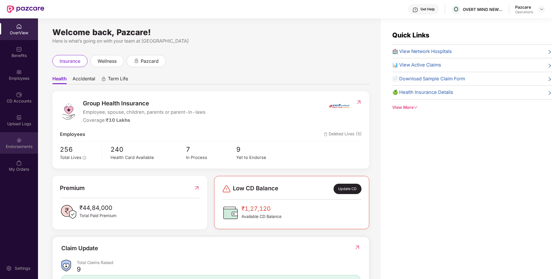
click at [33, 145] on div "Endorsements" at bounding box center [19, 147] width 38 height 6
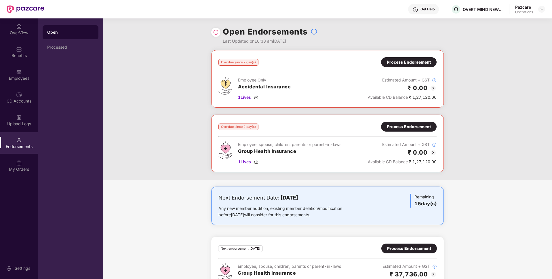
click at [389, 64] on div "Process Endorsement" at bounding box center [409, 62] width 44 height 6
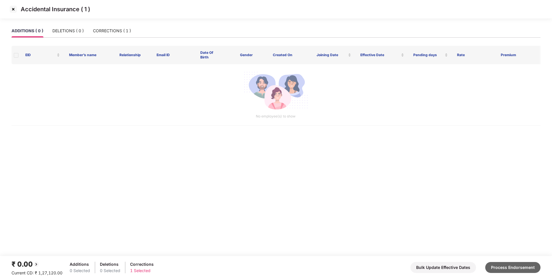
click at [507, 273] on button "Process Endorsement" at bounding box center [512, 267] width 55 height 11
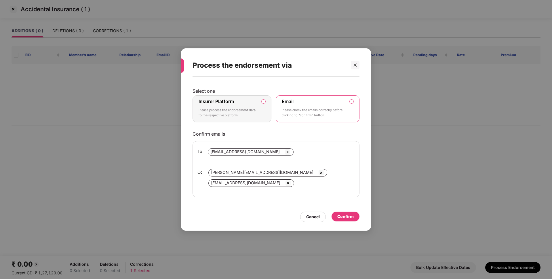
click at [264, 118] on label "Insurer Platform Please process the endorsement data to the respective platform" at bounding box center [232, 108] width 79 height 27
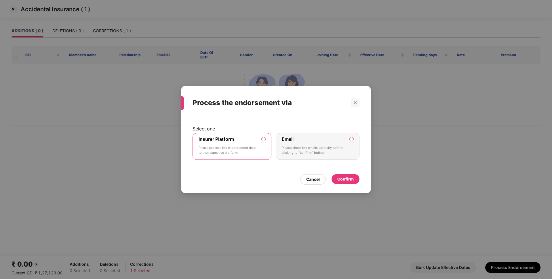
click at [347, 181] on div "Confirm" at bounding box center [345, 179] width 16 height 6
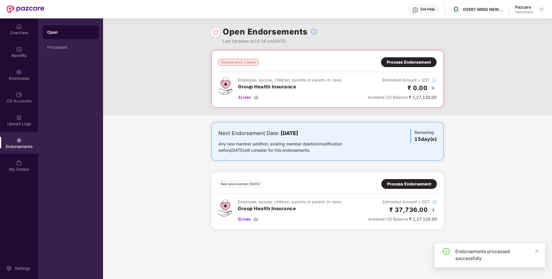
click at [418, 65] on div "Process Endorsement" at bounding box center [409, 62] width 44 height 6
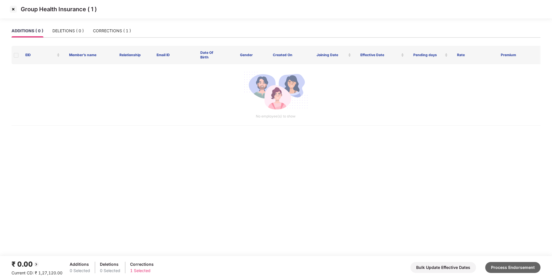
click at [509, 271] on button "Process Endorsement" at bounding box center [512, 267] width 55 height 11
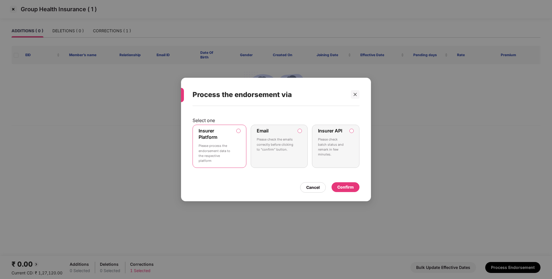
click at [344, 186] on div "Confirm" at bounding box center [345, 187] width 16 height 6
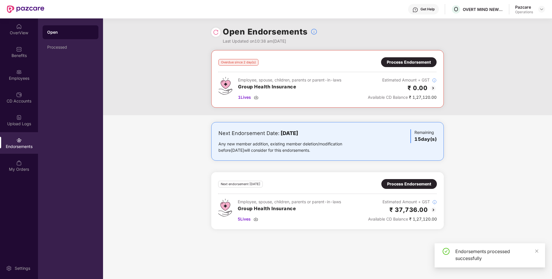
click at [216, 31] on img at bounding box center [216, 32] width 6 height 6
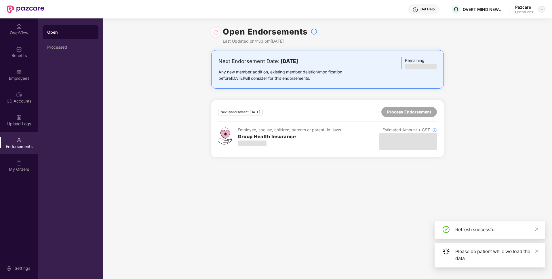
click at [544, 8] on img at bounding box center [541, 9] width 5 height 5
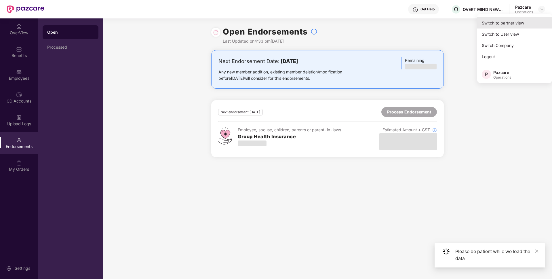
click at [513, 23] on div "Switch to partner view" at bounding box center [514, 22] width 75 height 11
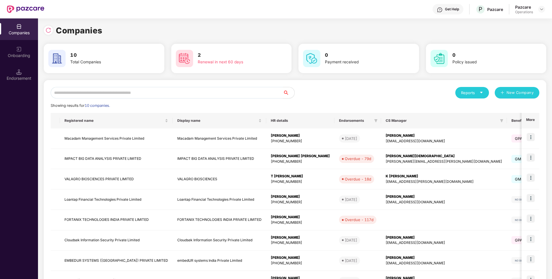
click at [191, 90] on input "text" at bounding box center [167, 93] width 232 height 12
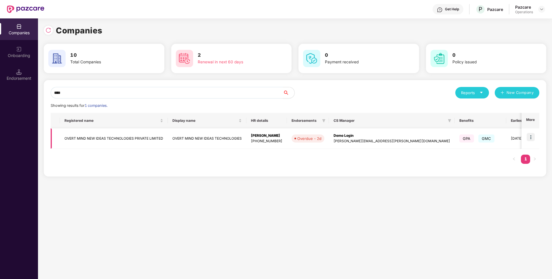
type input "****"
click at [96, 141] on td "OVERT MIND NEW IDEAS TECHNOLOGIES PRIVATE LIMITED" at bounding box center [114, 138] width 108 height 20
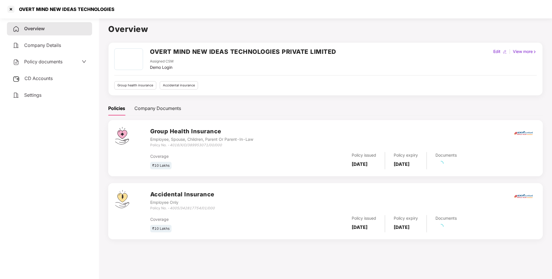
click at [62, 64] on span "Policy documents" at bounding box center [43, 62] width 38 height 6
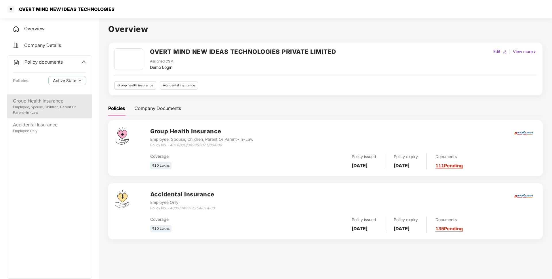
click at [55, 111] on div "Employee, Spouse, Children, Parent Or Parent-In-Law" at bounding box center [49, 109] width 73 height 11
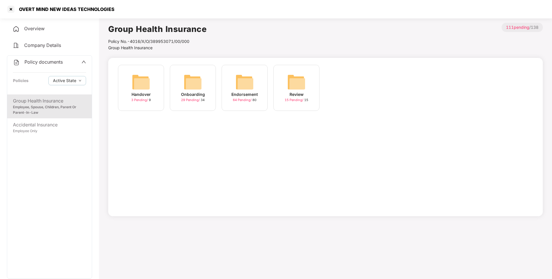
click at [252, 106] on div "Endorsement 64 Pending / 80" at bounding box center [245, 88] width 46 height 46
click at [302, 82] on img at bounding box center [296, 82] width 18 height 18
click at [176, 45] on li "Endorsement >" at bounding box center [176, 48] width 32 height 6
click at [179, 48] on span "Endorsement" at bounding box center [172, 47] width 25 height 5
click at [338, 81] on div "August-2025 17 Pending / 20" at bounding box center [348, 88] width 46 height 46
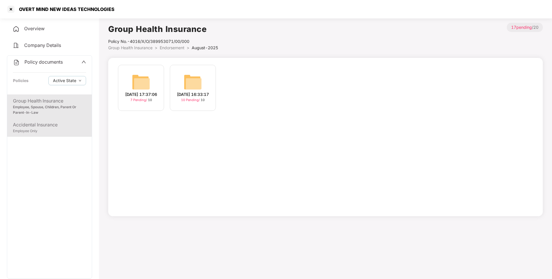
click at [45, 127] on div "Accidental Insurance" at bounding box center [49, 124] width 73 height 7
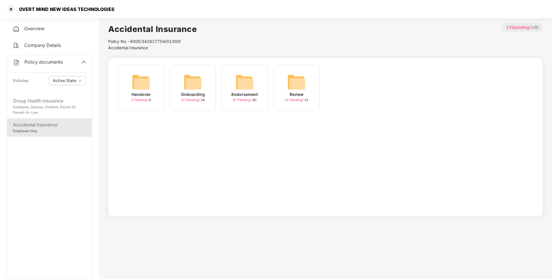
click at [233, 92] on div "Endorsement" at bounding box center [244, 94] width 26 height 6
click at [146, 87] on img at bounding box center [141, 82] width 18 height 18
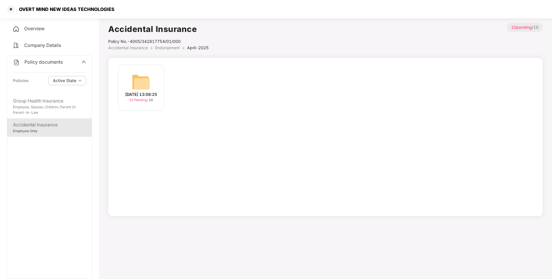
click at [156, 87] on div "[DATE] 13:08:25 10 Pending / 10" at bounding box center [141, 88] width 46 height 46
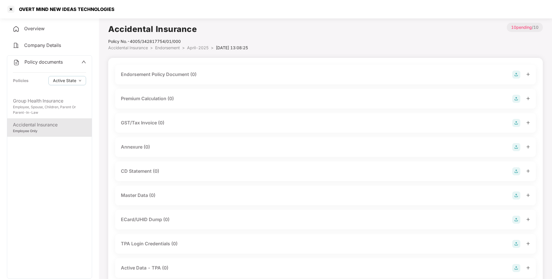
click at [518, 74] on img at bounding box center [516, 75] width 8 height 8
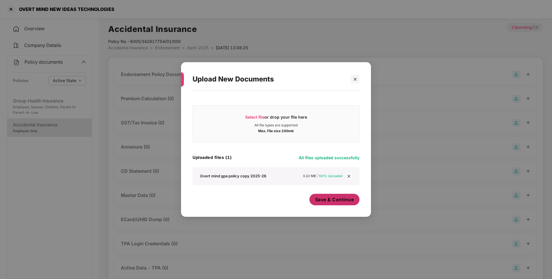
click at [339, 202] on span "Save & Continue" at bounding box center [334, 199] width 39 height 6
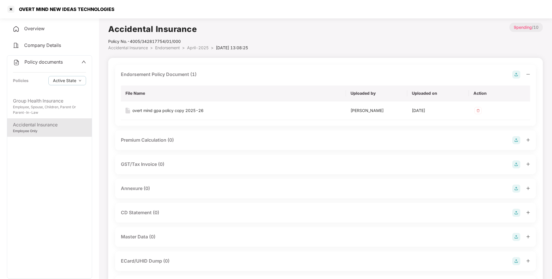
click at [517, 186] on img at bounding box center [516, 189] width 8 height 8
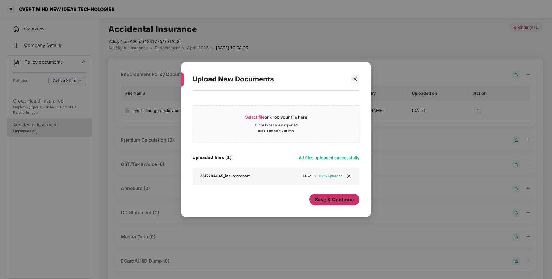
click at [343, 199] on span "Save & Continue" at bounding box center [334, 199] width 39 height 6
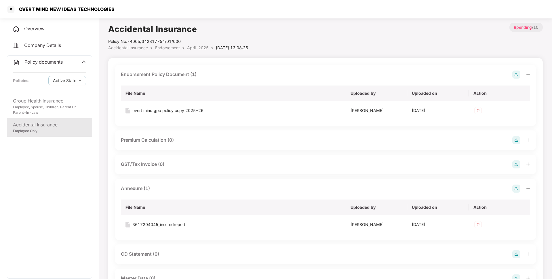
click at [194, 47] on span "April-2025" at bounding box center [198, 47] width 22 height 5
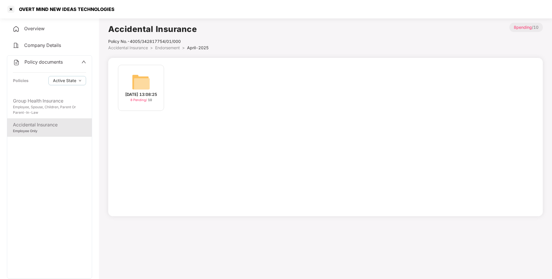
click at [172, 47] on span "Endorsement" at bounding box center [167, 47] width 25 height 5
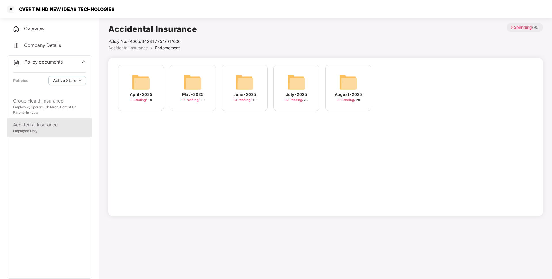
click at [196, 86] on img at bounding box center [193, 82] width 18 height 18
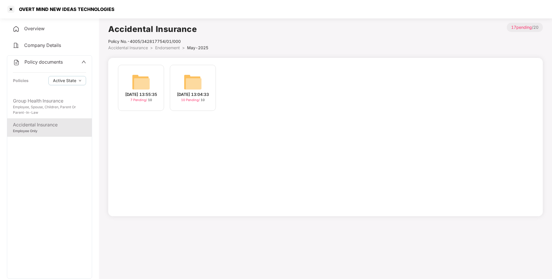
click at [196, 86] on img at bounding box center [193, 82] width 18 height 18
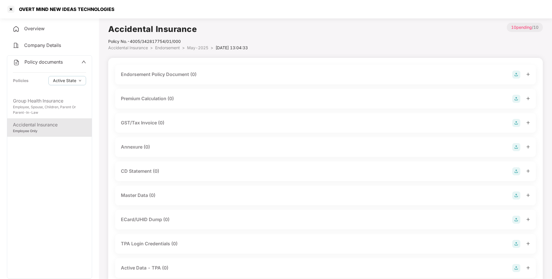
click at [516, 72] on img at bounding box center [516, 75] width 8 height 8
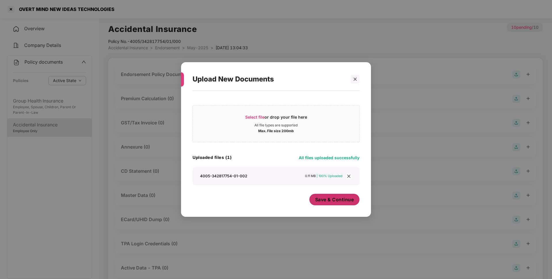
click at [332, 199] on span "Save & Continue" at bounding box center [334, 199] width 39 height 6
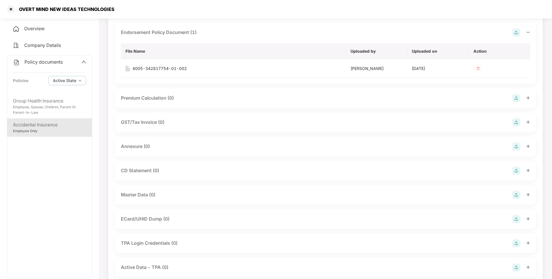
scroll to position [42, 0]
click at [514, 144] on img at bounding box center [516, 146] width 8 height 8
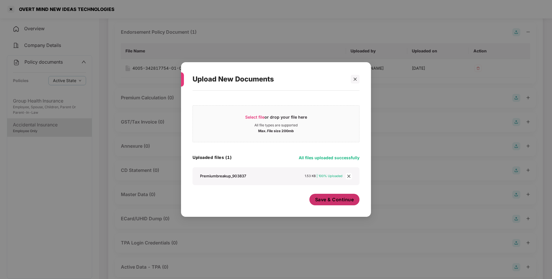
click at [339, 204] on button "Save & Continue" at bounding box center [334, 200] width 50 height 12
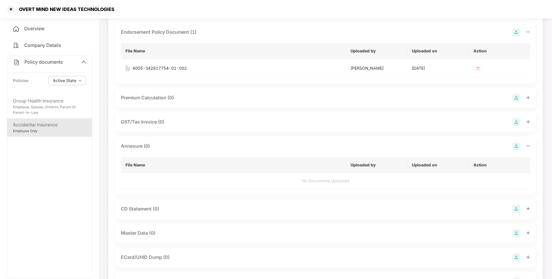
scroll to position [0, 0]
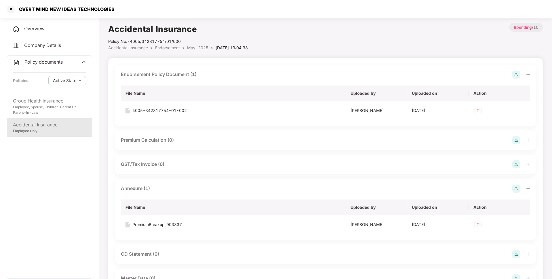
click at [176, 48] on span "Endorsement" at bounding box center [167, 47] width 25 height 5
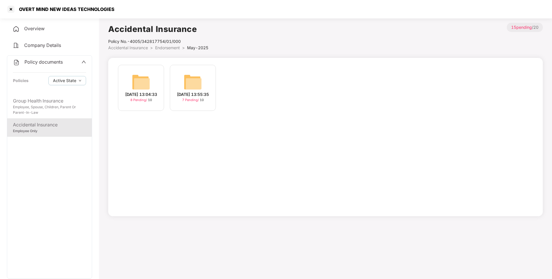
click at [173, 48] on span "Endorsement" at bounding box center [167, 47] width 25 height 5
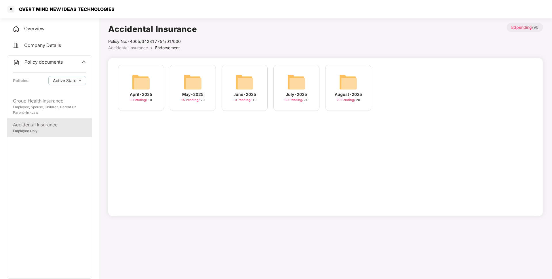
click at [244, 83] on img at bounding box center [244, 82] width 18 height 18
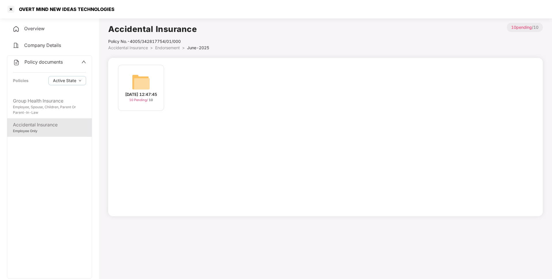
click at [144, 75] on img at bounding box center [141, 82] width 18 height 18
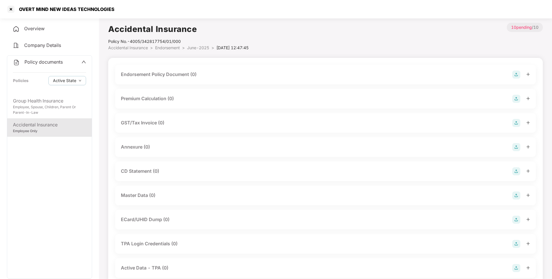
click at [516, 72] on img at bounding box center [516, 75] width 8 height 8
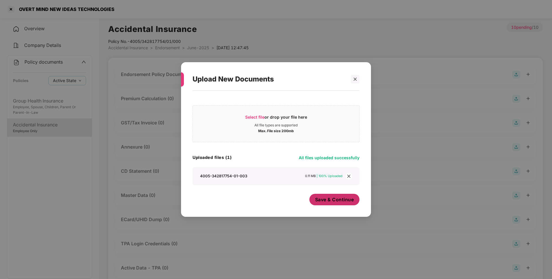
click at [329, 201] on span "Save & Continue" at bounding box center [334, 199] width 39 height 6
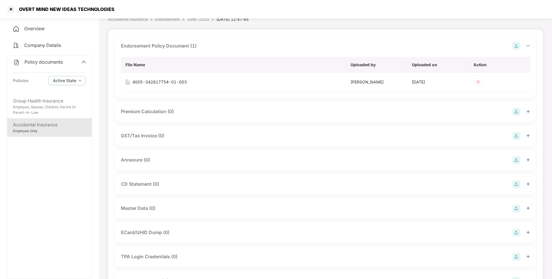
scroll to position [29, 0]
click at [515, 162] on img at bounding box center [516, 159] width 8 height 8
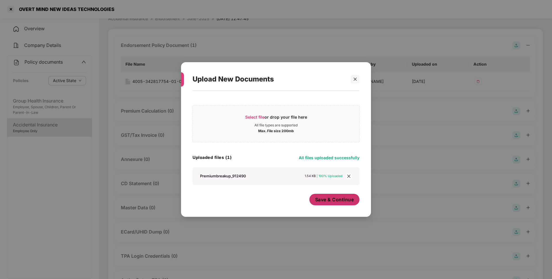
click at [347, 204] on button "Save & Continue" at bounding box center [334, 200] width 50 height 12
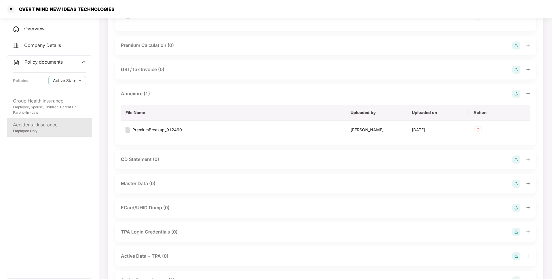
scroll to position [0, 0]
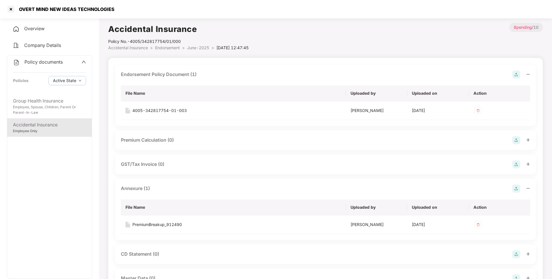
click at [194, 49] on span "June-2025" at bounding box center [198, 47] width 22 height 5
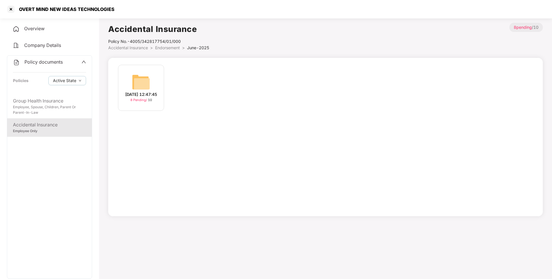
click at [173, 48] on span "Endorsement" at bounding box center [167, 47] width 25 height 5
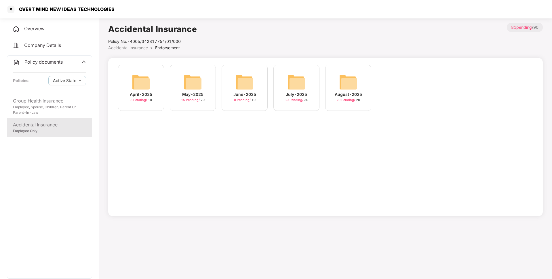
click at [294, 90] on img at bounding box center [296, 82] width 18 height 18
click at [238, 81] on img at bounding box center [244, 82] width 18 height 18
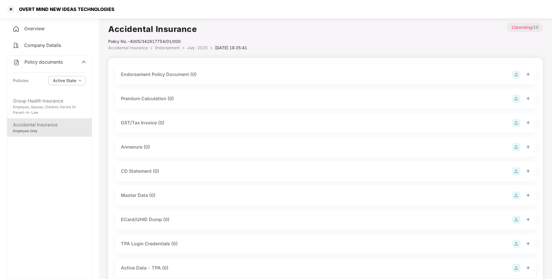
click at [516, 74] on img at bounding box center [516, 75] width 8 height 8
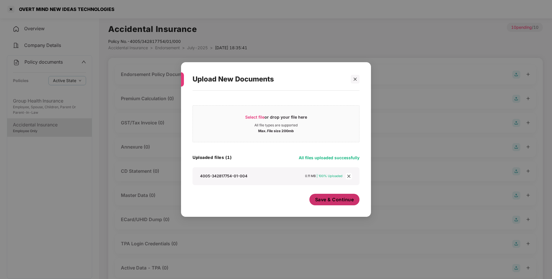
click at [342, 201] on span "Save & Continue" at bounding box center [334, 199] width 39 height 6
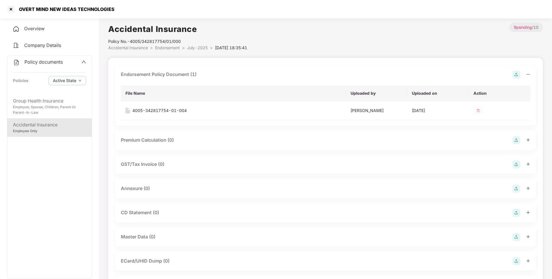
click at [516, 189] on img at bounding box center [516, 189] width 8 height 8
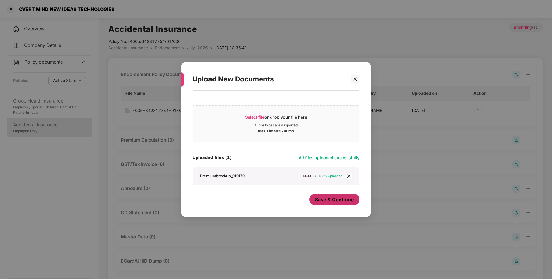
click at [332, 197] on span "Save & Continue" at bounding box center [334, 199] width 39 height 6
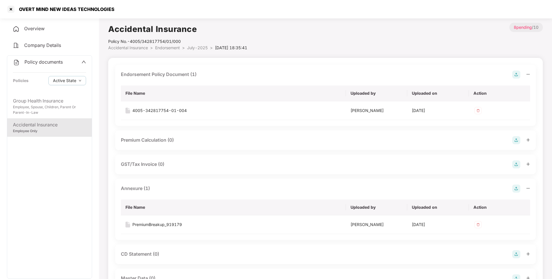
click at [195, 46] on span "July-2025" at bounding box center [197, 47] width 21 height 5
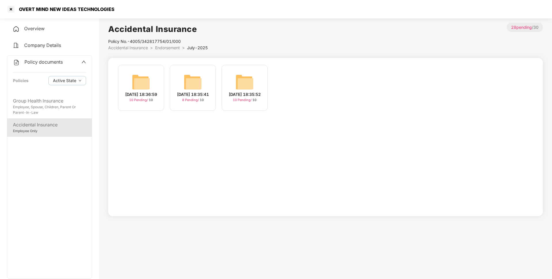
click at [149, 87] on img at bounding box center [141, 82] width 18 height 18
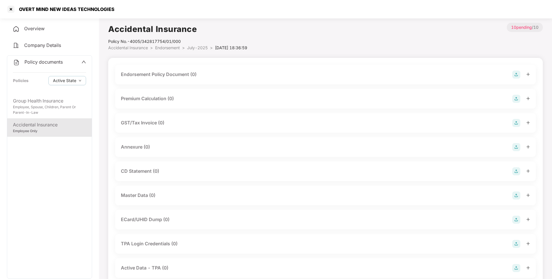
click at [517, 73] on img at bounding box center [516, 75] width 8 height 8
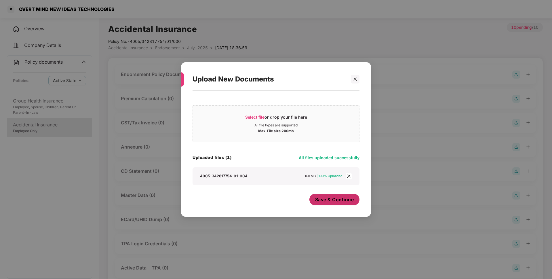
click at [330, 202] on span "Save & Continue" at bounding box center [334, 199] width 39 height 6
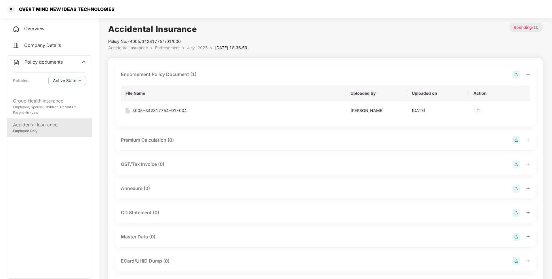
click at [514, 188] on img at bounding box center [516, 189] width 8 height 8
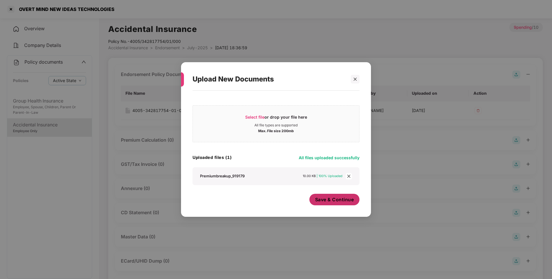
click at [332, 200] on span "Save & Continue" at bounding box center [334, 199] width 39 height 6
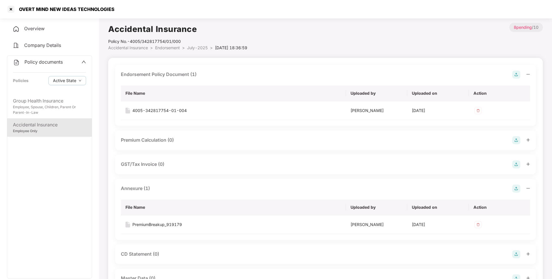
click at [195, 50] on span "July-2025" at bounding box center [197, 47] width 21 height 5
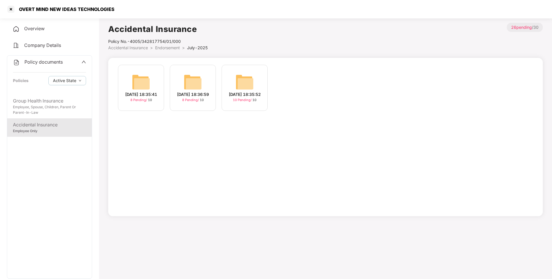
click at [236, 83] on img at bounding box center [244, 82] width 18 height 18
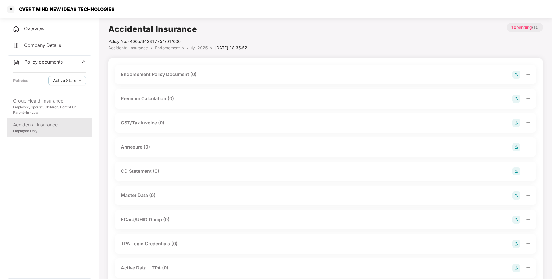
click at [513, 72] on img at bounding box center [516, 75] width 8 height 8
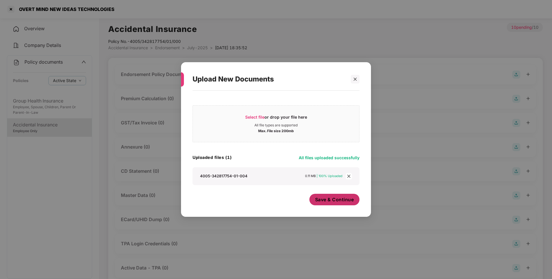
click at [331, 200] on span "Save & Continue" at bounding box center [334, 199] width 39 height 6
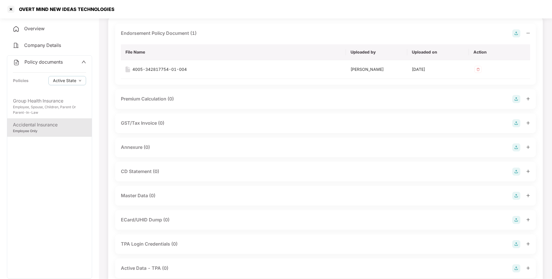
scroll to position [45, 0]
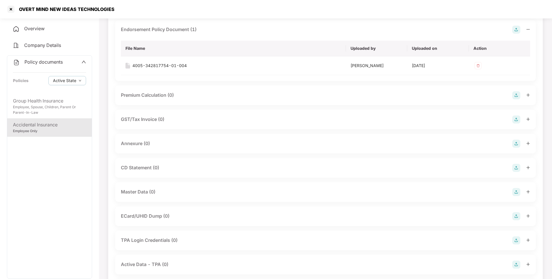
click at [516, 143] on img at bounding box center [516, 144] width 8 height 8
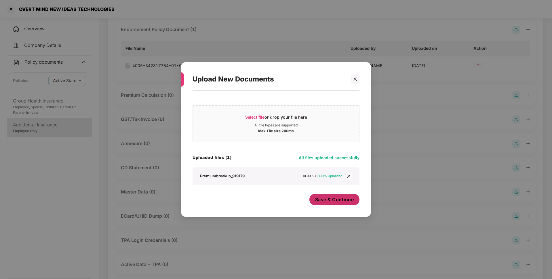
click at [336, 202] on span "Save & Continue" at bounding box center [334, 199] width 39 height 6
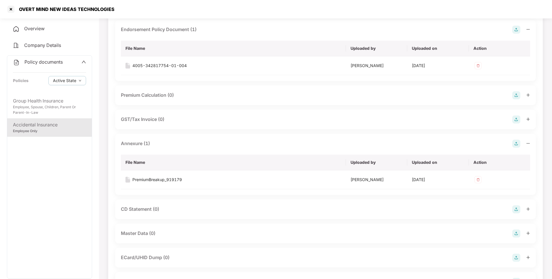
scroll to position [0, 0]
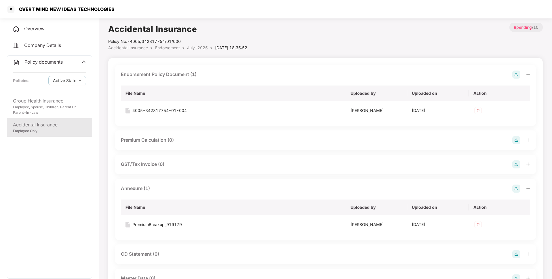
click at [194, 48] on span "July-2025" at bounding box center [197, 47] width 21 height 5
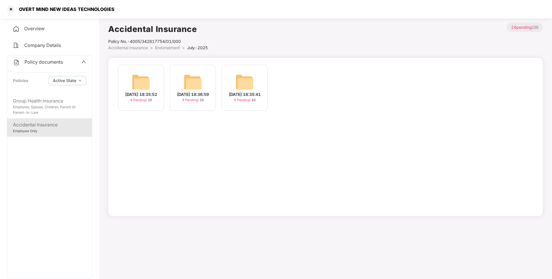
click at [160, 48] on span "Endorsement" at bounding box center [167, 47] width 25 height 5
click at [350, 91] on img at bounding box center [348, 82] width 18 height 18
click at [147, 83] on img at bounding box center [141, 82] width 18 height 18
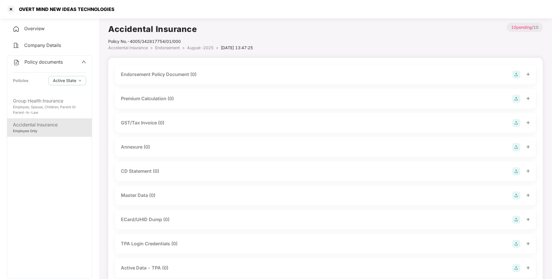
click at [519, 75] on img at bounding box center [516, 75] width 8 height 8
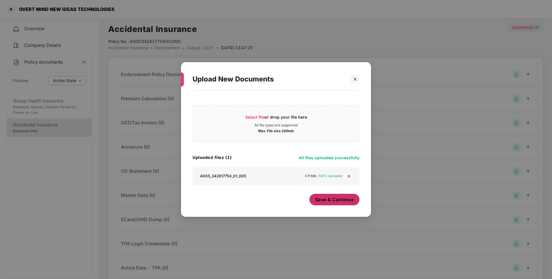
click at [339, 201] on span "Save & Continue" at bounding box center [334, 199] width 39 height 6
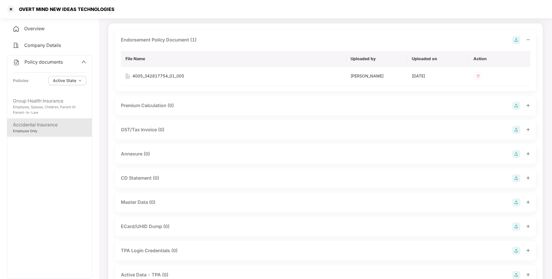
scroll to position [35, 0]
click at [517, 153] on img at bounding box center [516, 153] width 8 height 8
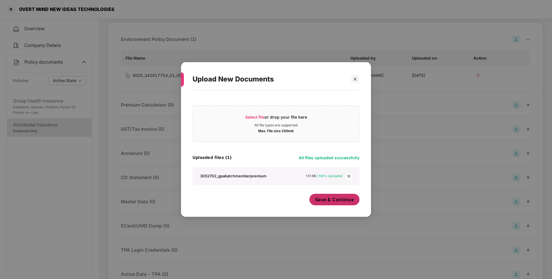
click at [335, 201] on span "Save & Continue" at bounding box center [334, 199] width 39 height 6
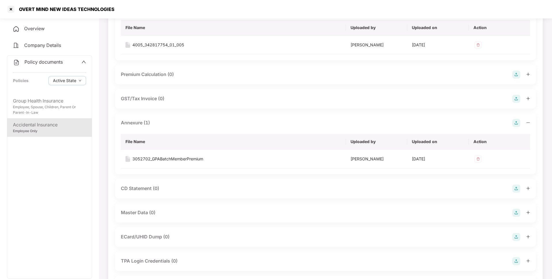
scroll to position [66, 0]
click at [516, 211] on img at bounding box center [516, 212] width 8 height 8
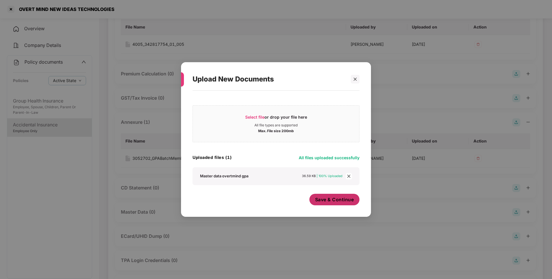
click at [336, 197] on span "Save & Continue" at bounding box center [334, 199] width 39 height 6
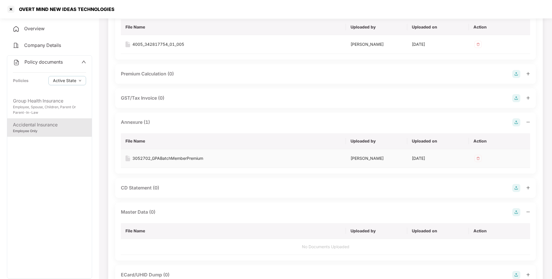
scroll to position [0, 0]
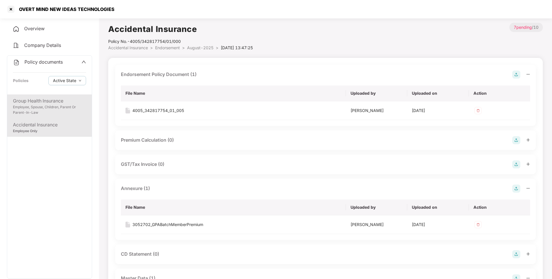
click at [57, 102] on div "Group Health Insurance" at bounding box center [49, 100] width 73 height 7
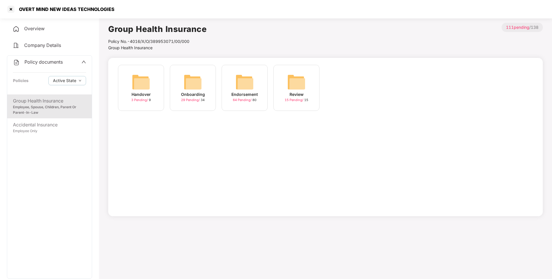
click at [242, 92] on div "Endorsement" at bounding box center [244, 94] width 26 height 6
click at [334, 88] on div "August-2025 17 Pending / 20" at bounding box center [348, 88] width 46 height 46
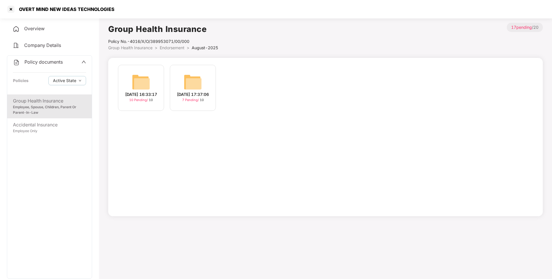
click at [185, 91] on div "[DATE] 17:37:06" at bounding box center [193, 94] width 32 height 6
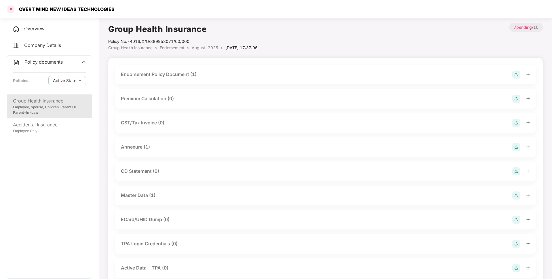
click at [13, 7] on div at bounding box center [10, 9] width 9 height 9
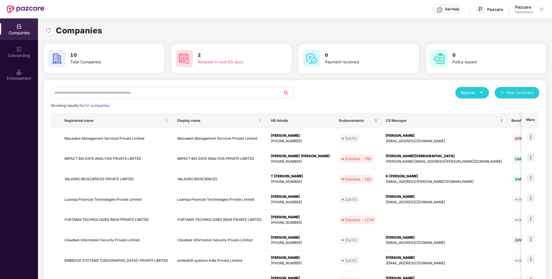
click at [134, 24] on div "Companies 10 Total Companies 2 Renewal in next 60 days 0 Payment received 0 Pol…" at bounding box center [295, 191] width 503 height 346
click at [114, 92] on input "text" at bounding box center [167, 93] width 232 height 12
click at [193, 98] on div "Reports New Company Showing results for 10 companies. Registered name Display n…" at bounding box center [295, 220] width 489 height 266
click at [191, 95] on input "text" at bounding box center [167, 93] width 232 height 12
paste input "**********"
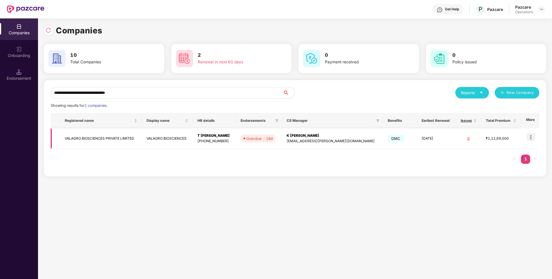
type input "**********"
click at [529, 136] on img at bounding box center [531, 137] width 8 height 8
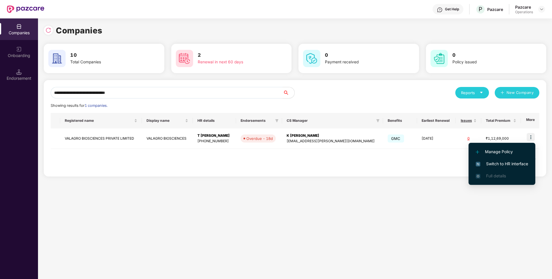
click at [492, 164] on span "Switch to HR interface" at bounding box center [502, 164] width 52 height 6
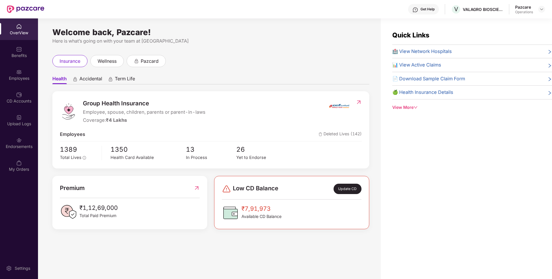
click at [24, 149] on div "Endorsements" at bounding box center [19, 147] width 38 height 6
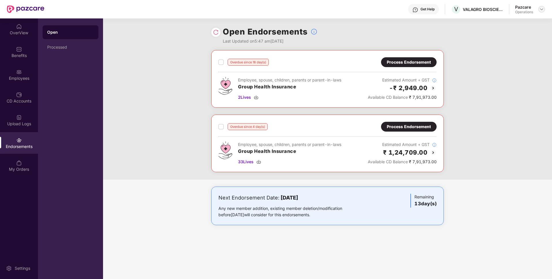
click at [540, 11] on img at bounding box center [541, 9] width 5 height 5
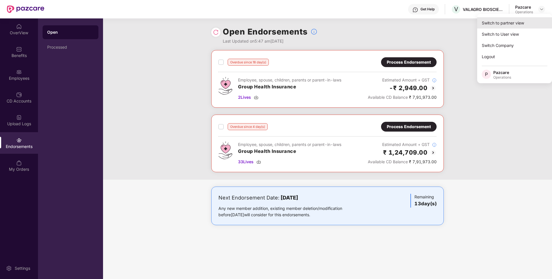
click at [505, 22] on div "Switch to partner view" at bounding box center [514, 22] width 75 height 11
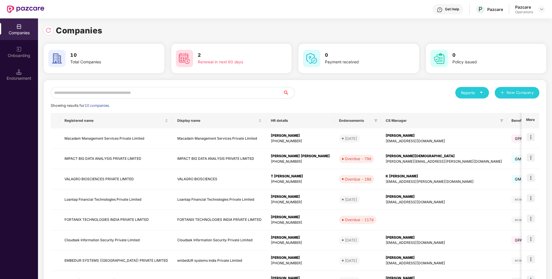
click at [204, 94] on input "text" at bounding box center [167, 93] width 232 height 12
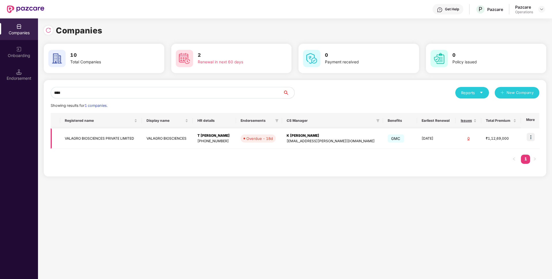
type input "****"
click at [156, 136] on td "VALAGRO BIOSCIENCES" at bounding box center [167, 138] width 51 height 20
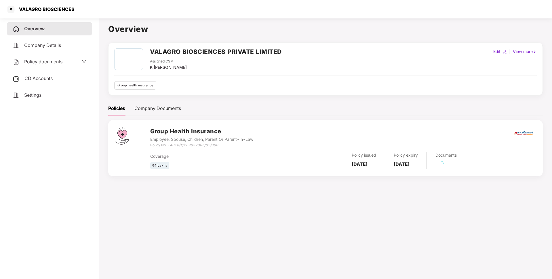
click at [64, 63] on div "Policy documents" at bounding box center [50, 61] width 74 height 7
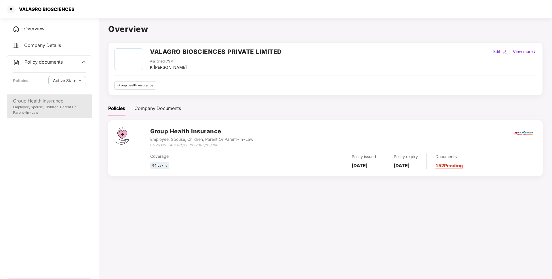
click at [49, 102] on div "Group Health Insurance" at bounding box center [49, 100] width 73 height 7
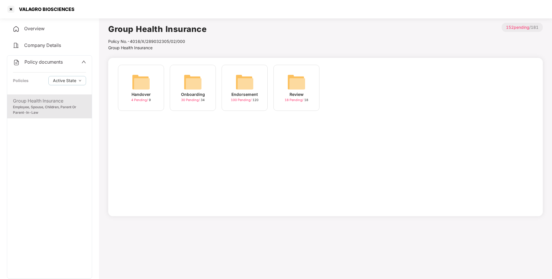
click at [252, 91] on div "Endorsement" at bounding box center [244, 94] width 26 height 6
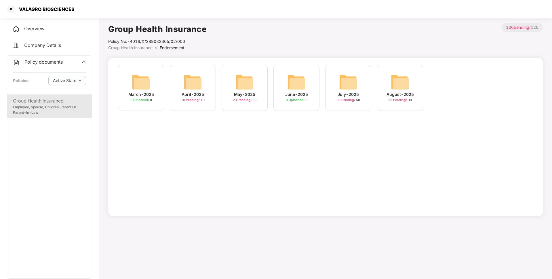
click at [386, 90] on div "August-2025 29 Pending / 30" at bounding box center [400, 88] width 46 height 46
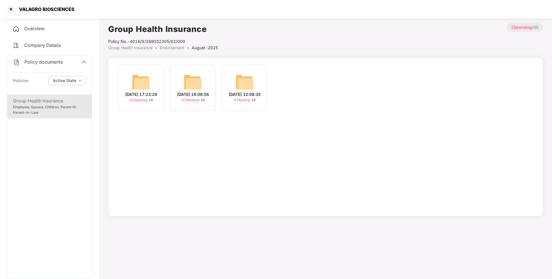
click at [247, 82] on img at bounding box center [244, 82] width 18 height 18
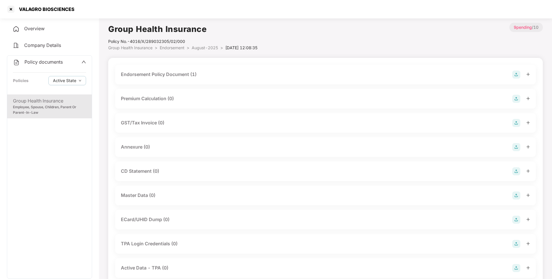
click at [233, 76] on div "Endorsement Policy Document (1)" at bounding box center [325, 75] width 409 height 8
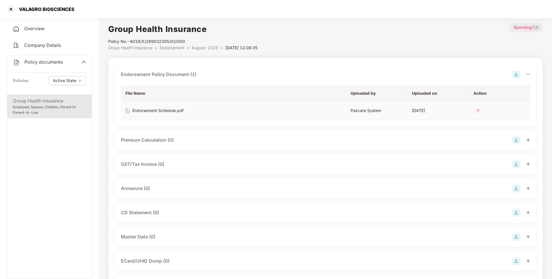
click at [162, 112] on div "Endorsement Schedule.pdf" at bounding box center [157, 110] width 51 height 6
click at [13, 9] on div at bounding box center [10, 9] width 9 height 9
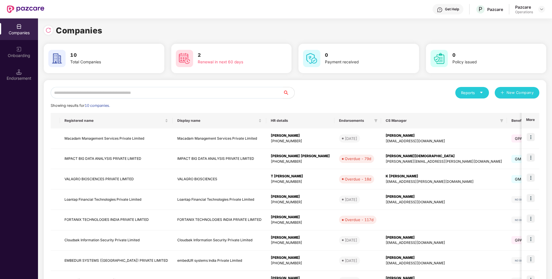
click at [110, 93] on input "text" at bounding box center [167, 93] width 232 height 12
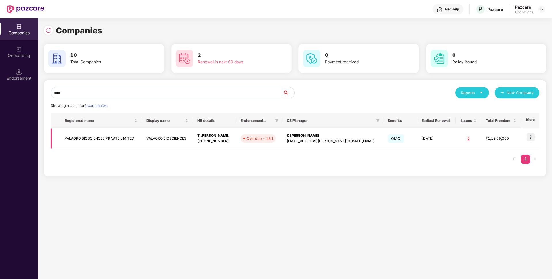
type input "****"
click at [532, 140] on img at bounding box center [531, 137] width 8 height 8
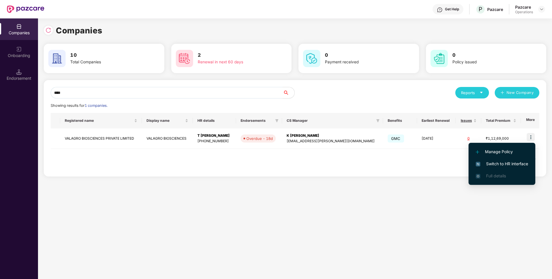
click at [489, 163] on span "Switch to HR interface" at bounding box center [502, 164] width 52 height 6
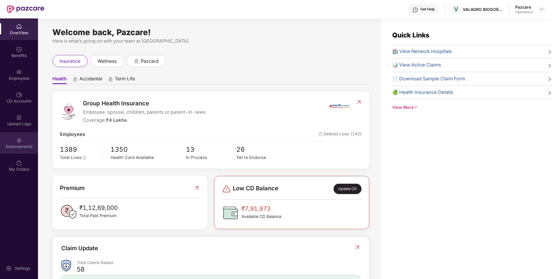
click at [22, 150] on div "Endorsements" at bounding box center [19, 143] width 38 height 22
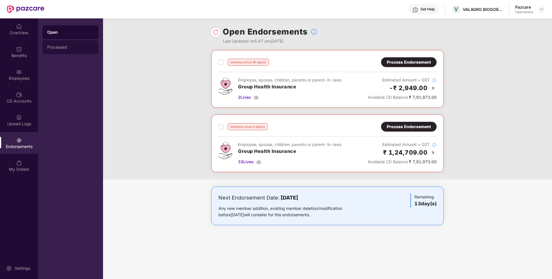
click at [67, 52] on div "Processed" at bounding box center [71, 47] width 56 height 14
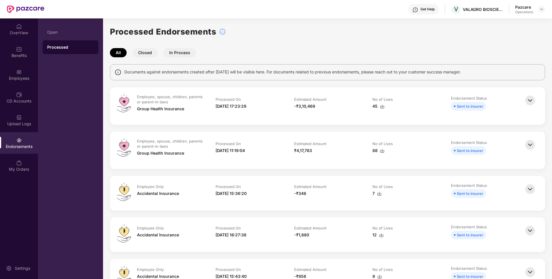
click at [21, 145] on div "Endorsements" at bounding box center [19, 147] width 38 height 6
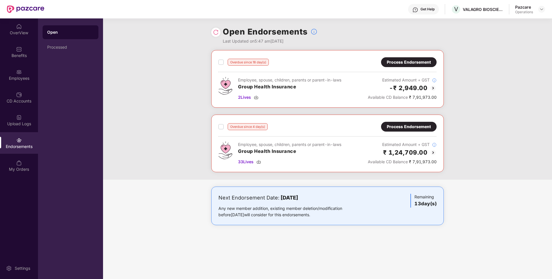
click at [409, 127] on div "Process Endorsement" at bounding box center [409, 126] width 44 height 6
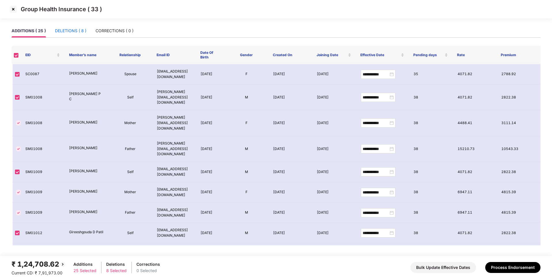
click at [71, 31] on div "DELETIONS ( 8 )" at bounding box center [70, 31] width 31 height 6
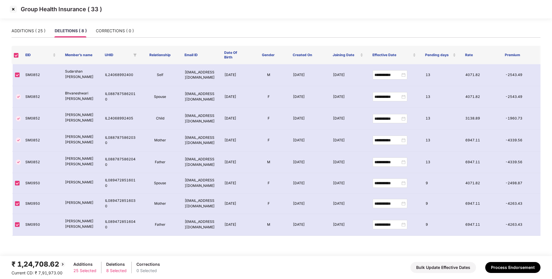
click at [10, 11] on img at bounding box center [13, 9] width 9 height 9
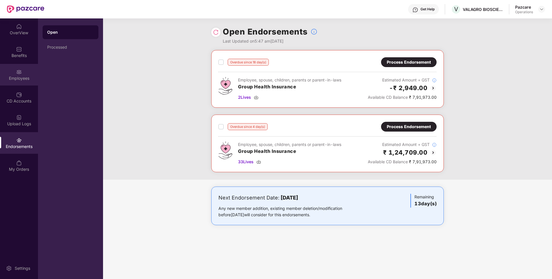
click at [25, 75] on div "Employees" at bounding box center [19, 78] width 38 height 6
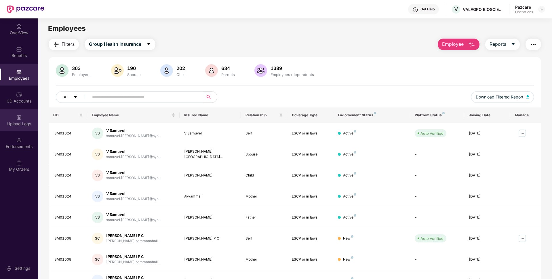
click at [13, 123] on div "Upload Logs" at bounding box center [19, 124] width 38 height 6
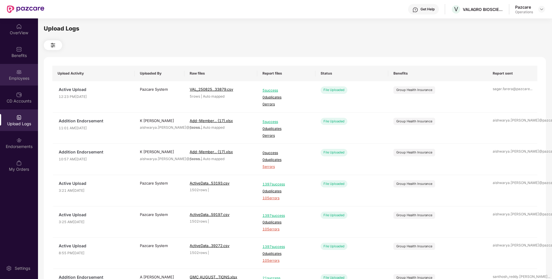
click at [14, 77] on div "Employees" at bounding box center [19, 78] width 38 height 6
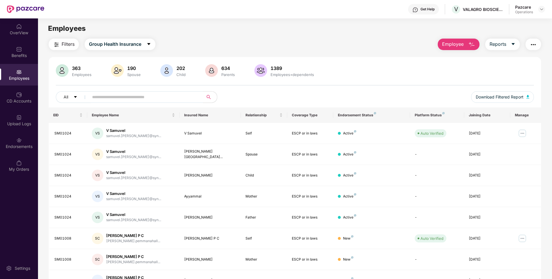
click at [535, 40] on button "button" at bounding box center [534, 45] width 16 height 12
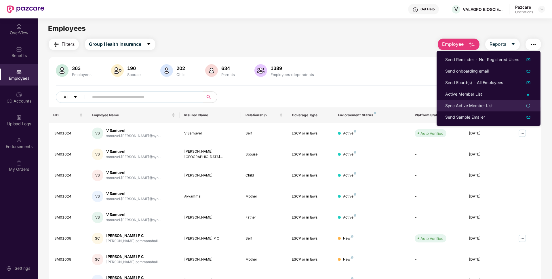
click at [466, 104] on div "Sync Active Member List" at bounding box center [468, 105] width 47 height 6
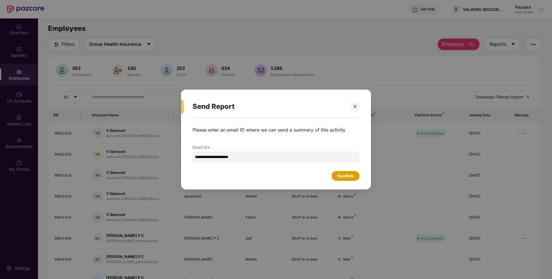
click at [336, 176] on div "Confirm" at bounding box center [346, 176] width 28 height 10
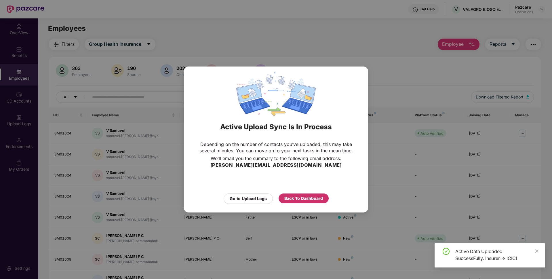
click at [308, 196] on div "Back To Dashboard" at bounding box center [303, 198] width 39 height 6
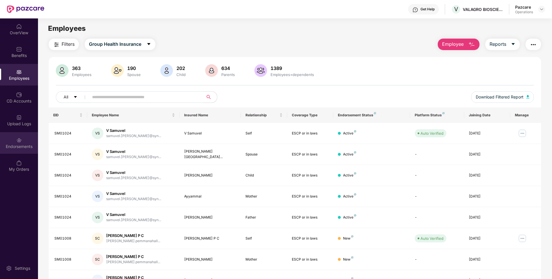
click at [21, 135] on div "Endorsements" at bounding box center [19, 143] width 38 height 22
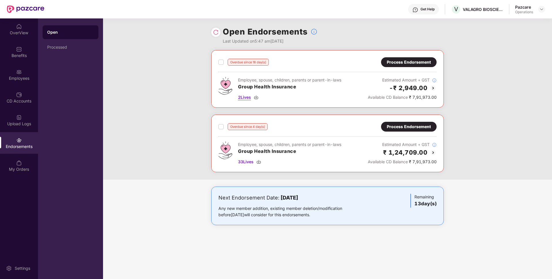
click at [243, 99] on span "2 Lives" at bounding box center [244, 97] width 13 height 6
click at [27, 80] on div "Employees" at bounding box center [19, 78] width 38 height 6
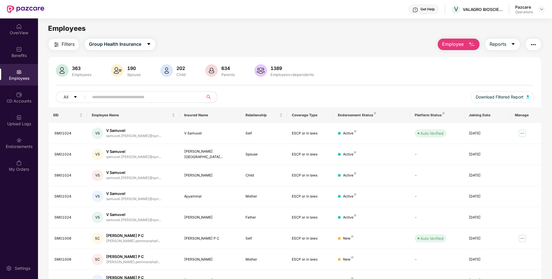
click at [133, 96] on input "text" at bounding box center [143, 97] width 103 height 9
paste input "******"
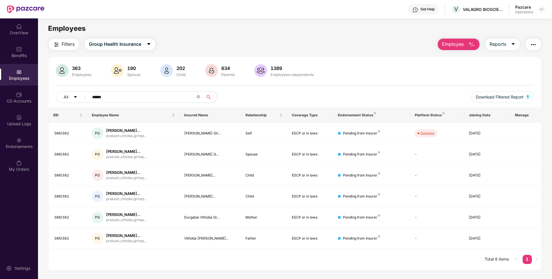
type input "******"
click at [14, 119] on div "Upload Logs" at bounding box center [19, 120] width 38 height 22
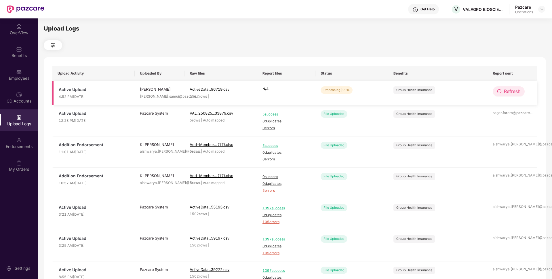
click at [503, 93] on button "Refresh" at bounding box center [509, 91] width 32 height 10
click at [502, 89] on button "Refresh" at bounding box center [509, 91] width 32 height 10
click at [507, 89] on span "Refresh" at bounding box center [512, 91] width 16 height 7
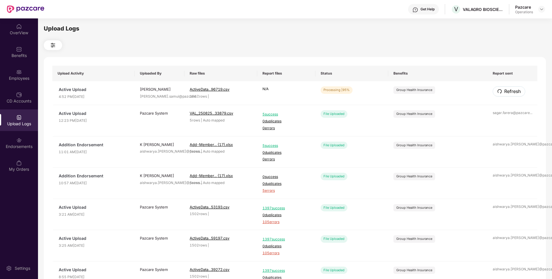
click at [507, 89] on span "Refresh" at bounding box center [512, 91] width 16 height 7
click at [508, 87] on button "Refresh" at bounding box center [509, 91] width 32 height 10
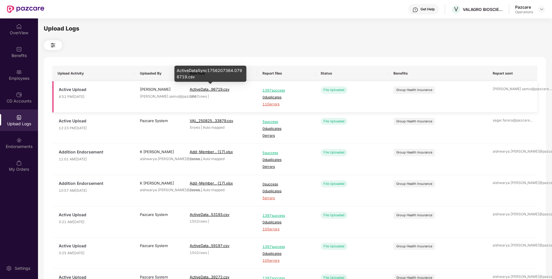
click at [210, 89] on span "ActiveData...96719.csv" at bounding box center [210, 89] width 40 height 5
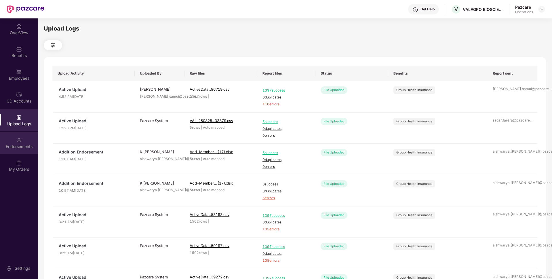
click at [27, 146] on div "Endorsements" at bounding box center [19, 147] width 38 height 6
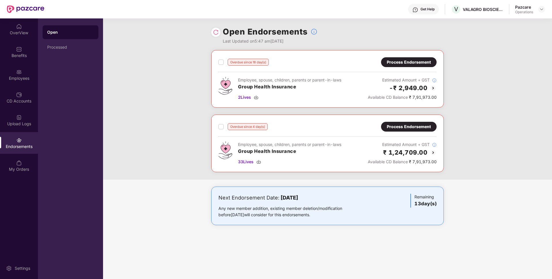
click at [403, 128] on div "Process Endorsement" at bounding box center [409, 126] width 44 height 6
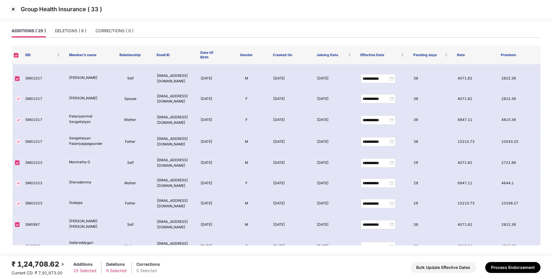
scroll to position [387, 0]
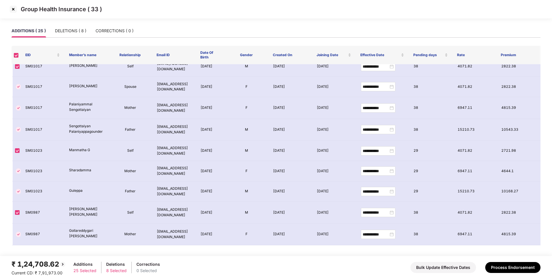
click at [14, 10] on img at bounding box center [13, 9] width 9 height 9
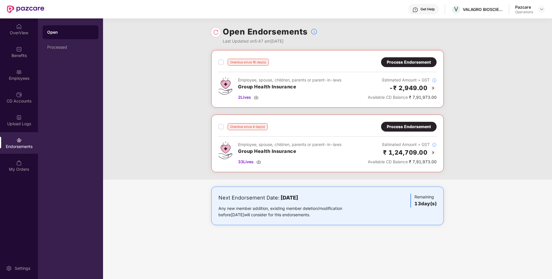
click at [401, 125] on div "Process Endorsement" at bounding box center [409, 126] width 44 height 6
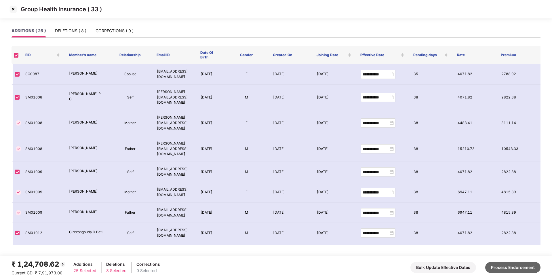
click at [506, 267] on button "Process Endorsement" at bounding box center [512, 267] width 55 height 11
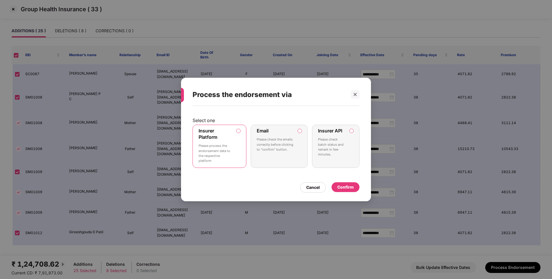
click at [353, 189] on div "Confirm" at bounding box center [345, 187] width 16 height 6
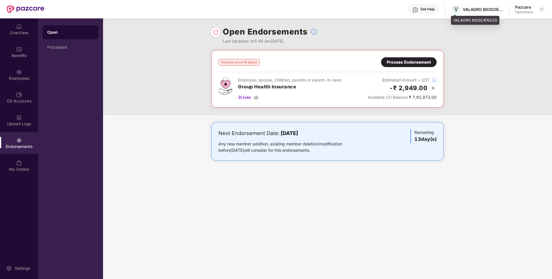
click at [463, 20] on div "VALAGRO BIOSCIENCES" at bounding box center [475, 20] width 48 height 9
copy div "VALAGRO BIOSCIENCES"
click at [399, 62] on div "Process Endorsement" at bounding box center [409, 62] width 44 height 6
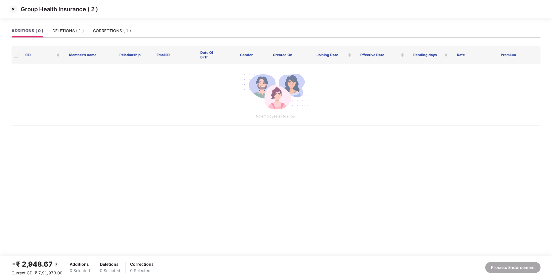
click at [119, 58] on th "Relationship" at bounding box center [130, 55] width 44 height 18
click at [73, 25] on div "DELETIONS ( 1 )" at bounding box center [67, 30] width 31 height 13
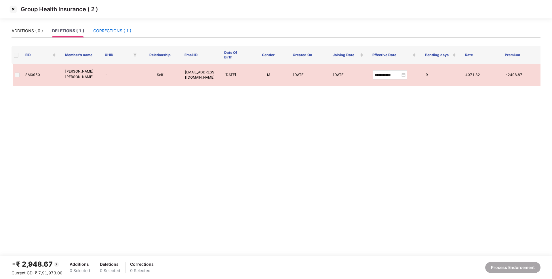
click at [110, 28] on div "CORRECTIONS ( 1 )" at bounding box center [112, 31] width 38 height 6
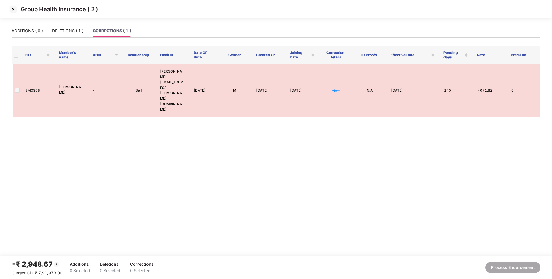
click at [12, 8] on img at bounding box center [13, 9] width 9 height 9
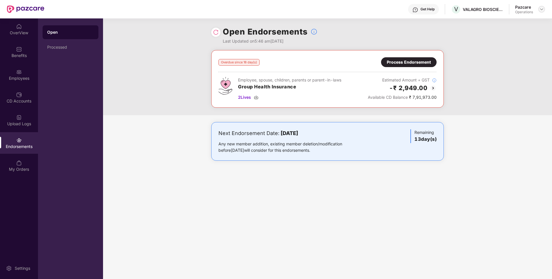
click at [541, 10] on img at bounding box center [541, 9] width 5 height 5
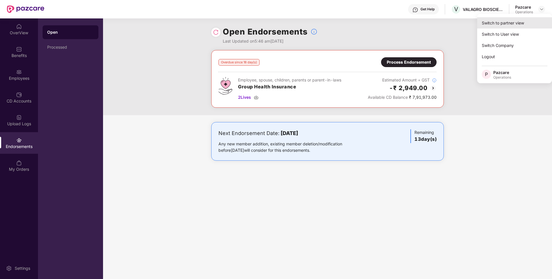
click at [513, 22] on div "Switch to partner view" at bounding box center [514, 22] width 75 height 11
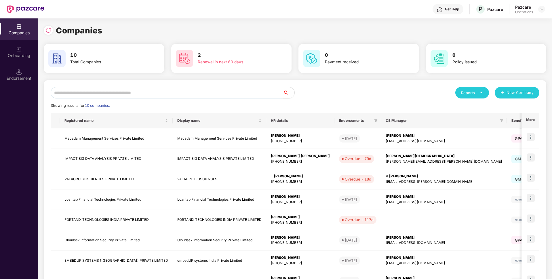
click at [220, 91] on input "text" at bounding box center [167, 93] width 232 height 12
paste input "**********"
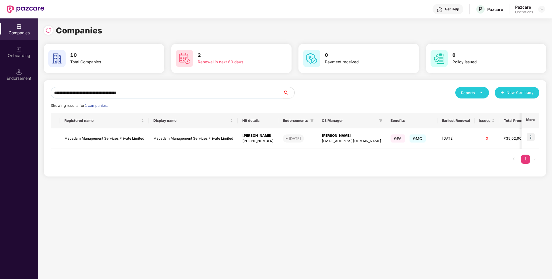
type input "**********"
click at [531, 135] on img at bounding box center [531, 137] width 8 height 8
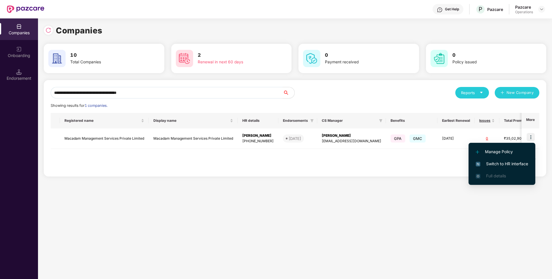
click at [487, 165] on span "Switch to HR interface" at bounding box center [502, 164] width 52 height 6
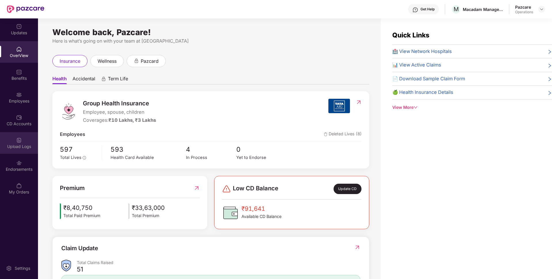
click at [17, 143] on img at bounding box center [19, 140] width 6 height 6
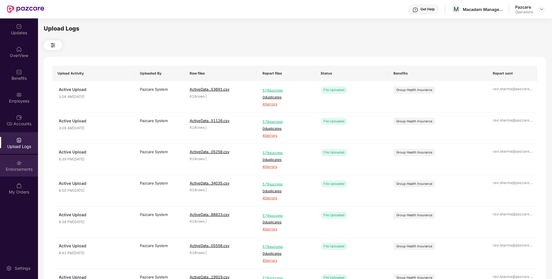
click at [17, 162] on img at bounding box center [19, 163] width 6 height 6
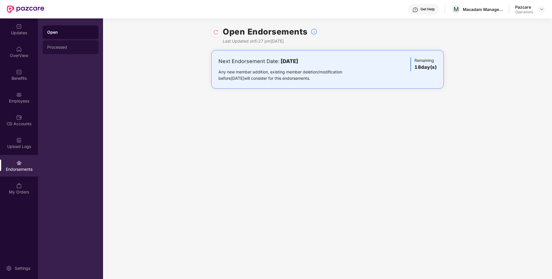
click at [66, 47] on div "Processed" at bounding box center [70, 47] width 47 height 5
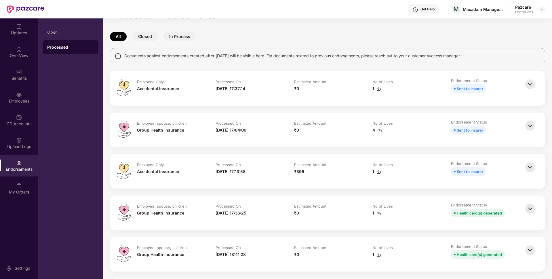
scroll to position [16, 0]
click at [24, 76] on div "Benefits" at bounding box center [19, 78] width 38 height 6
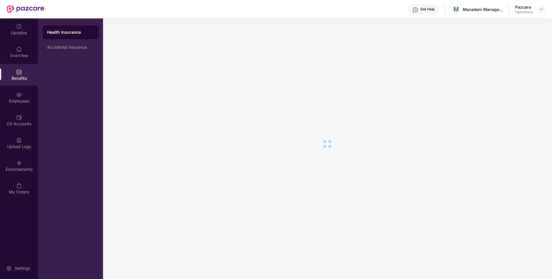
scroll to position [10, 0]
click at [15, 97] on div "Employees" at bounding box center [19, 98] width 38 height 22
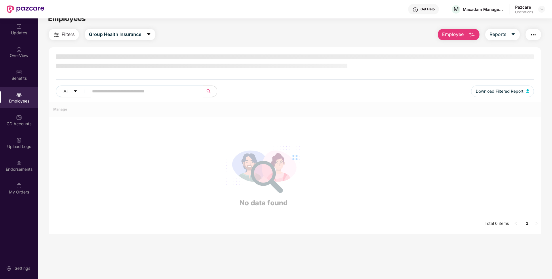
scroll to position [16, 0]
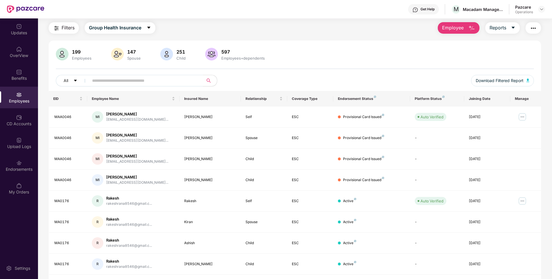
click at [66, 27] on span "Filters" at bounding box center [68, 27] width 13 height 7
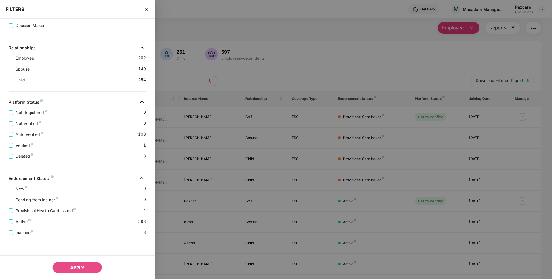
scroll to position [93, 0]
click at [41, 212] on span "Provisional Health Card Issued" at bounding box center [45, 211] width 65 height 6
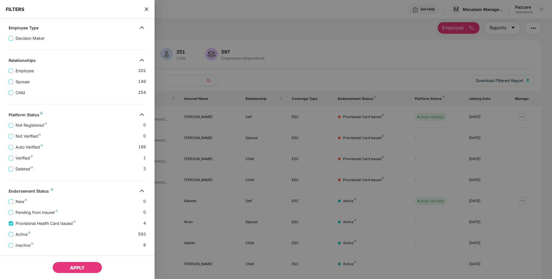
click at [77, 267] on span "APPLY" at bounding box center [77, 268] width 15 height 6
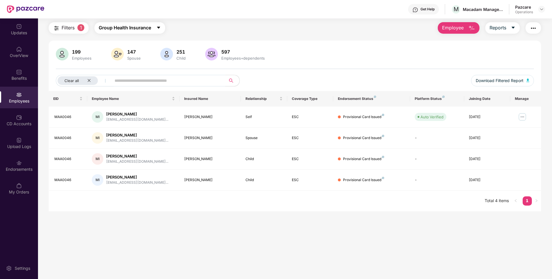
click at [124, 24] on span "Group Health Insurance" at bounding box center [125, 27] width 52 height 7
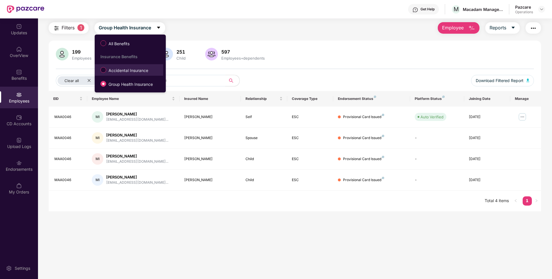
click at [119, 67] on label "Accidental Insurance" at bounding box center [126, 70] width 56 height 10
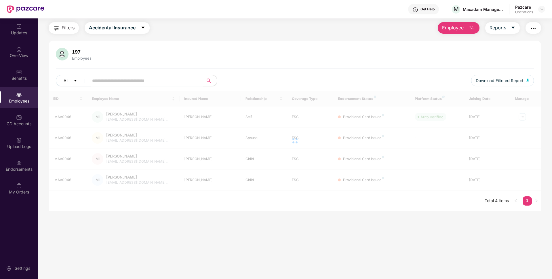
click at [64, 26] on span "Filters" at bounding box center [68, 27] width 13 height 7
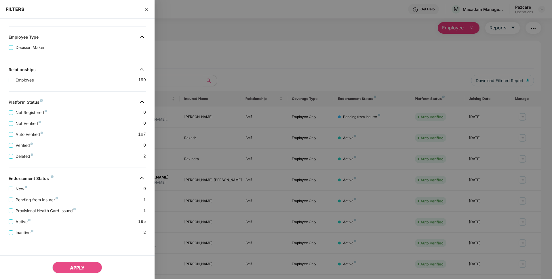
scroll to position [72, 0]
click at [33, 207] on div "Provisional Health Card Issued 1" at bounding box center [77, 208] width 137 height 11
click at [33, 209] on span "Provisional Health Card Issued" at bounding box center [45, 211] width 65 height 6
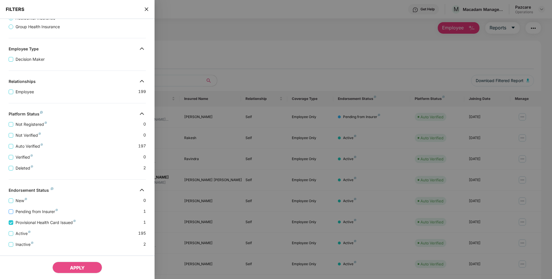
click at [31, 212] on span "Pending from Insurer" at bounding box center [36, 211] width 47 height 6
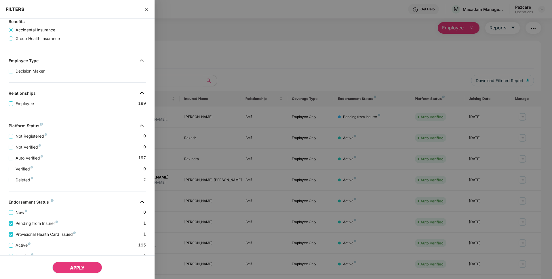
click at [75, 271] on button "APPLY" at bounding box center [77, 268] width 50 height 12
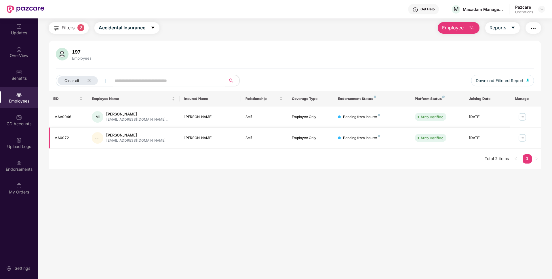
click at [59, 138] on div "MA0072" at bounding box center [68, 137] width 28 height 5
copy div "MA0072"
click at [87, 81] on icon "close" at bounding box center [89, 81] width 4 height 4
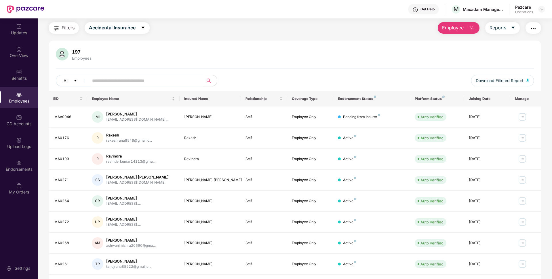
click at [537, 24] on button "button" at bounding box center [534, 28] width 16 height 12
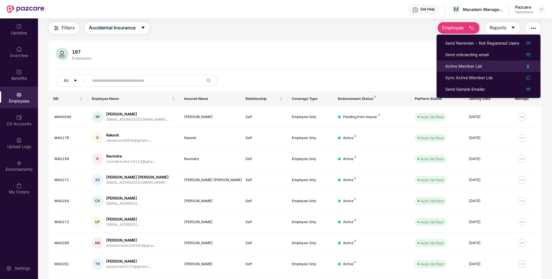
click at [458, 66] on div "Active Member List" at bounding box center [463, 66] width 37 height 6
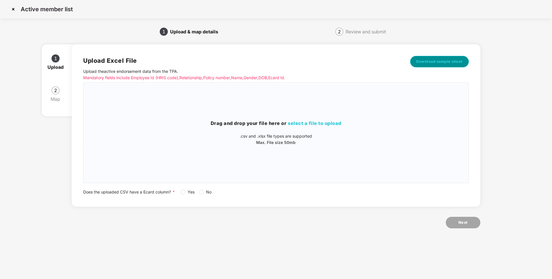
click at [438, 63] on span "Download sample sheet" at bounding box center [439, 62] width 47 height 6
click at [14, 9] on img at bounding box center [13, 9] width 9 height 9
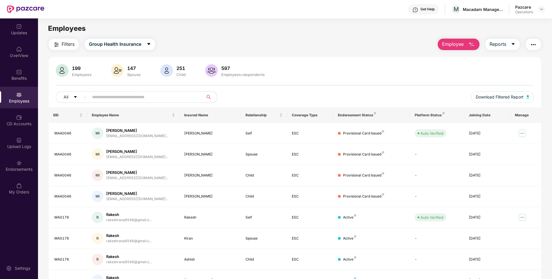
click at [534, 44] on img "button" at bounding box center [533, 44] width 7 height 7
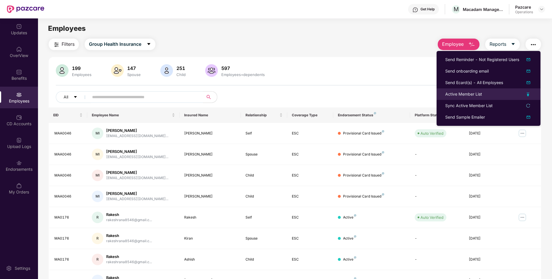
click at [460, 91] on div "Active Member List" at bounding box center [463, 94] width 37 height 6
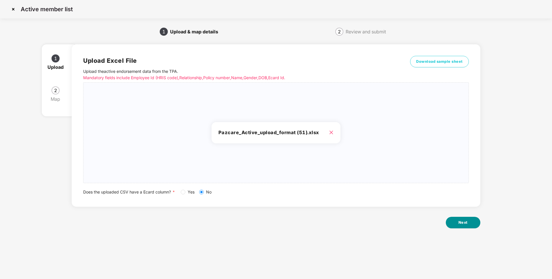
click at [453, 227] on button "Next" at bounding box center [463, 223] width 35 height 12
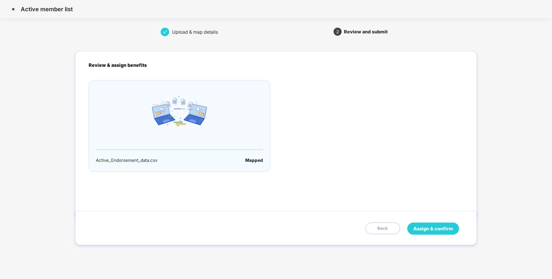
click at [425, 225] on span "Assign & confirm" at bounding box center [433, 228] width 40 height 7
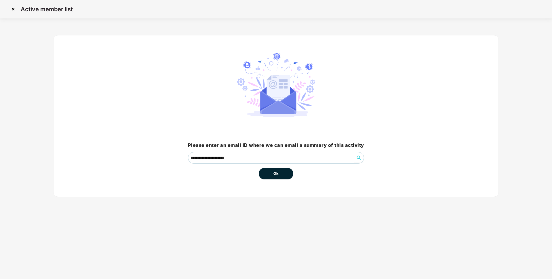
click at [287, 177] on button "Ok" at bounding box center [276, 174] width 35 height 12
click at [283, 172] on button "Ok" at bounding box center [276, 174] width 35 height 12
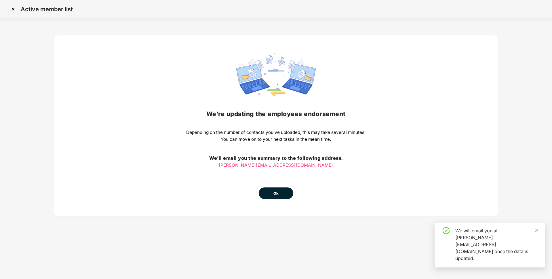
click at [281, 197] on button "Ok" at bounding box center [276, 193] width 35 height 12
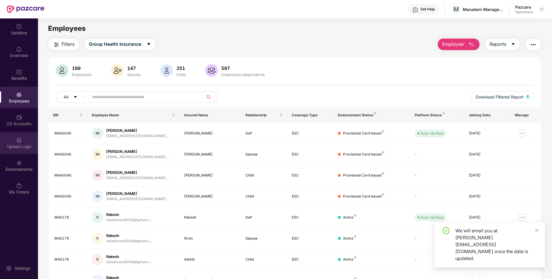
click at [19, 147] on div "Upload Logs" at bounding box center [19, 147] width 38 height 6
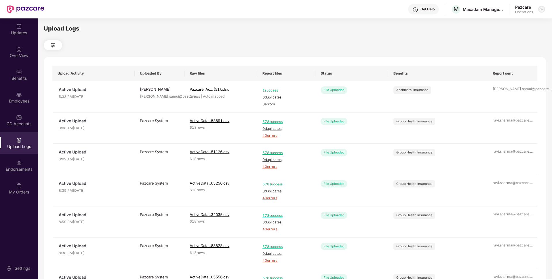
click at [541, 8] on img at bounding box center [541, 9] width 5 height 5
click at [497, 21] on div "Switch to partner view" at bounding box center [514, 22] width 75 height 11
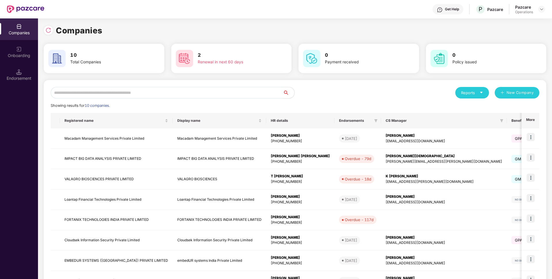
click at [174, 94] on input "text" at bounding box center [167, 93] width 232 height 12
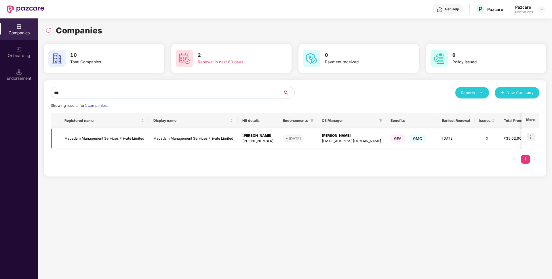
type input "***"
click at [110, 136] on td "Macadam Management Services Private Limited" at bounding box center [104, 138] width 89 height 20
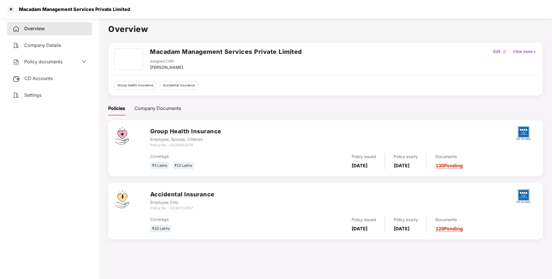
click at [57, 60] on span "Policy documents" at bounding box center [43, 62] width 38 height 6
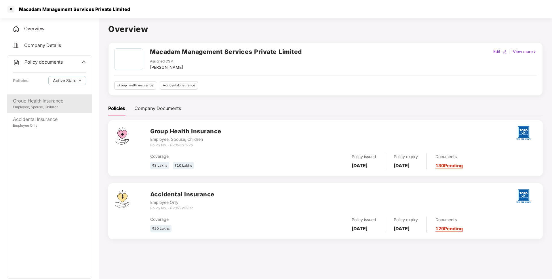
click at [57, 101] on div "Group Health Insurance" at bounding box center [49, 100] width 73 height 7
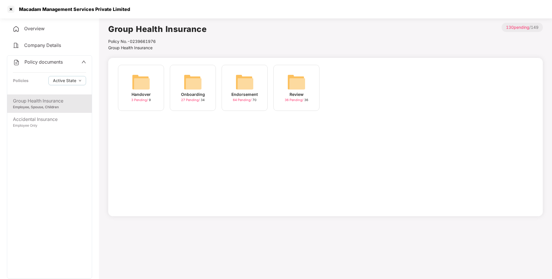
click at [247, 101] on span "64 Pending /" at bounding box center [243, 100] width 20 height 4
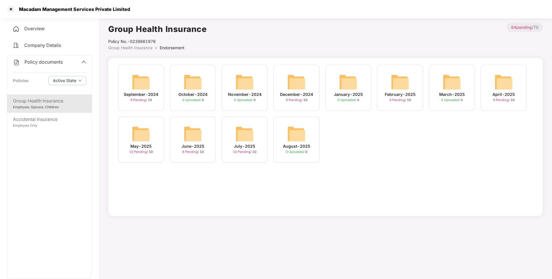
click at [241, 136] on img at bounding box center [244, 134] width 18 height 18
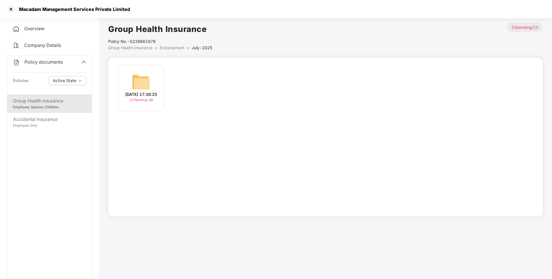
click at [161, 89] on div "22-Jul-2025 17:36:25 10 Pending / 10" at bounding box center [141, 88] width 46 height 46
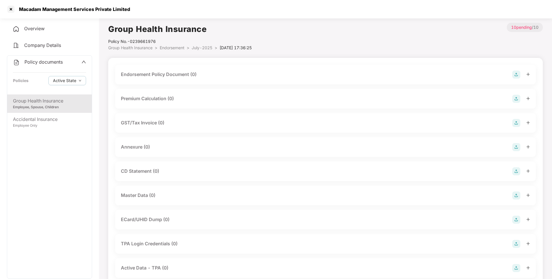
click at [519, 75] on img at bounding box center [516, 75] width 8 height 8
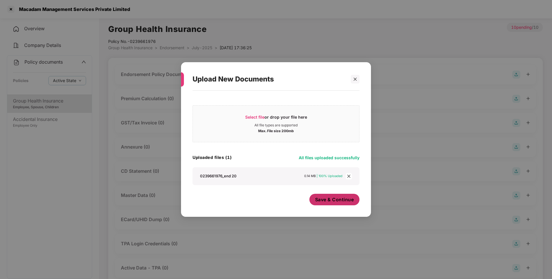
click at [342, 204] on button "Save & Continue" at bounding box center [334, 200] width 50 height 12
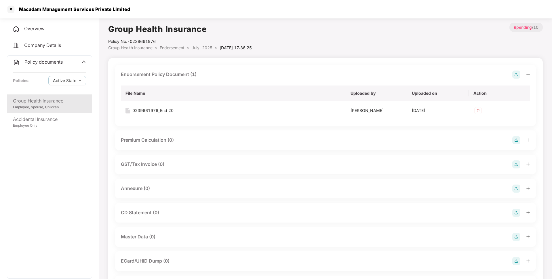
click at [518, 190] on img at bounding box center [516, 189] width 8 height 8
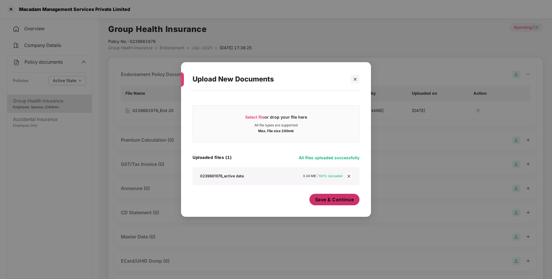
click at [341, 202] on span "Save & Continue" at bounding box center [334, 199] width 39 height 6
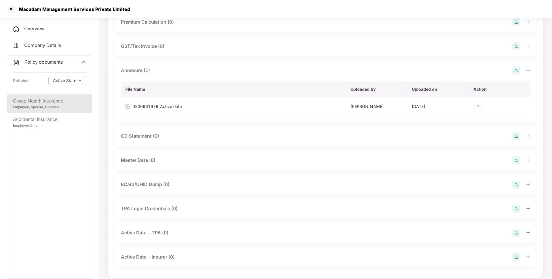
scroll to position [118, 0]
click at [514, 162] on img at bounding box center [516, 160] width 8 height 8
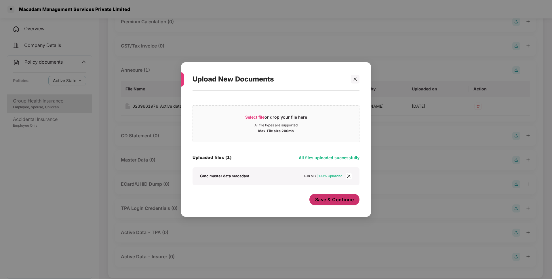
click at [345, 197] on span "Save & Continue" at bounding box center [334, 199] width 39 height 6
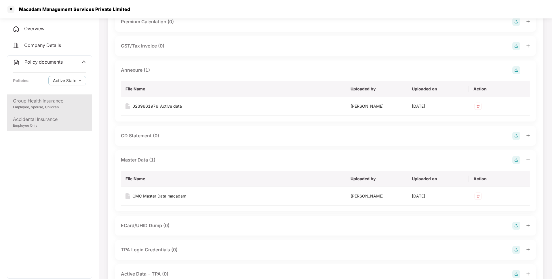
click at [64, 122] on div "Accidental Insurance" at bounding box center [49, 119] width 73 height 7
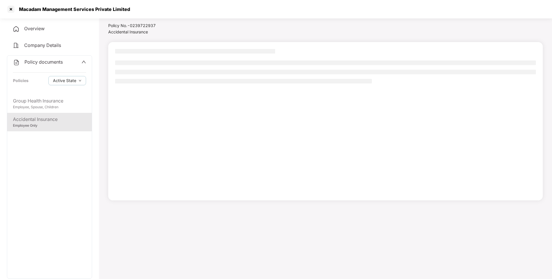
scroll to position [16, 0]
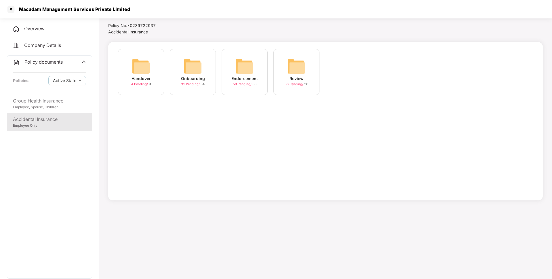
click at [250, 74] on img at bounding box center [244, 66] width 18 height 18
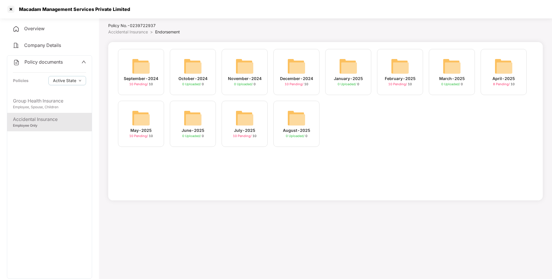
click at [130, 121] on div "May-2025 10 Pending / 10" at bounding box center [141, 124] width 46 height 46
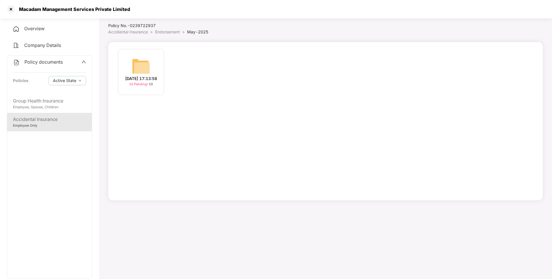
click at [148, 69] on img at bounding box center [141, 66] width 18 height 18
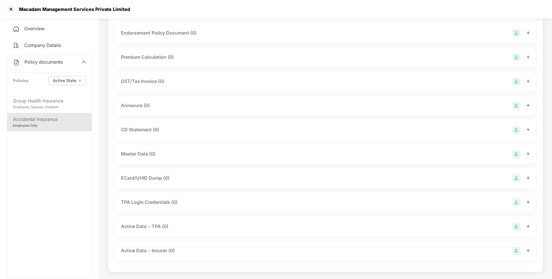
scroll to position [0, 0]
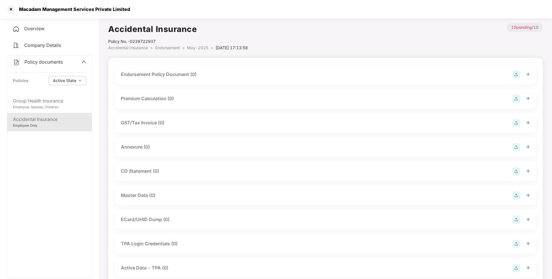
click at [518, 73] on img at bounding box center [516, 75] width 8 height 8
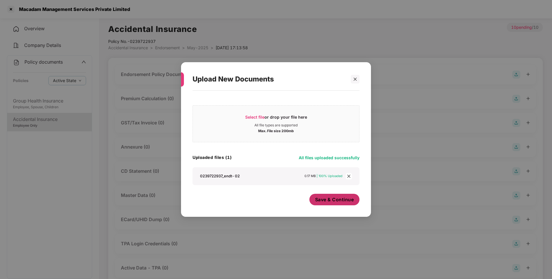
click at [338, 200] on span "Save & Continue" at bounding box center [334, 199] width 39 height 6
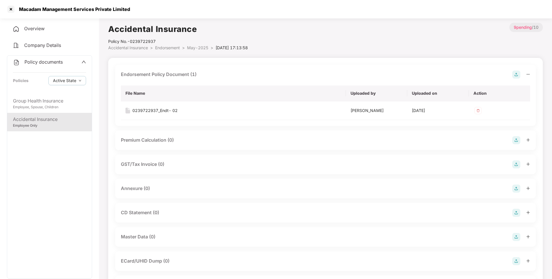
click at [516, 185] on img at bounding box center [516, 189] width 8 height 8
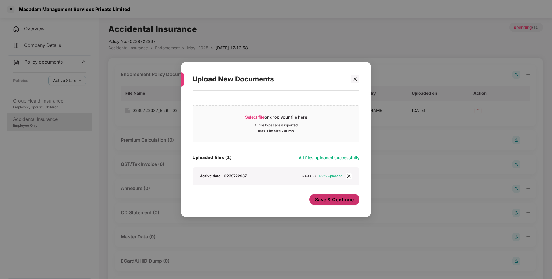
click at [321, 200] on span "Save & Continue" at bounding box center [334, 199] width 39 height 6
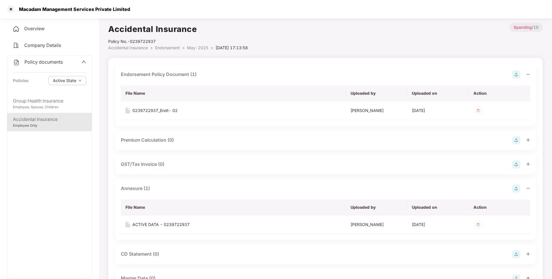
click at [198, 45] on span "May-2025" at bounding box center [197, 47] width 21 height 5
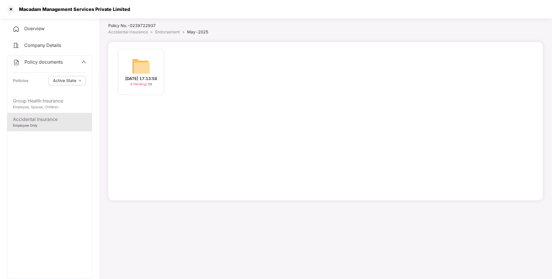
click at [173, 33] on span "Endorsement" at bounding box center [167, 31] width 25 height 5
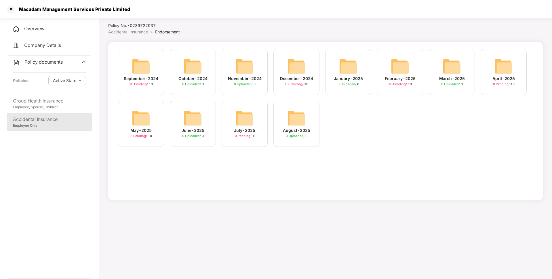
click at [246, 121] on img at bounding box center [244, 118] width 18 height 18
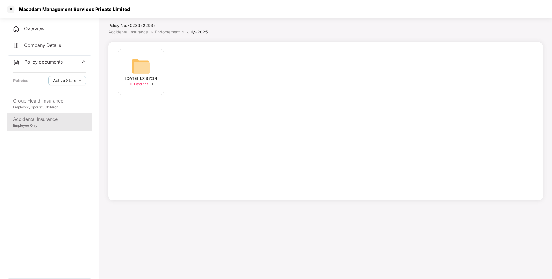
click at [150, 67] on div "22-Jul-2025 17:37:14 10 Pending / 10" at bounding box center [141, 72] width 46 height 46
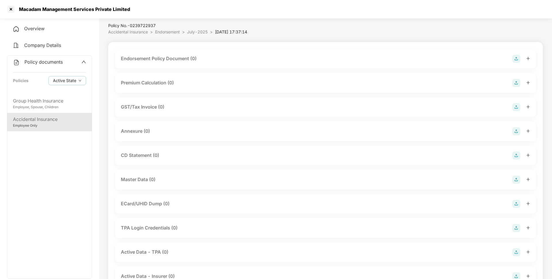
click at [515, 58] on img at bounding box center [516, 59] width 8 height 8
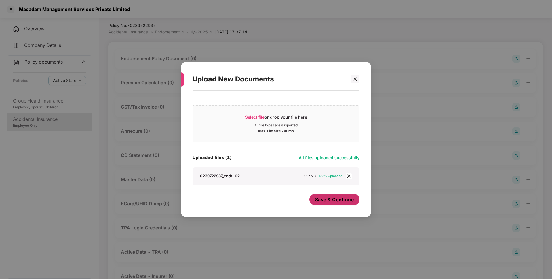
click at [334, 199] on span "Save & Continue" at bounding box center [334, 199] width 39 height 6
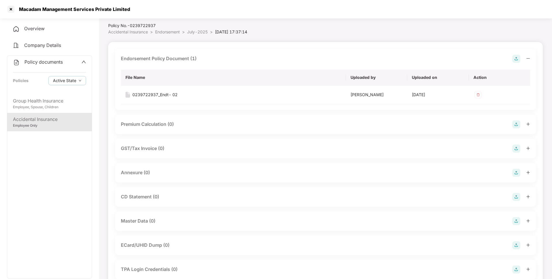
click at [517, 170] on img at bounding box center [516, 173] width 8 height 8
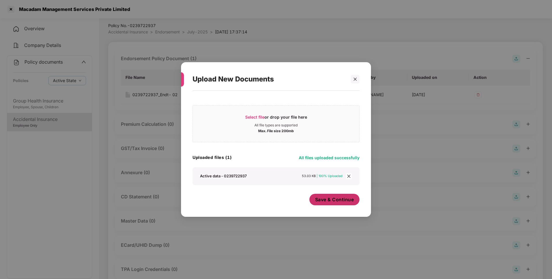
click at [333, 201] on span "Save & Continue" at bounding box center [334, 199] width 39 height 6
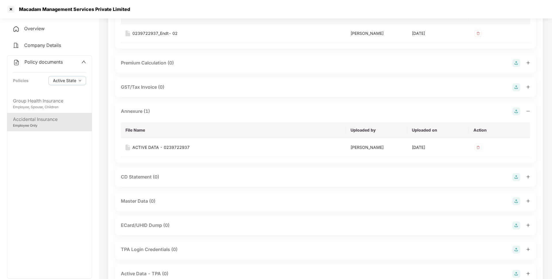
scroll to position [79, 0]
click at [518, 199] on img at bounding box center [516, 199] width 8 height 8
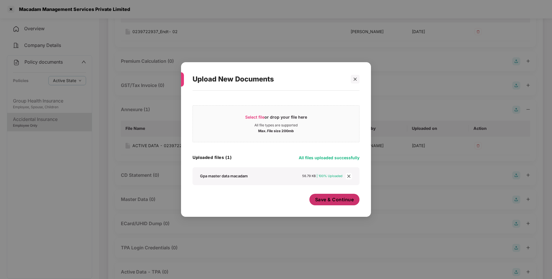
click at [332, 194] on button "Save & Continue" at bounding box center [334, 200] width 50 height 12
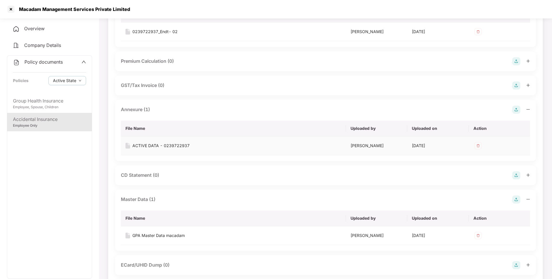
scroll to position [0, 0]
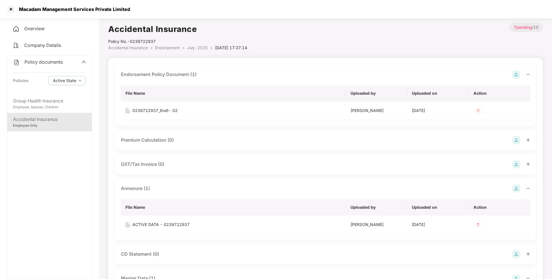
click at [45, 63] on span "Policy documents" at bounding box center [43, 62] width 38 height 6
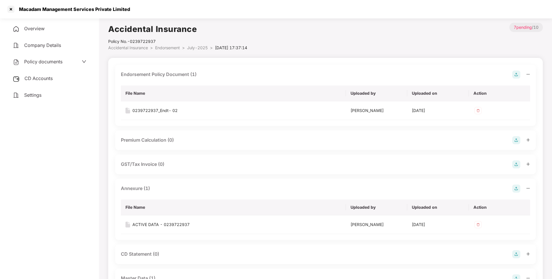
click at [39, 78] on span "CD Accounts" at bounding box center [38, 78] width 28 height 6
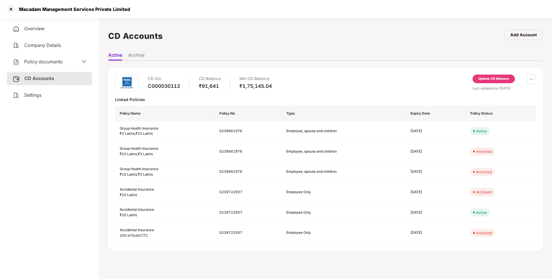
click at [499, 80] on div "Update CD Balance" at bounding box center [493, 78] width 31 height 5
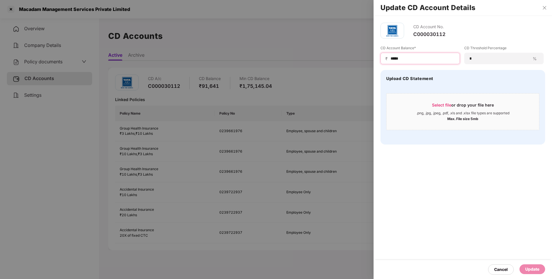
click at [406, 61] on input "*****" at bounding box center [422, 59] width 65 height 6
type input "*****"
click at [532, 267] on div "Update" at bounding box center [532, 269] width 14 height 6
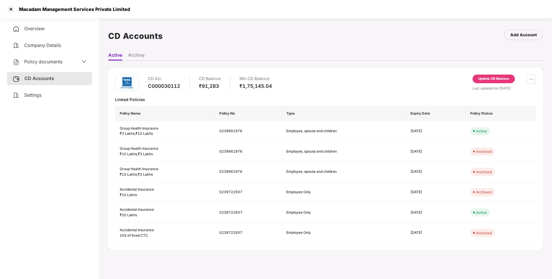
click at [64, 61] on div "Policy documents" at bounding box center [50, 61] width 74 height 7
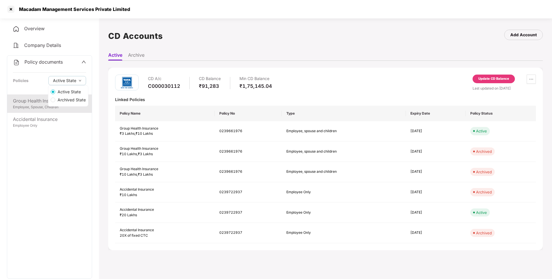
click at [32, 111] on div "Group Health Insurance Employee, Spouse, Children" at bounding box center [49, 103] width 85 height 18
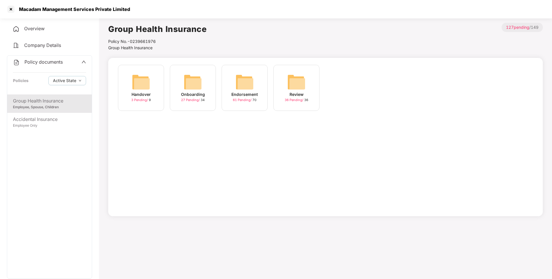
click at [254, 80] on div "Endorsement 61 Pending / 70" at bounding box center [245, 88] width 46 height 46
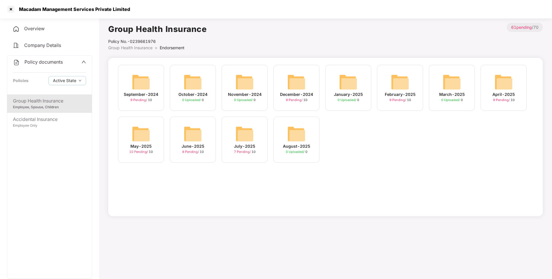
click at [151, 135] on div "May-2025 10 Pending / 10" at bounding box center [141, 140] width 46 height 46
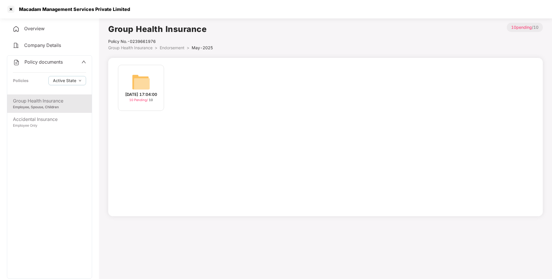
click at [150, 85] on img at bounding box center [141, 82] width 18 height 18
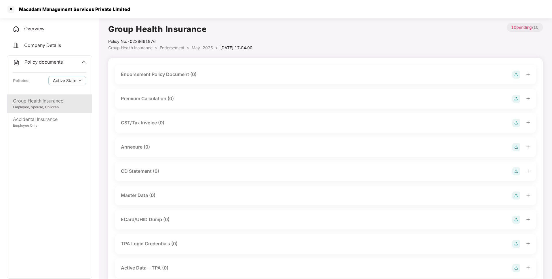
click at [518, 75] on img at bounding box center [516, 75] width 8 height 8
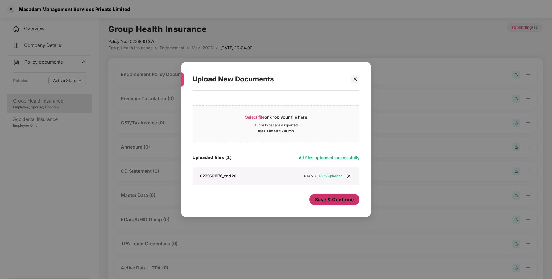
click at [333, 199] on span "Save & Continue" at bounding box center [334, 199] width 39 height 6
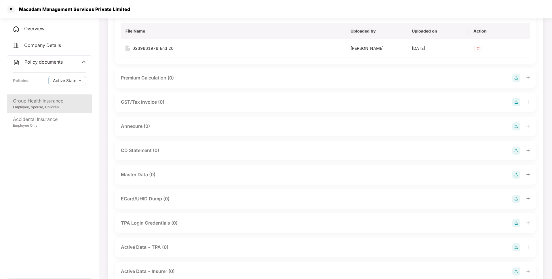
scroll to position [64, 0]
click at [514, 125] on img at bounding box center [516, 125] width 8 height 8
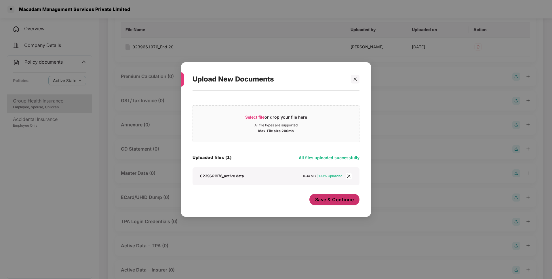
click at [340, 199] on span "Save & Continue" at bounding box center [334, 199] width 39 height 6
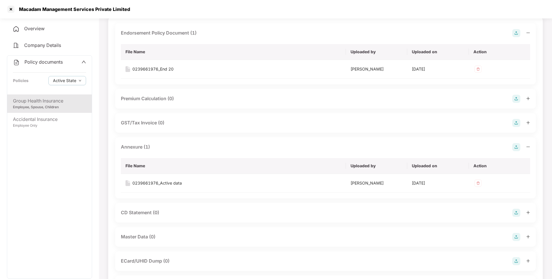
scroll to position [0, 0]
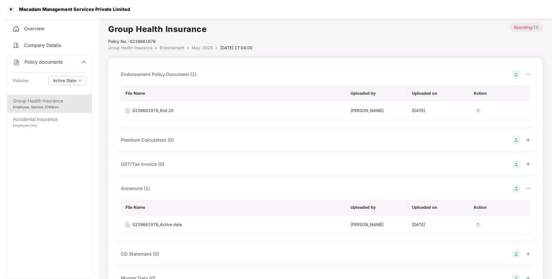
click at [43, 99] on div "Group Health Insurance" at bounding box center [49, 100] width 73 height 7
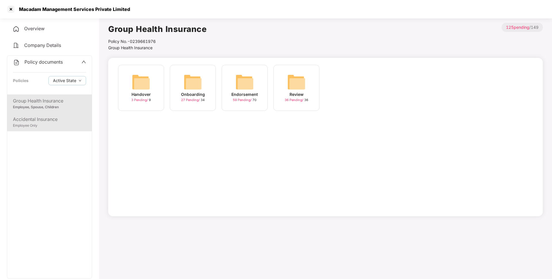
click at [64, 121] on div "Accidental Insurance" at bounding box center [49, 119] width 73 height 7
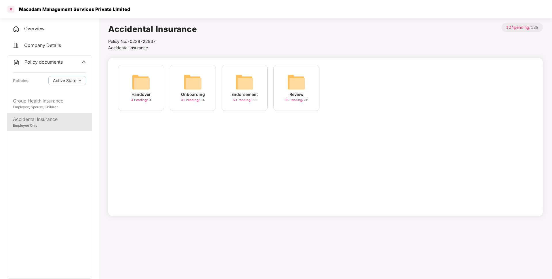
click at [12, 7] on div at bounding box center [10, 9] width 9 height 9
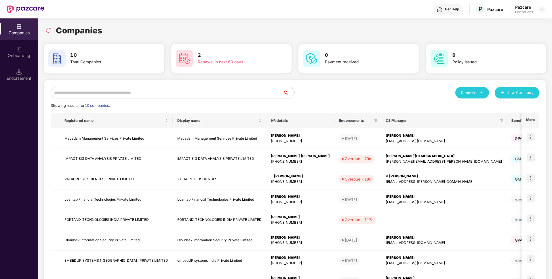
click at [123, 88] on input "text" at bounding box center [167, 93] width 232 height 12
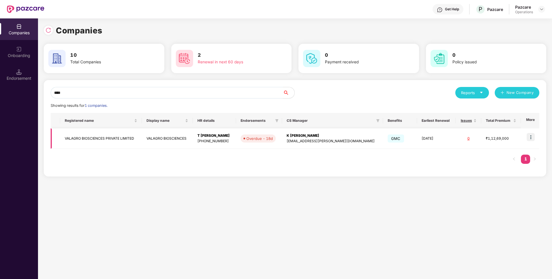
type input "****"
click at [530, 138] on img at bounding box center [531, 137] width 8 height 8
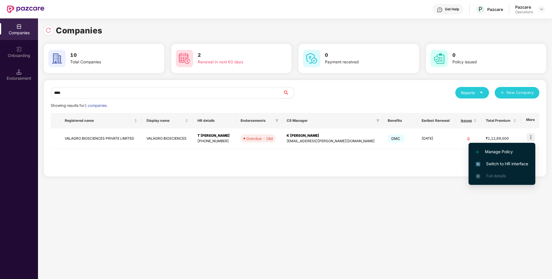
click at [498, 160] on li "Switch to HR interface" at bounding box center [502, 164] width 67 height 12
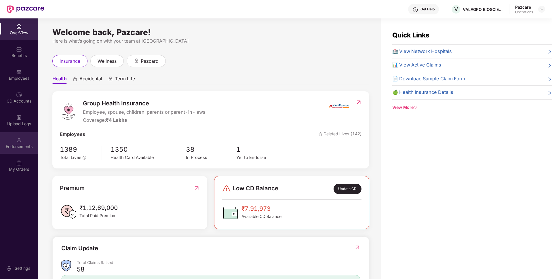
click at [29, 147] on div "Endorsements" at bounding box center [19, 147] width 38 height 6
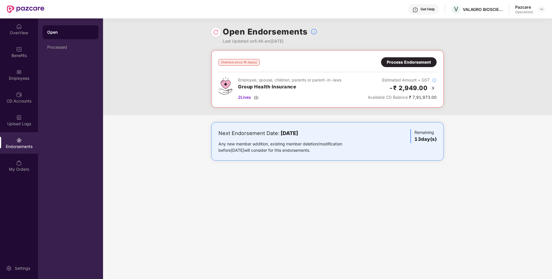
click at [401, 60] on div "Process Endorsement" at bounding box center [409, 62] width 44 height 6
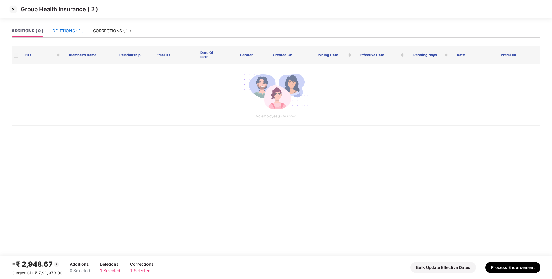
click at [62, 32] on div "DELETIONS ( 1 )" at bounding box center [67, 31] width 31 height 6
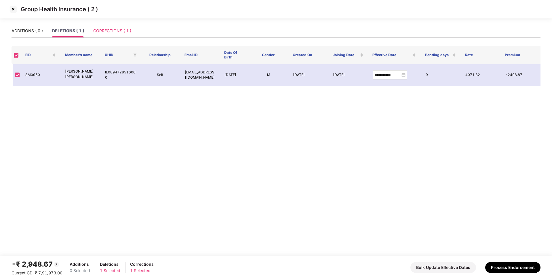
click at [126, 35] on div "CORRECTIONS ( 1 )" at bounding box center [112, 30] width 38 height 13
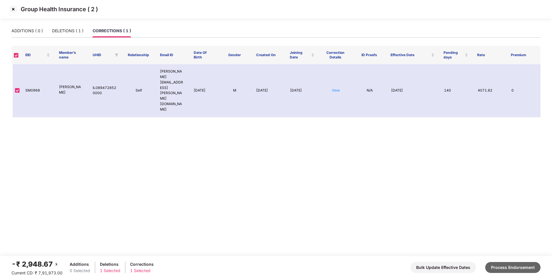
click at [506, 262] on button "Process Endorsement" at bounding box center [512, 267] width 55 height 11
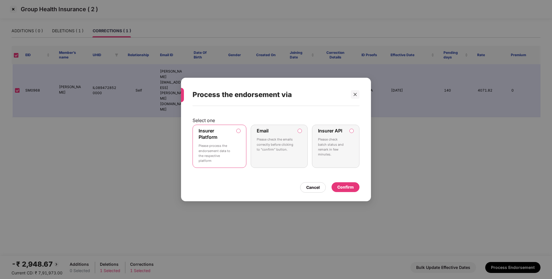
click at [340, 186] on div "Confirm" at bounding box center [345, 187] width 16 height 6
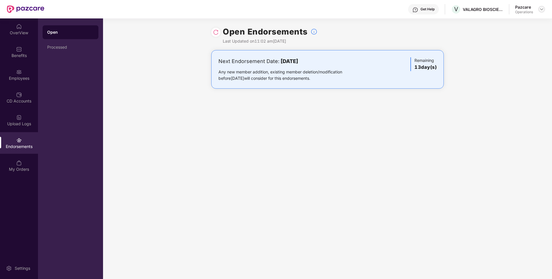
click at [541, 11] on img at bounding box center [541, 9] width 5 height 5
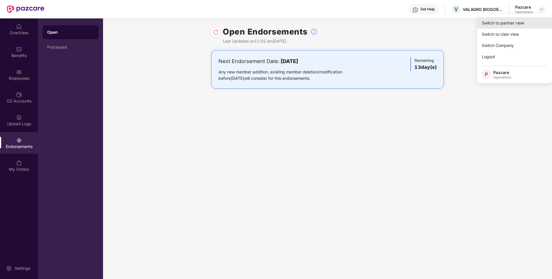
click at [496, 24] on div "Switch to partner view" at bounding box center [514, 22] width 75 height 11
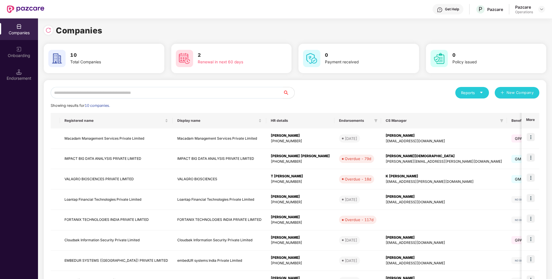
click at [193, 91] on input "text" at bounding box center [167, 93] width 232 height 12
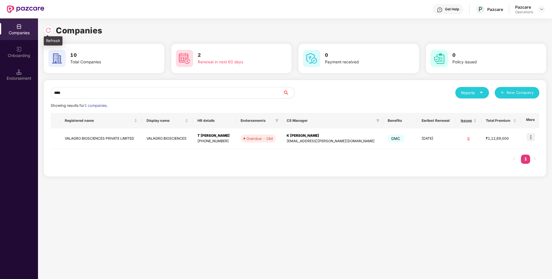
click at [52, 33] on div at bounding box center [48, 30] width 9 height 9
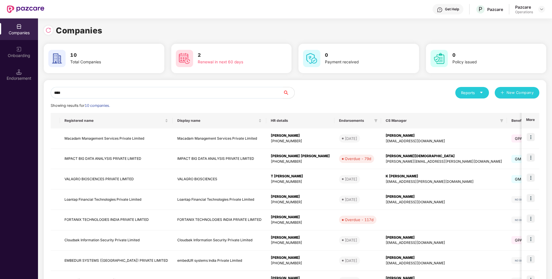
click at [219, 89] on input "****" at bounding box center [167, 93] width 232 height 12
type input "*"
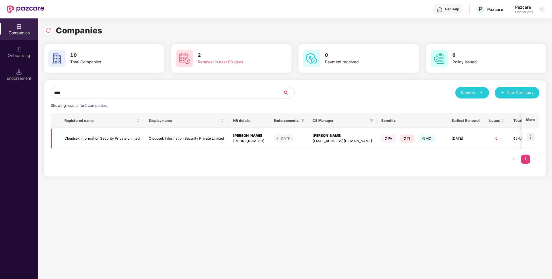
type input "****"
click at [531, 139] on img at bounding box center [531, 137] width 8 height 8
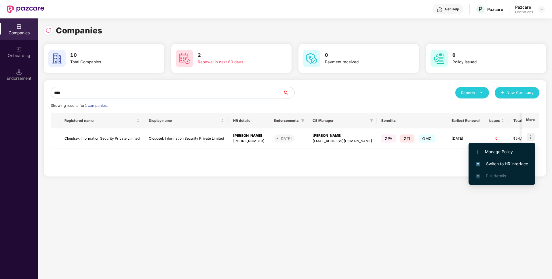
click at [501, 162] on span "Switch to HR interface" at bounding box center [502, 164] width 52 height 6
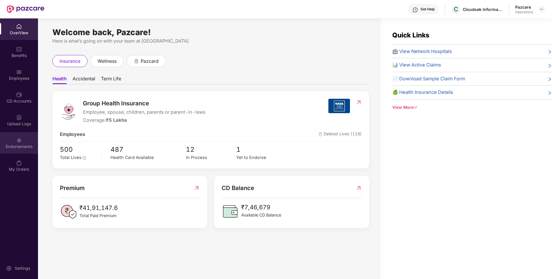
click at [10, 141] on div "Endorsements" at bounding box center [19, 143] width 38 height 22
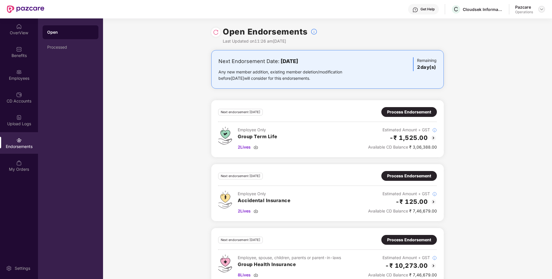
click at [542, 9] on img at bounding box center [541, 9] width 5 height 5
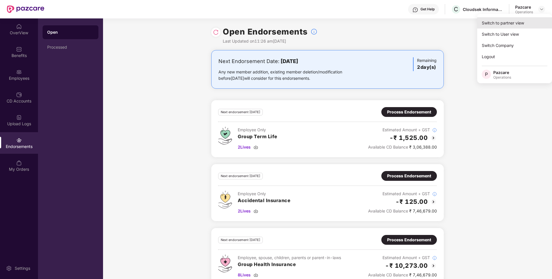
click at [507, 24] on div "Switch to partner view" at bounding box center [514, 22] width 75 height 11
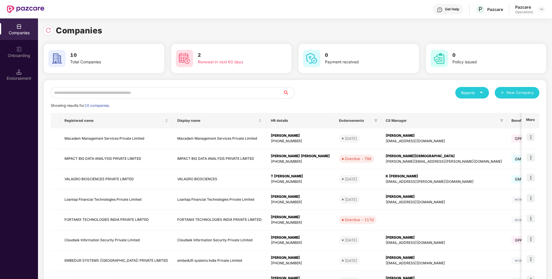
click at [224, 90] on input "text" at bounding box center [167, 93] width 232 height 12
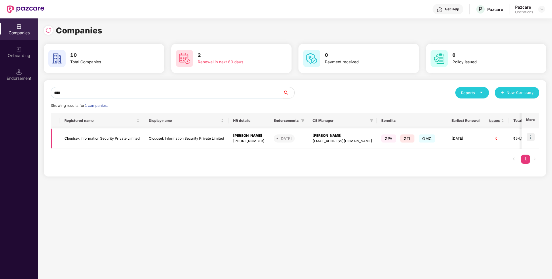
type input "****"
